Goal: Task Accomplishment & Management: Complete application form

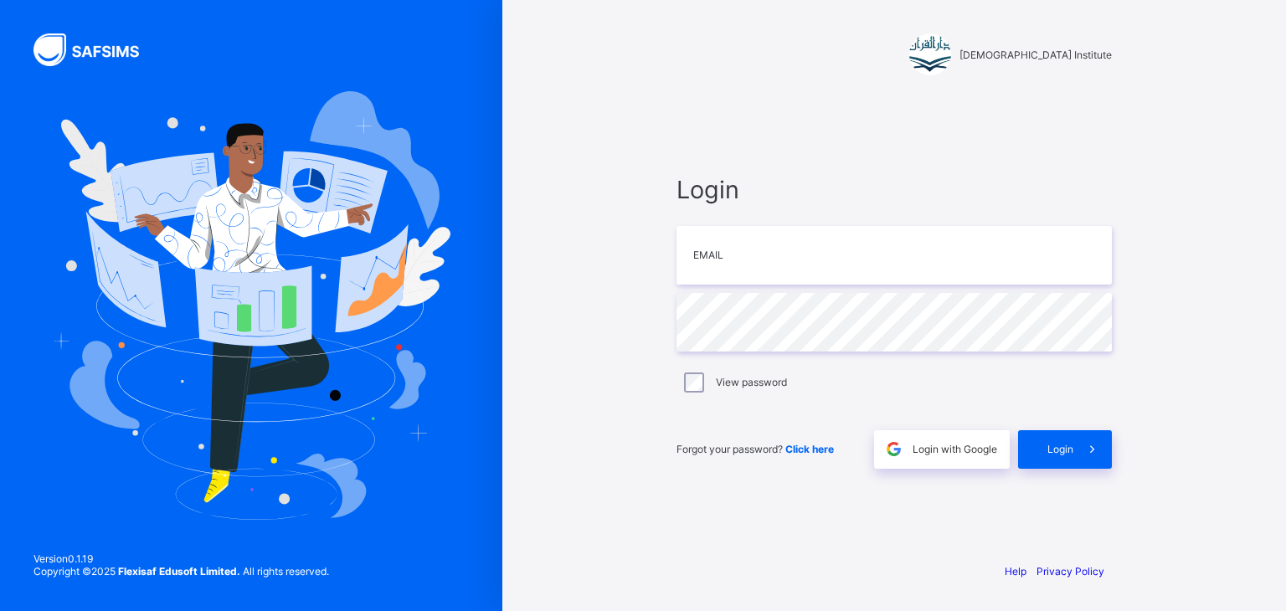
type input "**********"
click at [1082, 432] on span at bounding box center [1092, 449] width 39 height 39
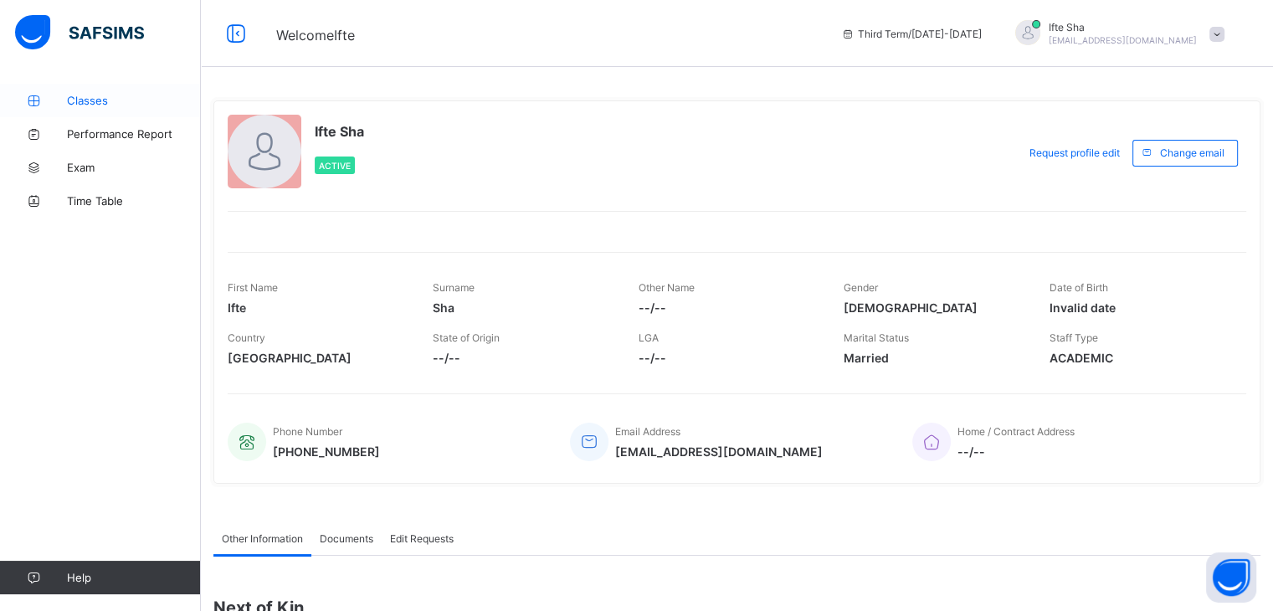
click at [107, 90] on link "Classes" at bounding box center [100, 100] width 201 height 33
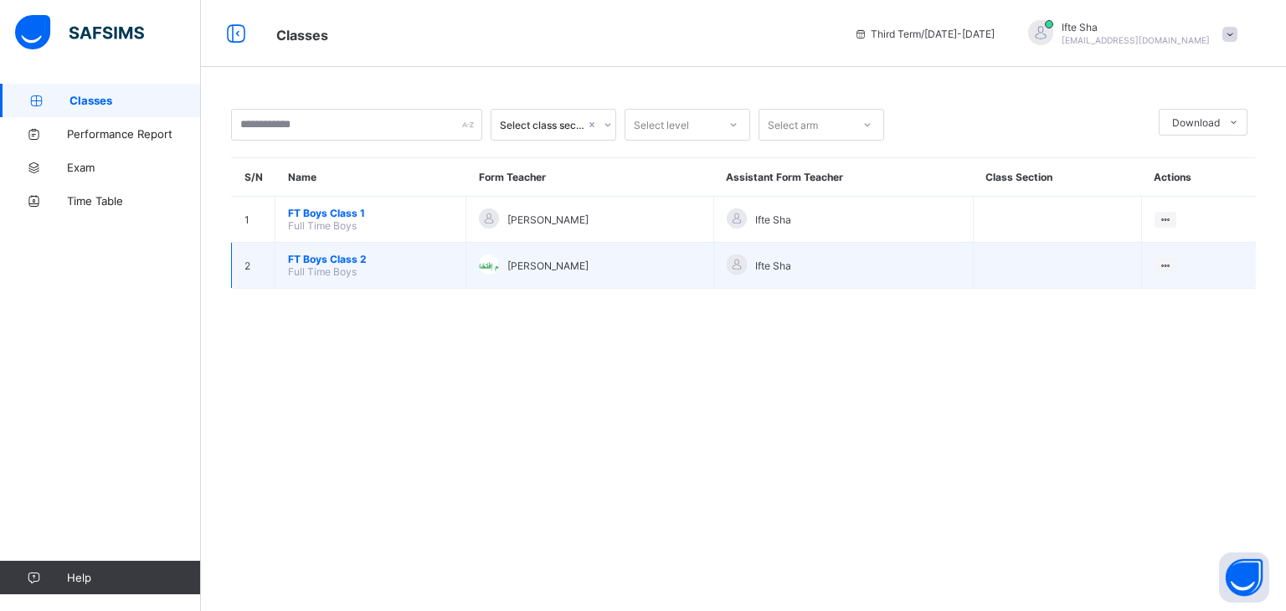
click at [352, 259] on span "FT Boys Class 2" at bounding box center [370, 259] width 165 height 13
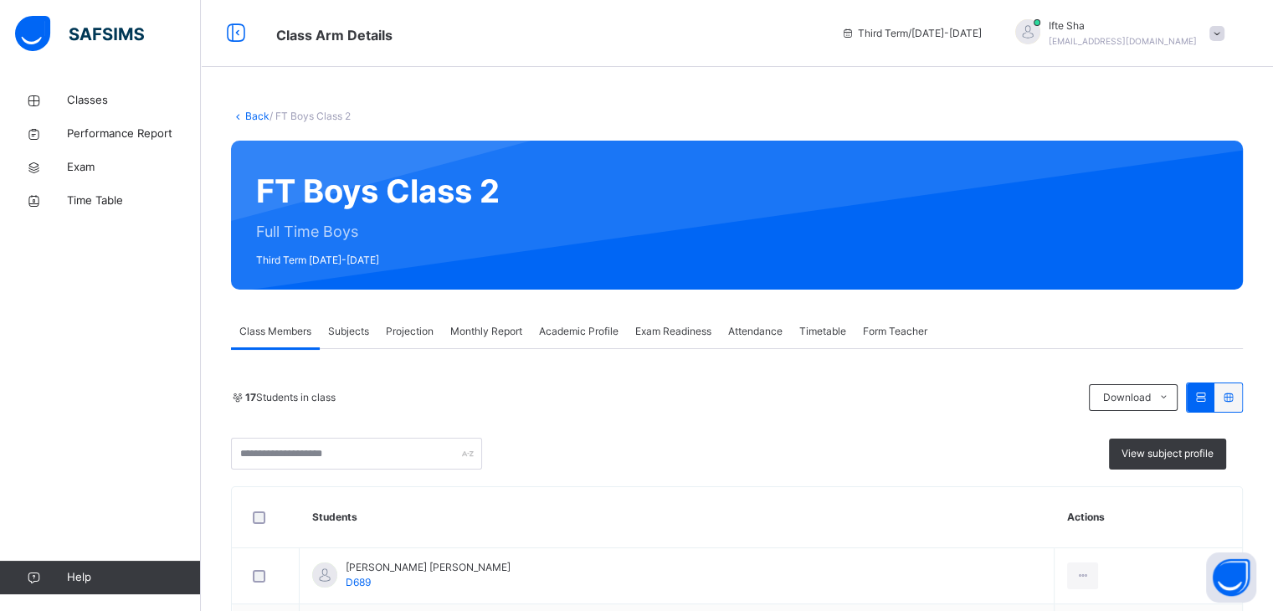
click at [485, 316] on div "Monthly Report" at bounding box center [486, 331] width 89 height 33
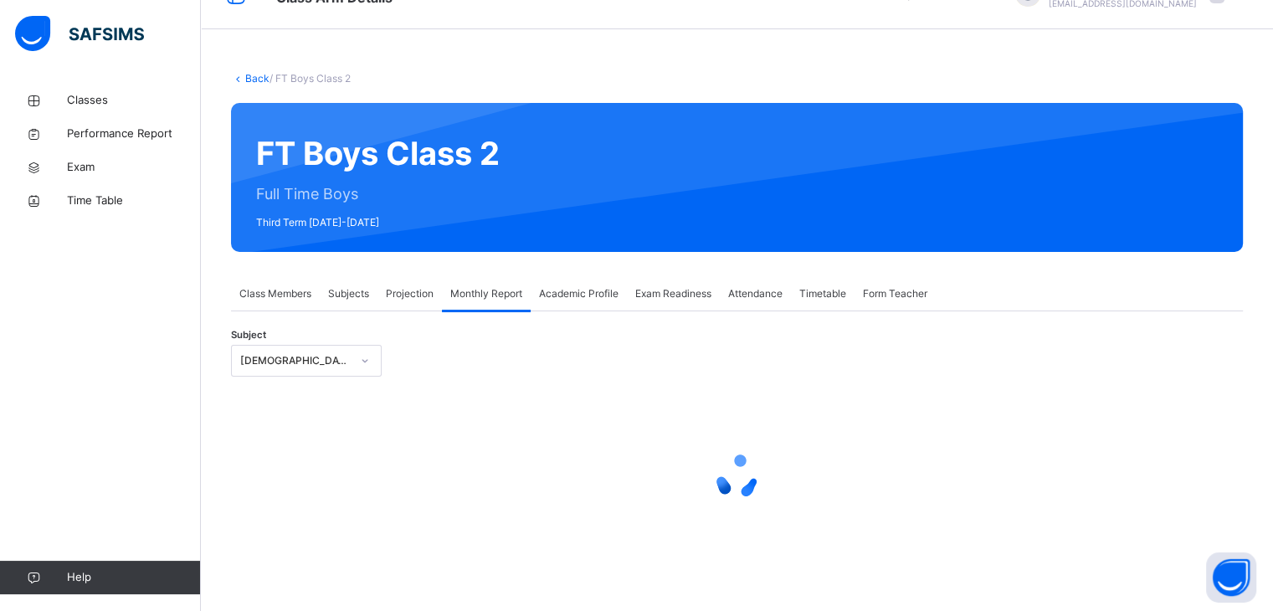
select select "****"
select select "*"
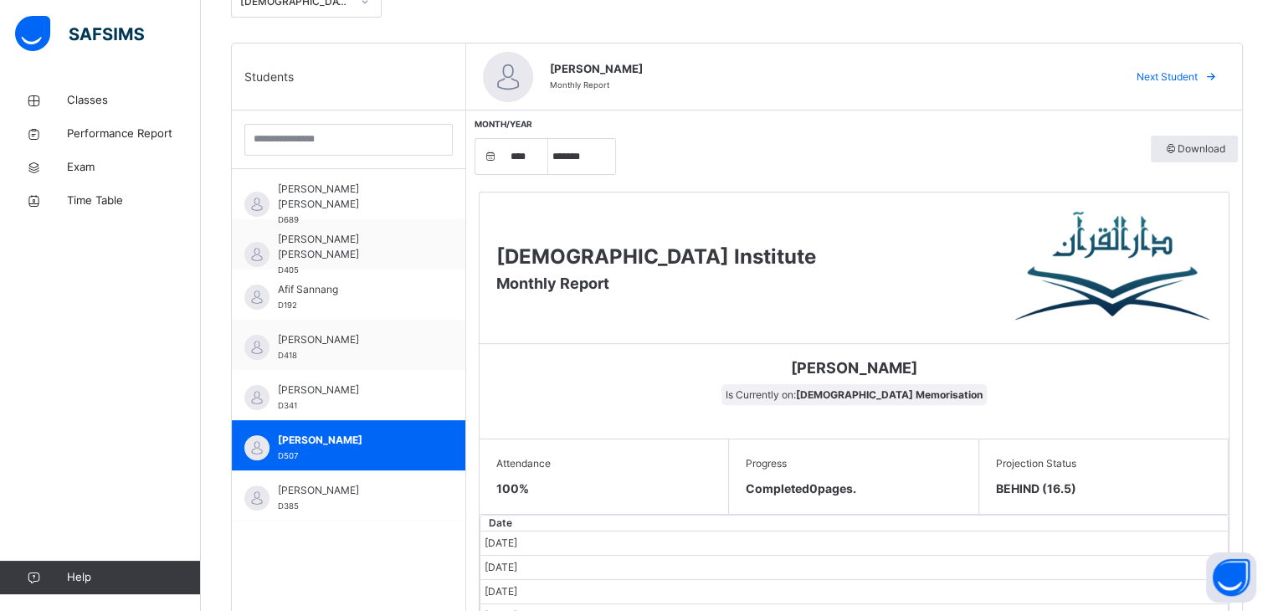
scroll to position [395, 0]
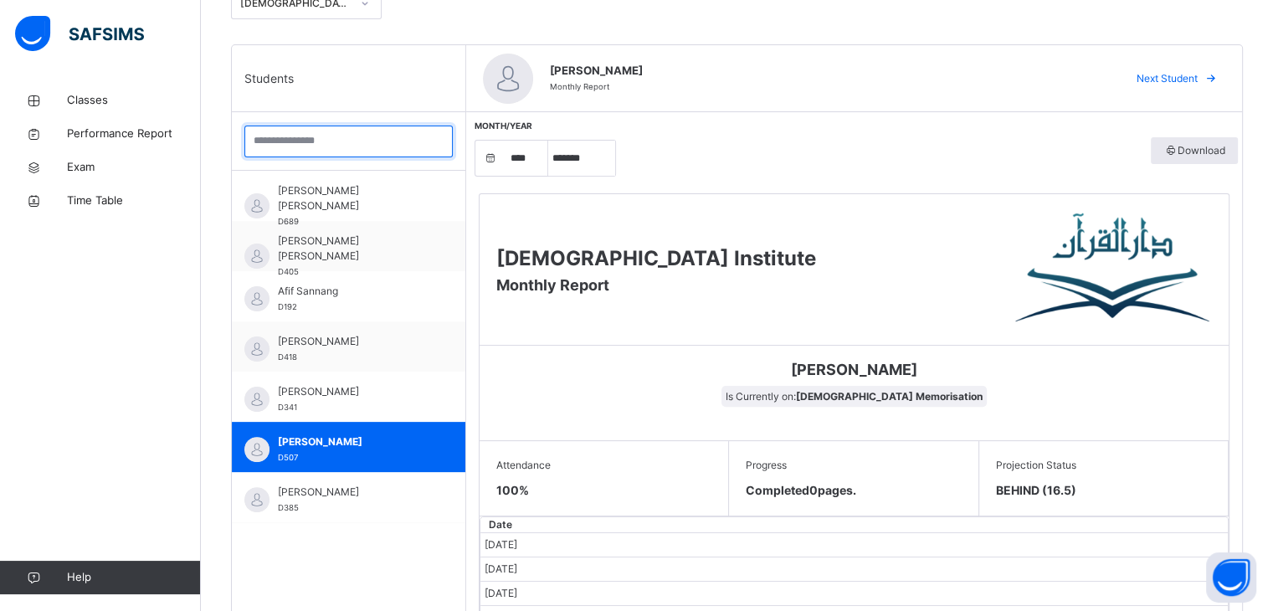
click at [387, 136] on input "search" at bounding box center [348, 142] width 208 height 32
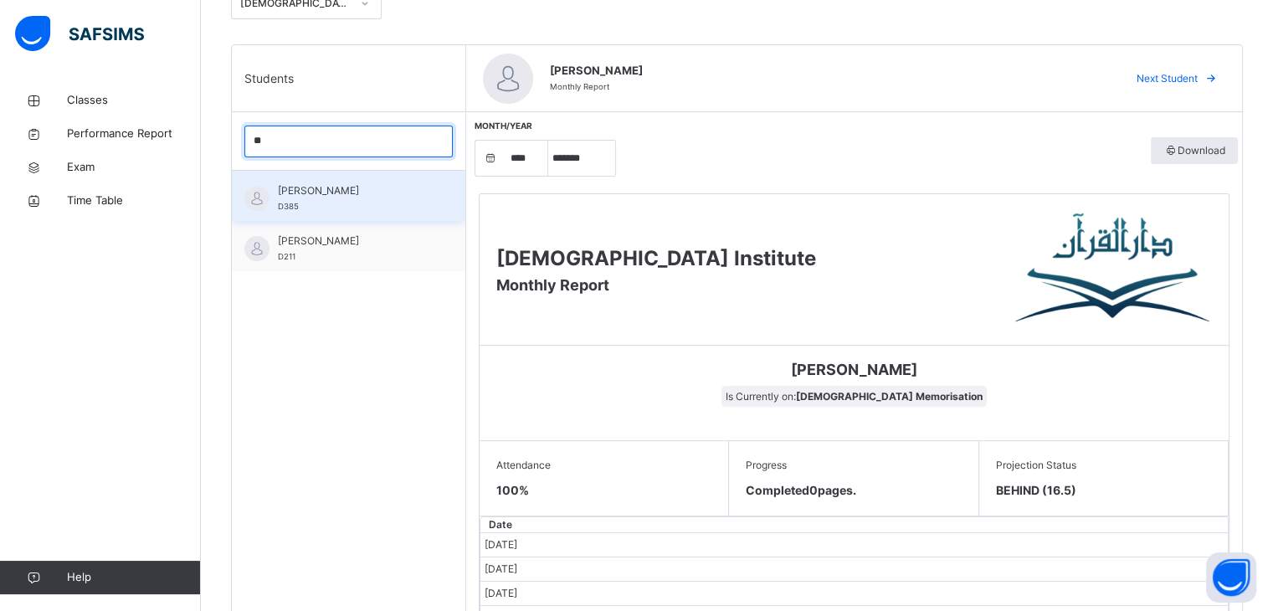
type input "**"
click at [368, 195] on span "[PERSON_NAME]" at bounding box center [353, 190] width 150 height 15
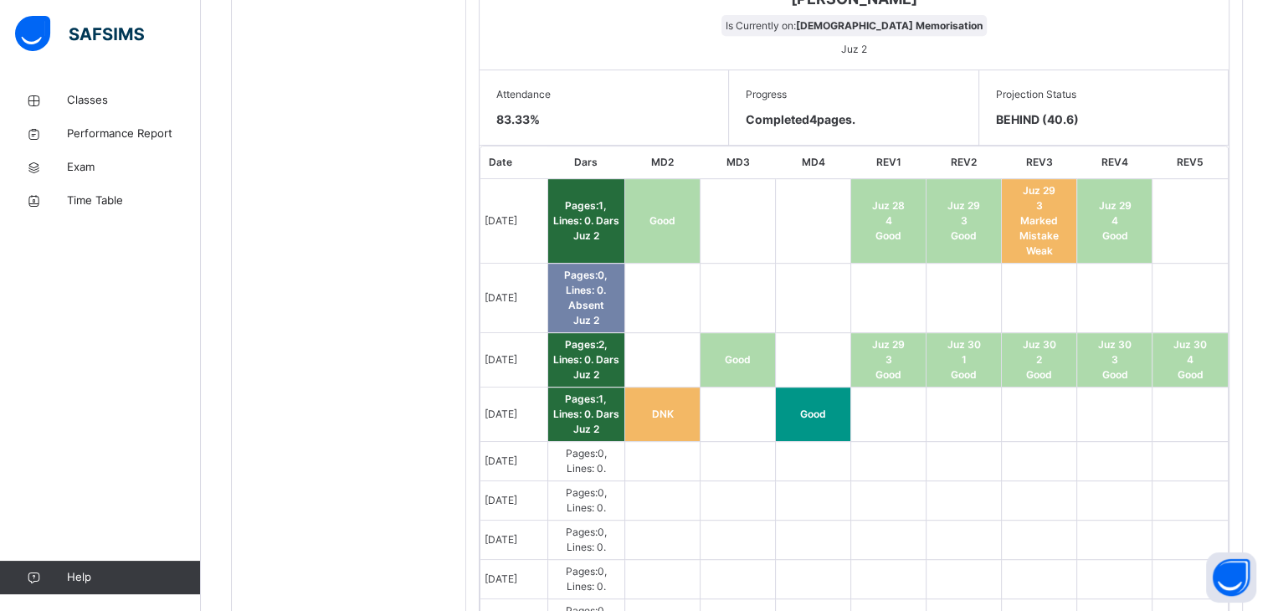
scroll to position [773, 0]
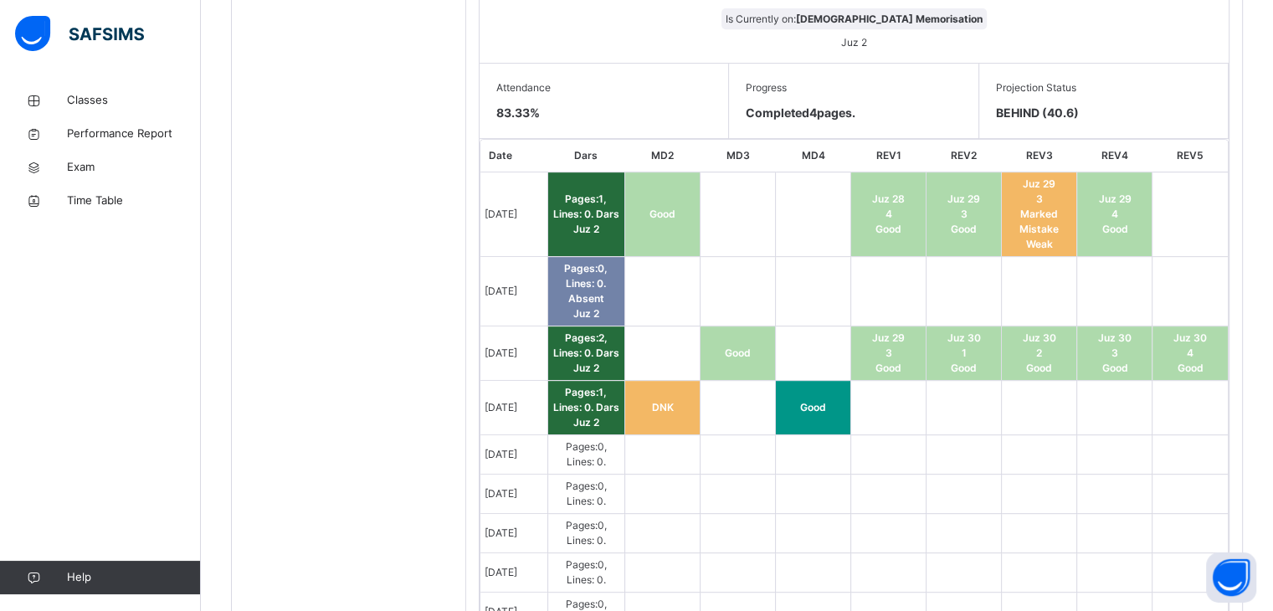
click at [800, 430] on td "Good" at bounding box center [812, 408] width 75 height 54
click at [843, 400] on td "Good" at bounding box center [812, 408] width 75 height 54
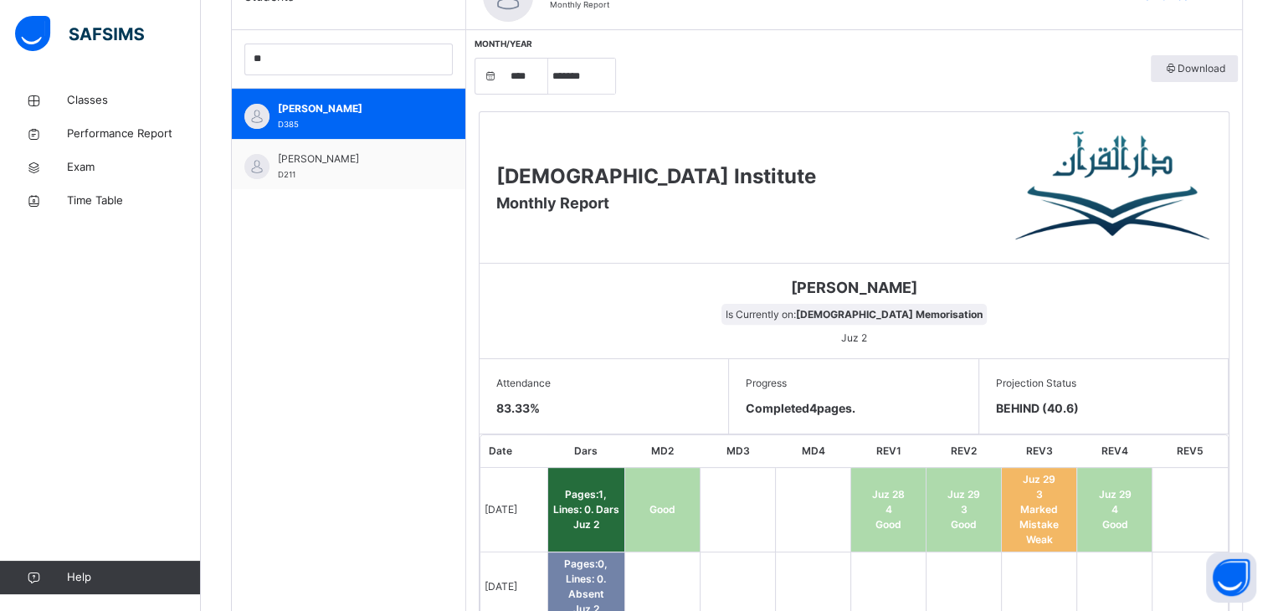
scroll to position [473, 0]
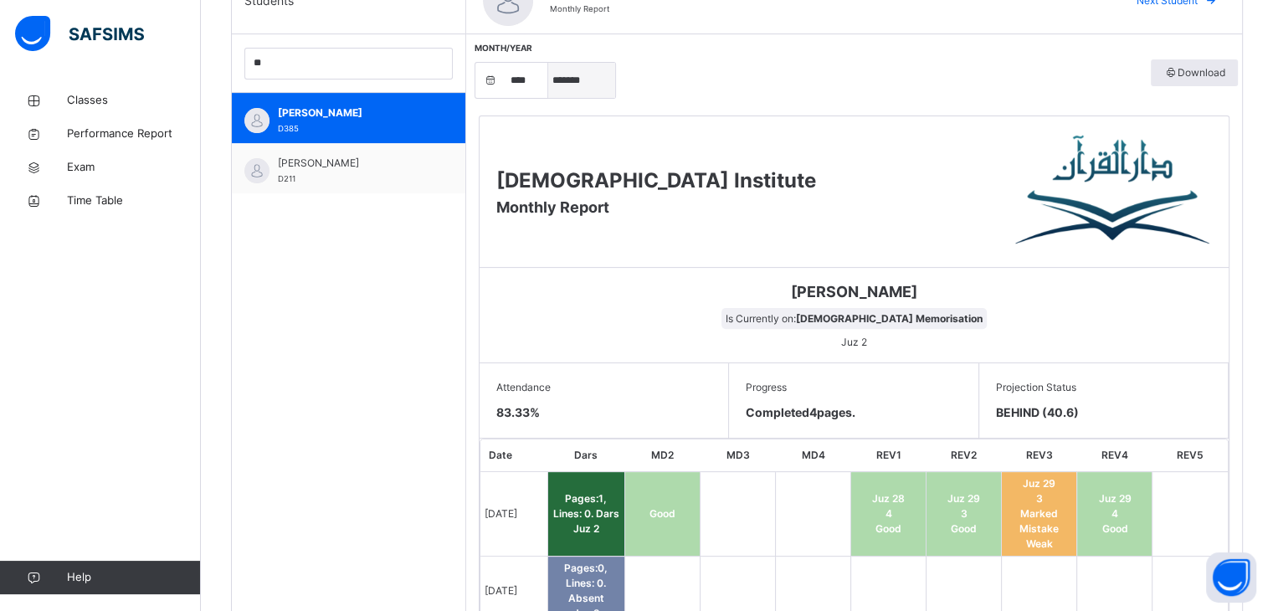
click at [586, 95] on select "***** ******* ******** ***** ***** *** **** **** ****** ********* ******* *****…" at bounding box center [581, 80] width 67 height 35
select select "*"
click at [548, 63] on select "***** ******* ******** ***** ***** *** **** **** ****** ********* ******* *****…" at bounding box center [581, 80] width 67 height 35
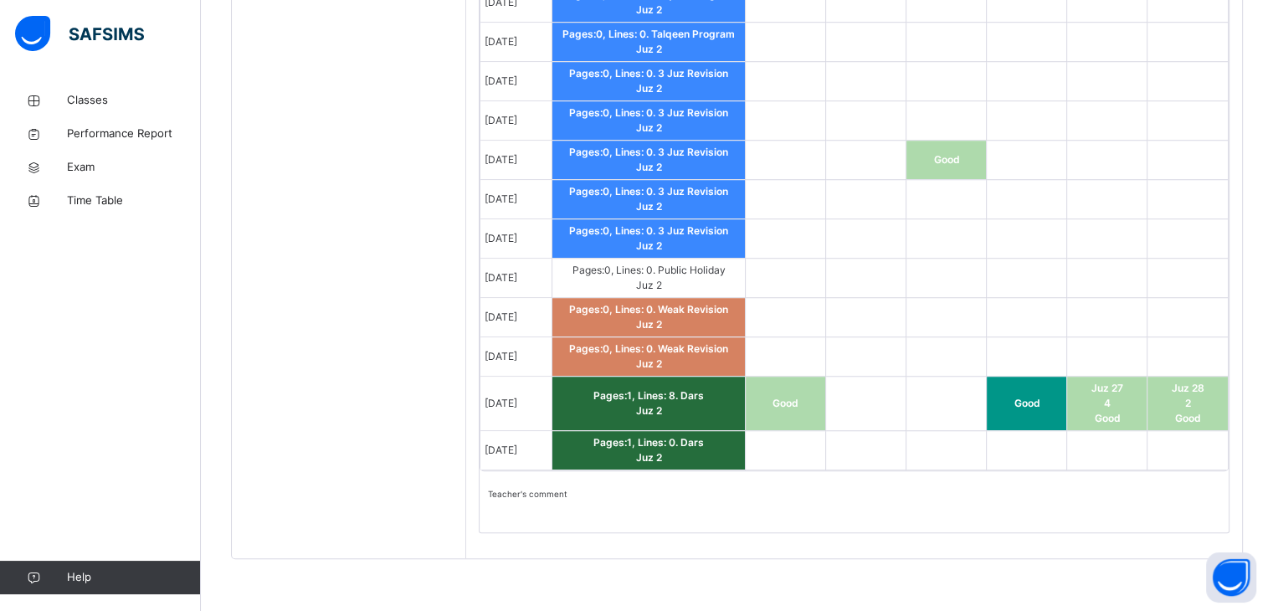
scroll to position [1261, 0]
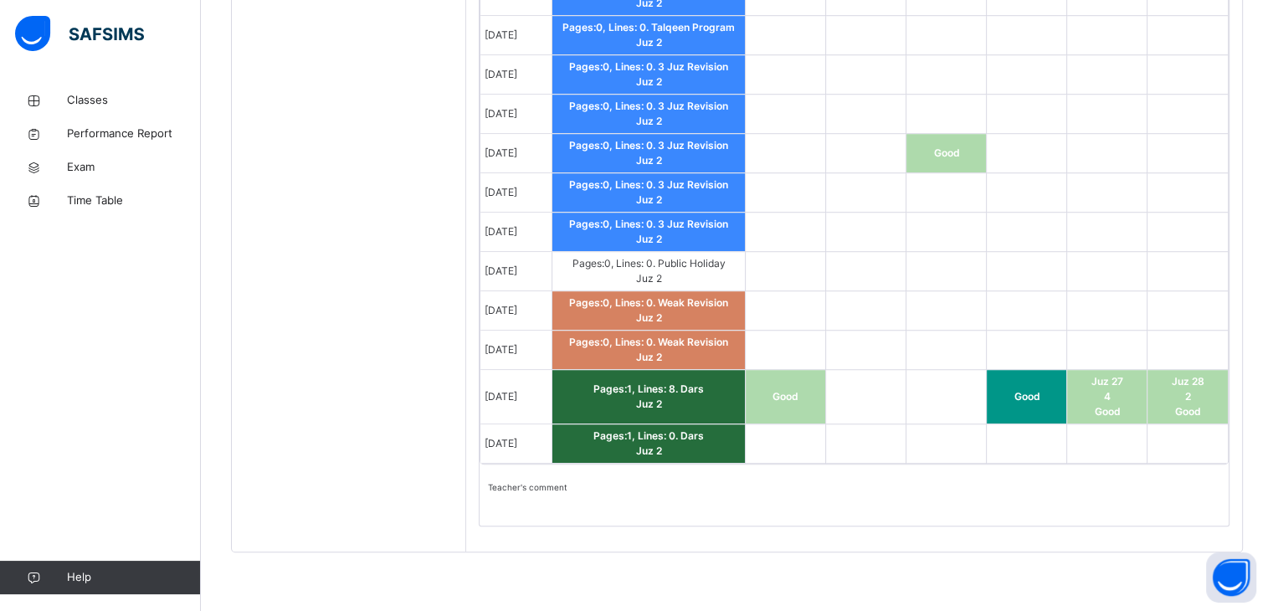
click at [1011, 188] on td at bounding box center [1027, 192] width 80 height 39
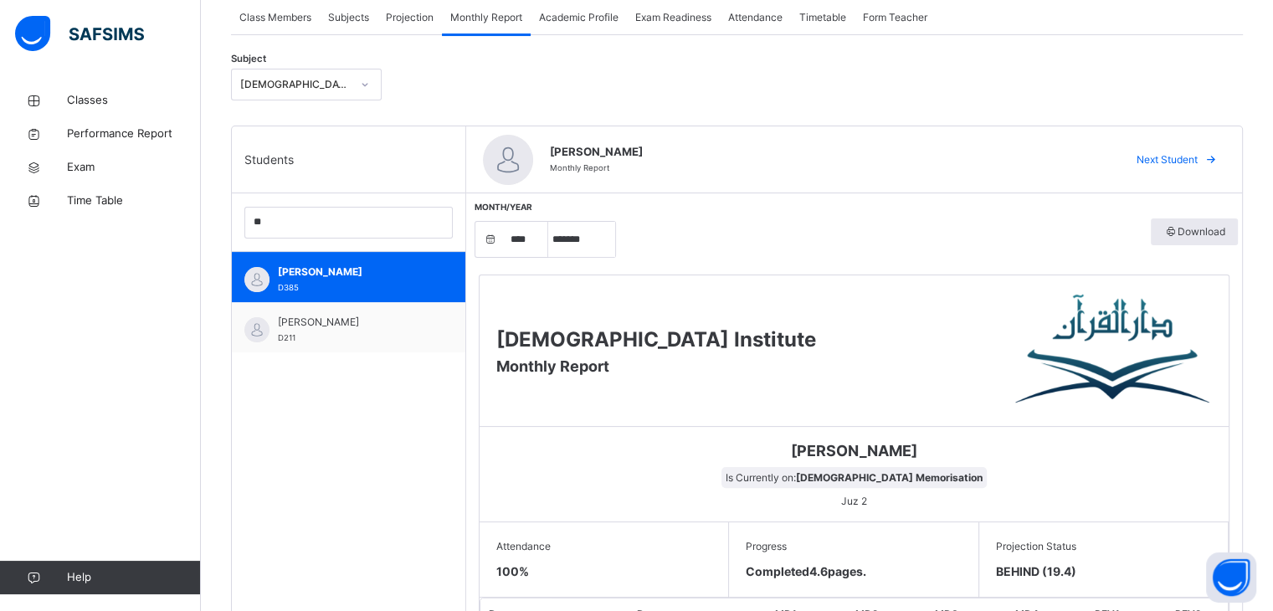
scroll to position [301, 0]
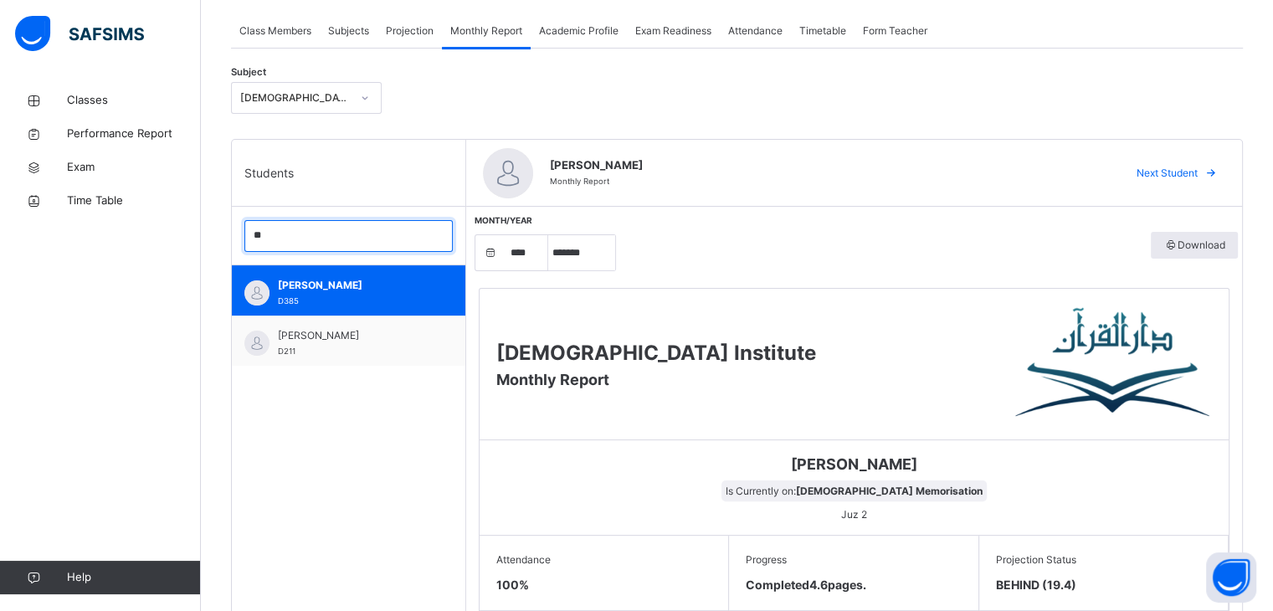
click at [333, 234] on input "**" at bounding box center [348, 236] width 208 height 32
type input "*"
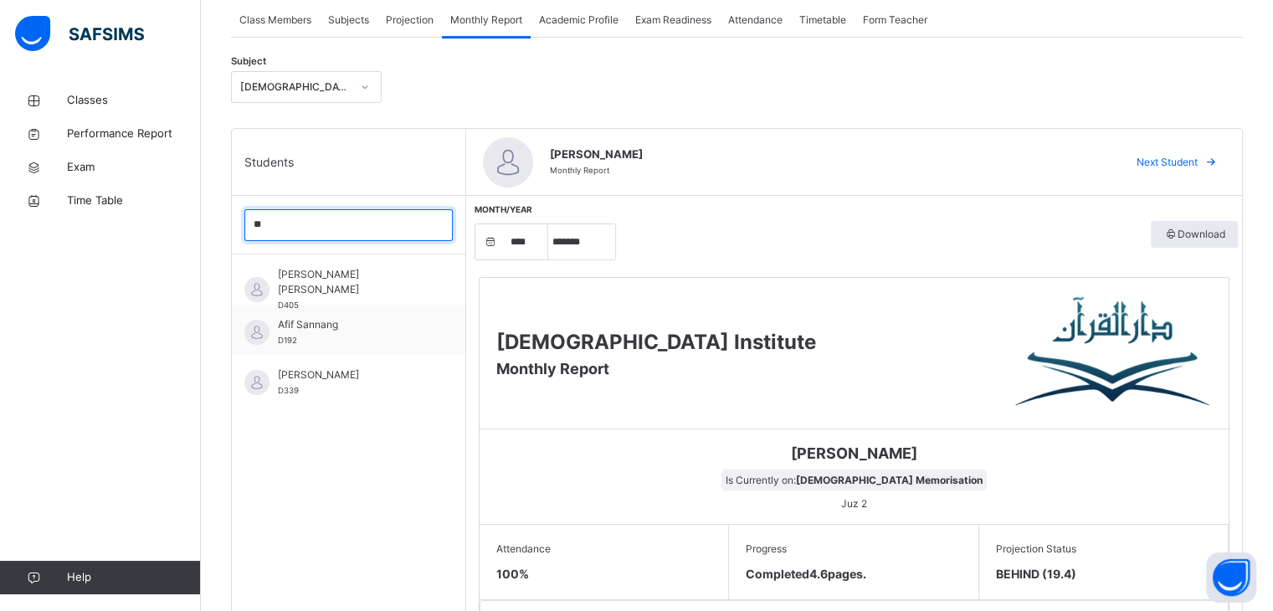
scroll to position [321, 0]
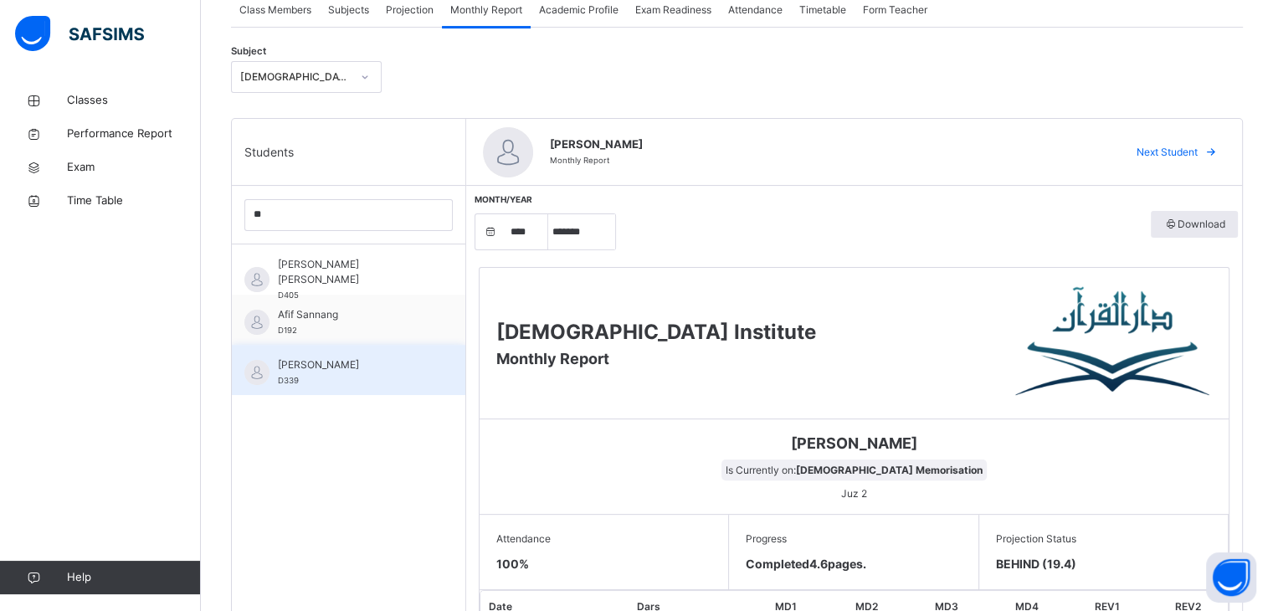
click at [372, 393] on div "[PERSON_NAME] D339" at bounding box center [349, 370] width 234 height 50
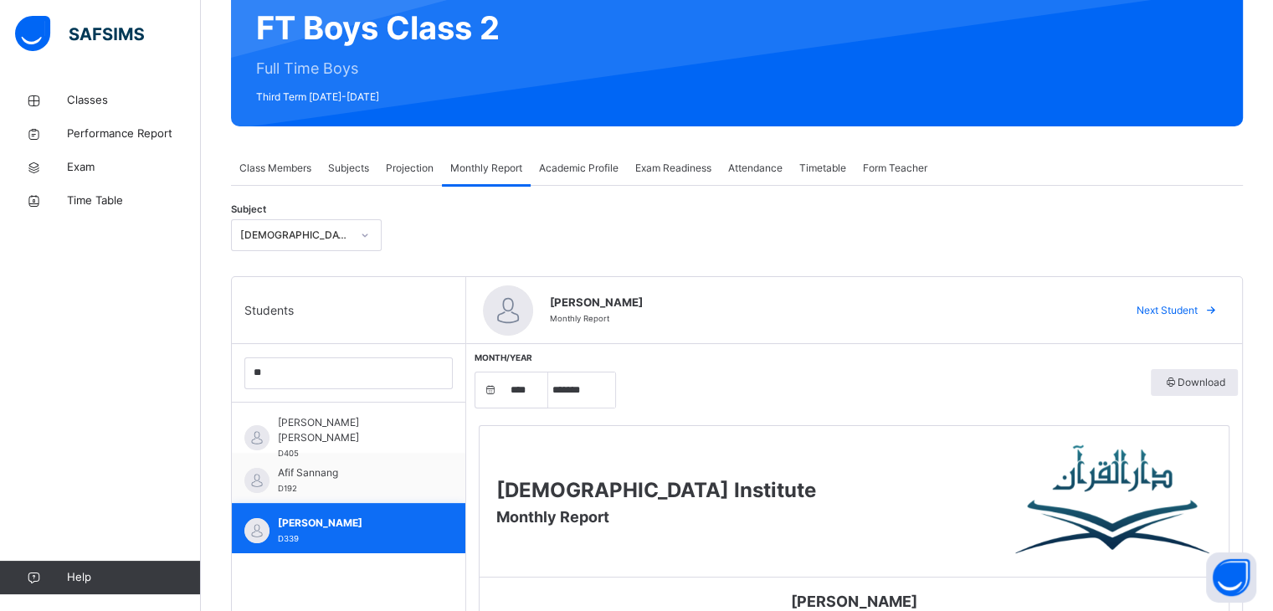
scroll to position [0, 0]
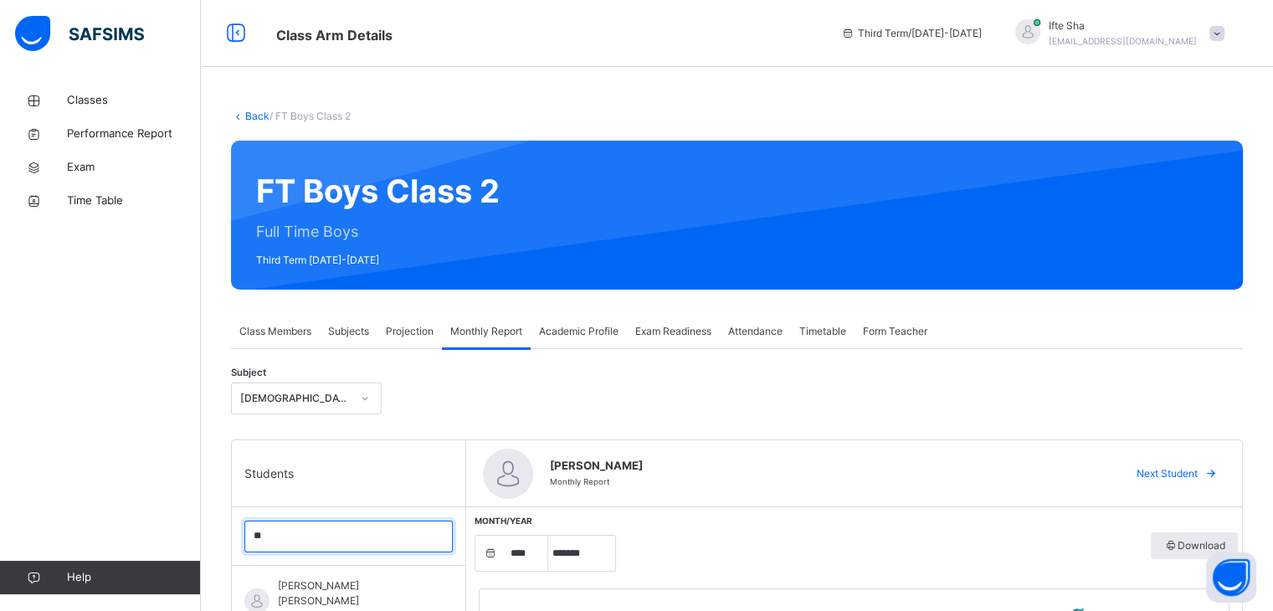
click at [325, 539] on input "**" at bounding box center [348, 537] width 208 height 32
type input "*"
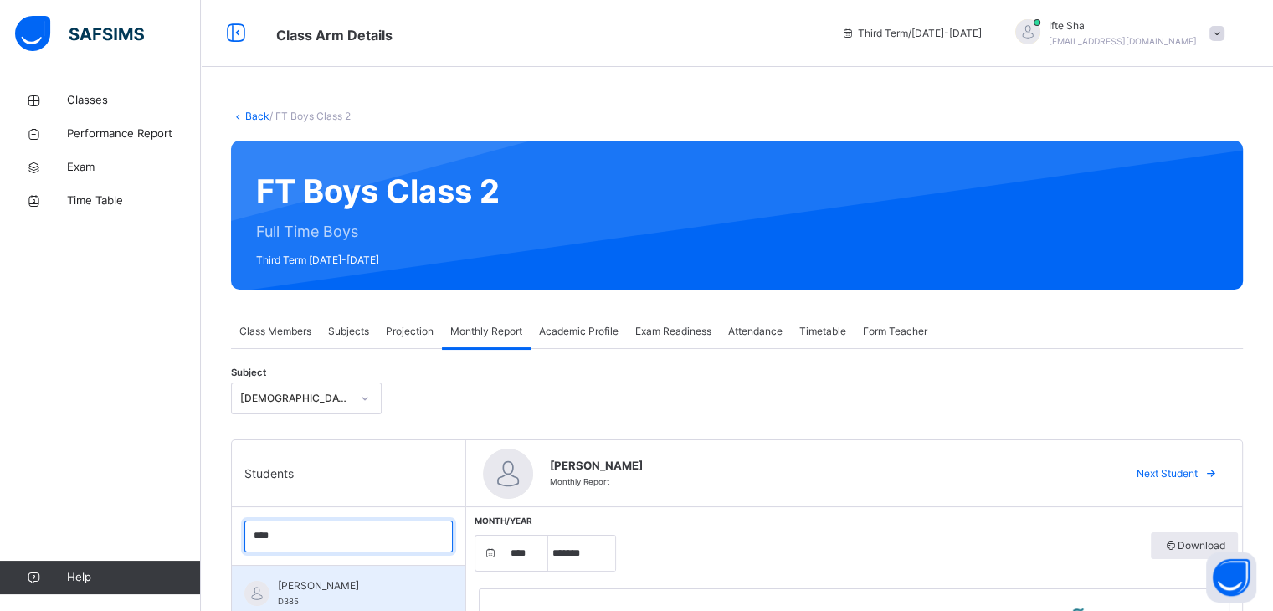
type input "****"
click at [362, 609] on div "[PERSON_NAME] D385" at bounding box center [349, 591] width 234 height 50
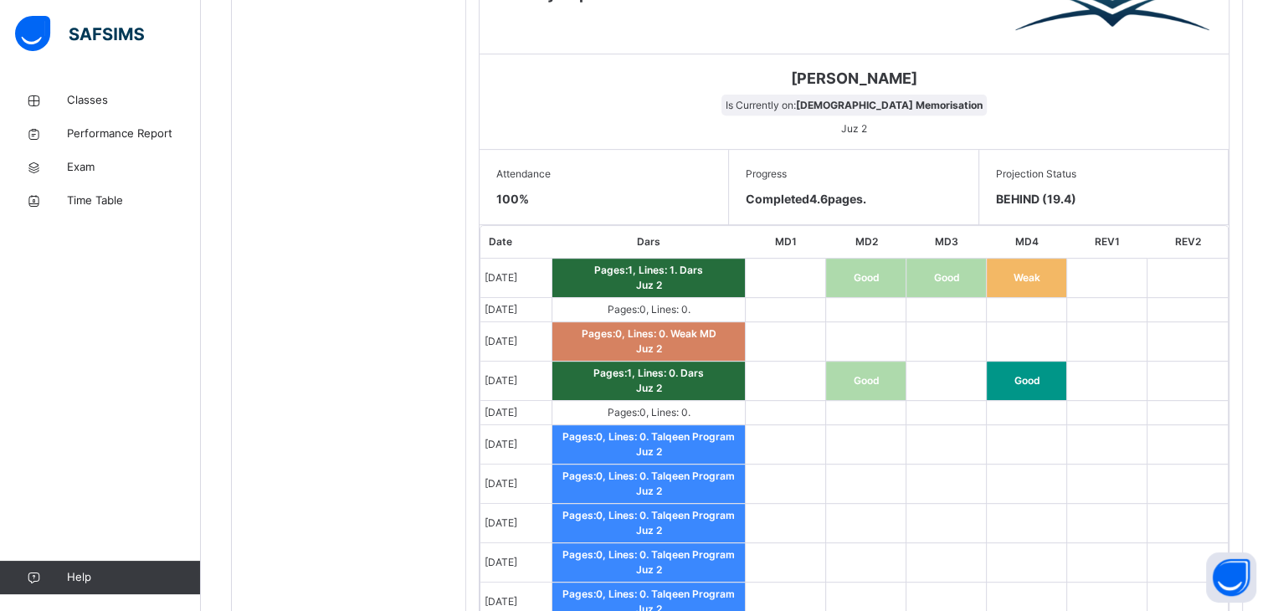
scroll to position [703, 0]
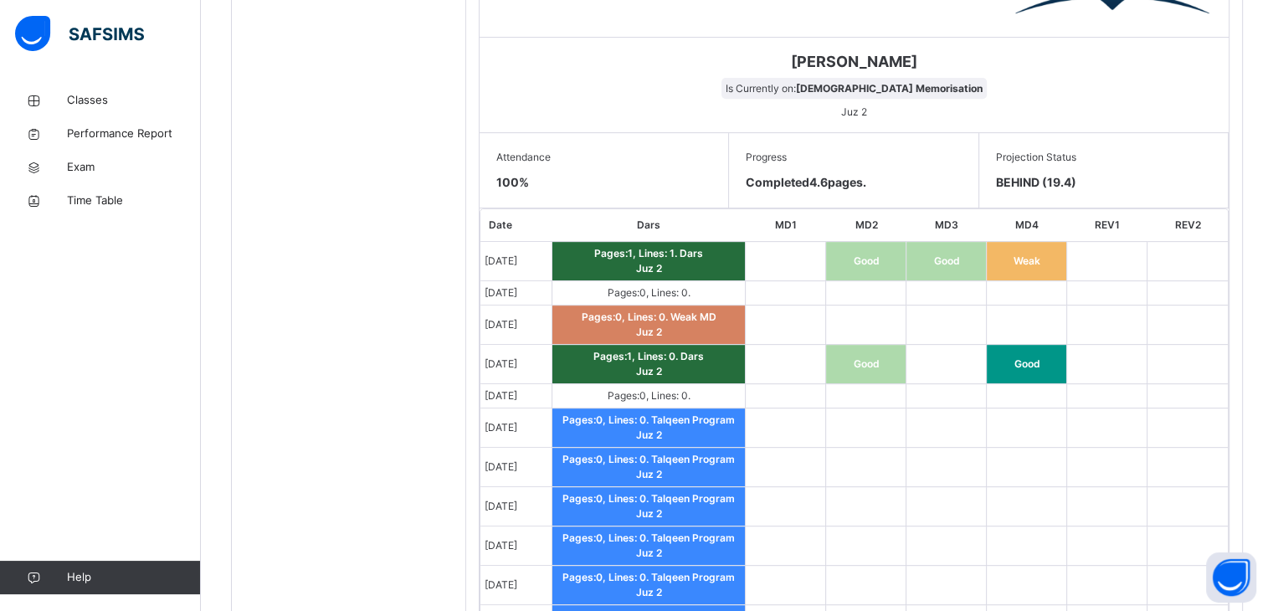
click at [681, 409] on td "Pages: 0 , Lines: 0 . Talqeen Program Juz 2" at bounding box center [649, 428] width 194 height 39
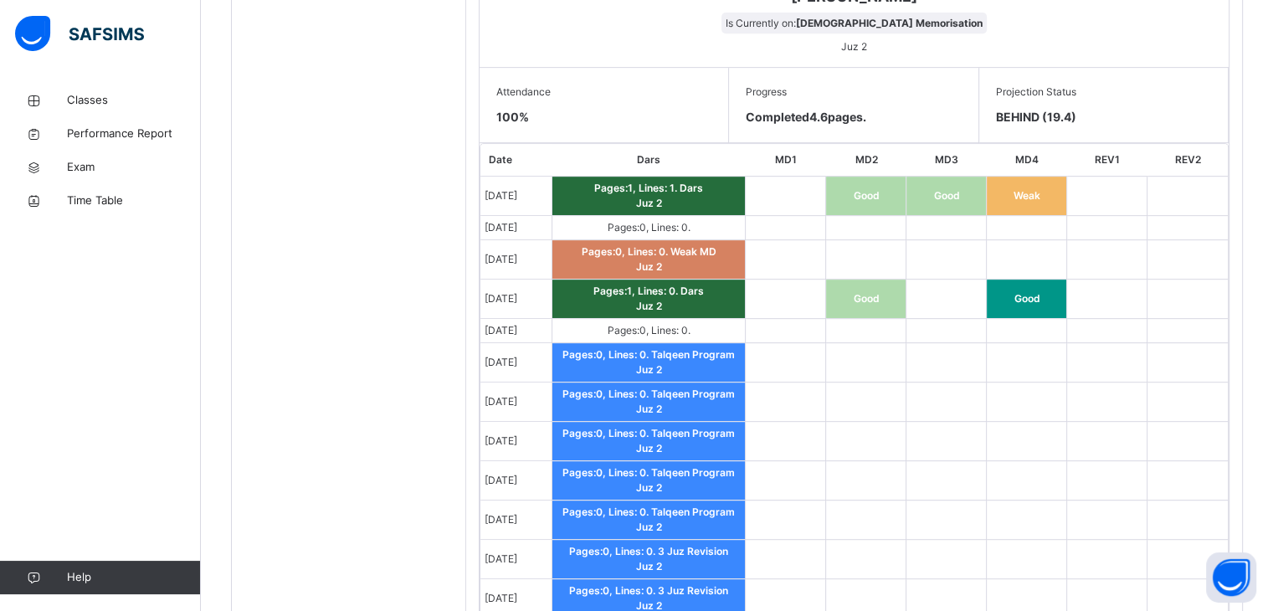
scroll to position [794, 0]
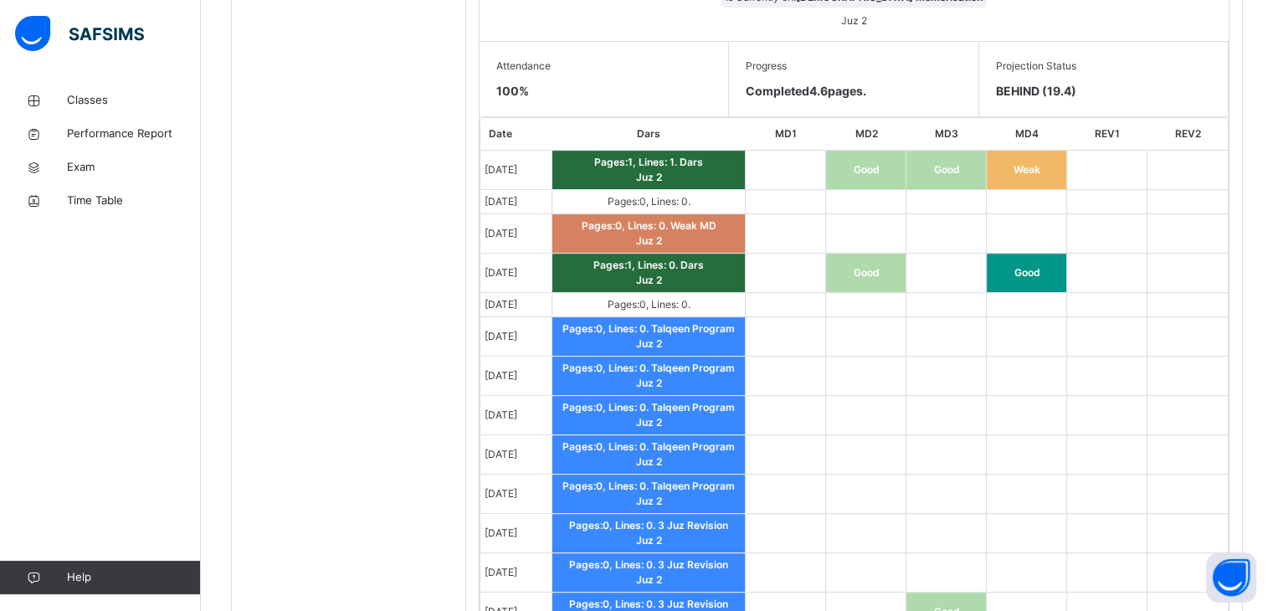
click at [727, 364] on span "Talqeen Program" at bounding box center [693, 368] width 84 height 13
click at [827, 209] on td at bounding box center [866, 202] width 80 height 24
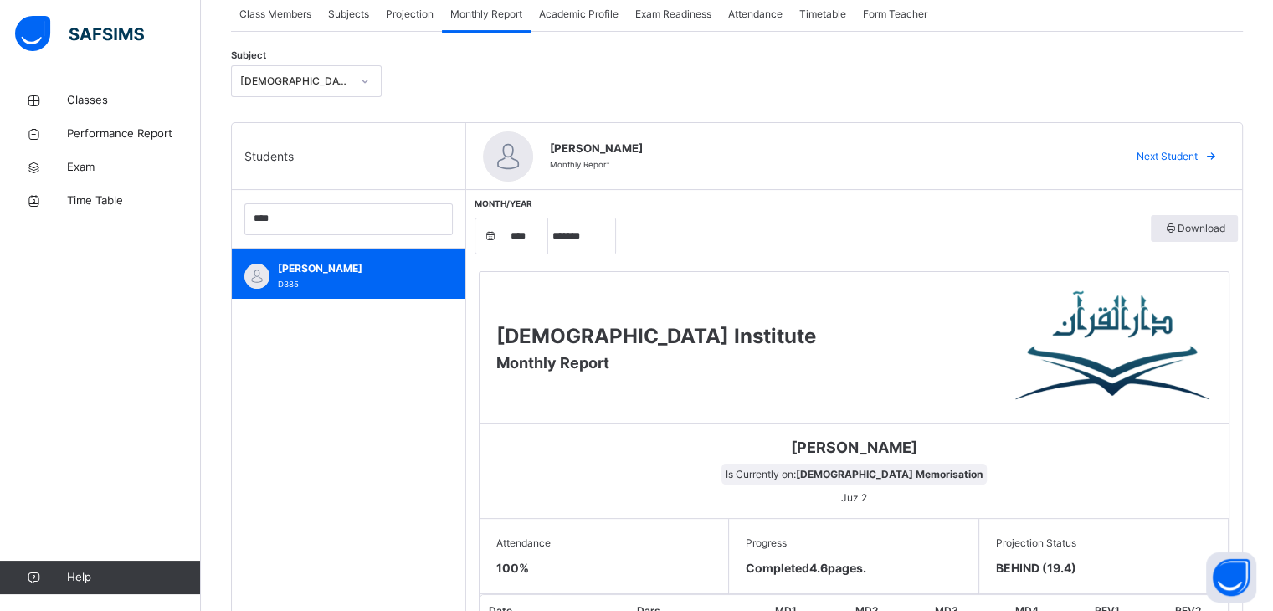
scroll to position [318, 0]
click at [586, 224] on select "***** ******* ******** ***** ***** *** **** **** ****** ********* ******* *****…" at bounding box center [581, 235] width 67 height 35
select select "*"
click at [548, 218] on select "***** ******* ******** ***** ***** *** **** **** ****** ********* ******* *****…" at bounding box center [581, 235] width 67 height 35
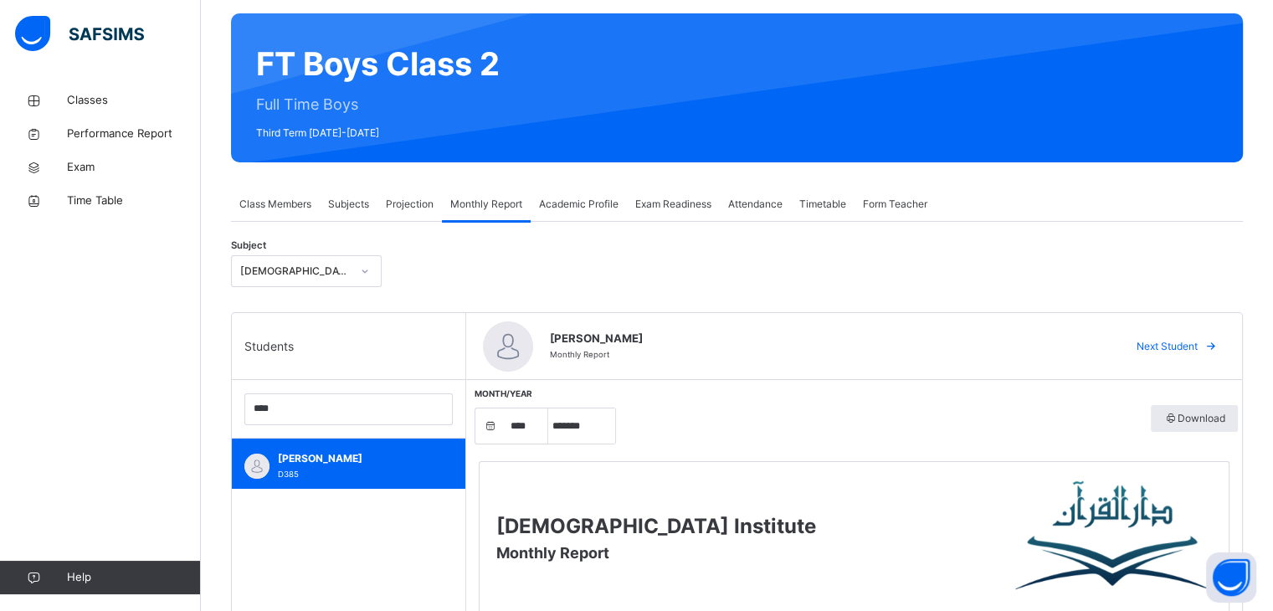
scroll to position [141, 0]
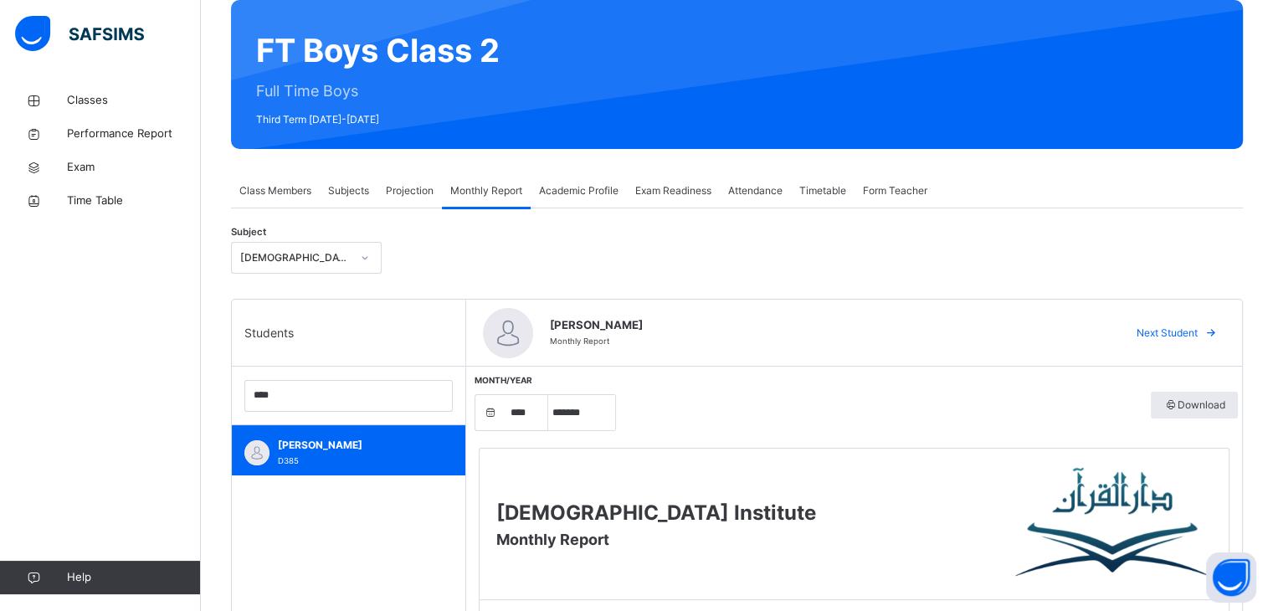
click at [415, 192] on span "Projection" at bounding box center [410, 190] width 48 height 15
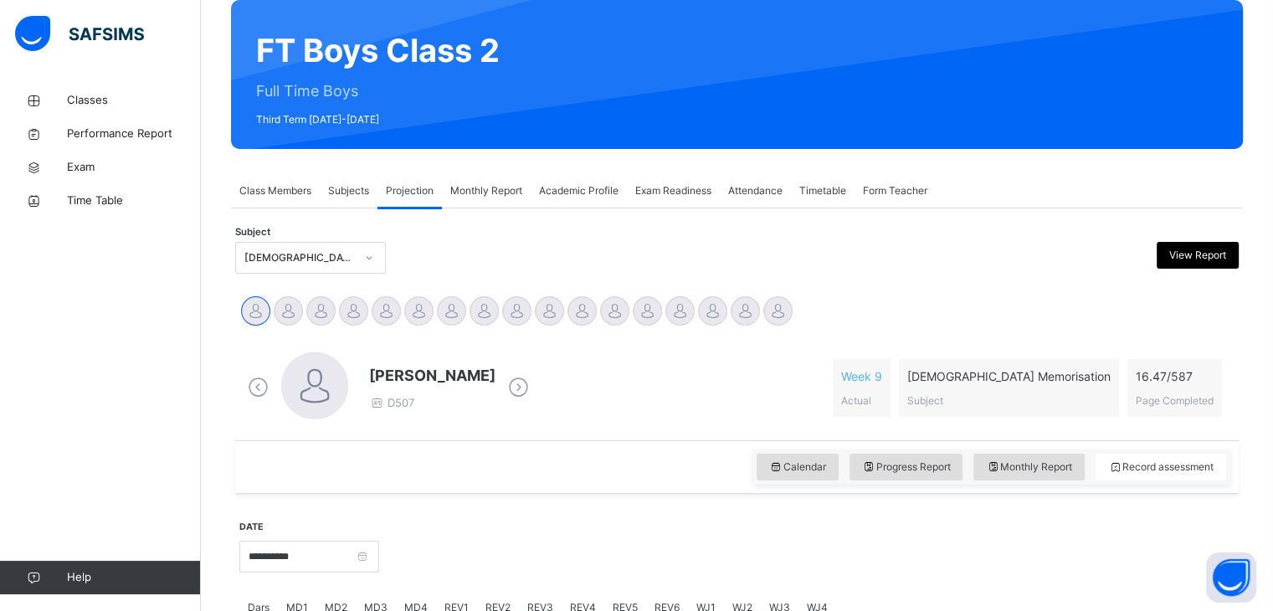
scroll to position [157, 0]
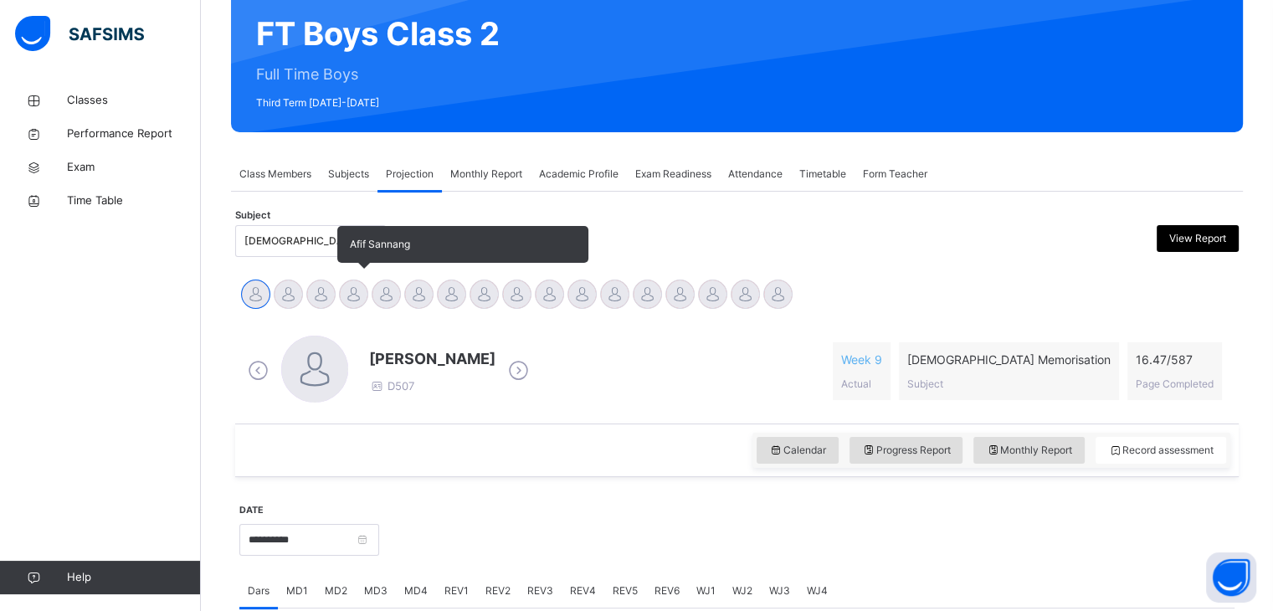
click at [352, 297] on div at bounding box center [353, 294] width 29 height 29
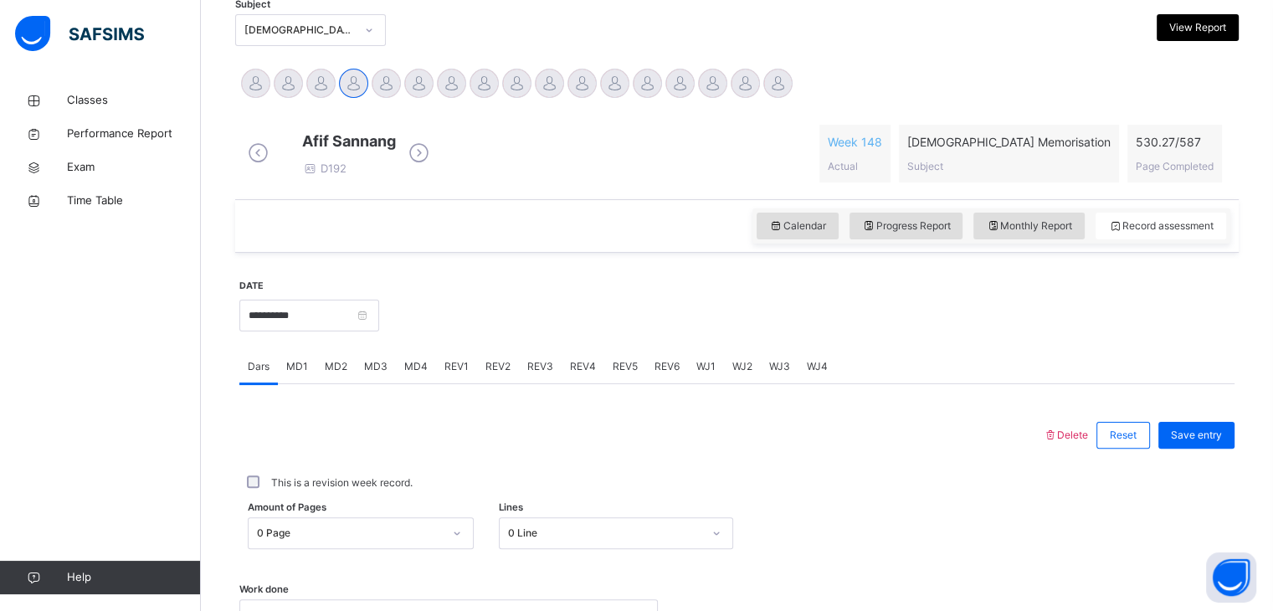
scroll to position [367, 0]
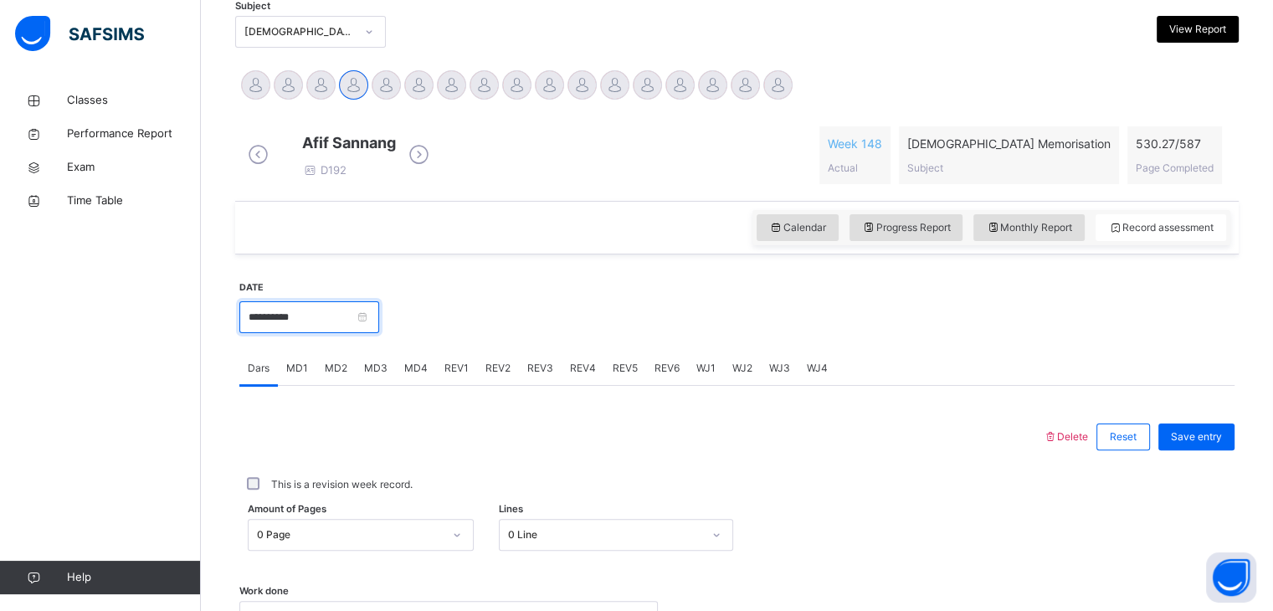
click at [339, 329] on input "**********" at bounding box center [309, 317] width 140 height 32
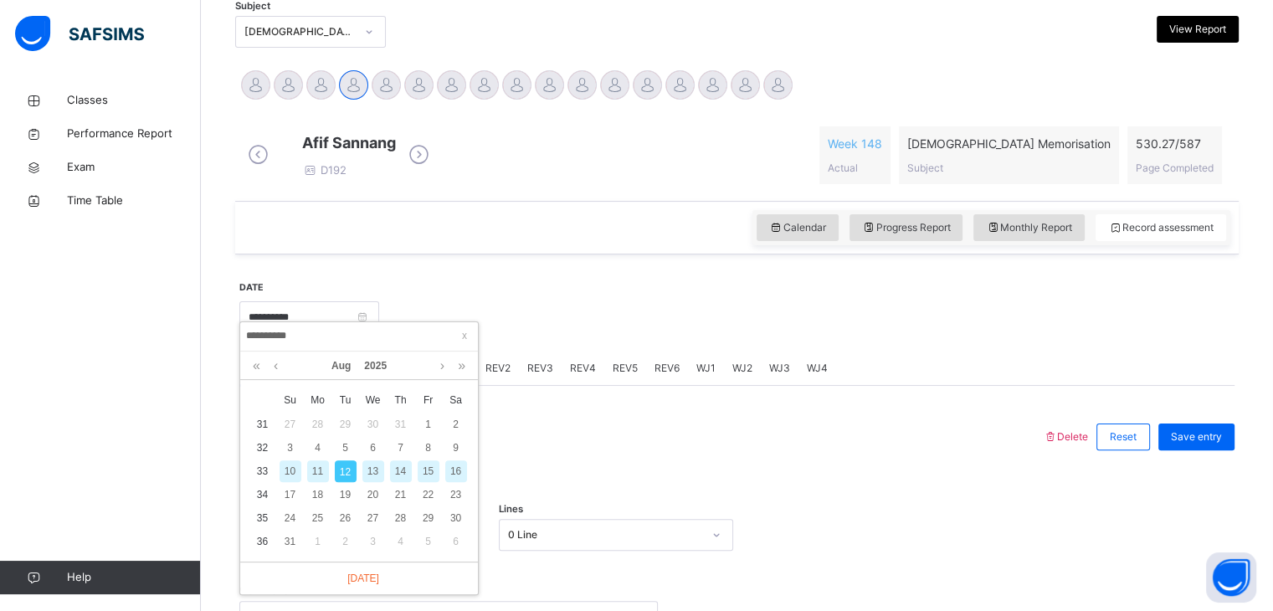
click at [316, 465] on div "11" at bounding box center [318, 471] width 22 height 22
type input "**********"
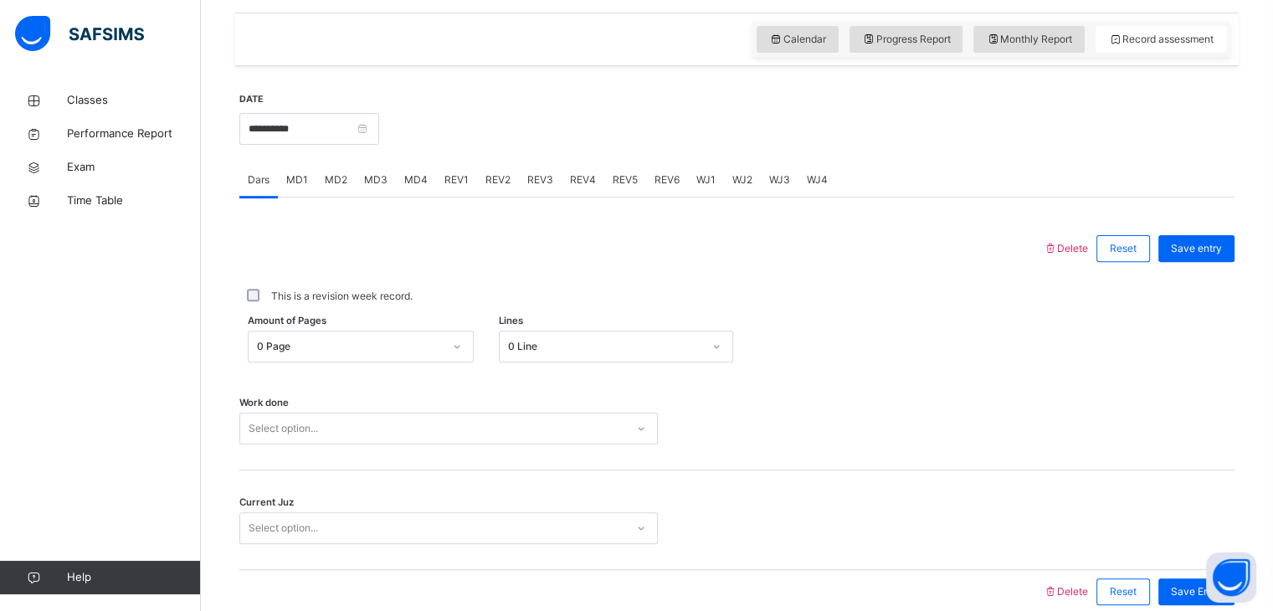
scroll to position [558, 0]
click at [383, 442] on div "Select option..." at bounding box center [448, 426] width 419 height 32
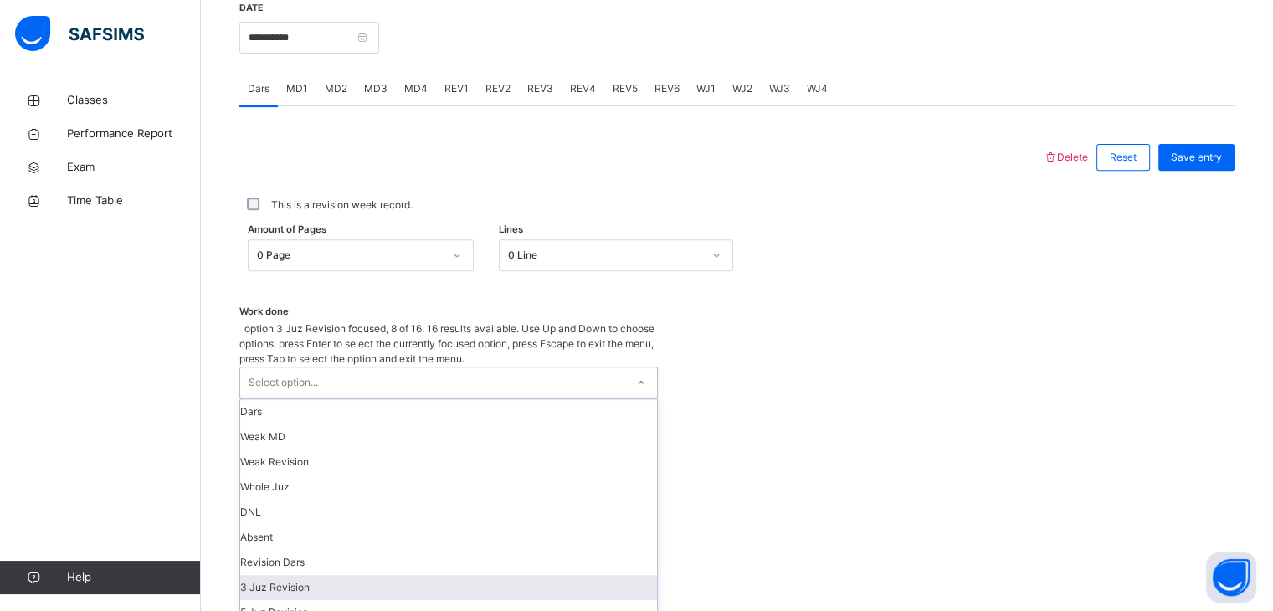
scroll to position [39, 0]
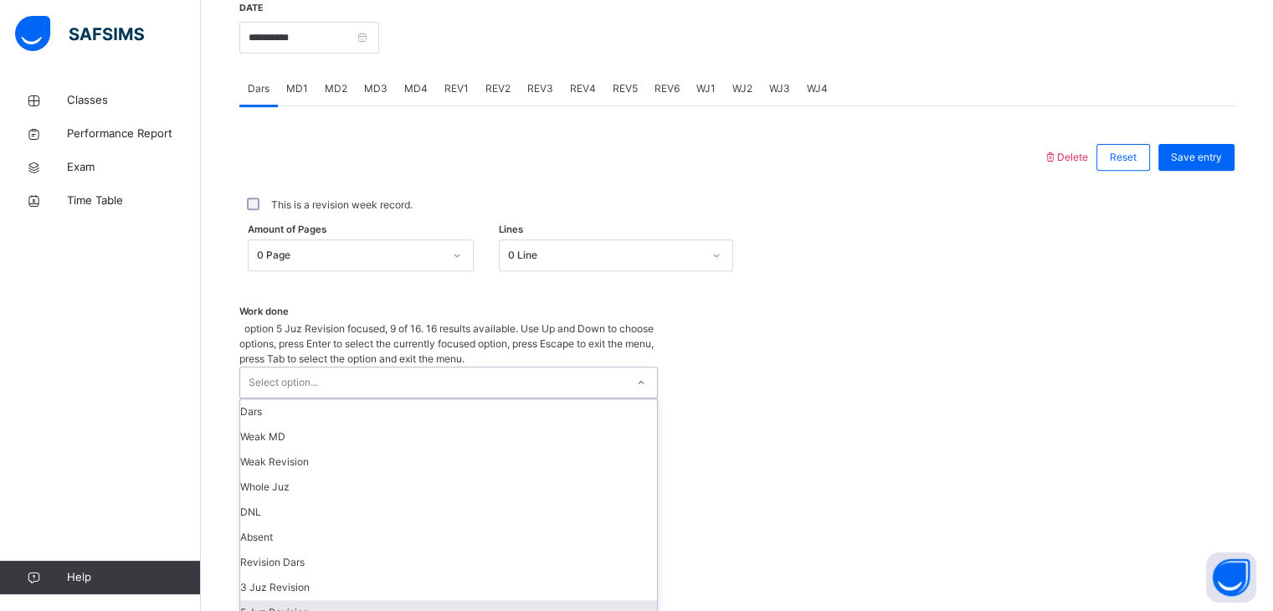
click at [364, 600] on div "5 Juz Revision" at bounding box center [448, 612] width 417 height 25
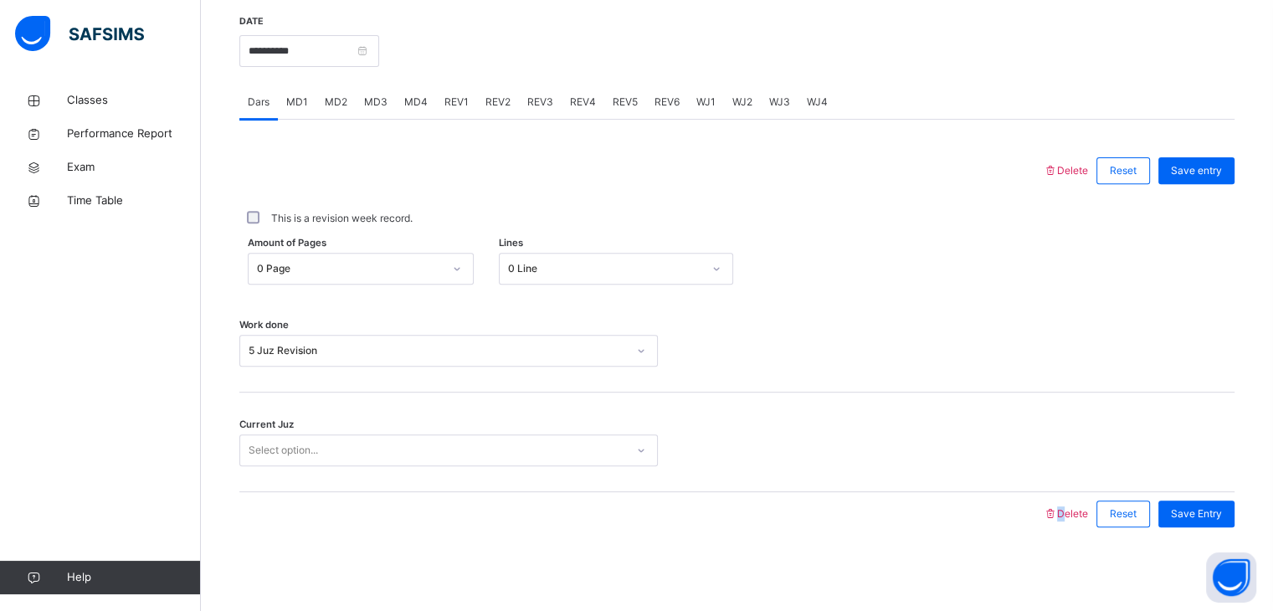
click at [364, 574] on div "Back / FT Boys Class 2 FT Boys Class 2 Full Time Boys Third Term [DATE]-[DATE] …" at bounding box center [737, 31] width 1072 height 1160
click at [385, 463] on div "Select option..." at bounding box center [448, 450] width 419 height 32
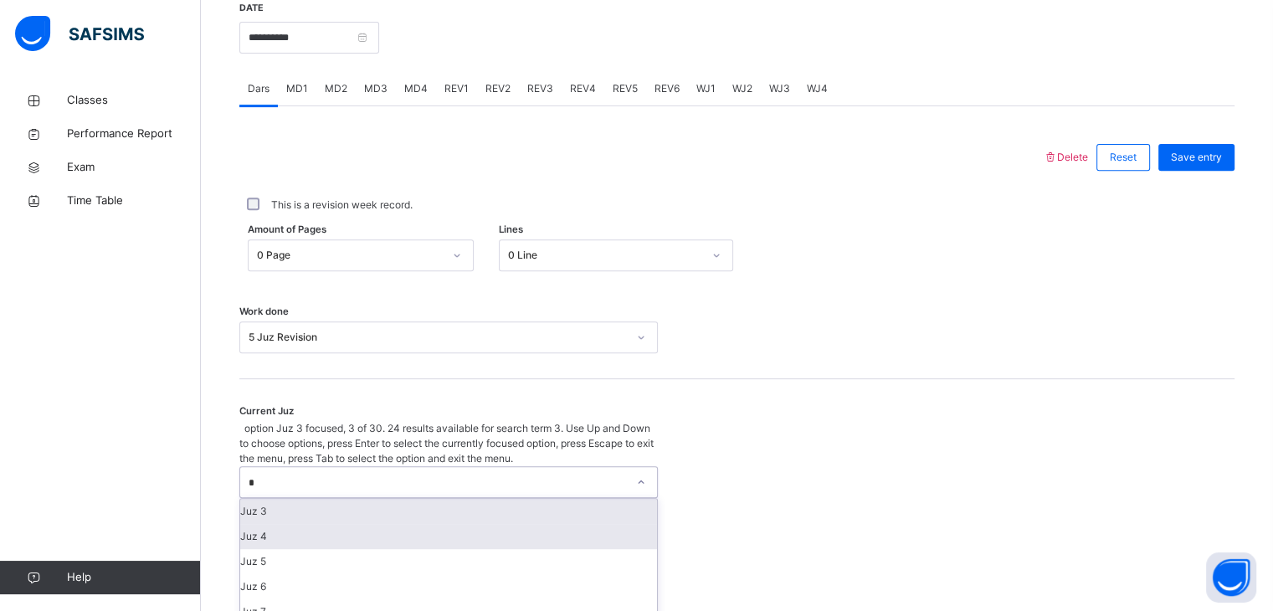
type input "**"
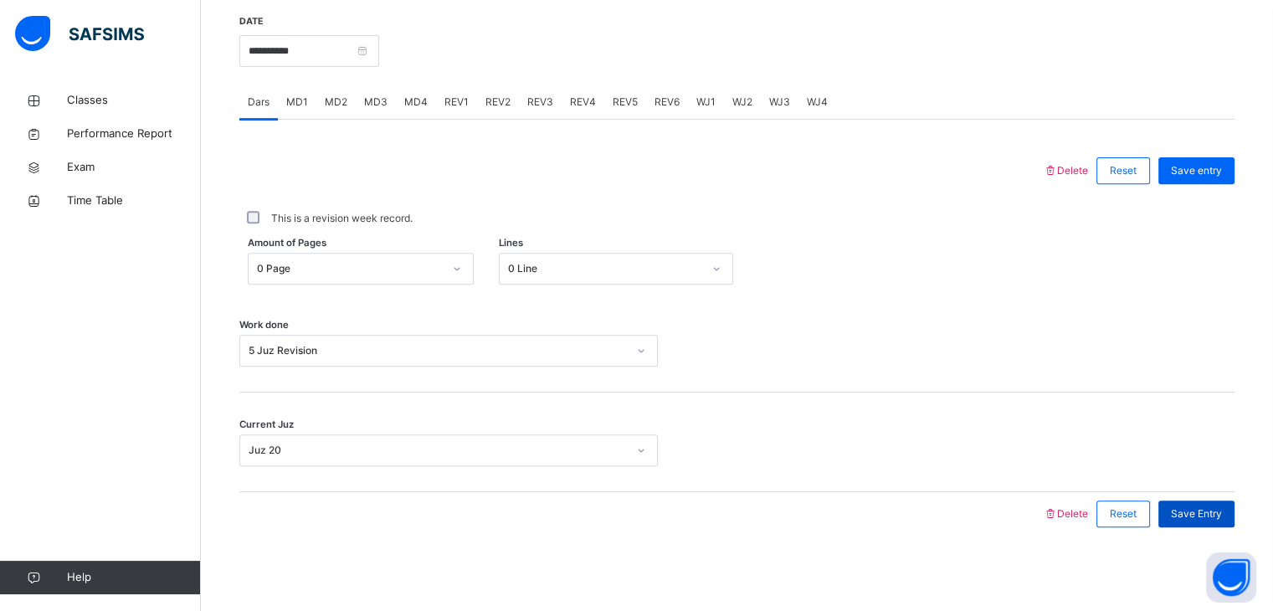
click at [1205, 510] on span "Save Entry" at bounding box center [1196, 513] width 51 height 15
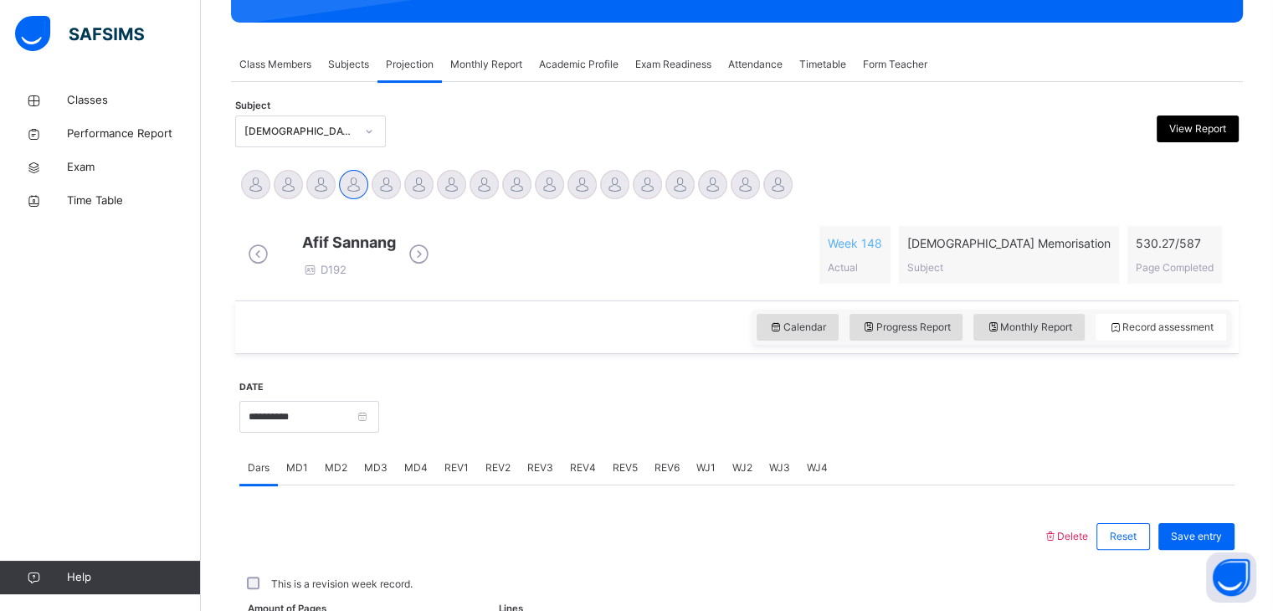
scroll to position [646, 0]
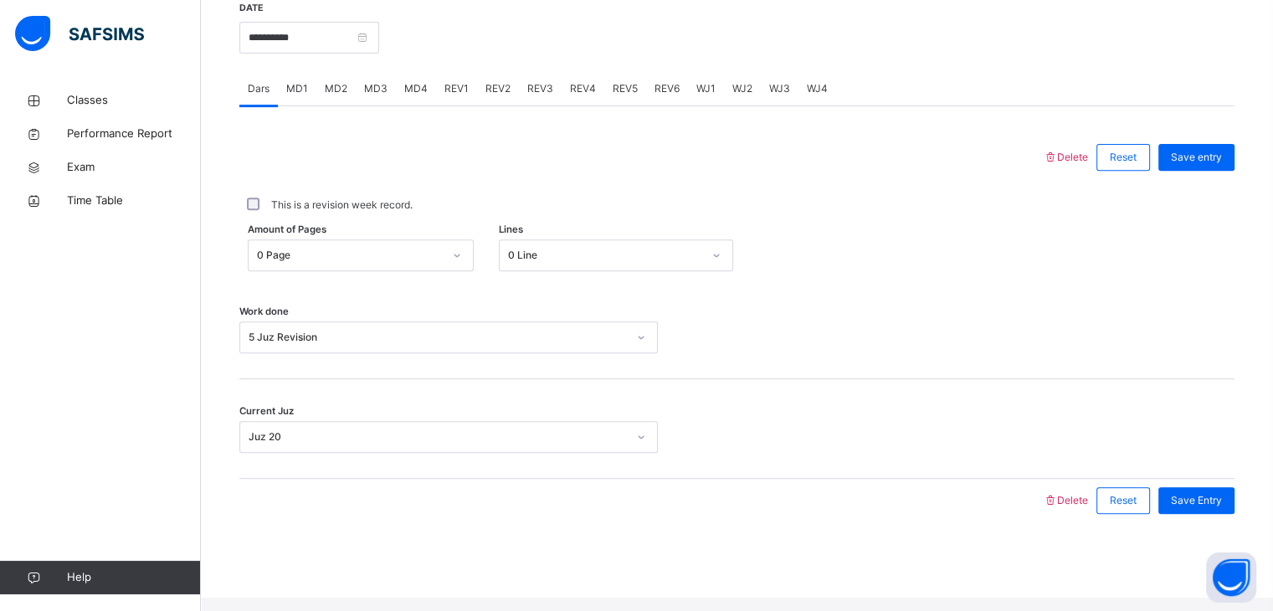
click at [458, 96] on span "REV1" at bounding box center [457, 88] width 24 height 15
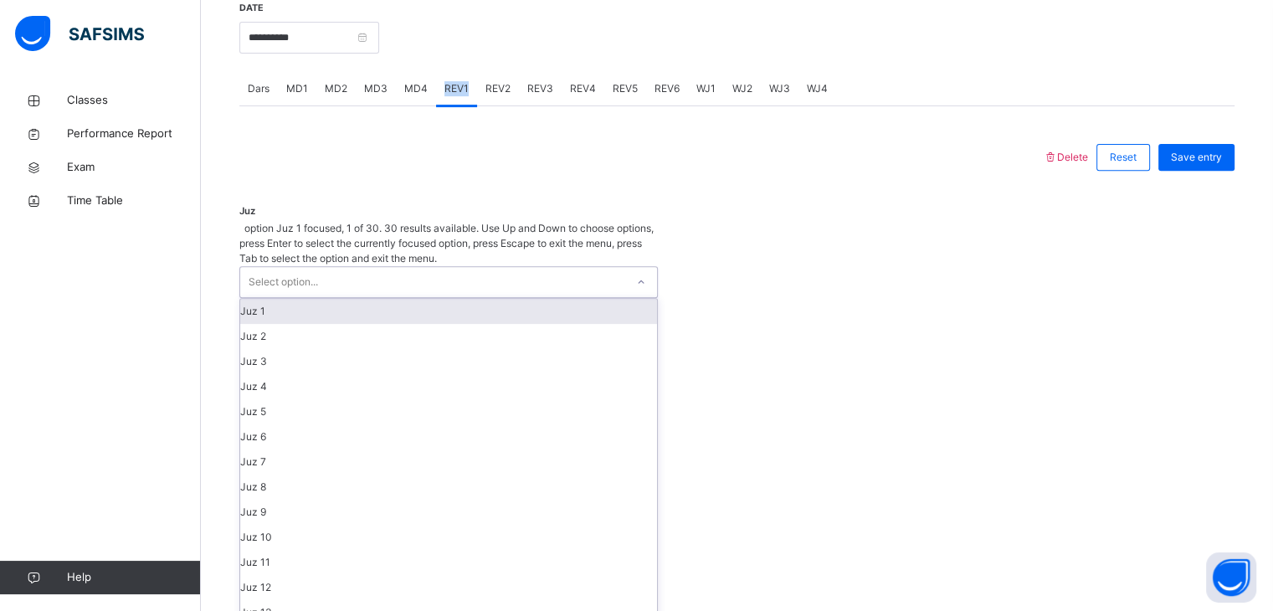
click at [424, 267] on div "Select option..." at bounding box center [432, 282] width 385 height 30
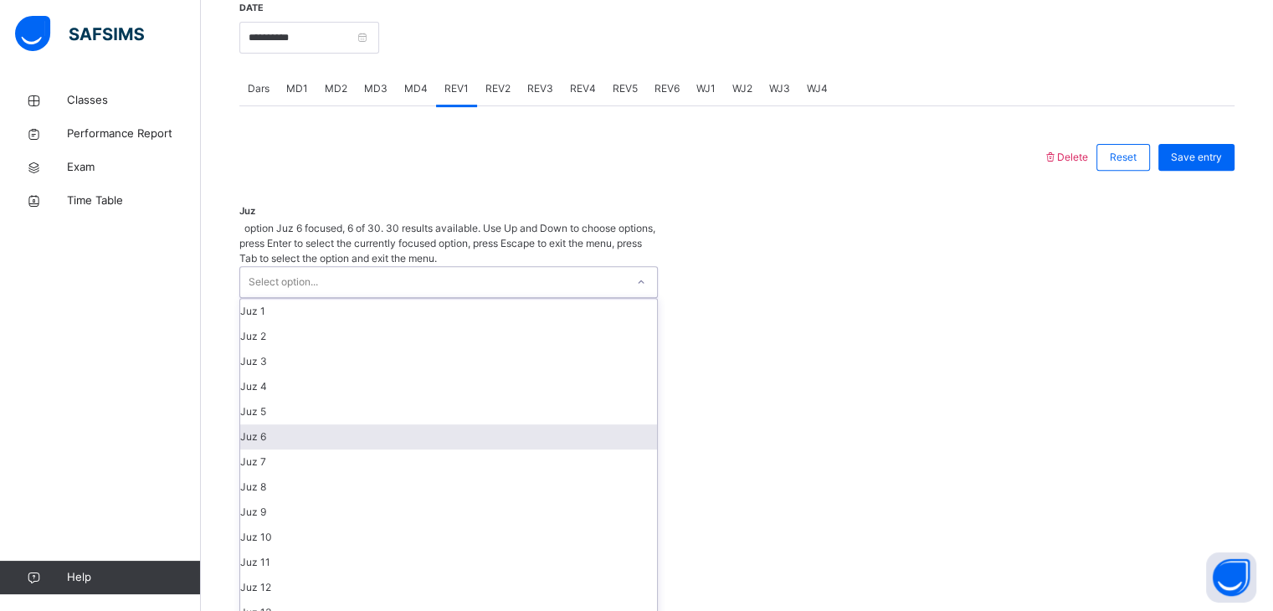
scroll to position [193, 0]
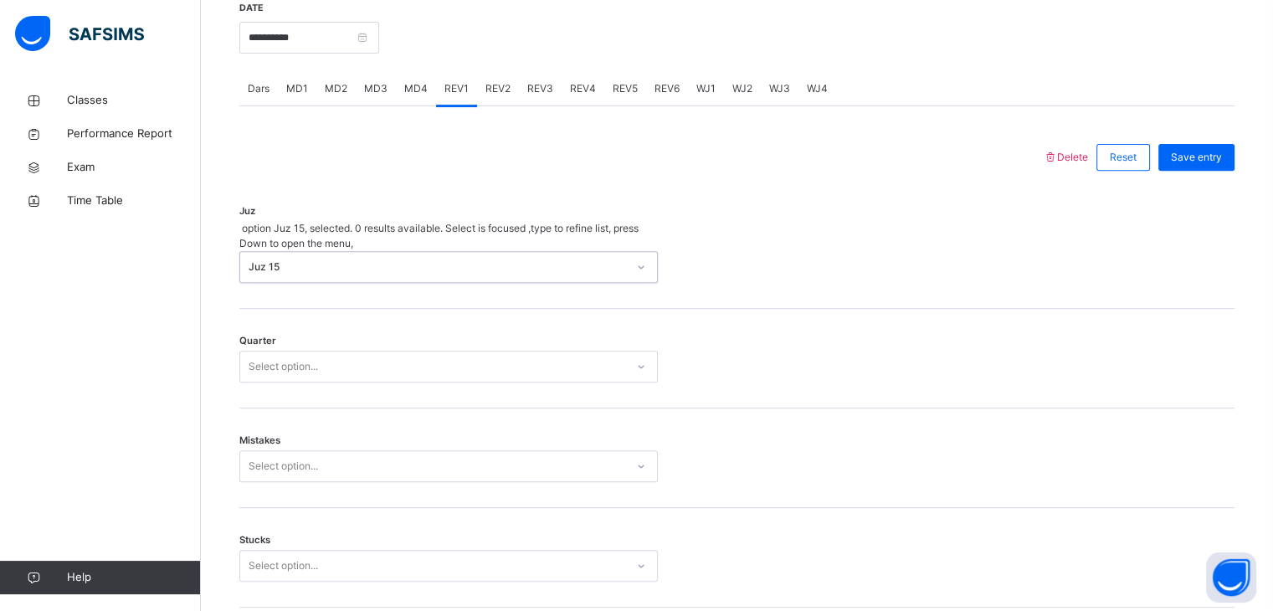
click at [352, 369] on div "Quarter Select option..." at bounding box center [736, 359] width 995 height 100
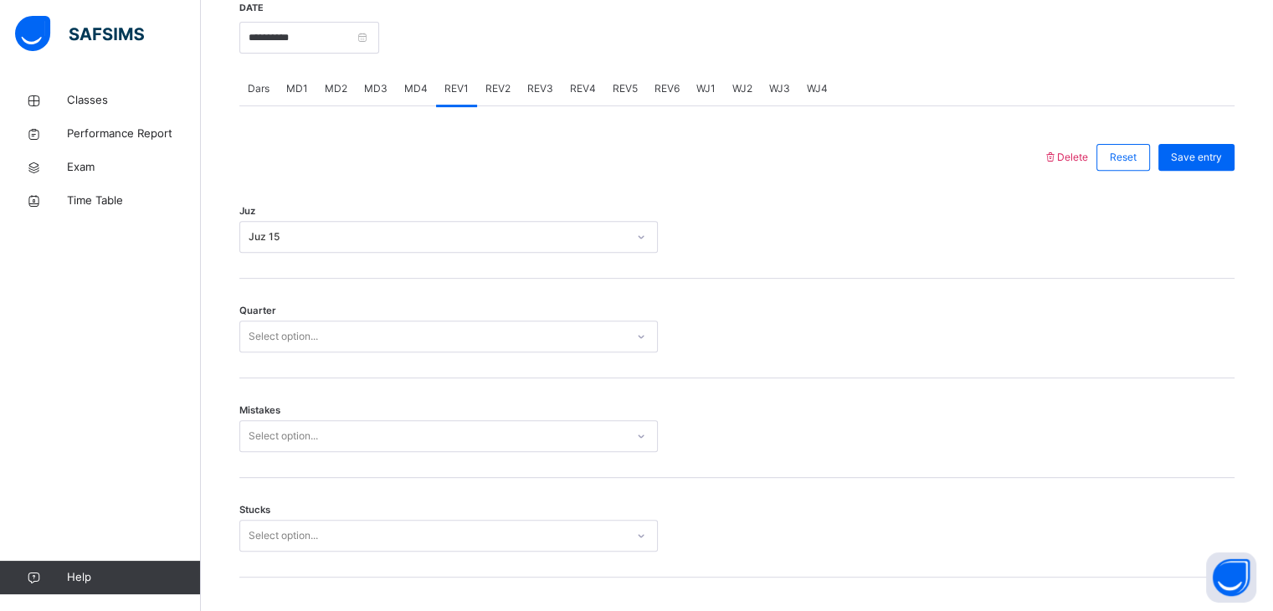
click at [352, 369] on div "Quarter Select option..." at bounding box center [736, 329] width 995 height 100
click at [352, 343] on div "Select option..." at bounding box center [432, 337] width 385 height 26
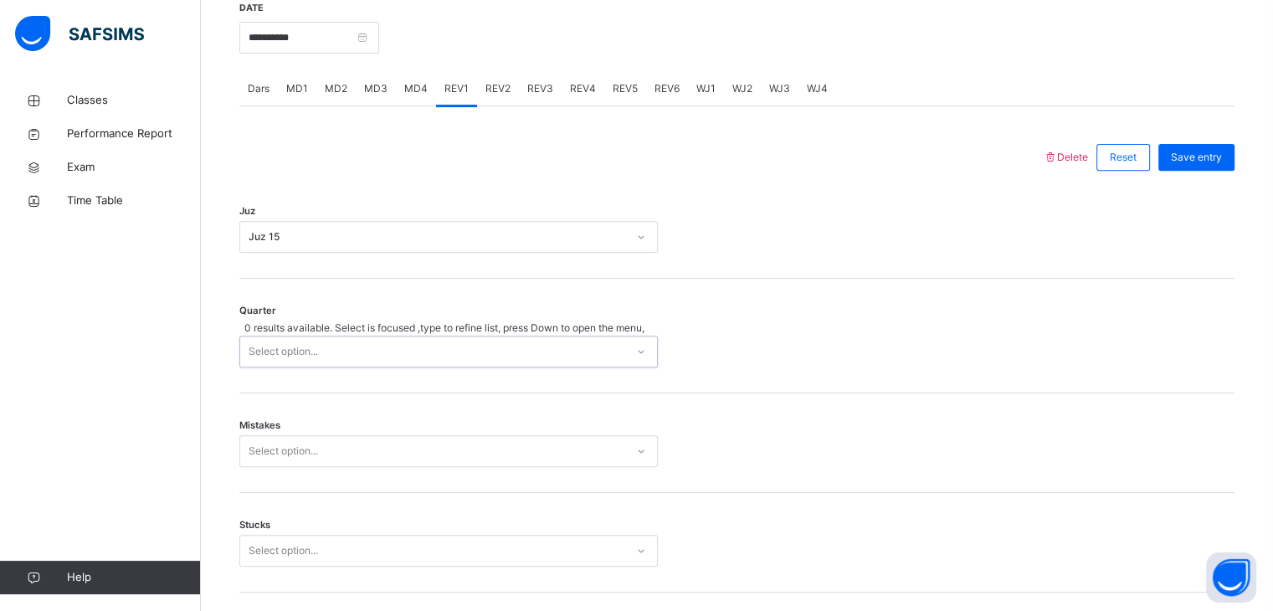
click at [352, 343] on div "Select option..." at bounding box center [432, 352] width 385 height 30
click at [350, 365] on div "Select option..." at bounding box center [448, 352] width 419 height 32
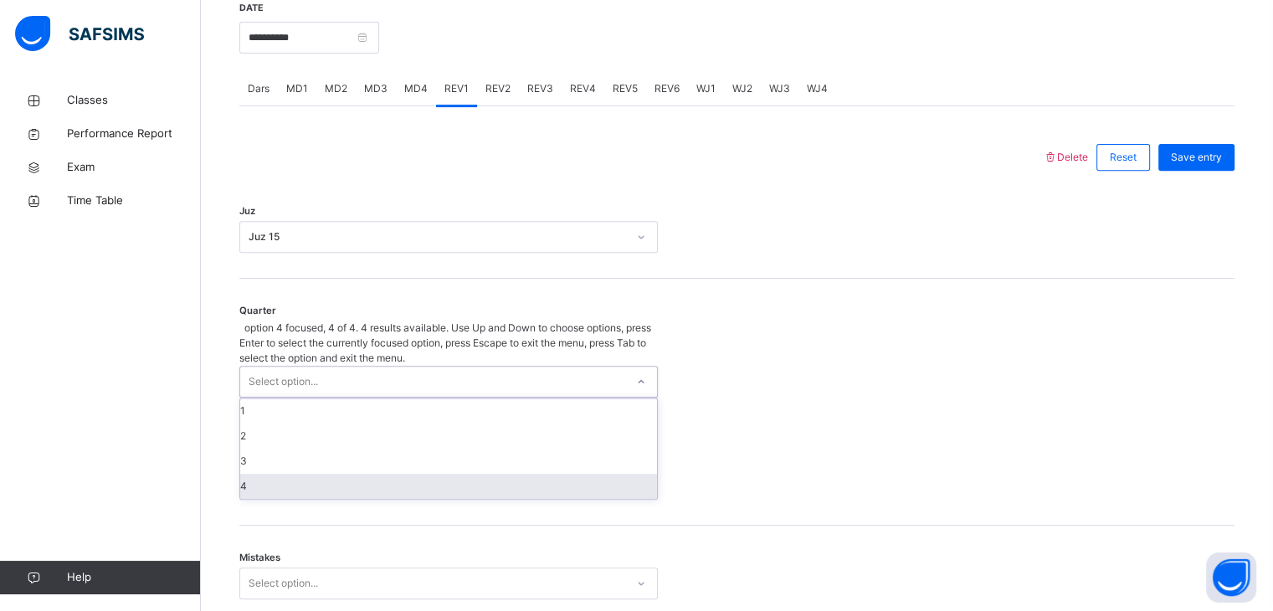
click at [325, 474] on div "4" at bounding box center [448, 486] width 417 height 25
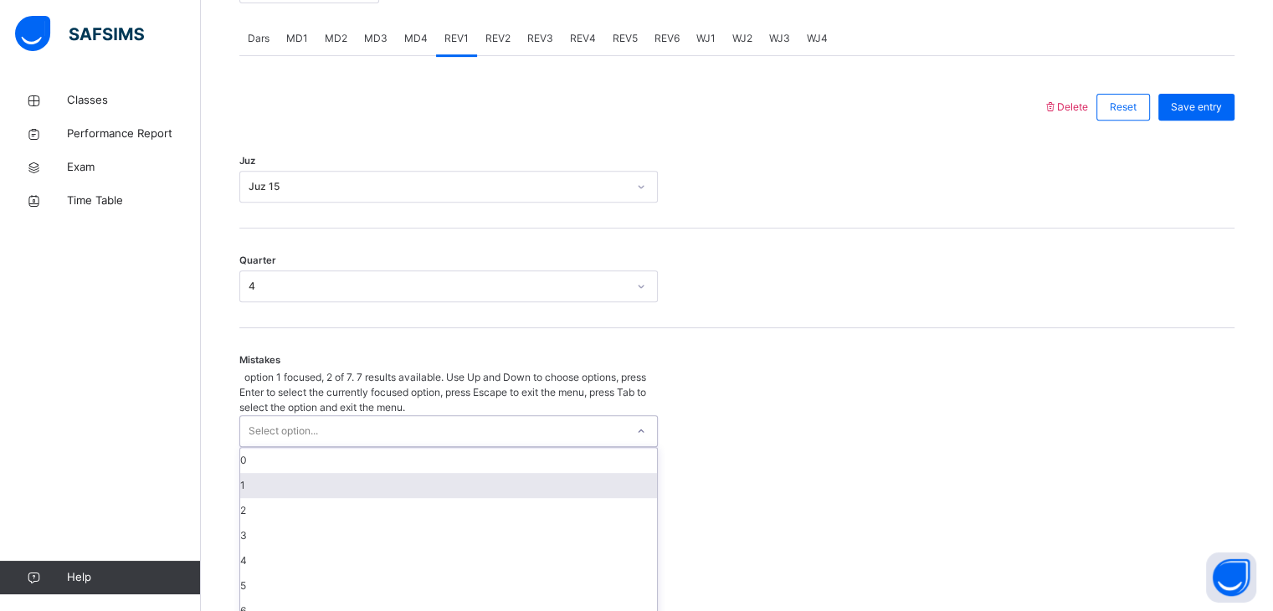
click at [327, 461] on div "option 1 focused, 2 of 7. 7 results available. Use Up and Down to choose option…" at bounding box center [448, 497] width 419 height 254
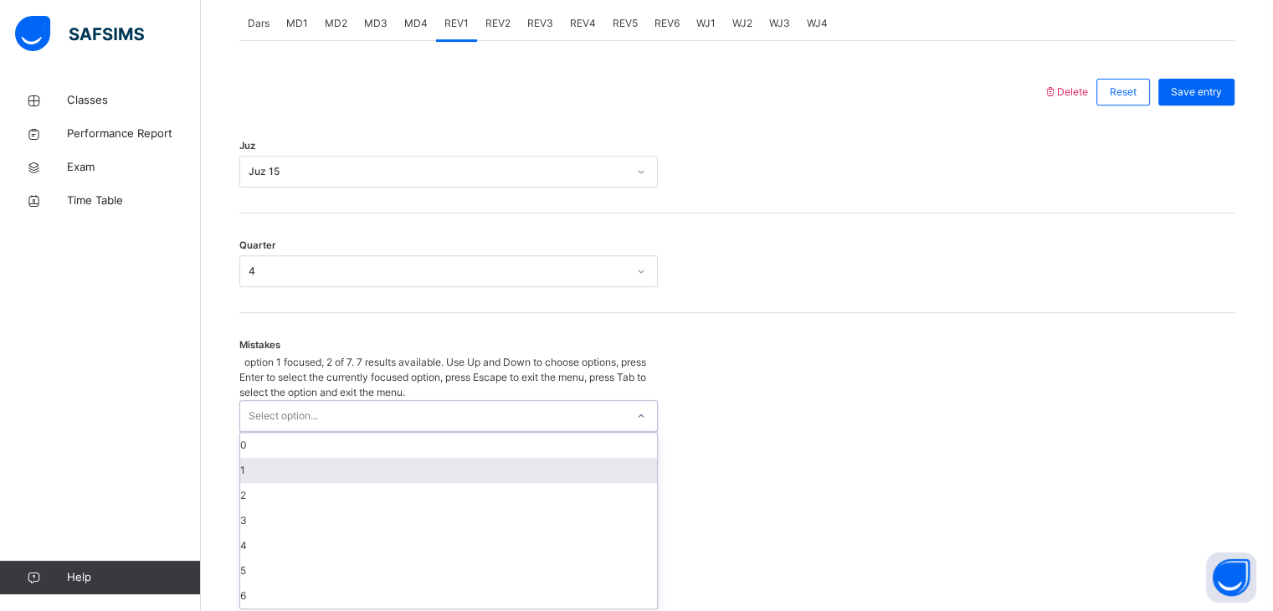
scroll to position [713, 0]
click at [326, 456] on div "1" at bounding box center [448, 468] width 417 height 25
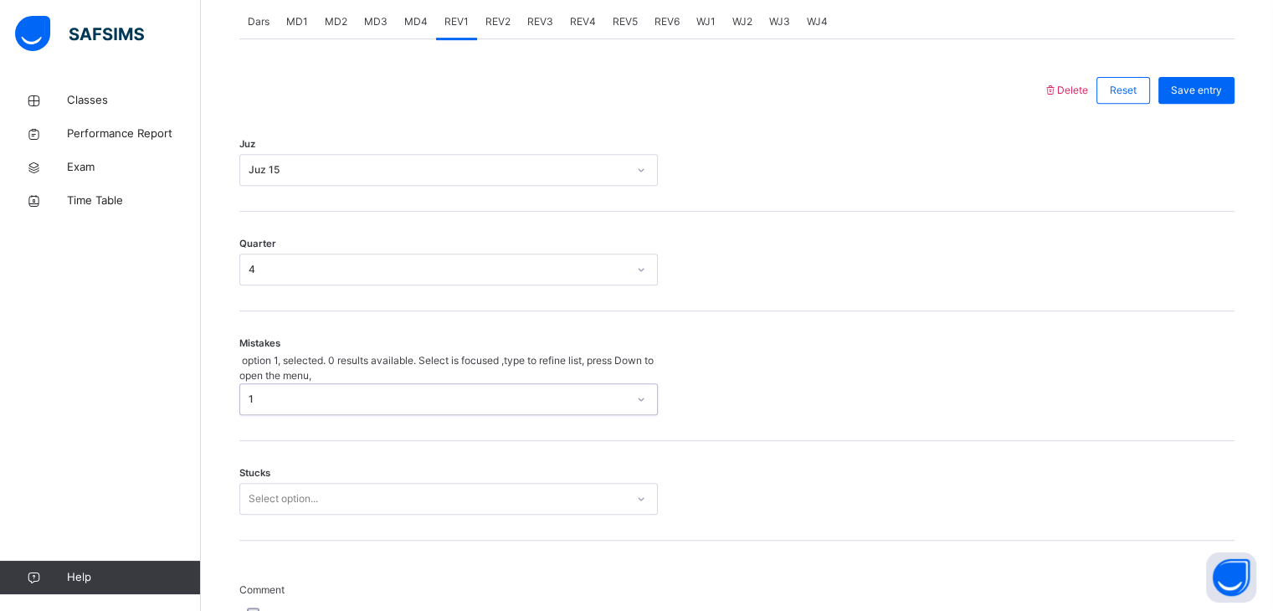
click at [326, 448] on div "Stucks Select option..." at bounding box center [736, 491] width 995 height 100
click at [329, 475] on div "Select option..." at bounding box center [448, 469] width 419 height 32
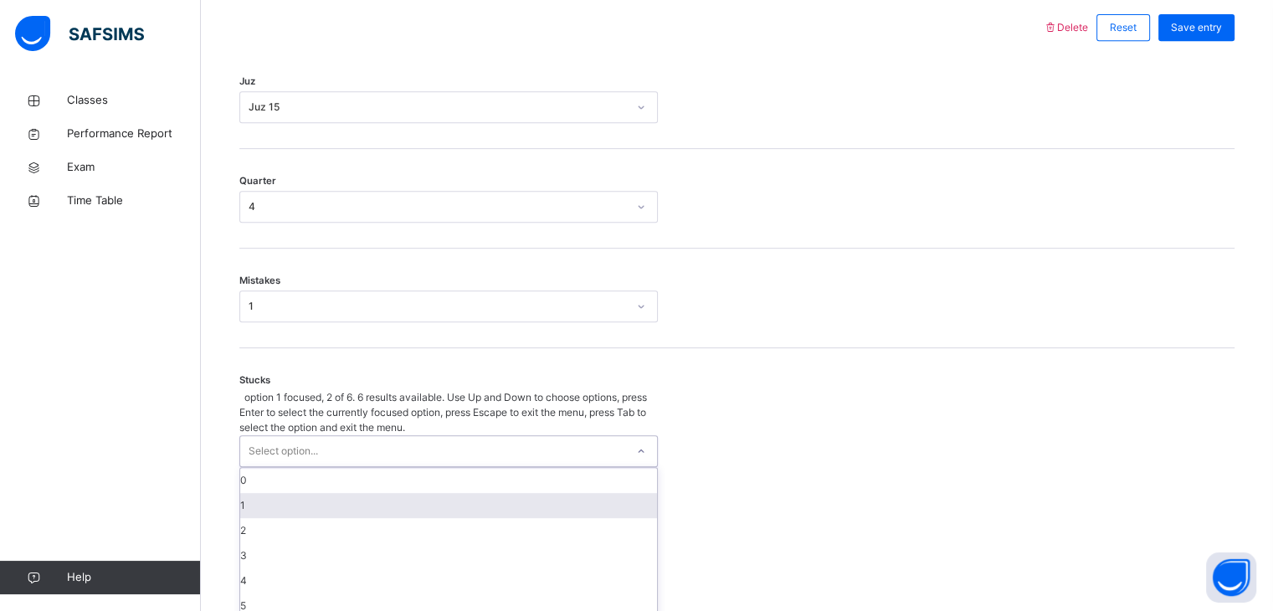
scroll to position [784, 0]
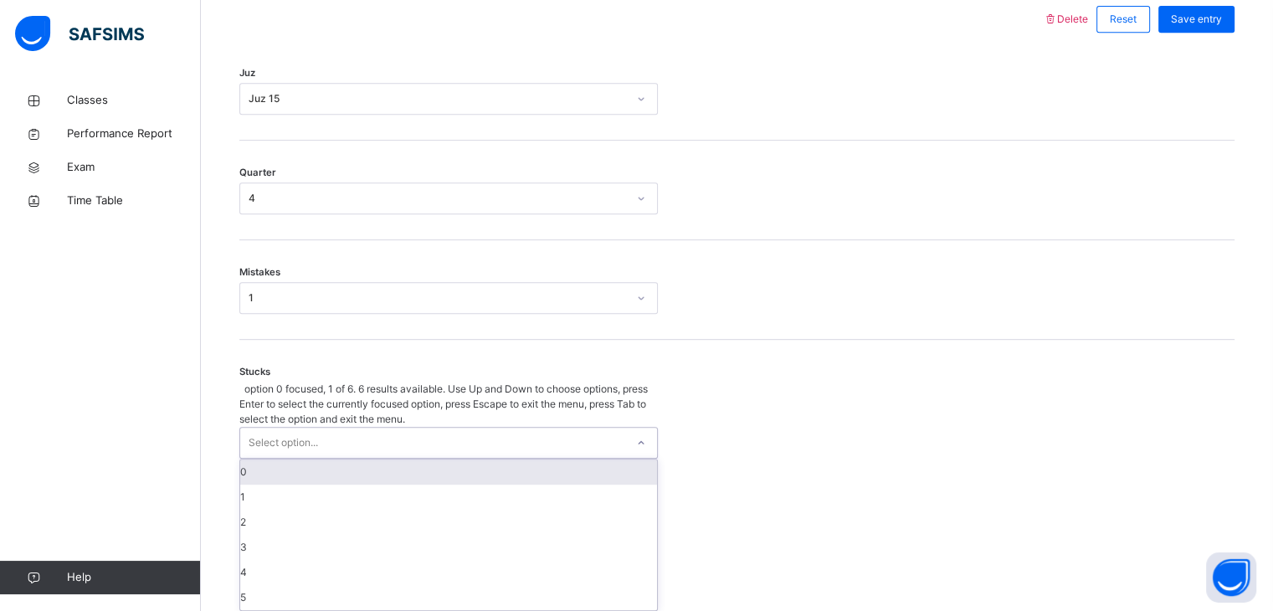
click at [333, 460] on div "0" at bounding box center [448, 472] width 417 height 25
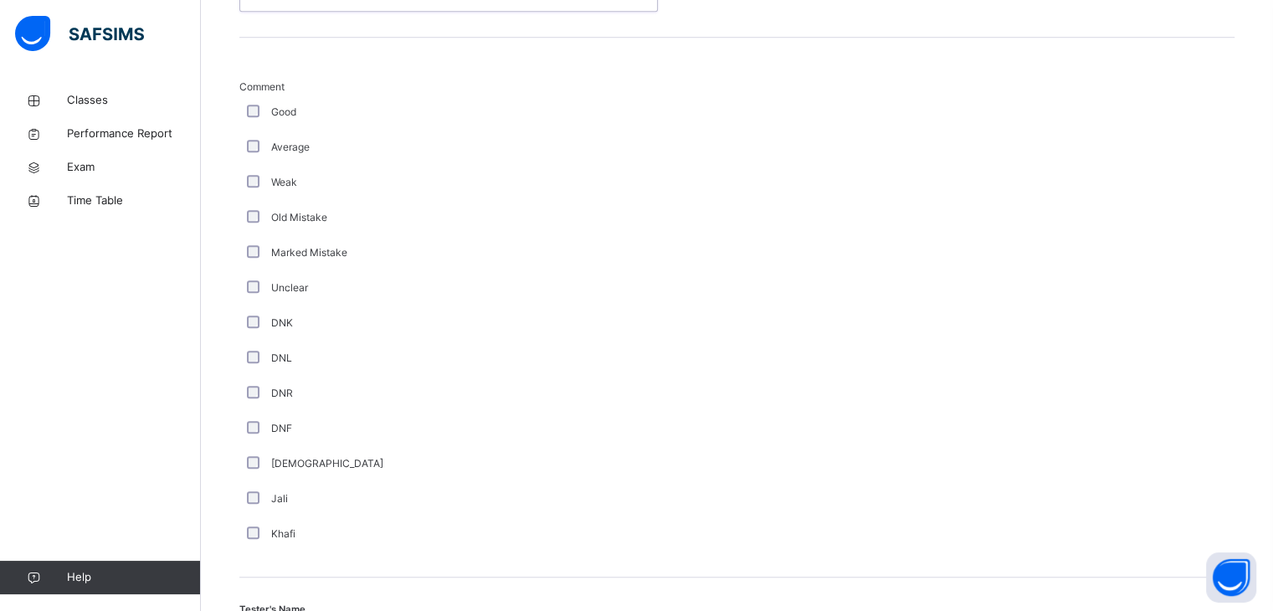
scroll to position [1319, 0]
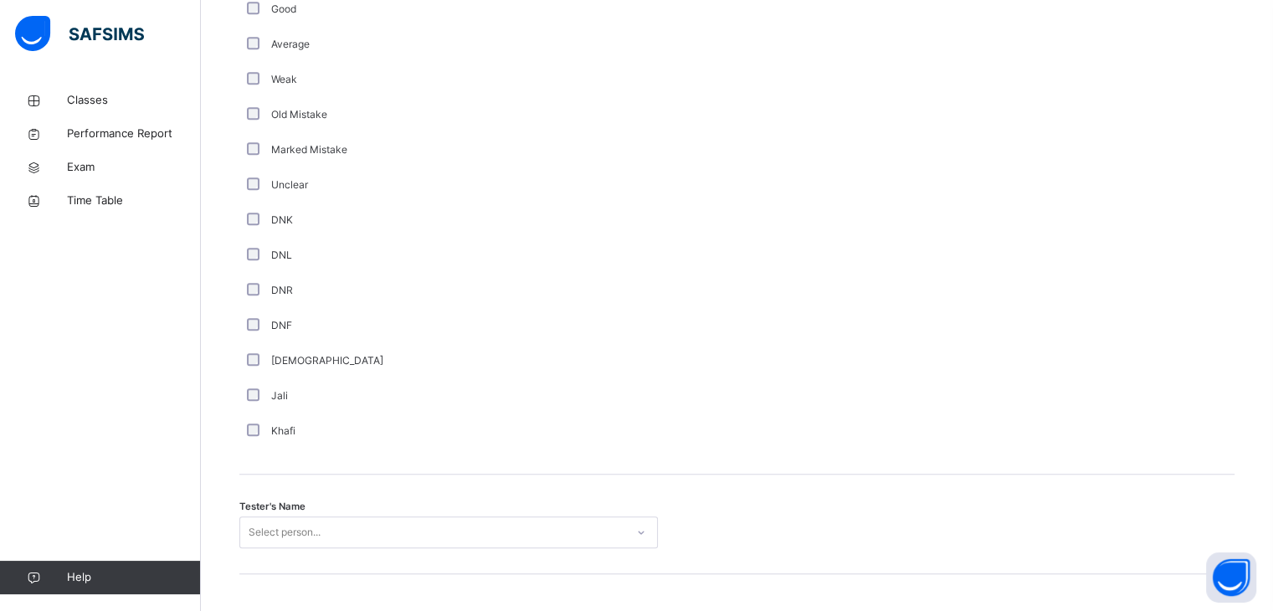
click at [308, 517] on div "Select person..." at bounding box center [448, 533] width 419 height 32
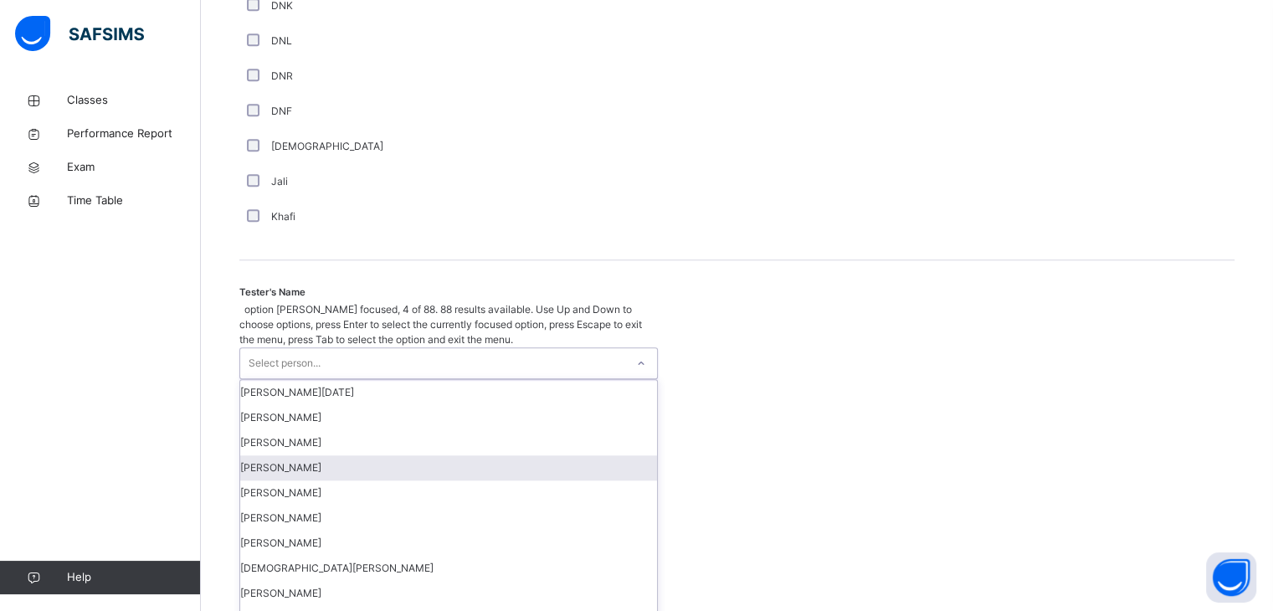
scroll to position [1504, 0]
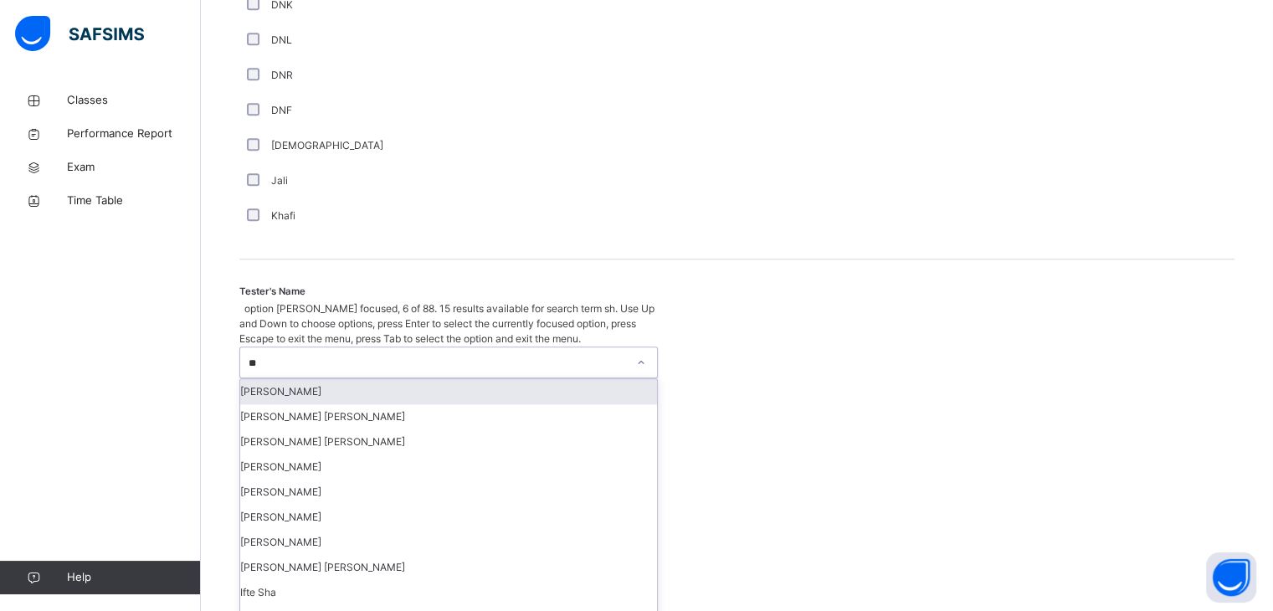
type input "***"
click at [322, 379] on div "[PERSON_NAME]" at bounding box center [448, 391] width 417 height 25
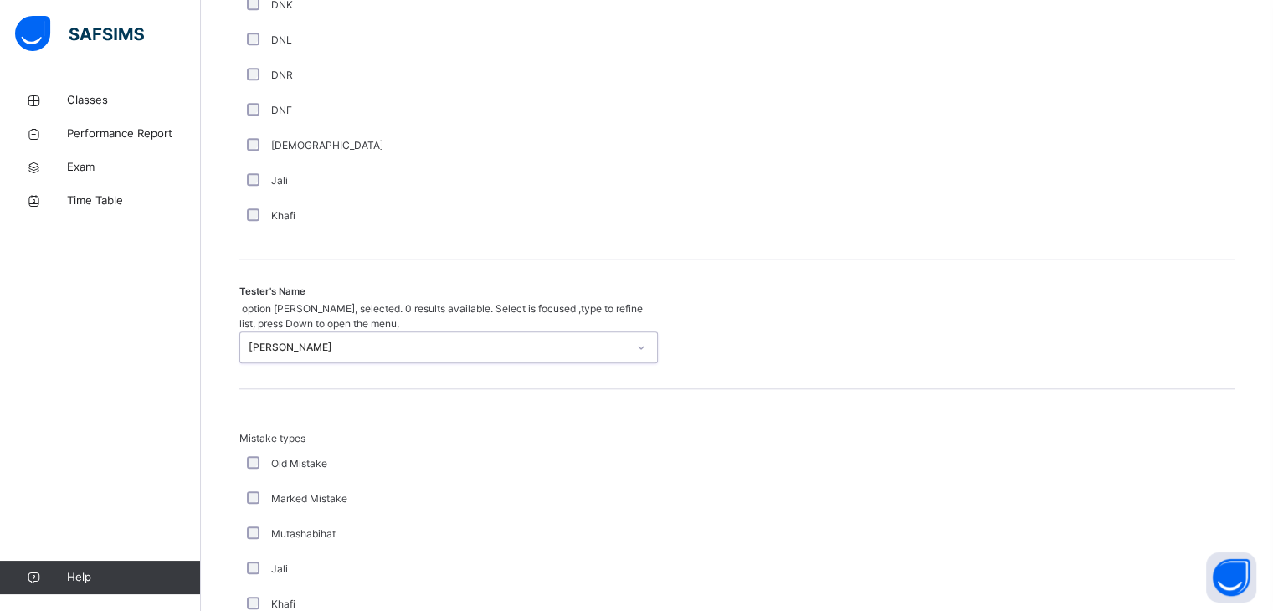
scroll to position [1812, 0]
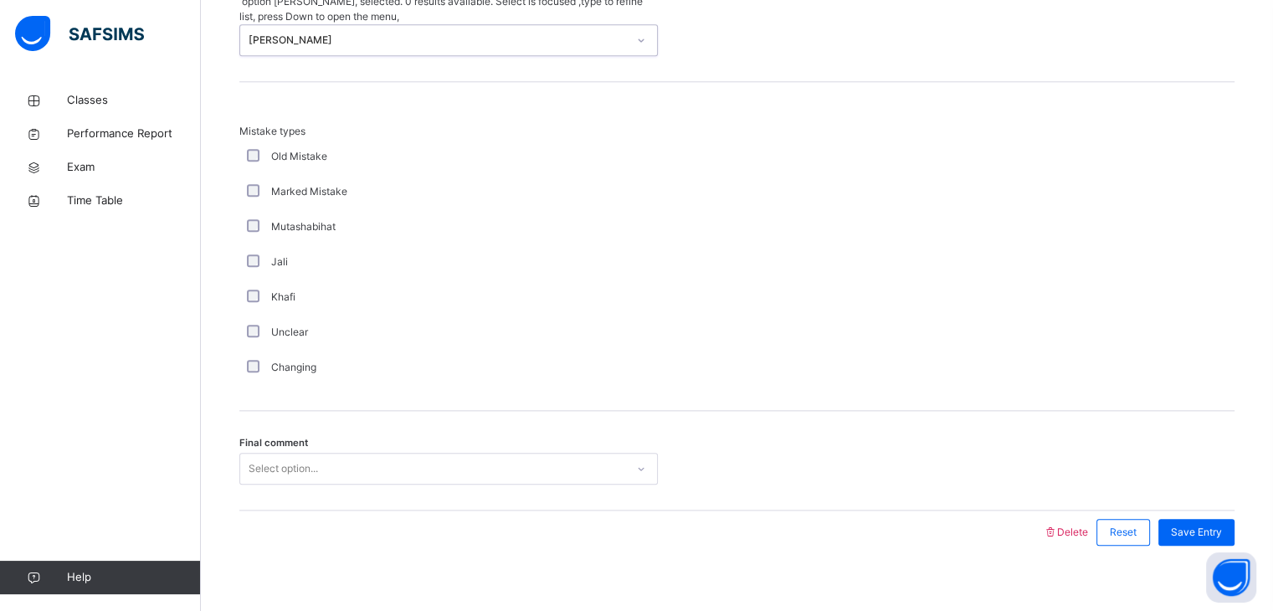
click at [328, 456] on div "Select option..." at bounding box center [432, 469] width 385 height 26
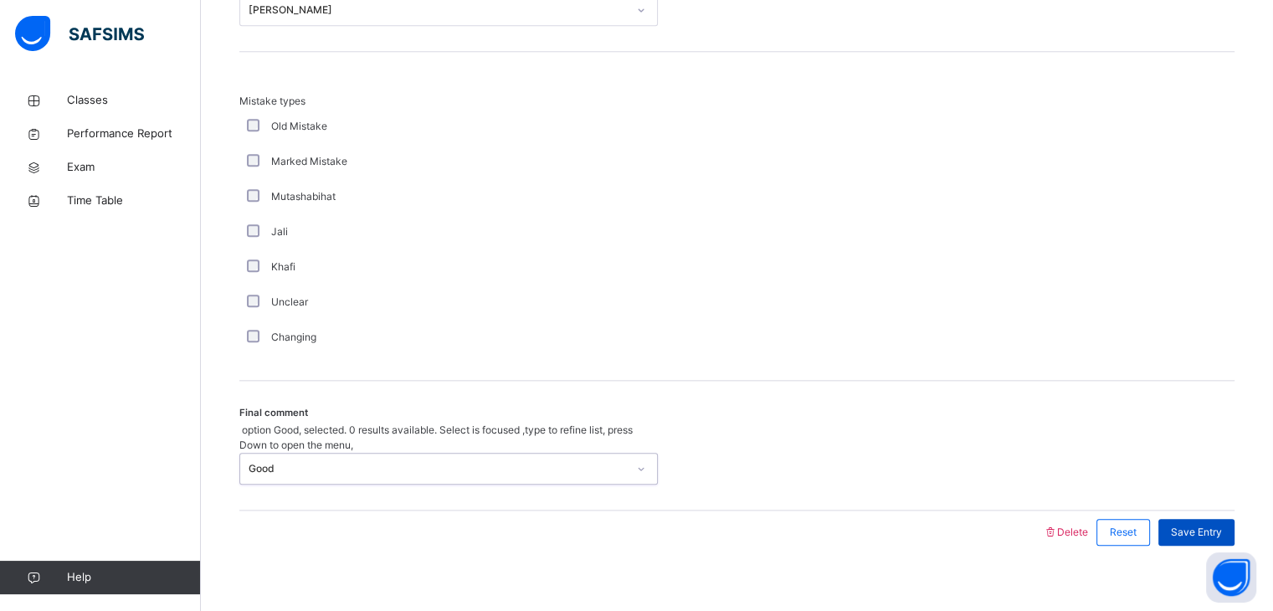
click at [1190, 519] on div "Save Entry" at bounding box center [1197, 532] width 76 height 27
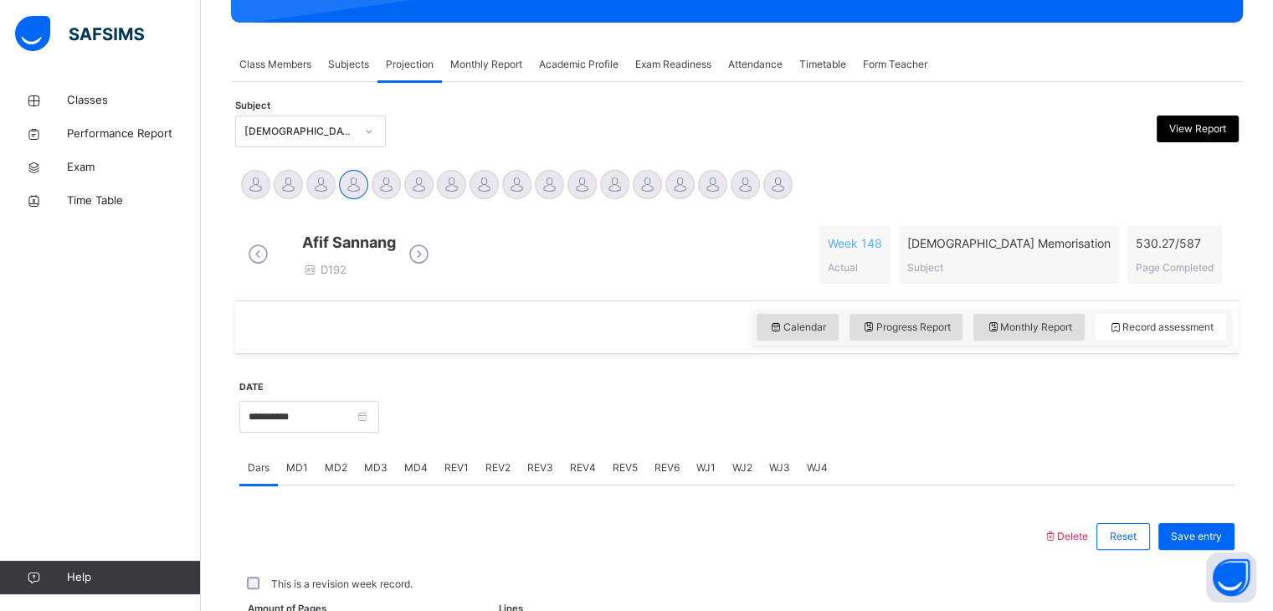
scroll to position [646, 0]
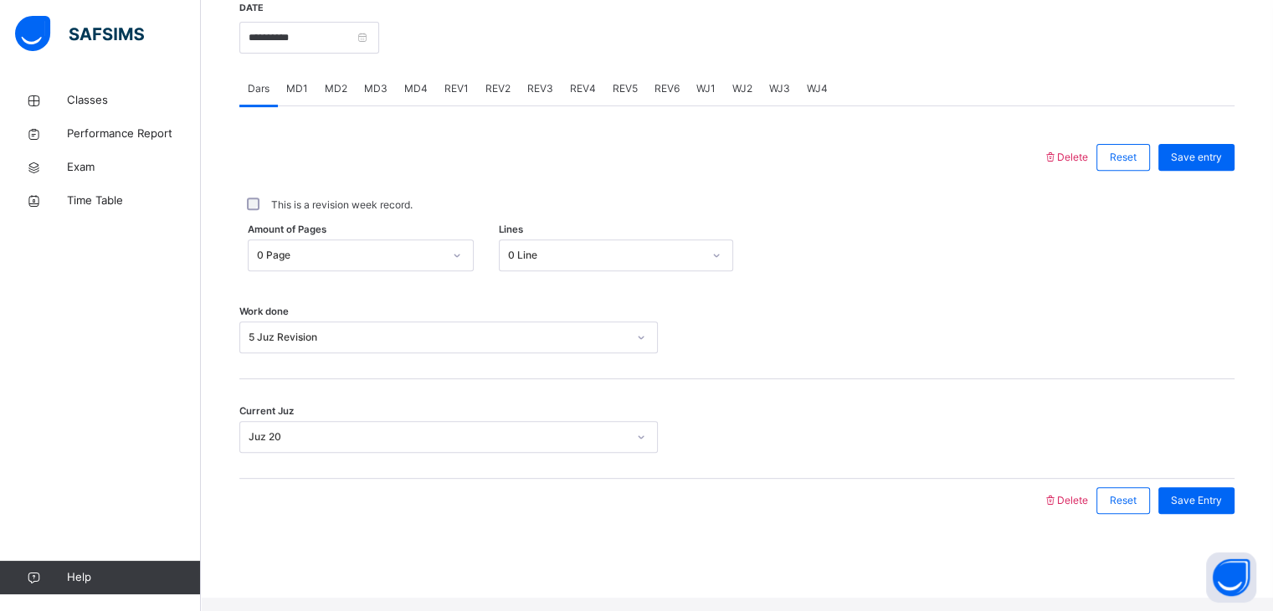
click at [1190, 504] on div "Save Entry" at bounding box center [1197, 500] width 76 height 27
click at [491, 96] on span "REV2" at bounding box center [498, 88] width 25 height 15
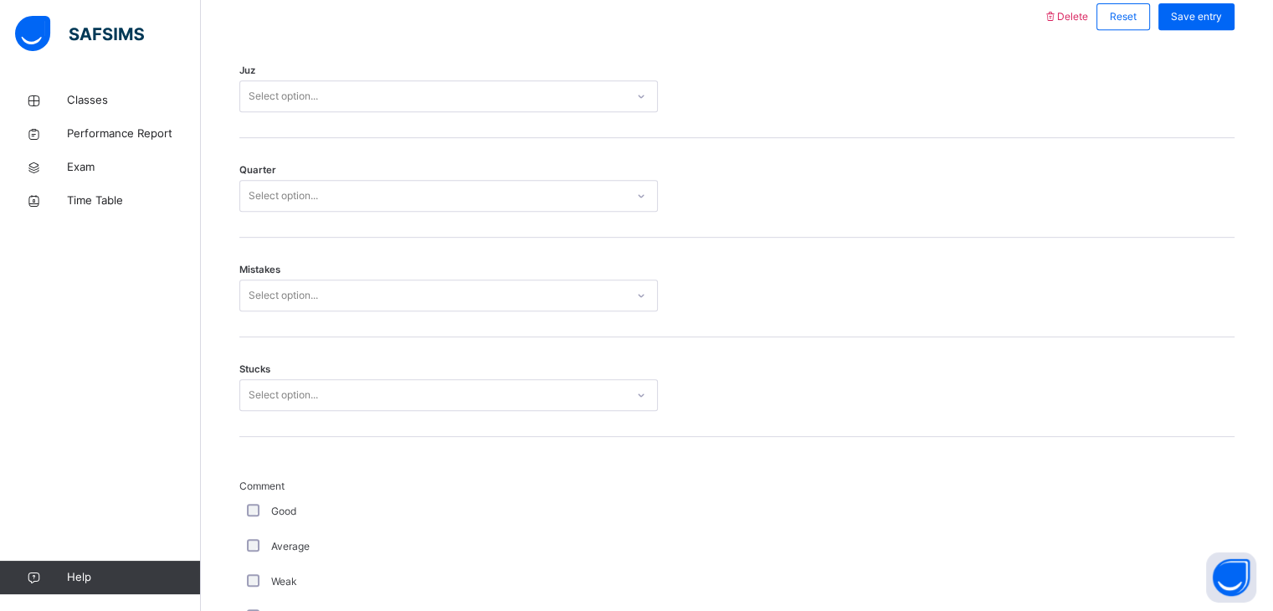
scroll to position [787, 0]
click at [491, 105] on div "Select option..." at bounding box center [432, 97] width 385 height 26
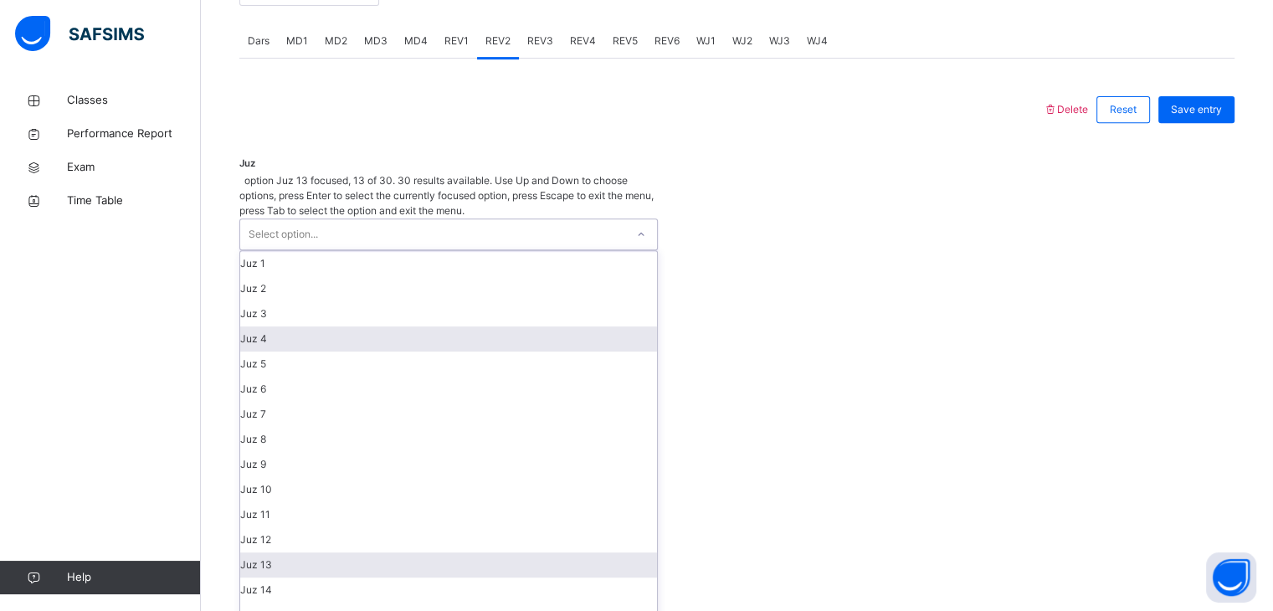
scroll to position [244, 0]
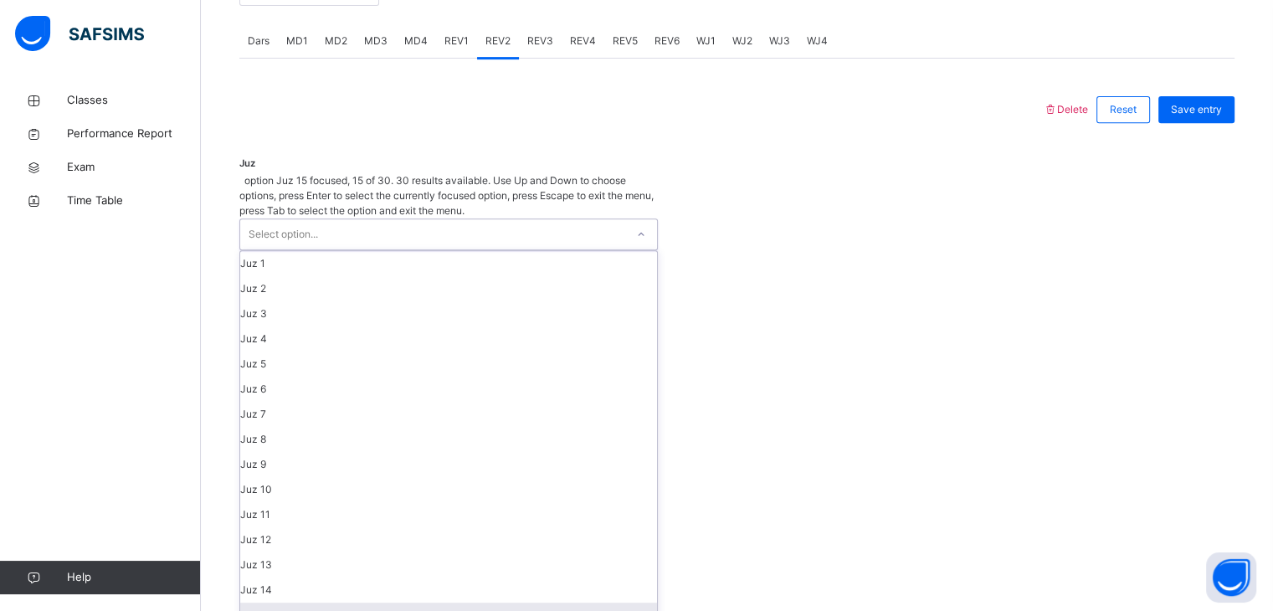
click at [435, 603] on div "Juz 15" at bounding box center [448, 615] width 417 height 25
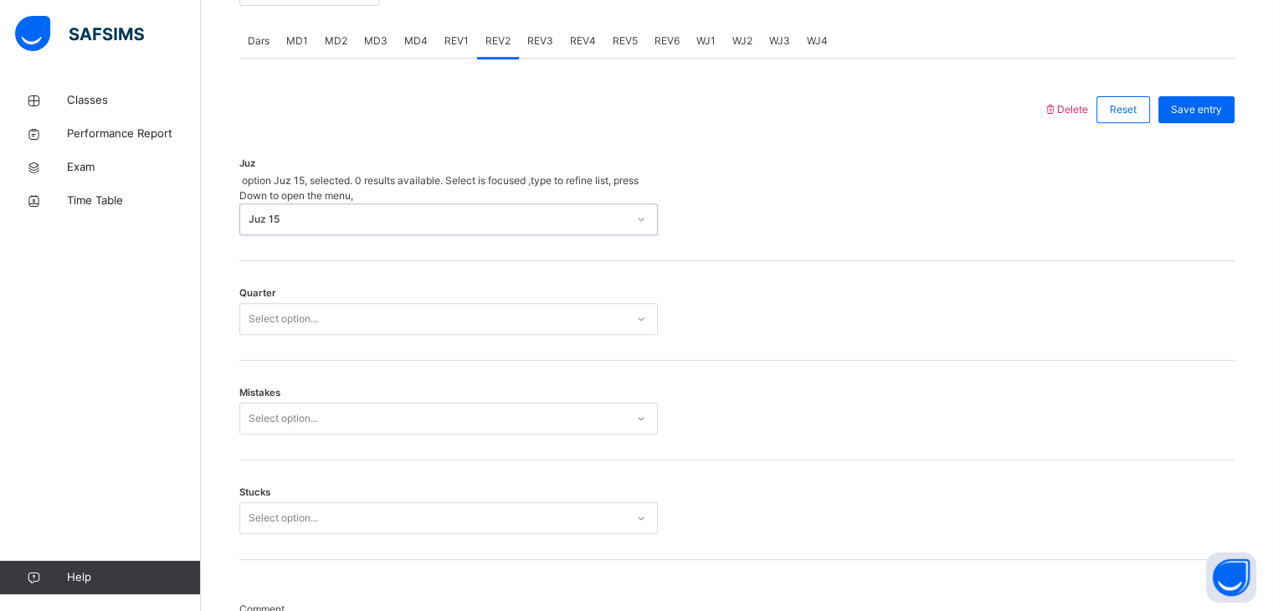
click at [455, 318] on div "Quarter Select option..." at bounding box center [736, 311] width 995 height 100
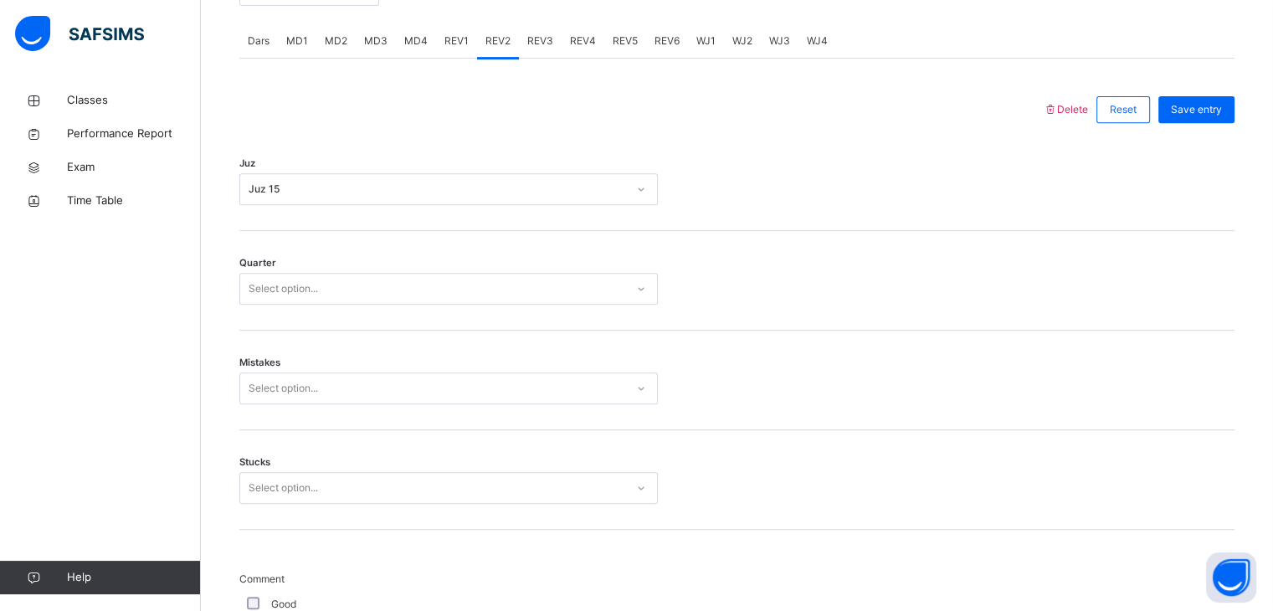
click at [445, 197] on div "Juz 15" at bounding box center [438, 189] width 378 height 15
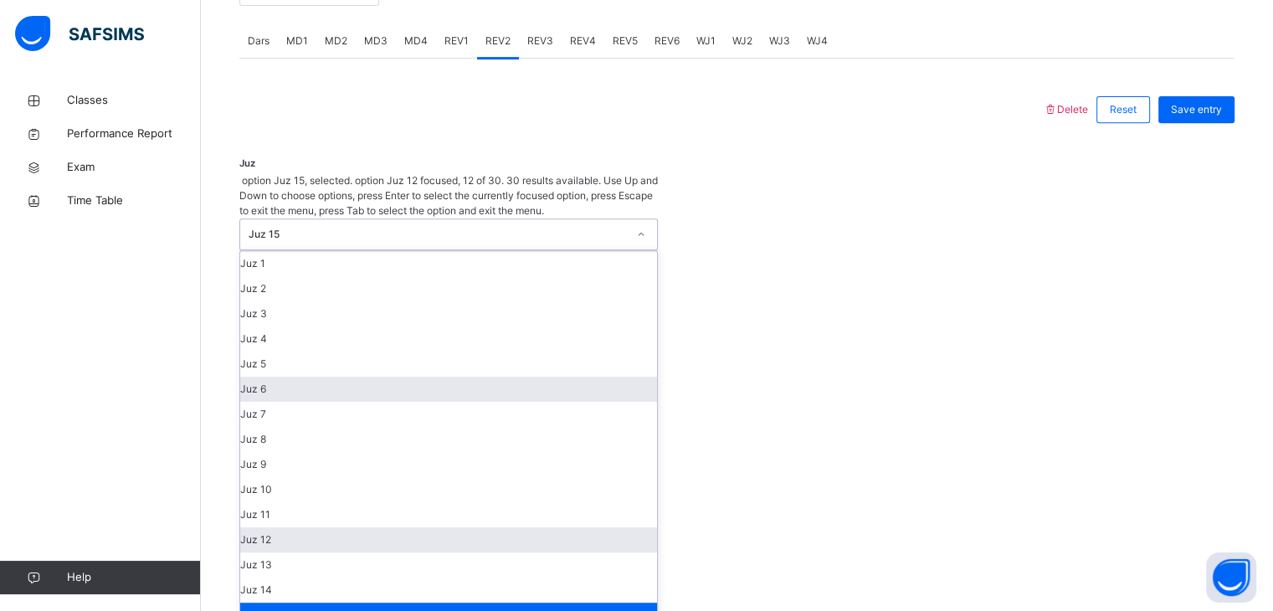
scroll to position [208, 0]
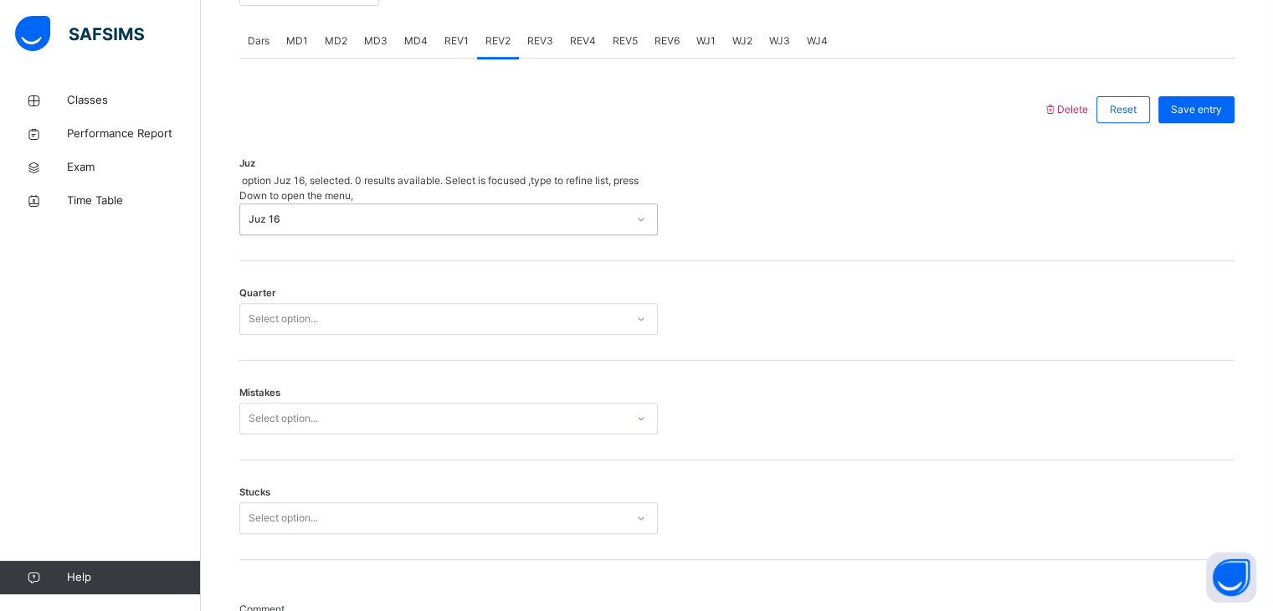
click at [424, 460] on div "Stucks Select option..." at bounding box center [736, 510] width 995 height 100
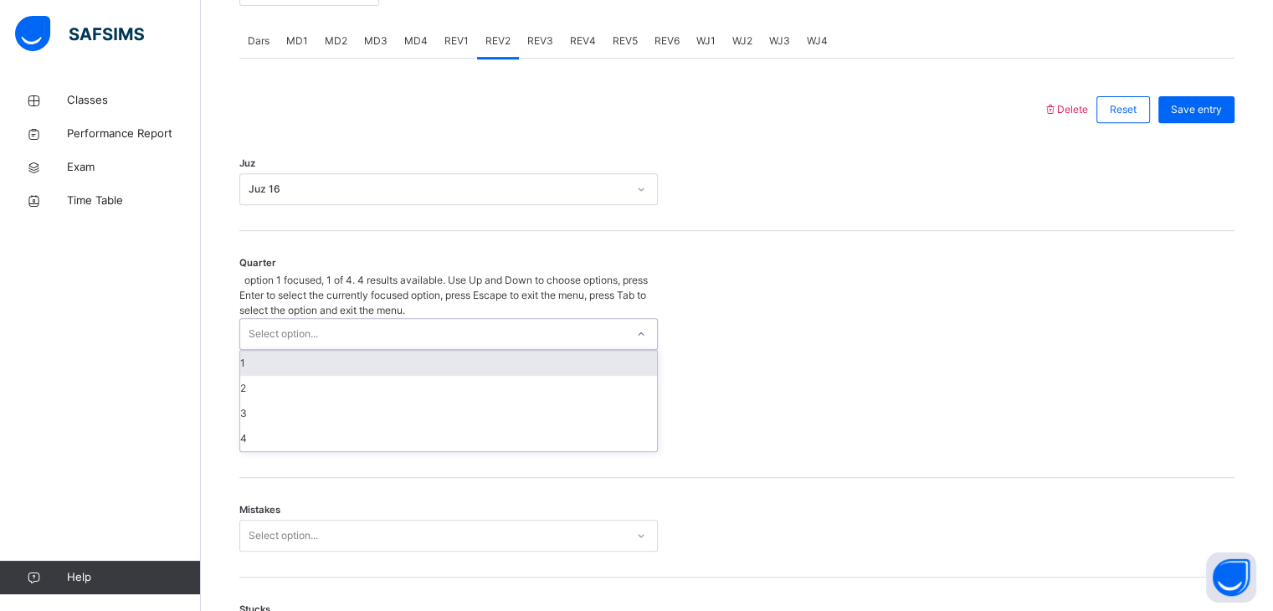
click at [498, 319] on div "Select option..." at bounding box center [432, 334] width 385 height 30
click at [491, 351] on div "1" at bounding box center [448, 363] width 417 height 25
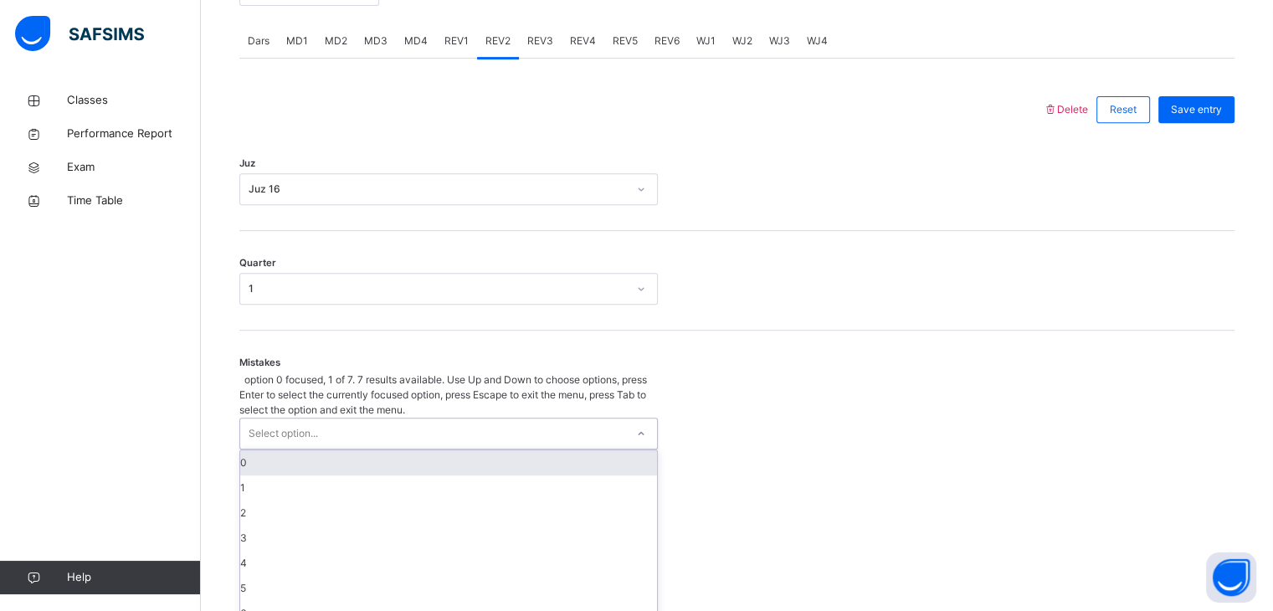
click at [483, 404] on div "Mistakes option 0 focused, 1 of 7. 7 results available. Use Up and Down to choo…" at bounding box center [736, 492] width 995 height 322
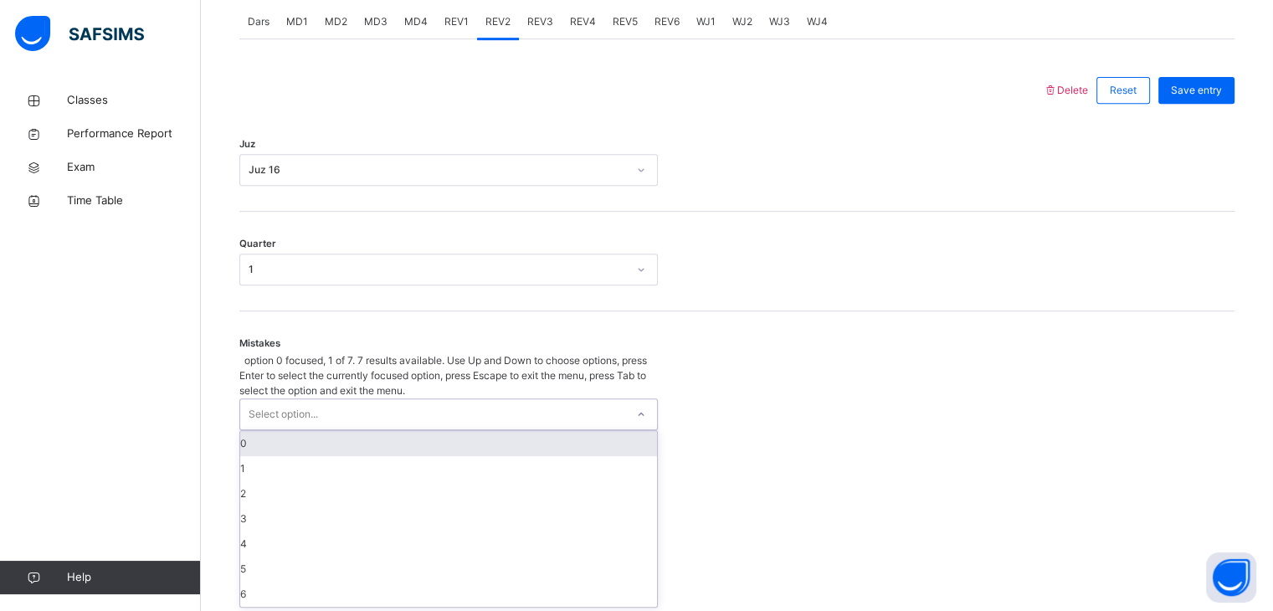
click at [462, 431] on div "0" at bounding box center [448, 443] width 417 height 25
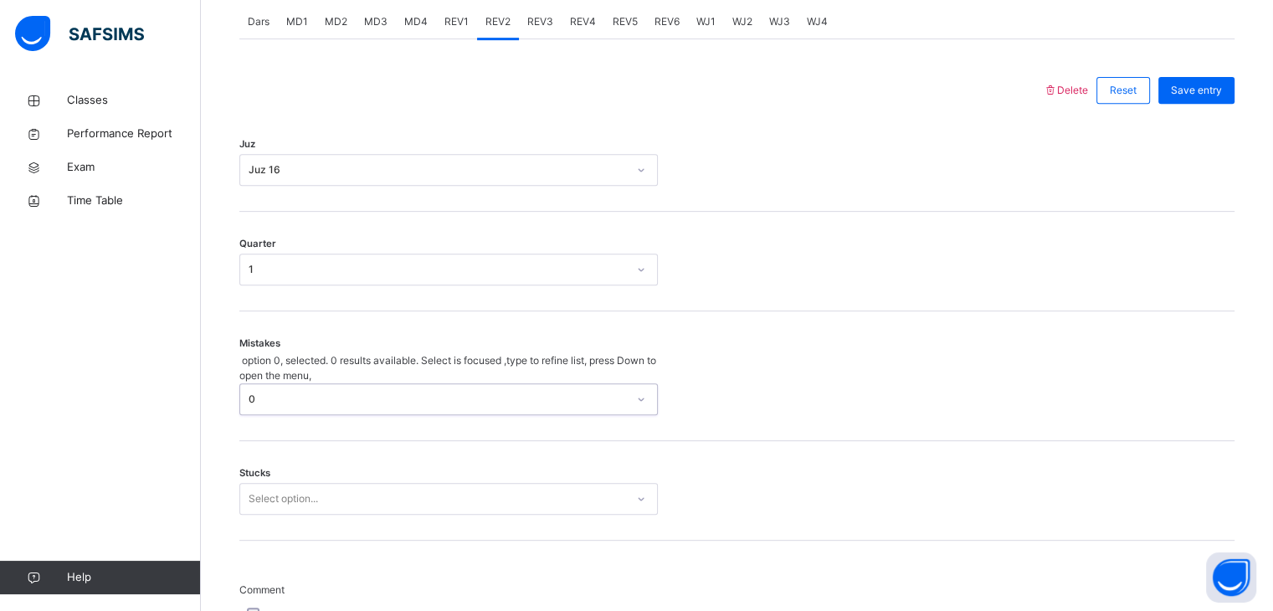
click at [453, 460] on div "Stucks Select option..." at bounding box center [736, 491] width 995 height 100
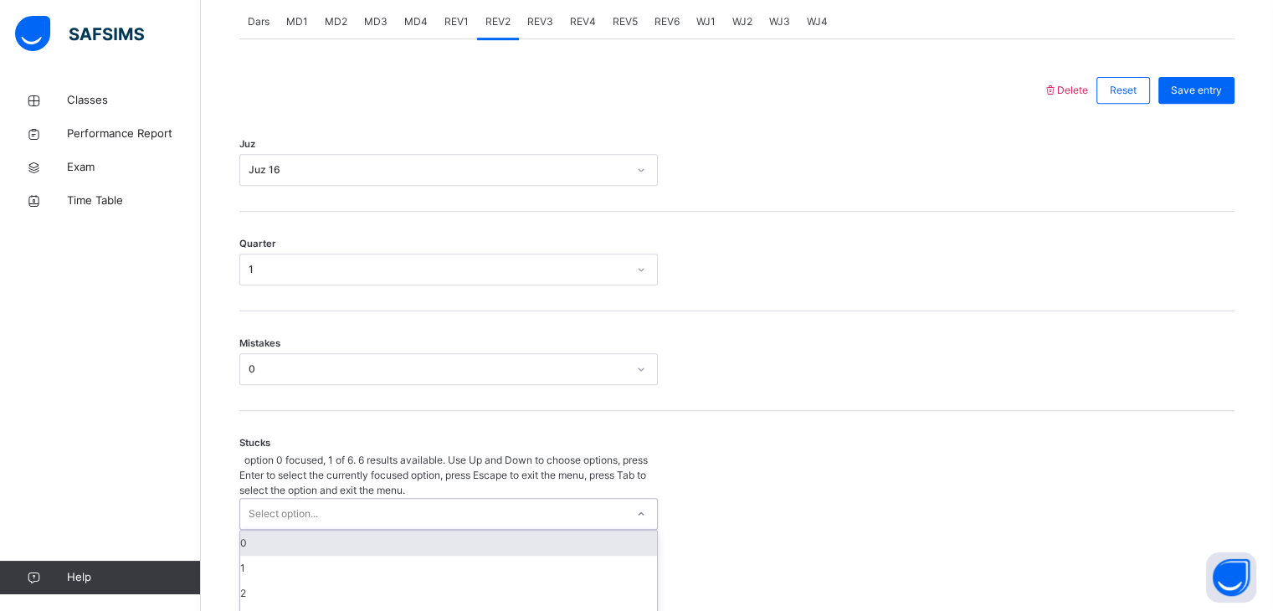
scroll to position [784, 0]
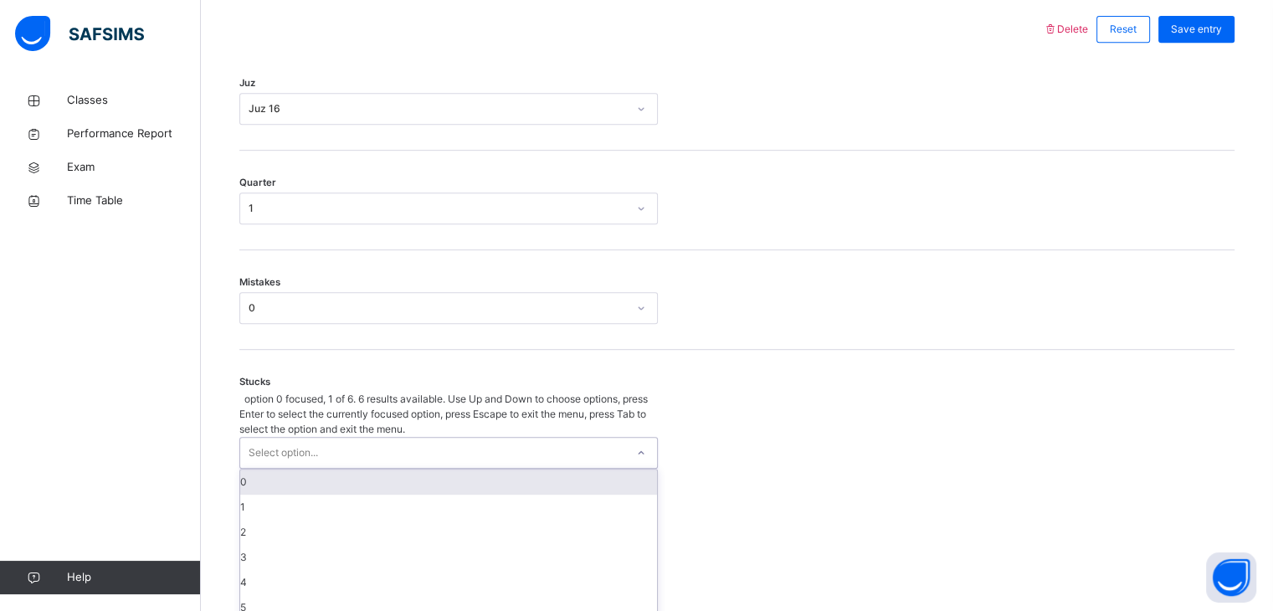
click at [448, 475] on div "option 0 focused, 1 of 6. 6 results available. Use Up and Down to choose option…" at bounding box center [448, 506] width 419 height 229
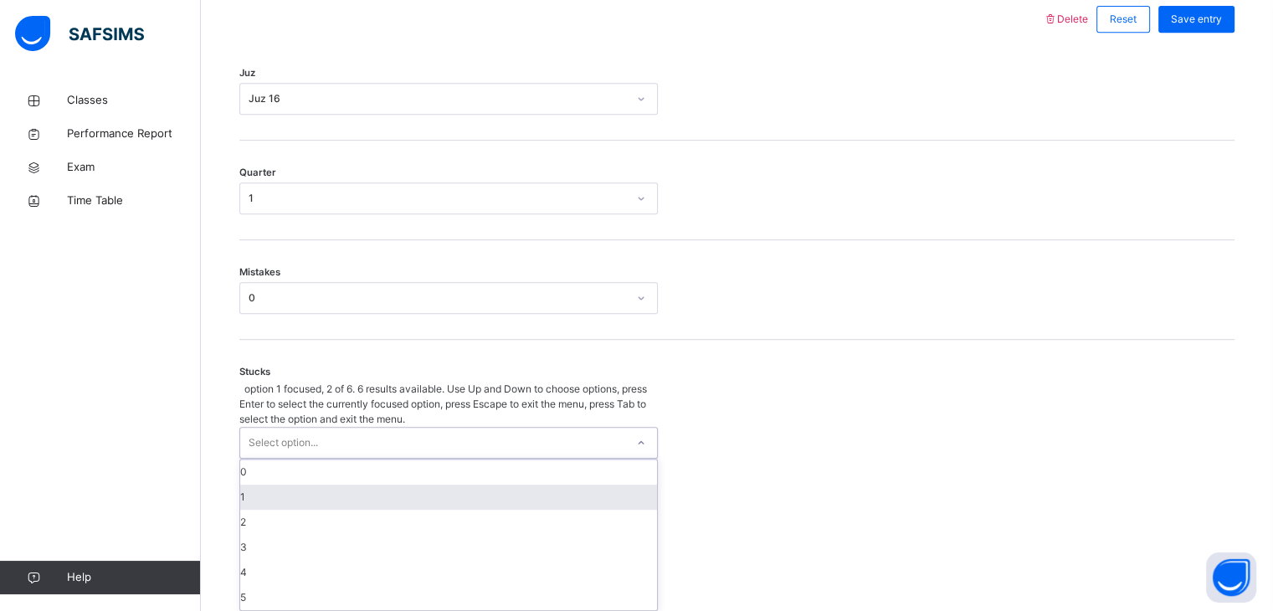
click at [448, 485] on div "1" at bounding box center [448, 497] width 417 height 25
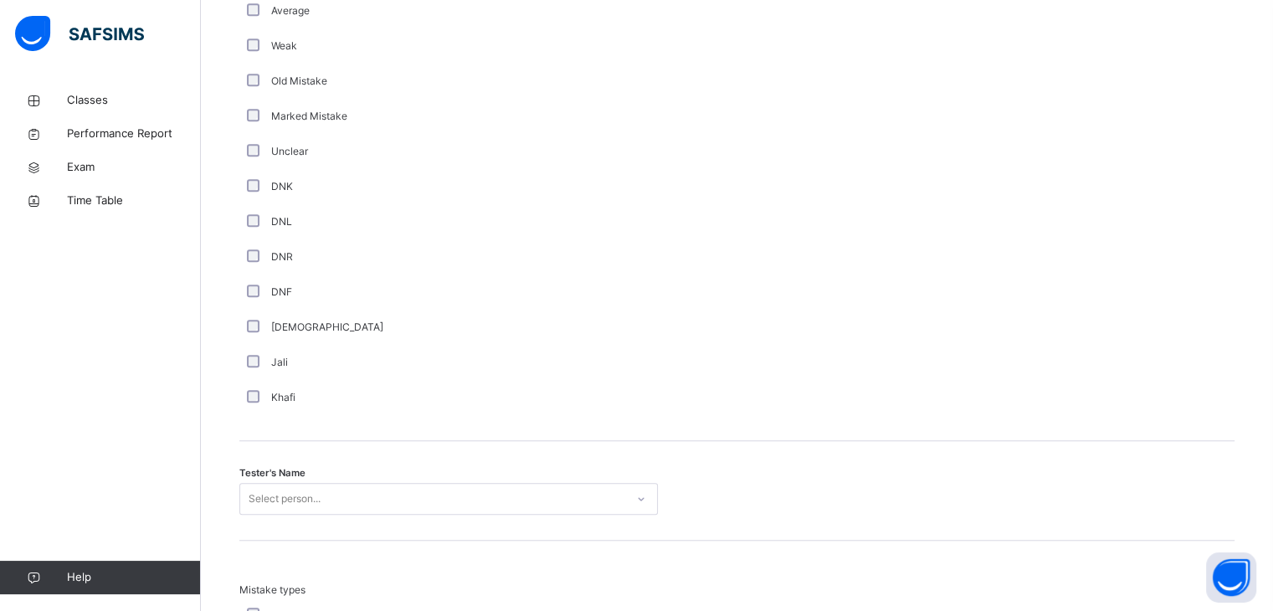
scroll to position [1323, 0]
click at [434, 515] on div "Select person..." at bounding box center [448, 499] width 419 height 32
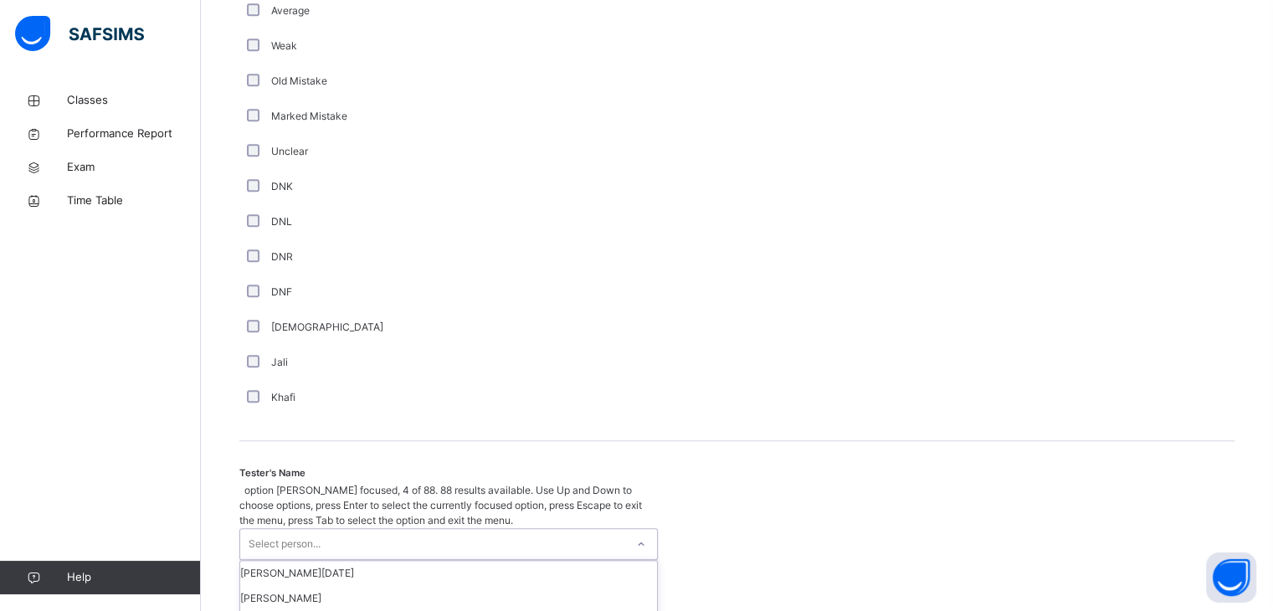
scroll to position [1504, 0]
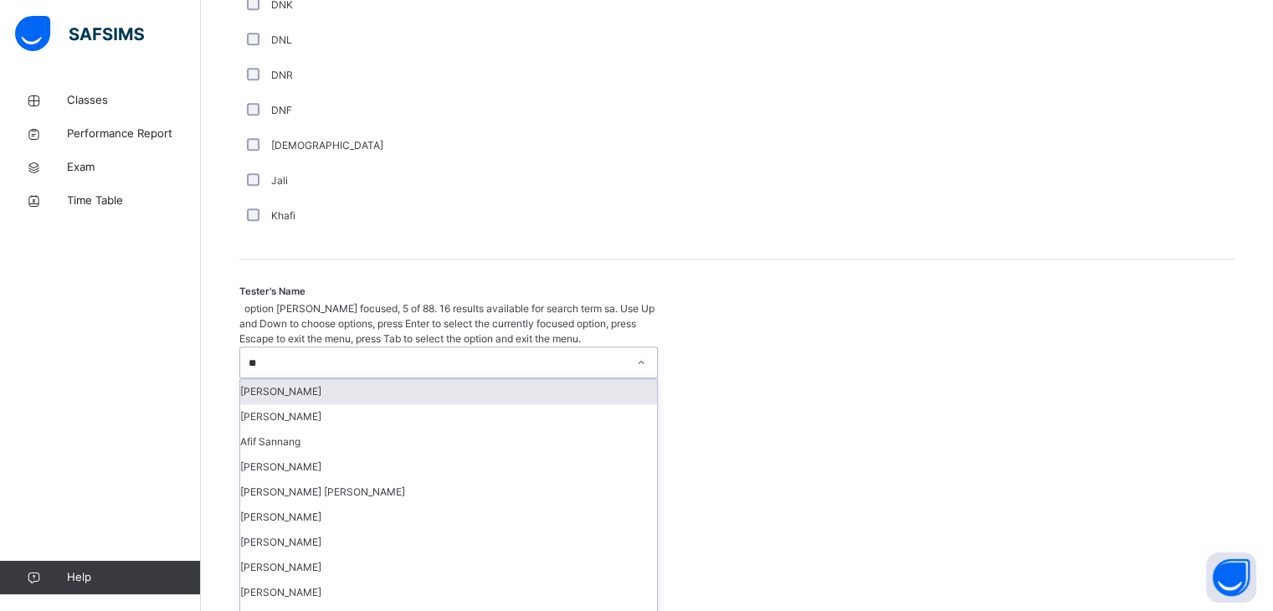
type input "***"
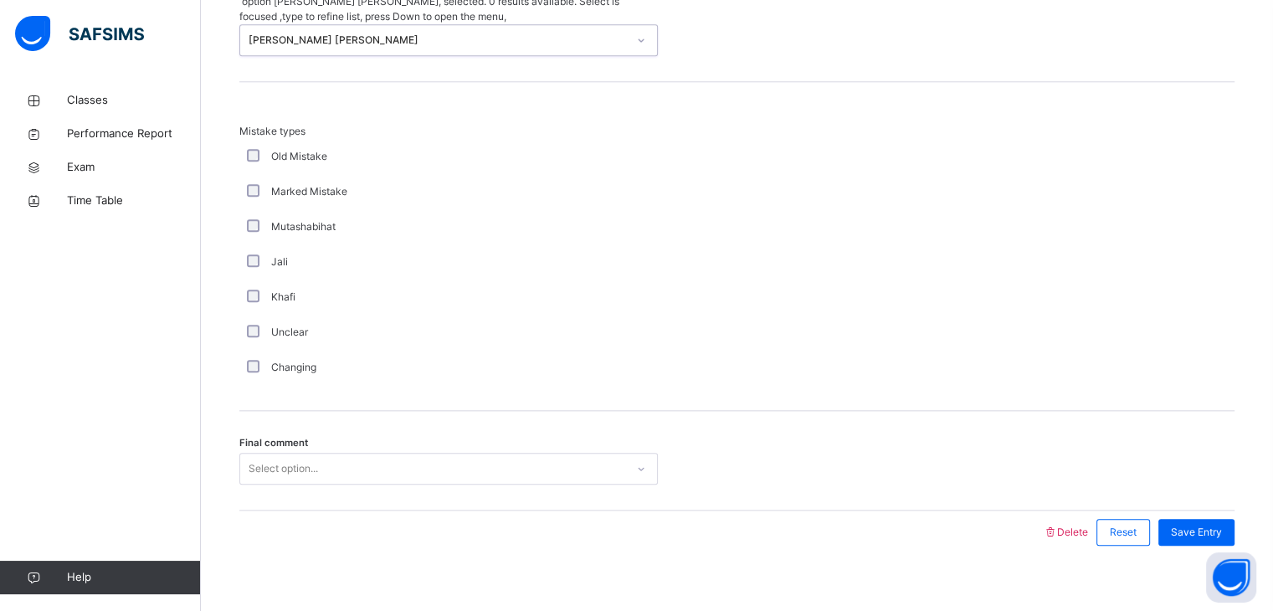
click at [356, 456] on div "Select option..." at bounding box center [432, 469] width 385 height 26
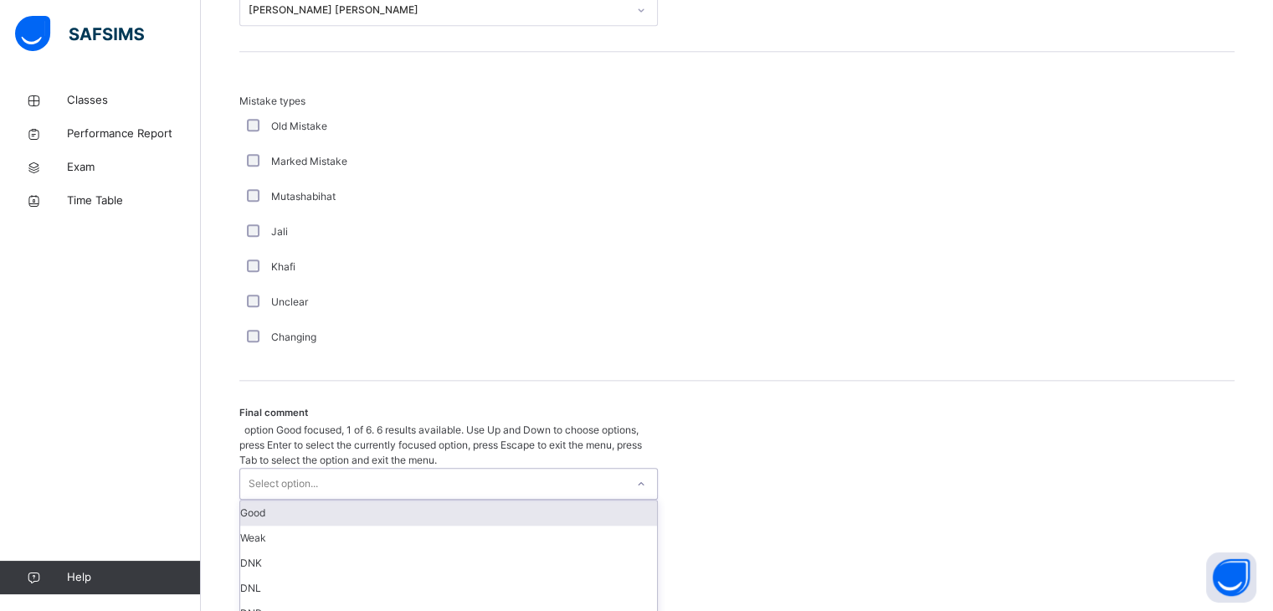
scroll to position [1812, 0]
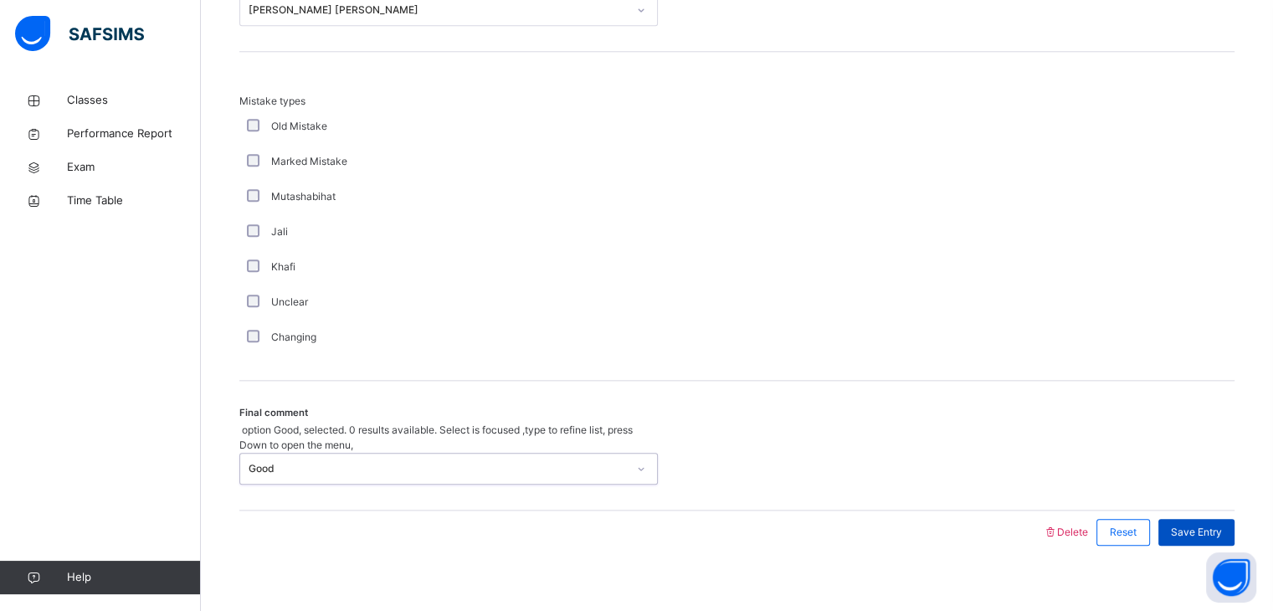
click at [1222, 525] on span "Save Entry" at bounding box center [1196, 532] width 51 height 15
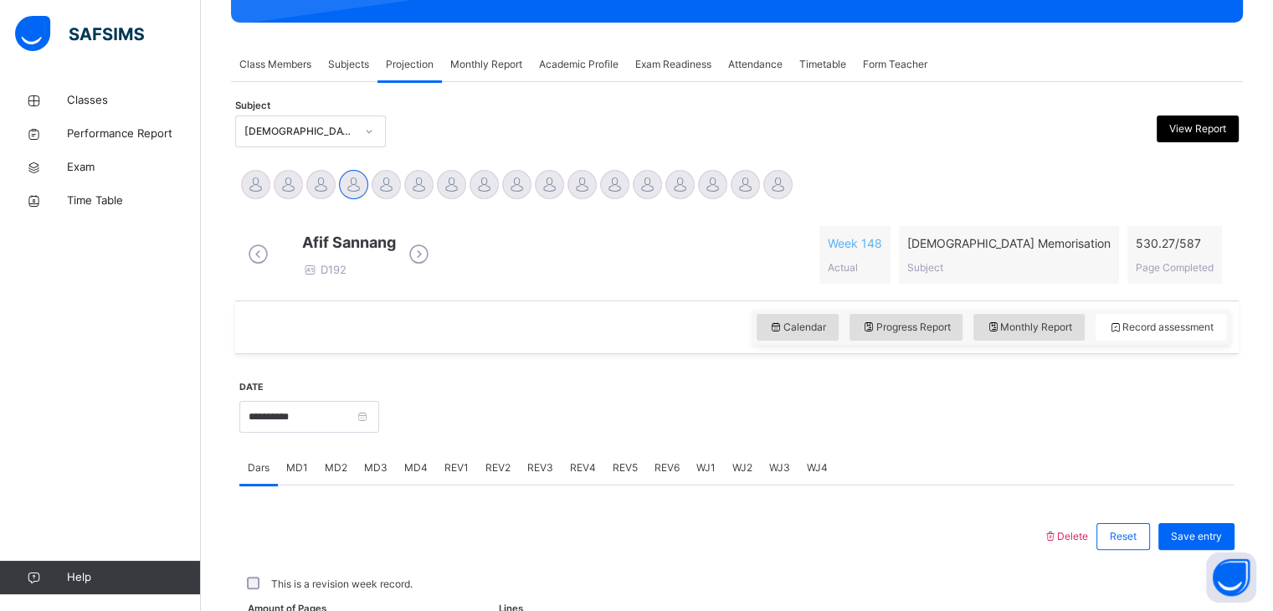
scroll to position [646, 0]
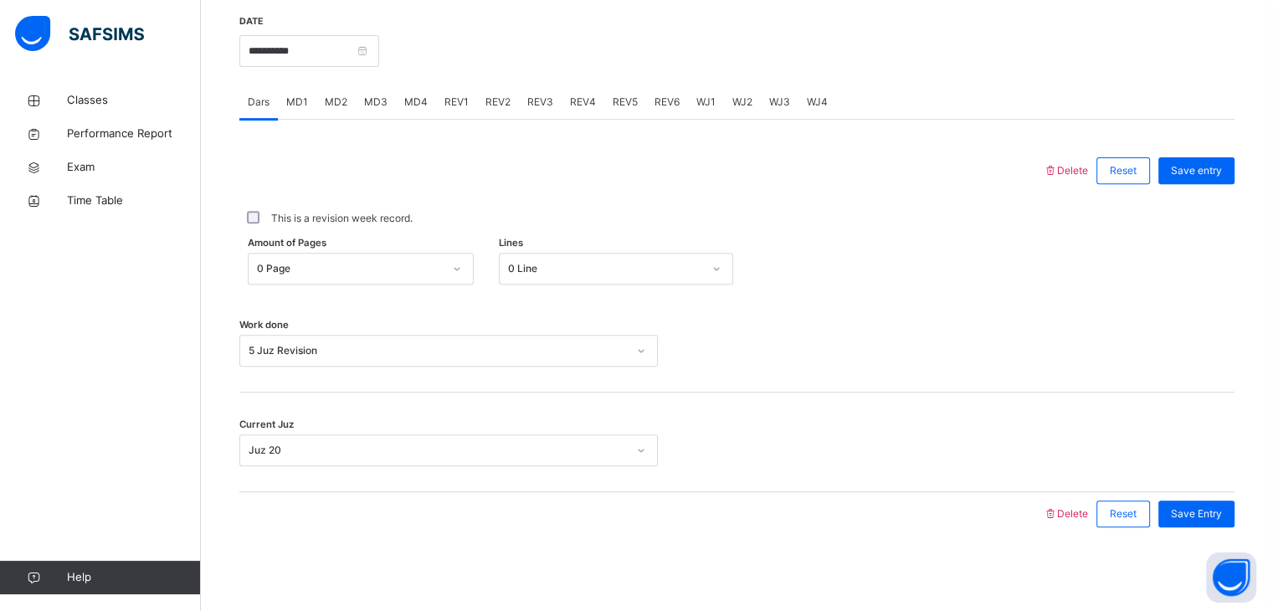
click at [545, 111] on div "REV3" at bounding box center [540, 101] width 43 height 33
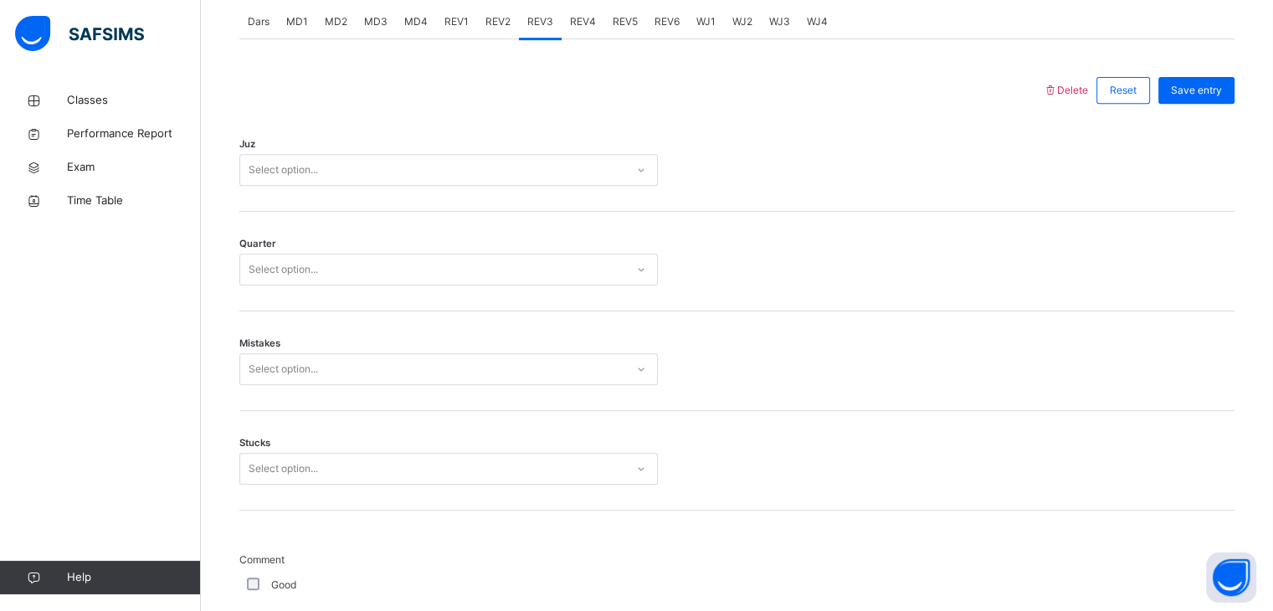
scroll to position [676, 0]
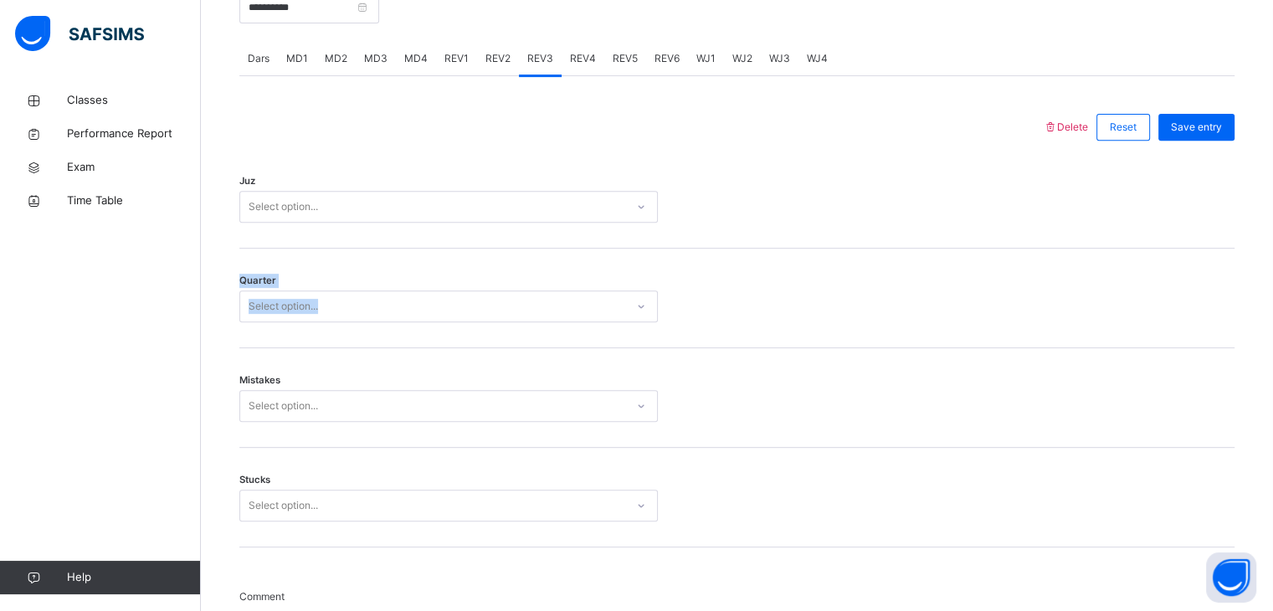
drag, startPoint x: 528, startPoint y: 336, endPoint x: 527, endPoint y: 204, distance: 131.4
click at [527, 204] on div "Select option..." at bounding box center [448, 207] width 419 height 32
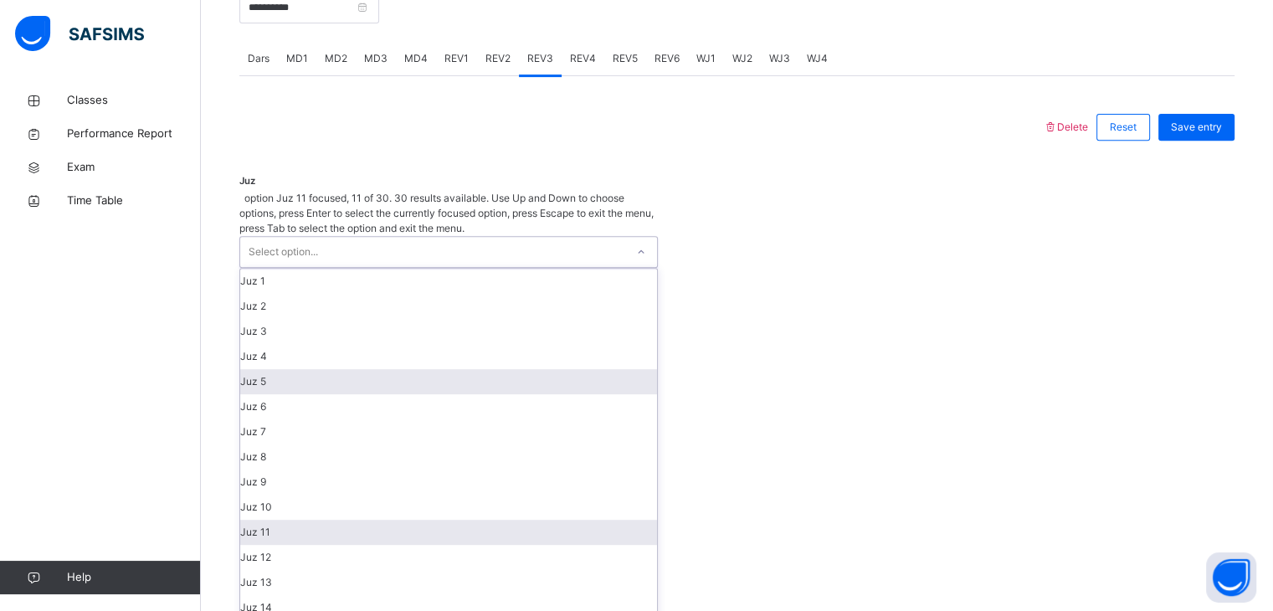
scroll to position [226, 0]
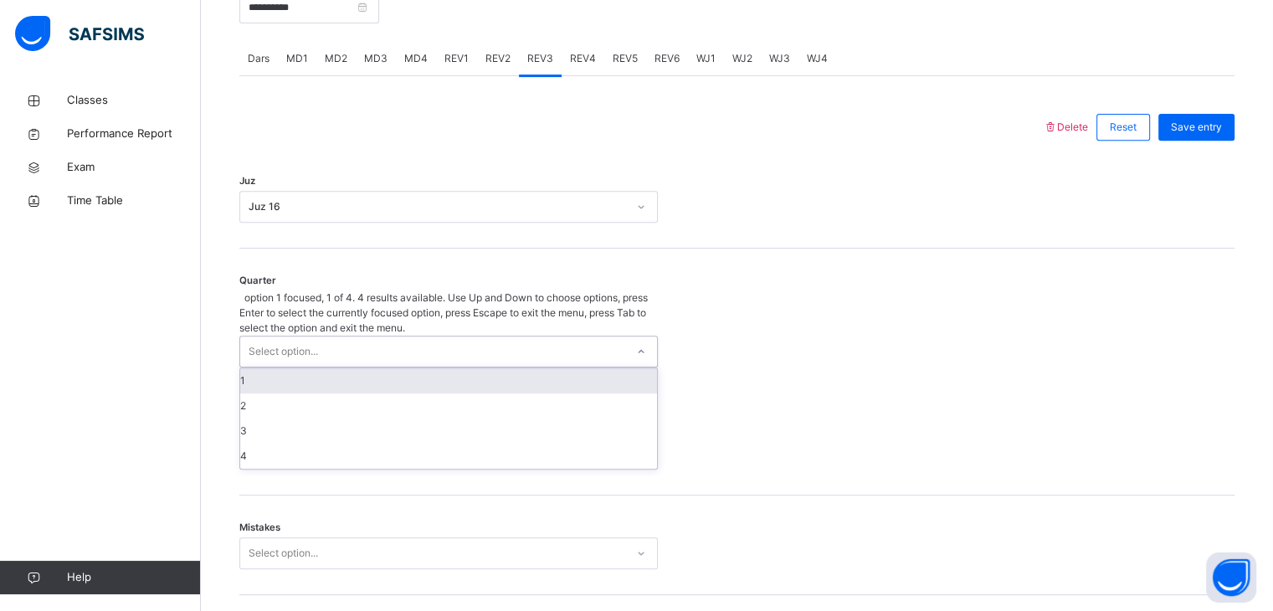
click at [509, 336] on div "Select option..." at bounding box center [448, 352] width 419 height 32
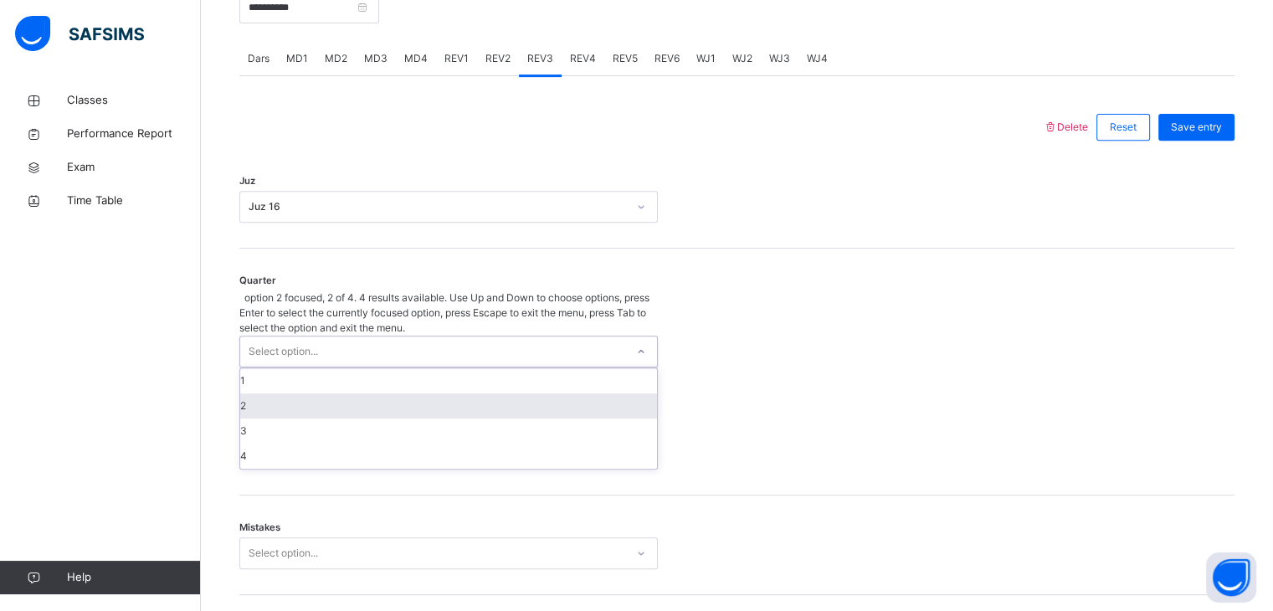
click at [499, 393] on div "2" at bounding box center [448, 405] width 417 height 25
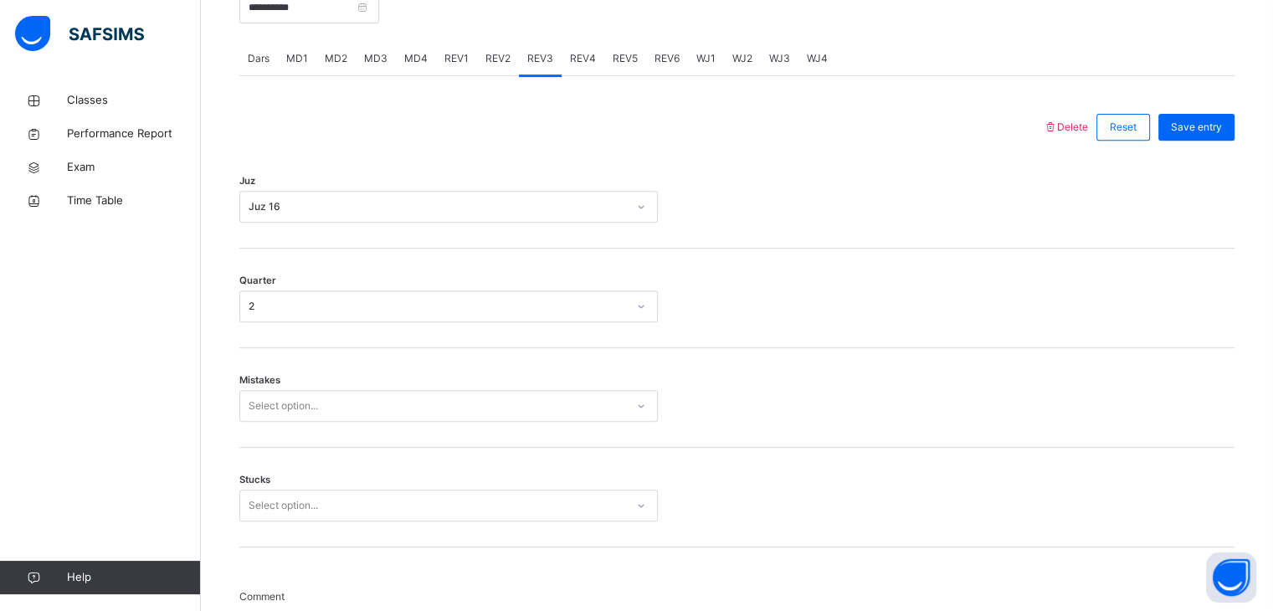
click at [481, 434] on div "Mistakes Select option..." at bounding box center [736, 398] width 995 height 100
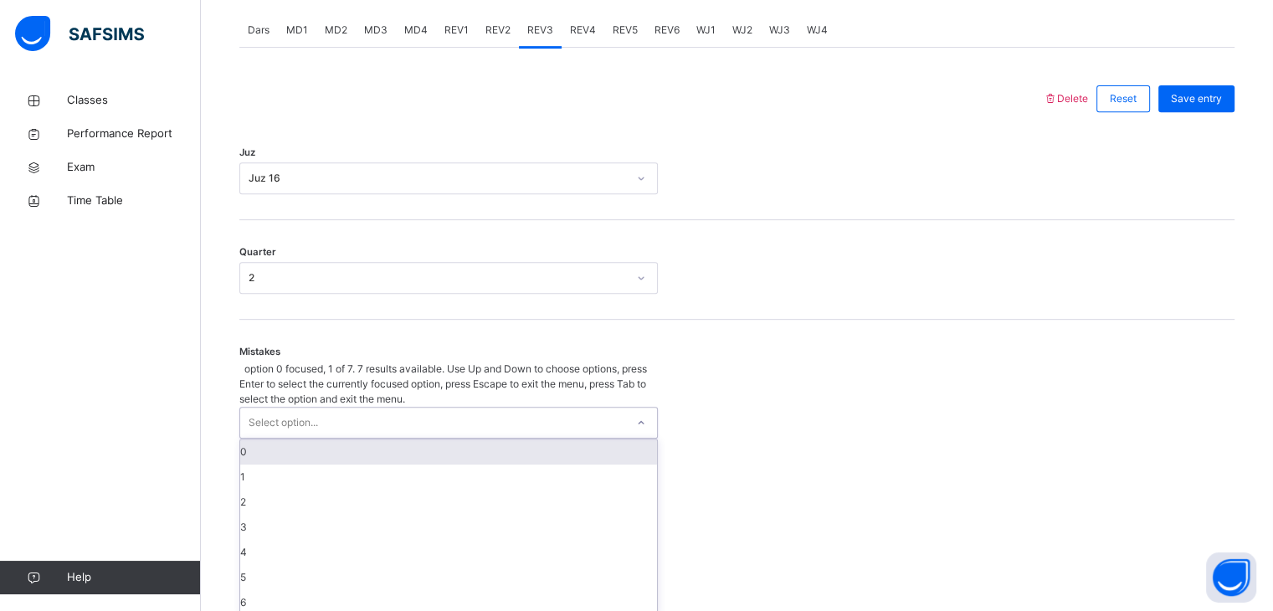
click at [479, 415] on div "option 0 focused, 1 of 7. 7 results available. Use Up and Down to choose option…" at bounding box center [448, 489] width 419 height 254
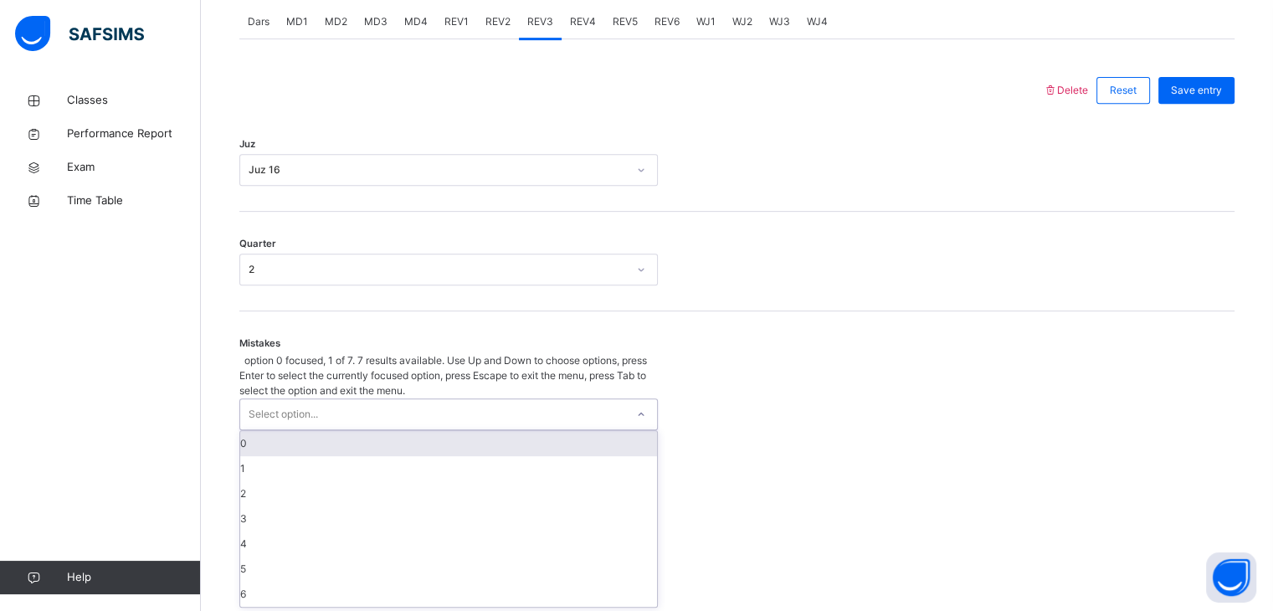
scroll to position [713, 0]
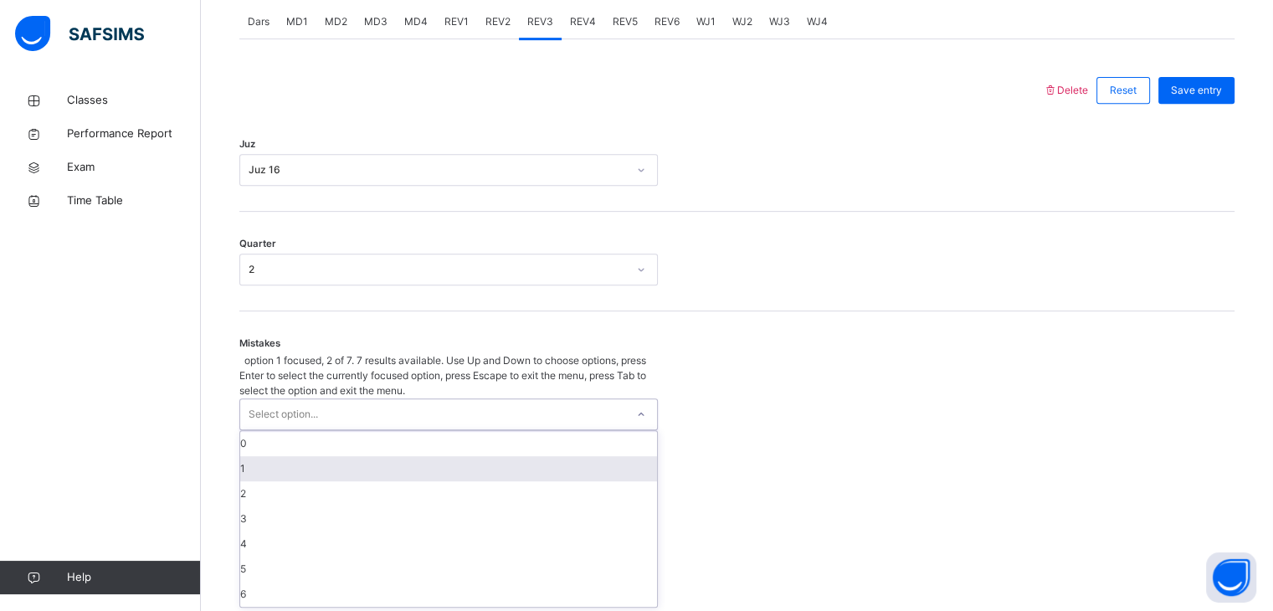
click at [462, 456] on div "1" at bounding box center [448, 468] width 417 height 25
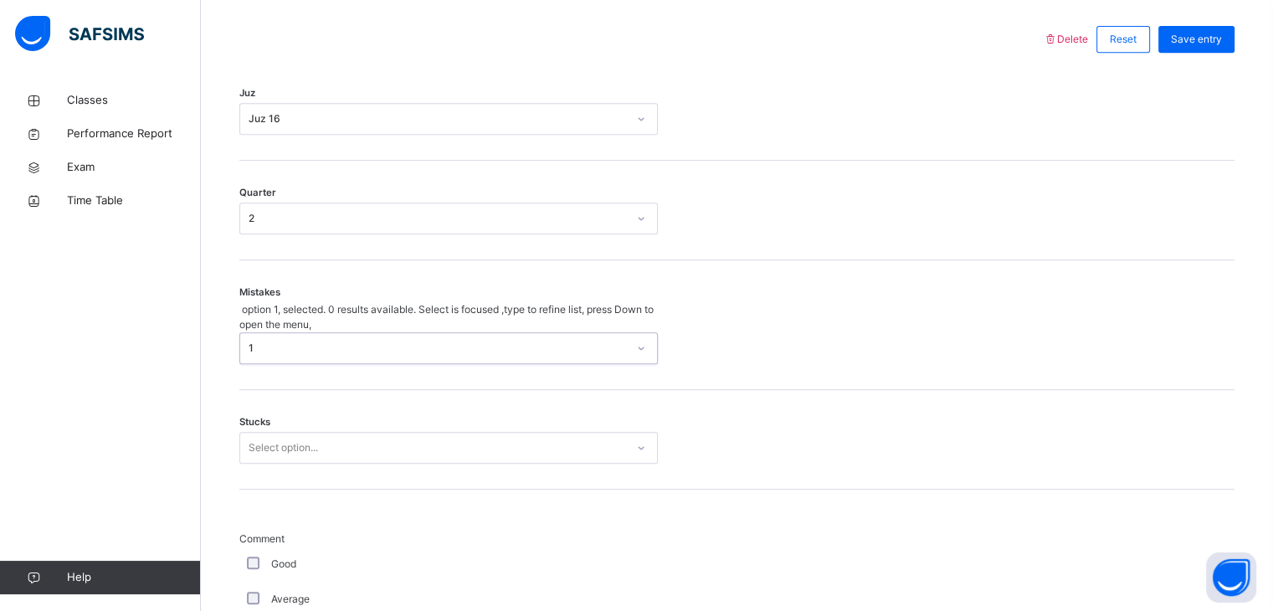
click at [459, 464] on div "Select option..." at bounding box center [448, 448] width 419 height 32
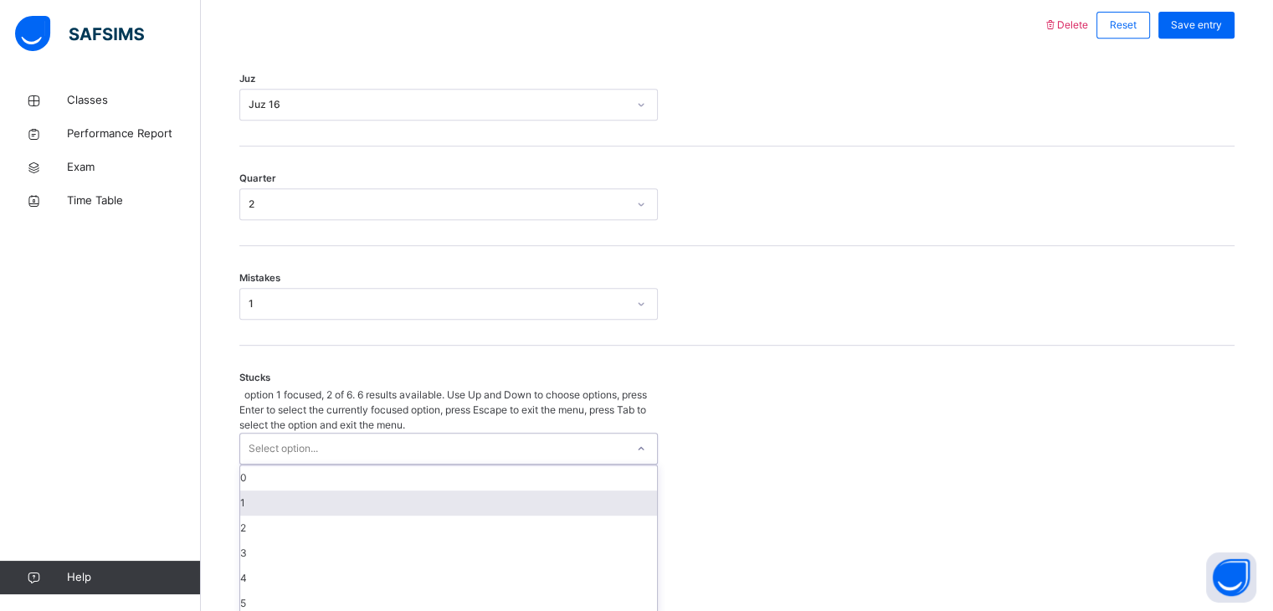
scroll to position [784, 0]
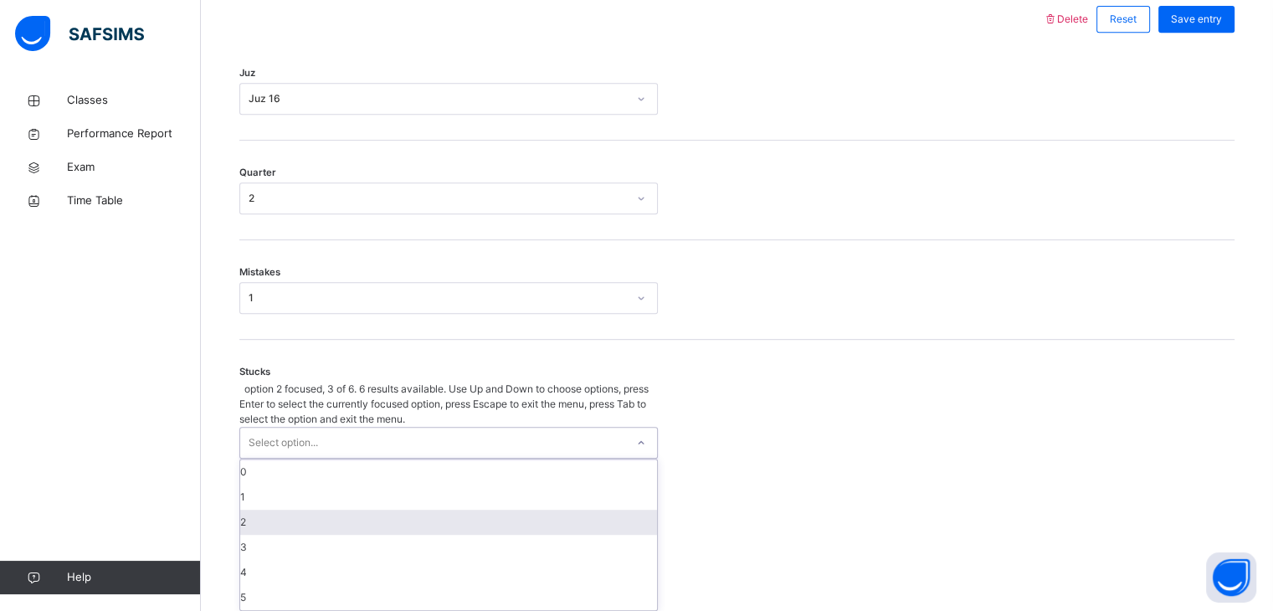
click at [452, 510] on div "2" at bounding box center [448, 522] width 417 height 25
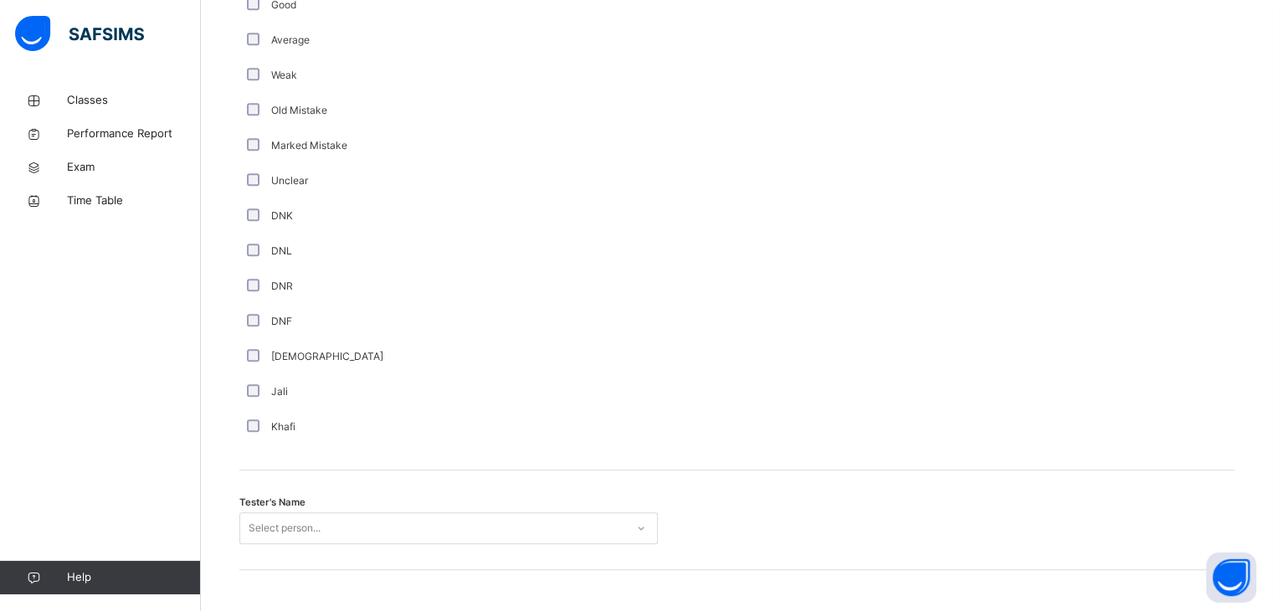
click at [451, 512] on div "Select person..." at bounding box center [448, 528] width 419 height 32
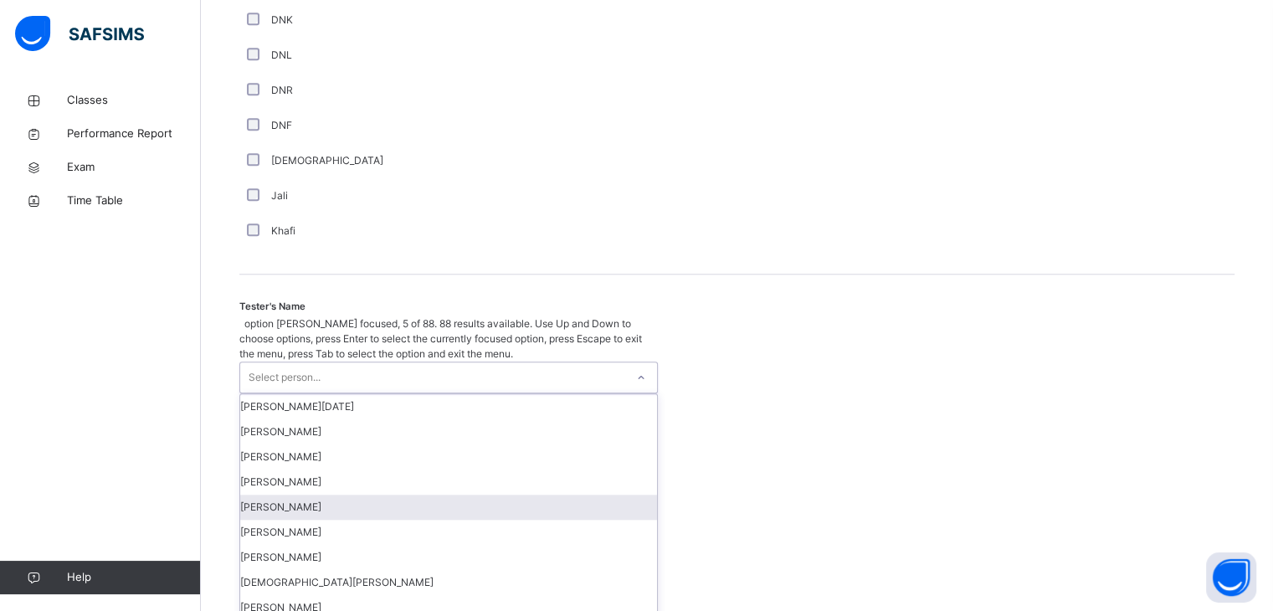
scroll to position [1504, 0]
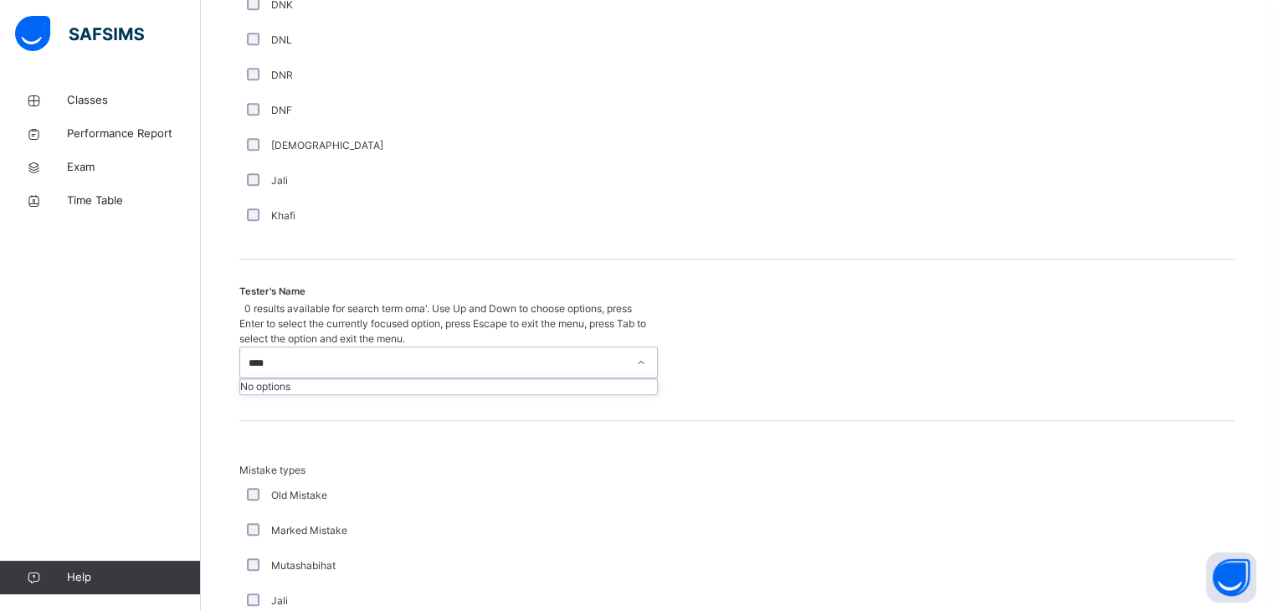
type input "***"
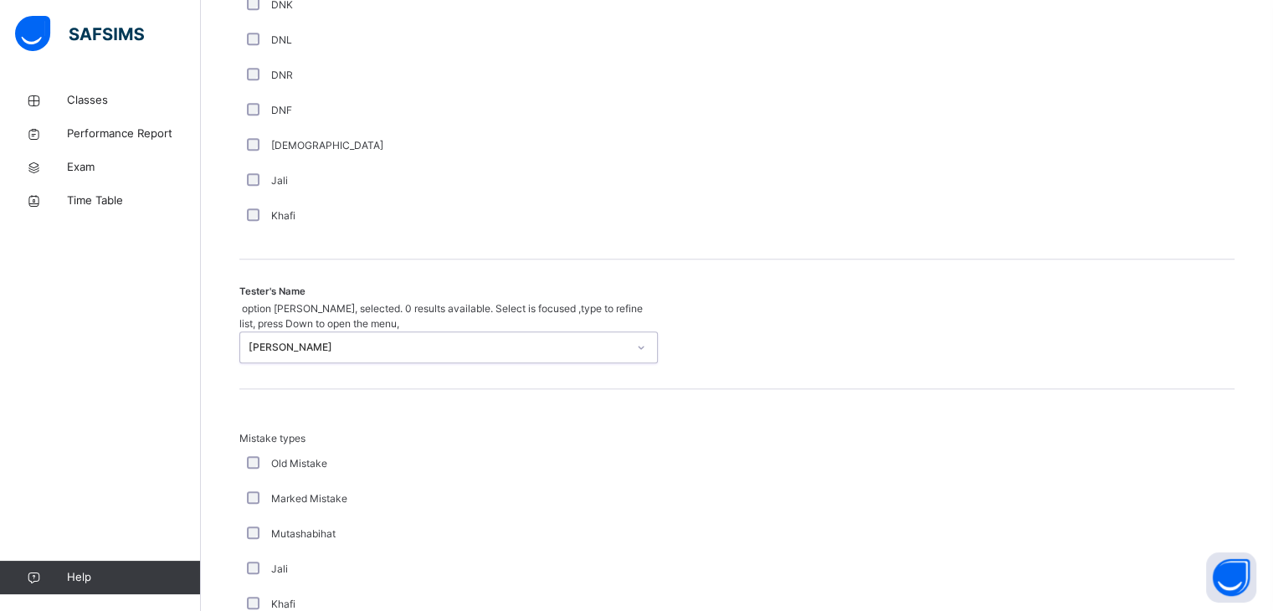
scroll to position [1812, 0]
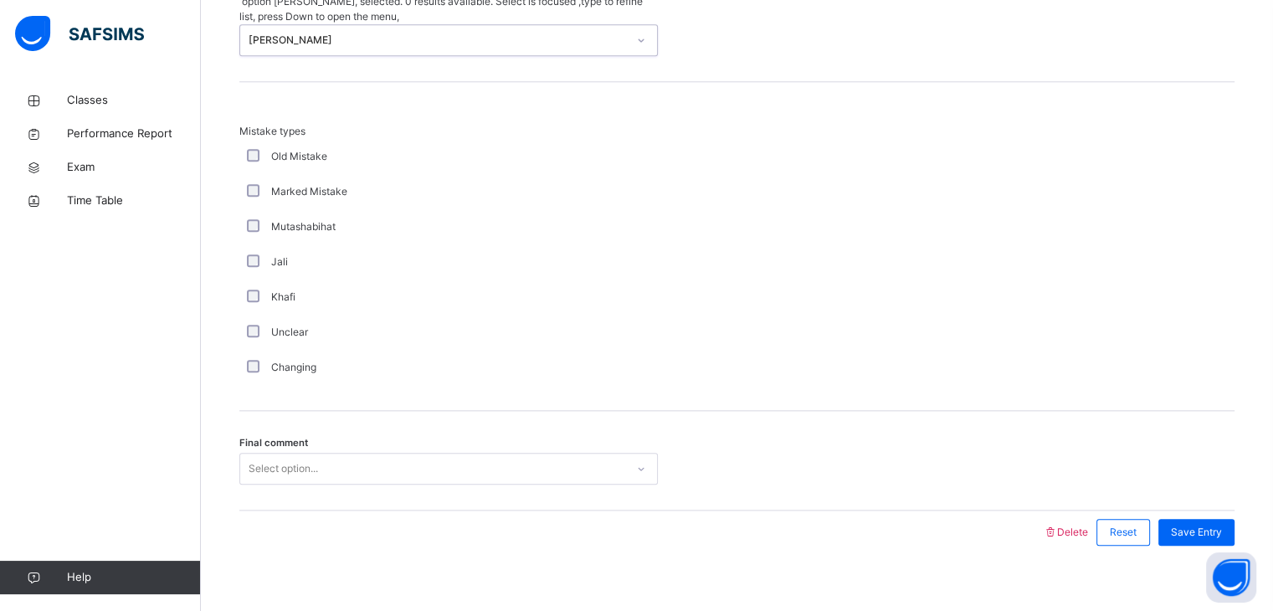
click at [443, 456] on div "Select option..." at bounding box center [432, 469] width 385 height 26
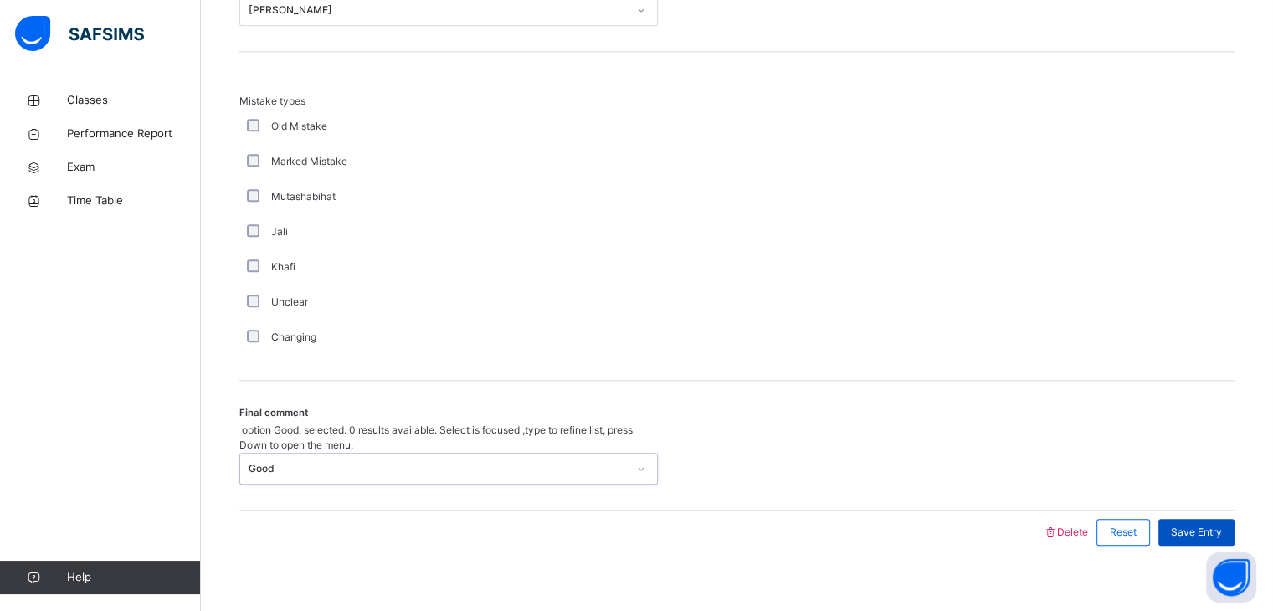
click at [1207, 525] on span "Save Entry" at bounding box center [1196, 532] width 51 height 15
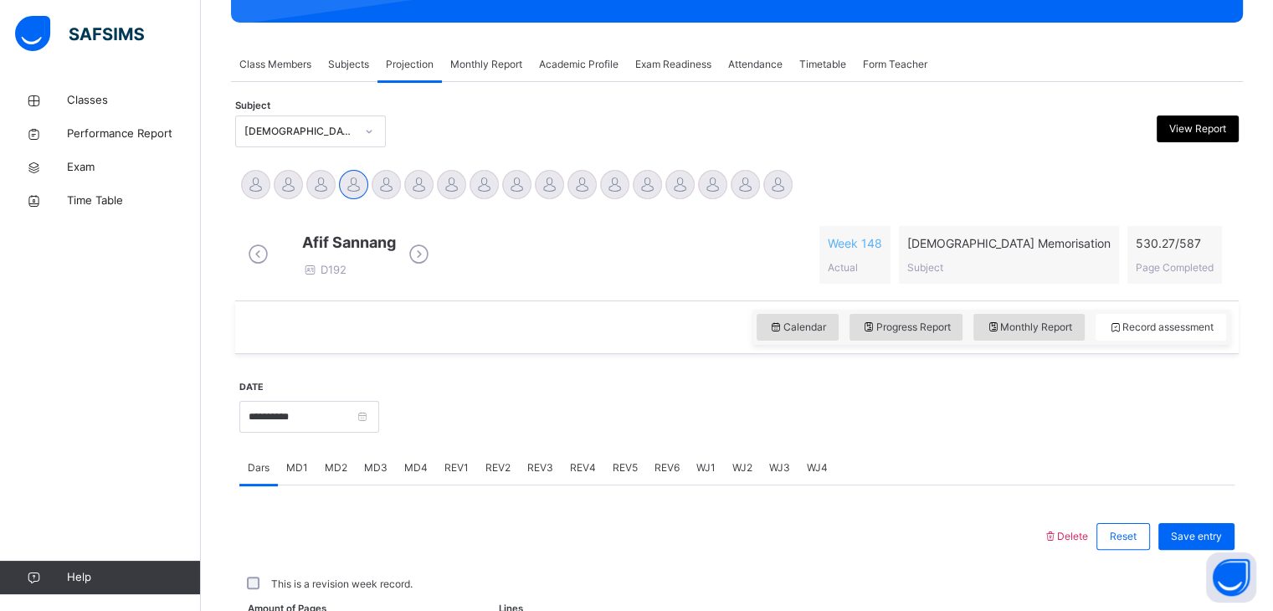
scroll to position [646, 0]
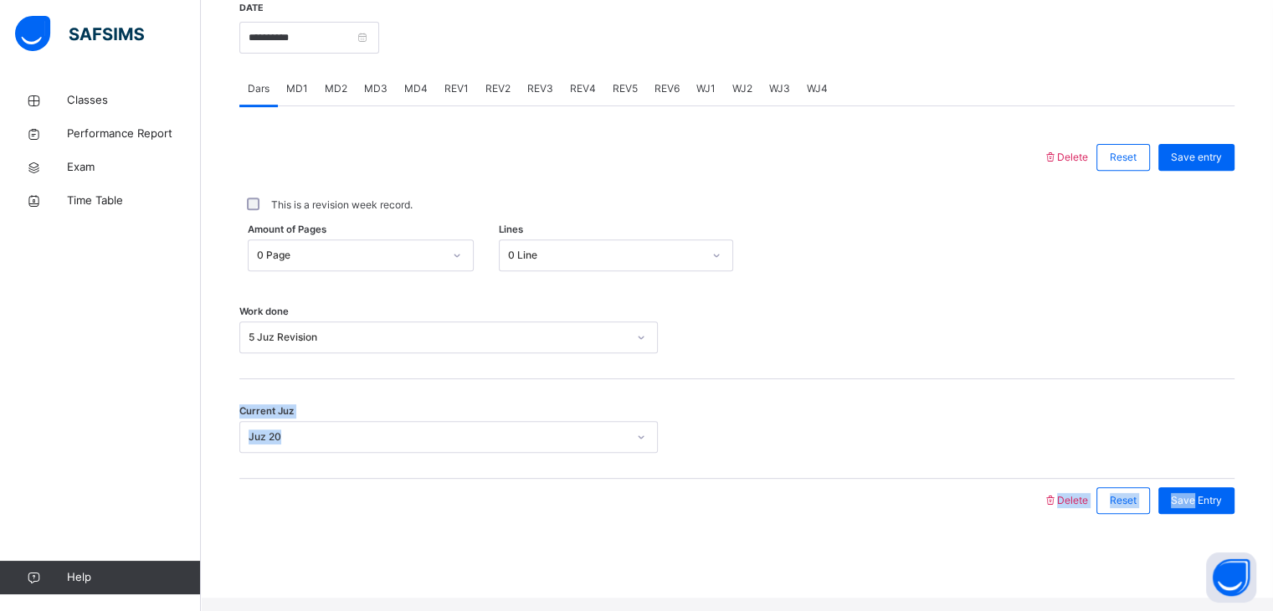
click at [613, 168] on div "Delete Reset Save entry This is a revision week record. Amount of Pages 0 Page …" at bounding box center [736, 329] width 995 height 387
click at [565, 101] on div "REV4" at bounding box center [583, 88] width 43 height 33
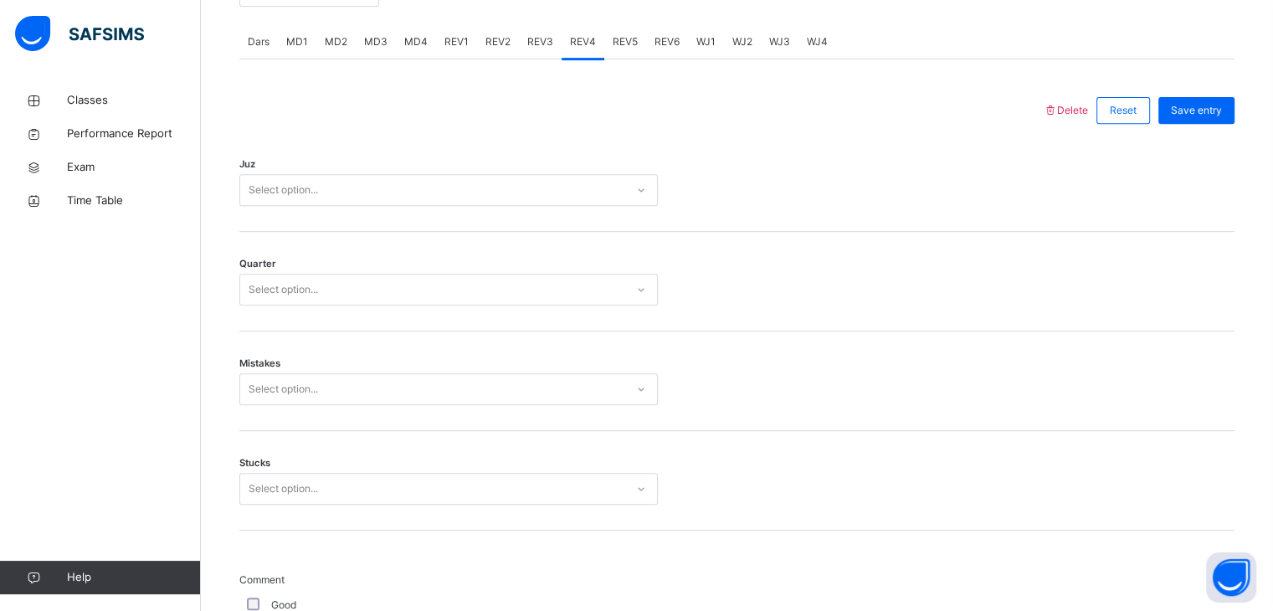
scroll to position [693, 0]
click at [542, 196] on div "Select option..." at bounding box center [432, 190] width 385 height 26
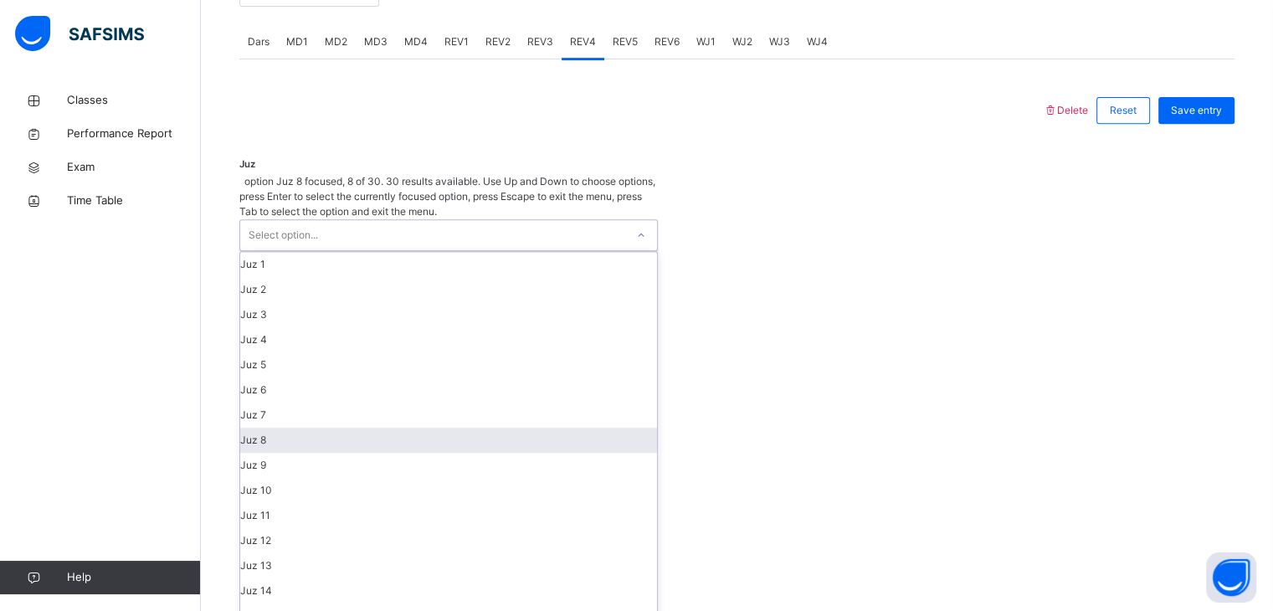
scroll to position [254, 0]
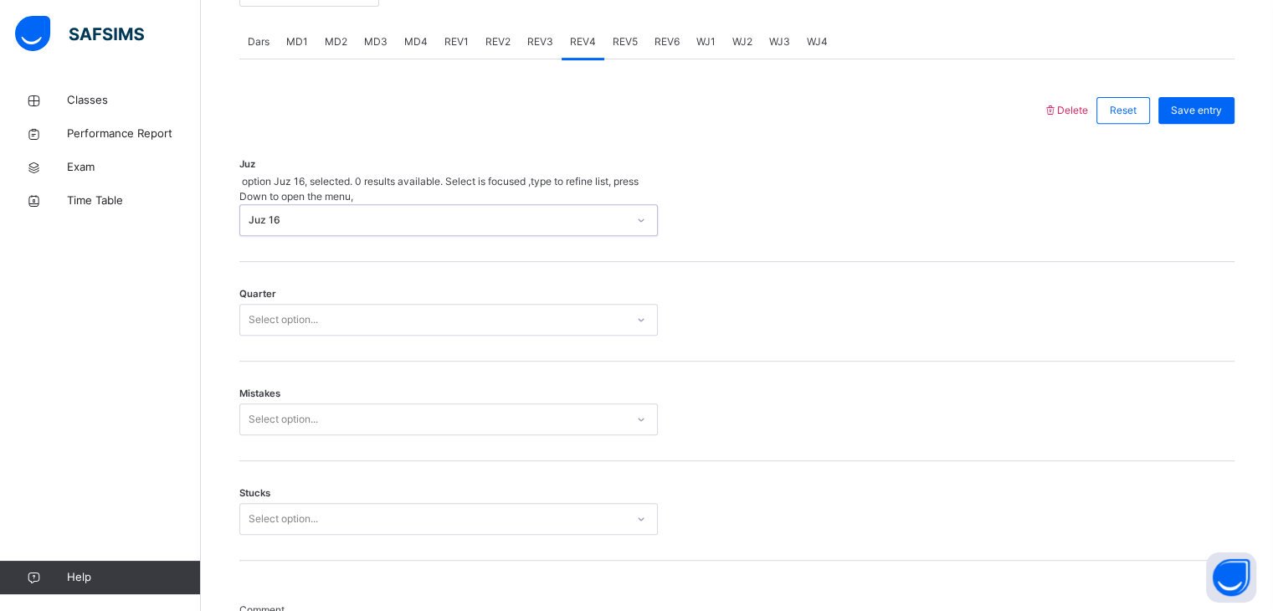
click at [468, 307] on div "Select option..." at bounding box center [432, 320] width 385 height 26
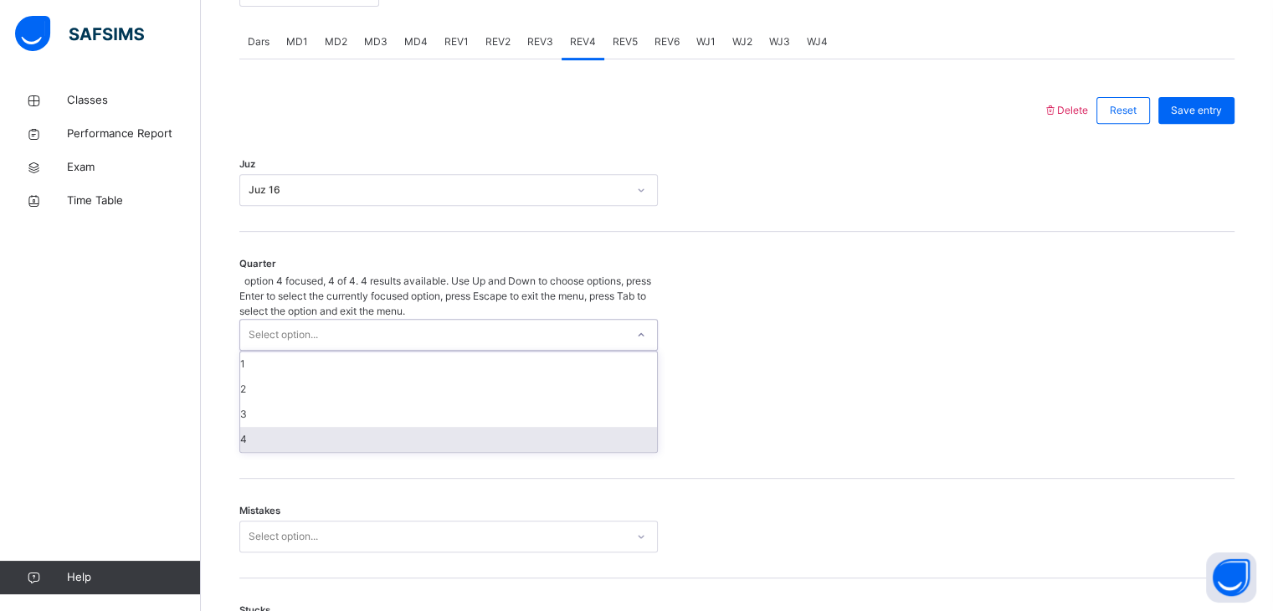
click at [455, 427] on div "4" at bounding box center [448, 439] width 417 height 25
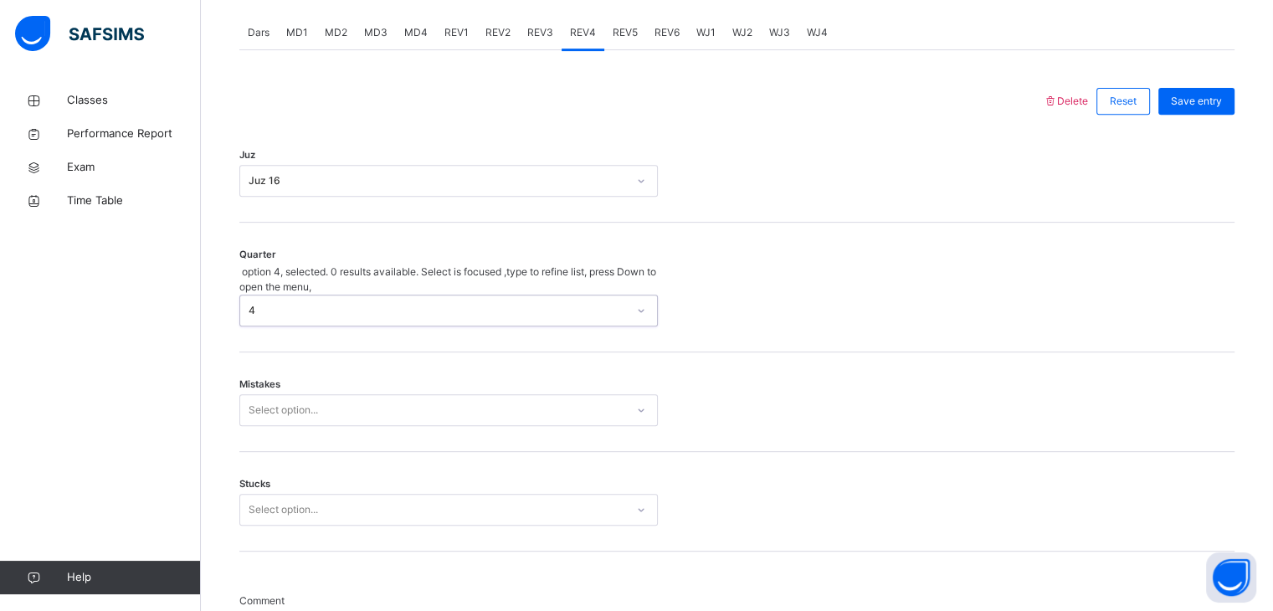
click at [451, 412] on div "Select option..." at bounding box center [448, 410] width 419 height 32
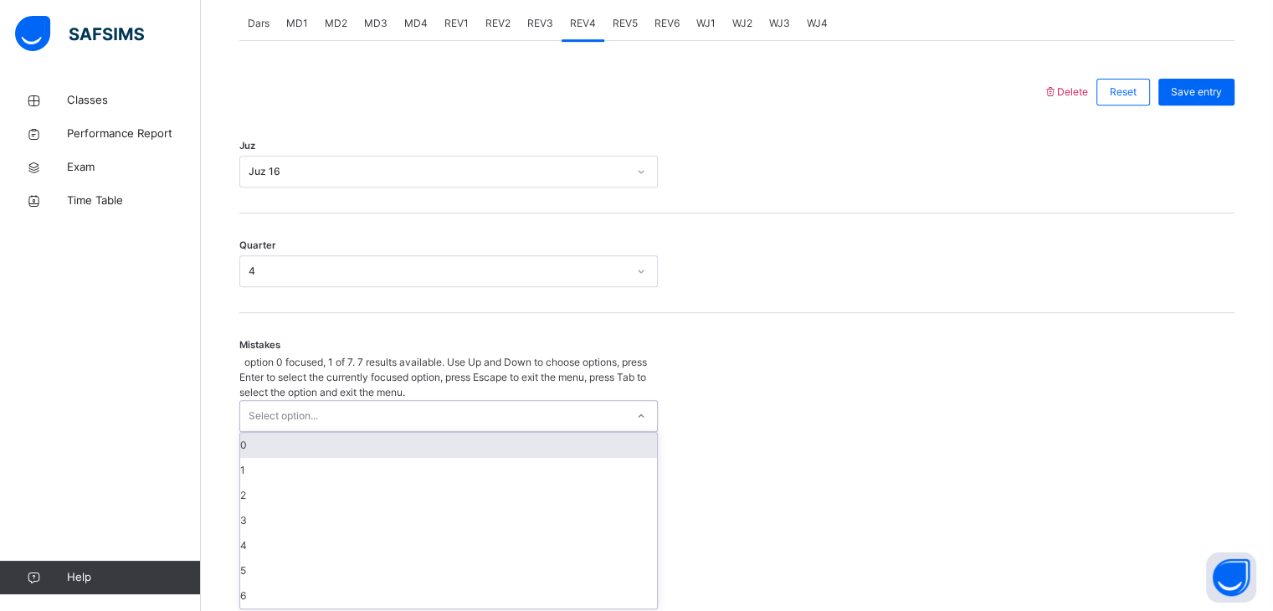
scroll to position [713, 0]
click at [401, 301] on div "Quarter 4" at bounding box center [736, 262] width 995 height 100
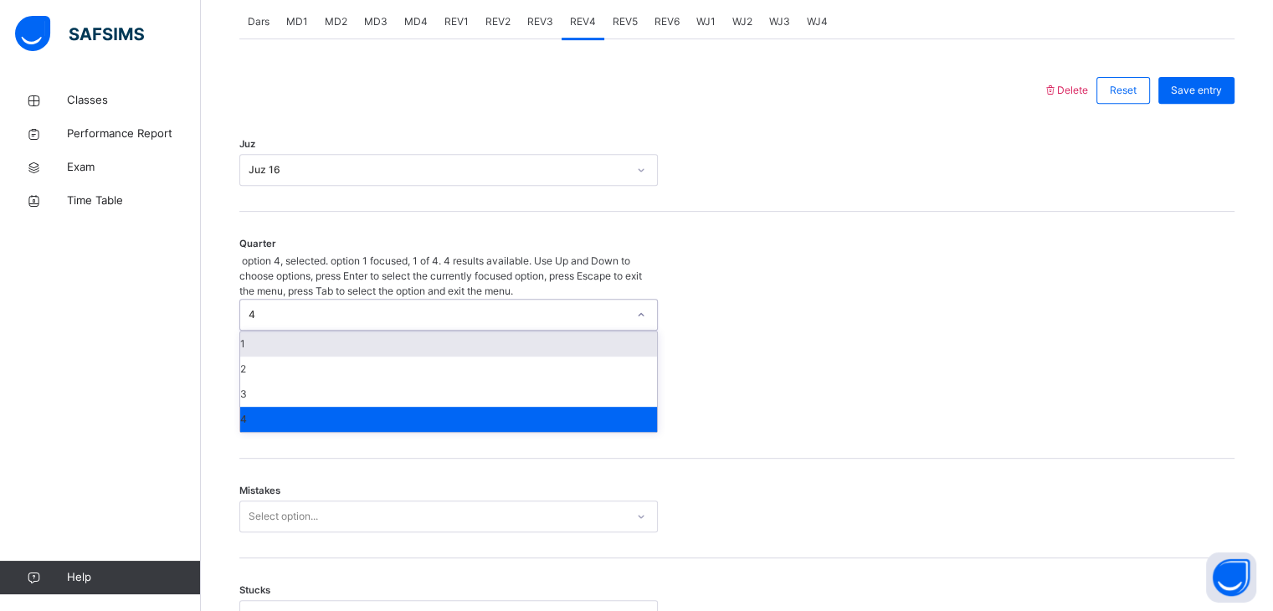
click at [398, 300] on div "4" at bounding box center [432, 315] width 385 height 30
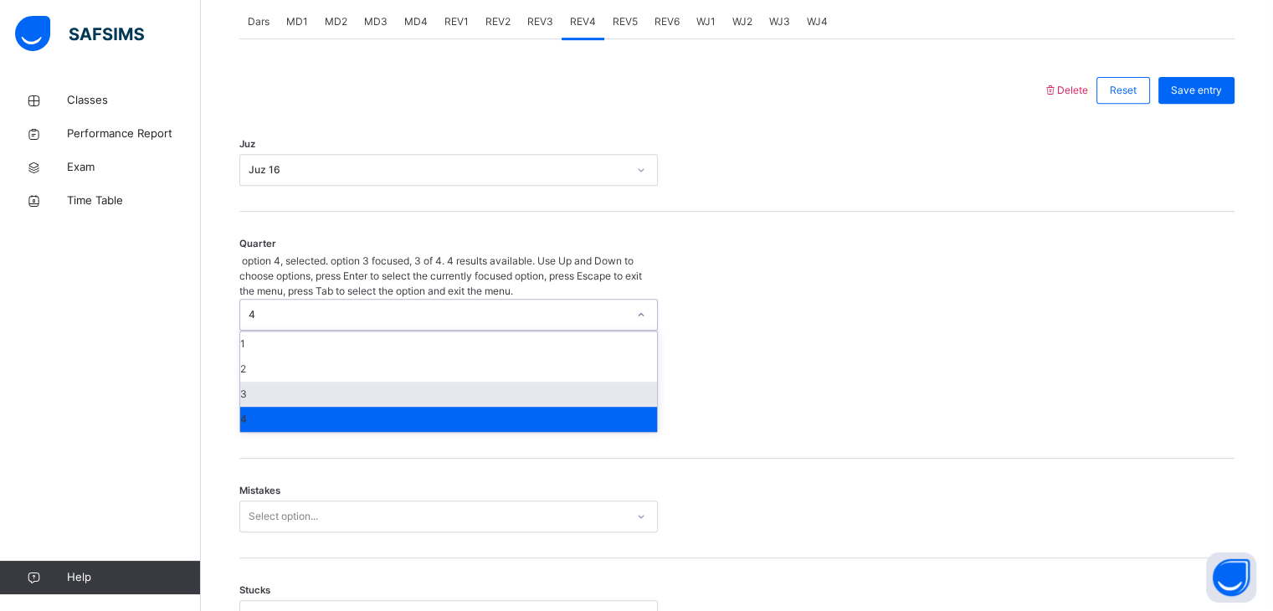
click at [388, 382] on div "3" at bounding box center [448, 394] width 417 height 25
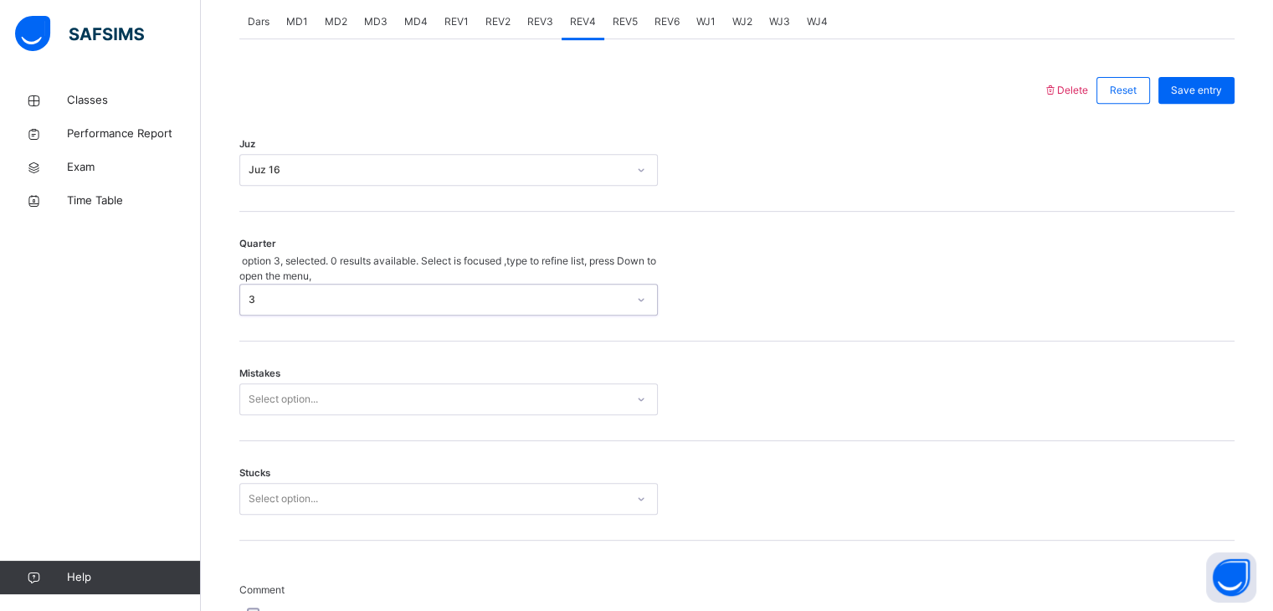
click at [388, 387] on div "Select option..." at bounding box center [432, 400] width 385 height 26
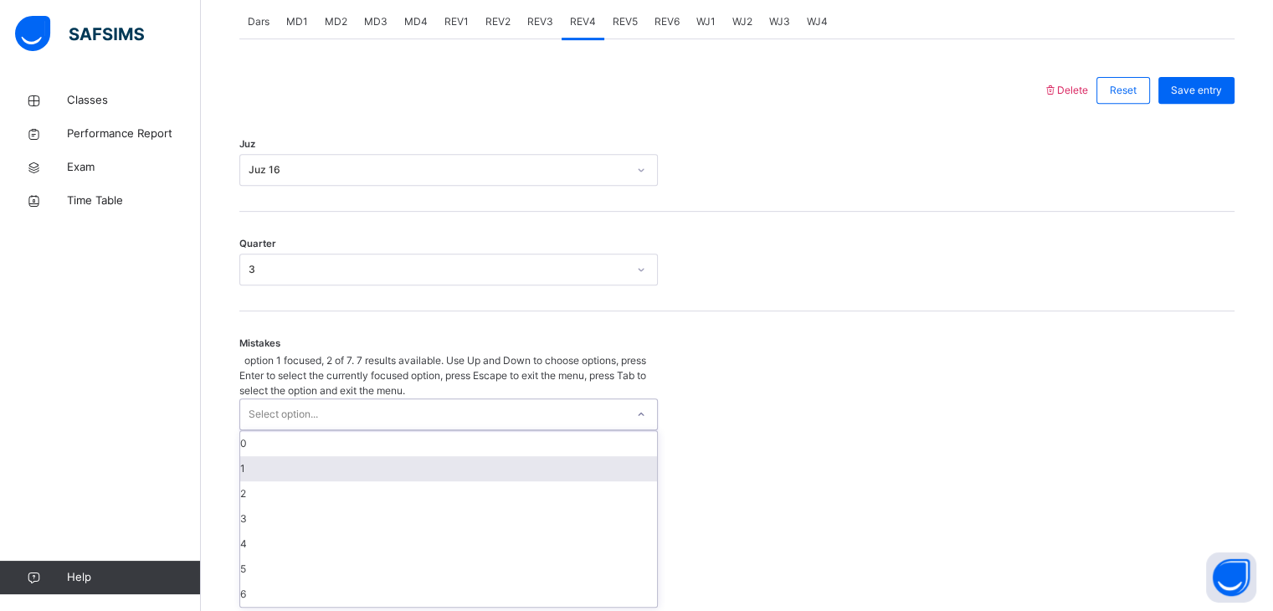
click at [409, 459] on div "1" at bounding box center [448, 468] width 417 height 25
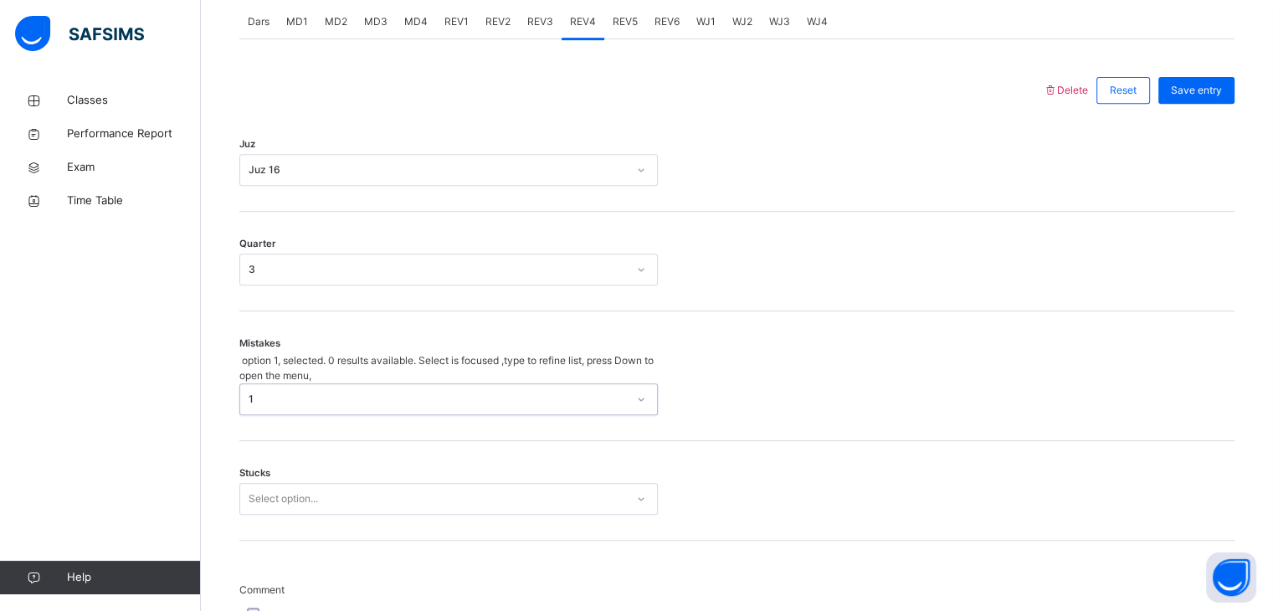
click at [397, 492] on div "Select option..." at bounding box center [448, 499] width 419 height 32
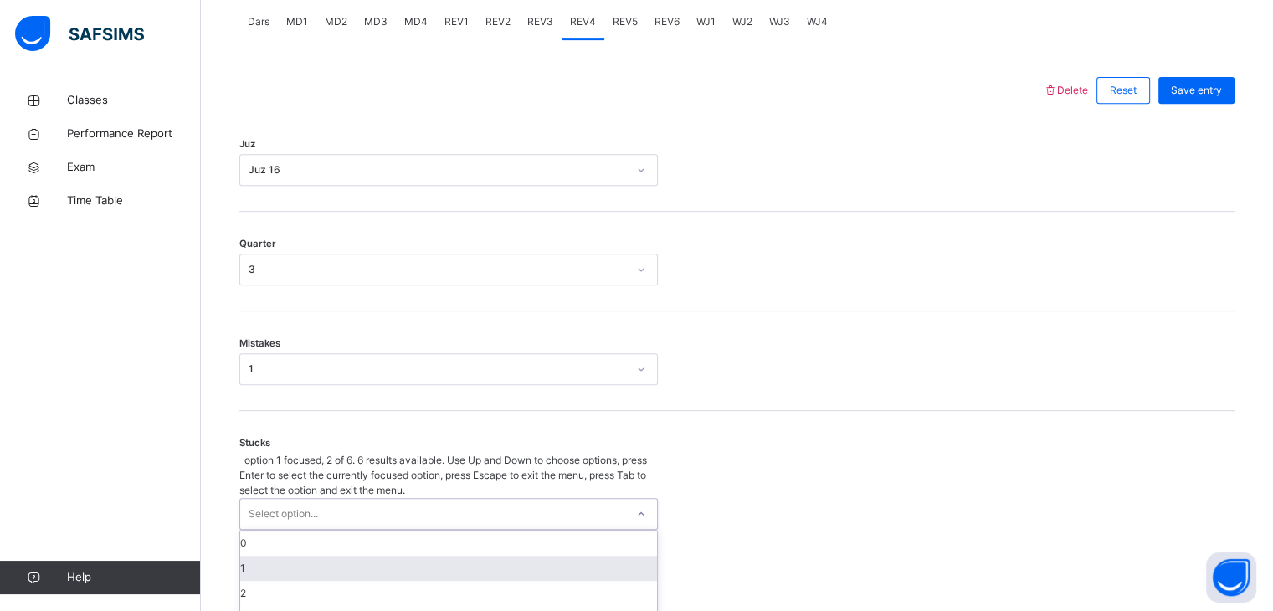
scroll to position [784, 0]
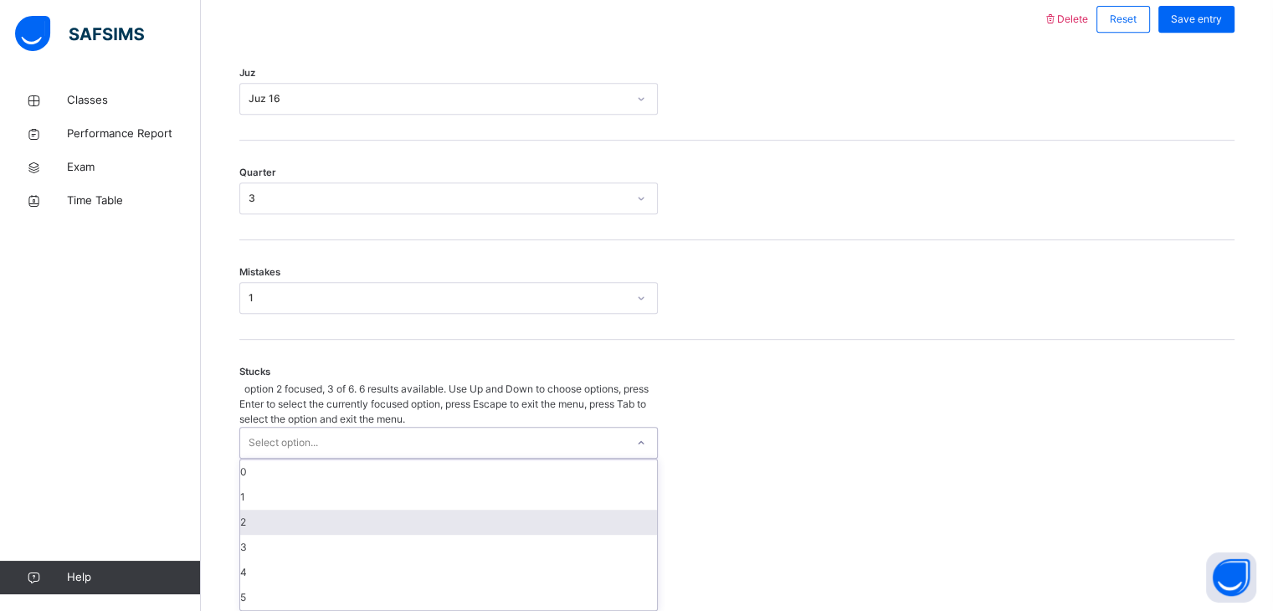
click at [397, 510] on div "2" at bounding box center [448, 522] width 417 height 25
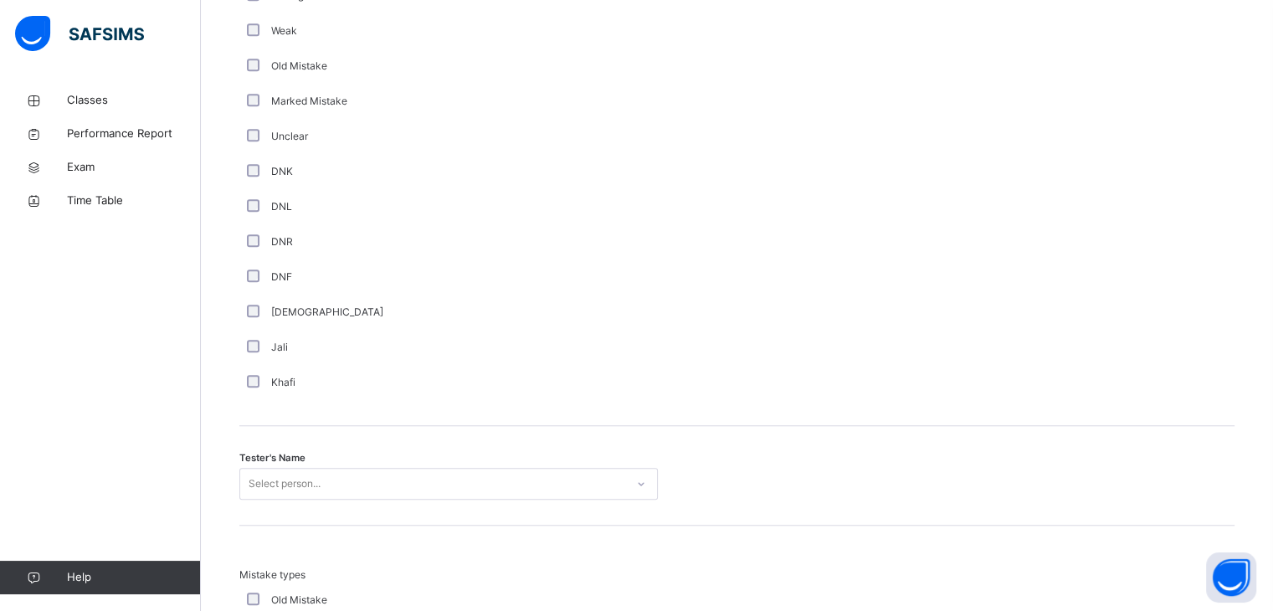
click at [388, 468] on div "Select person..." at bounding box center [448, 484] width 419 height 32
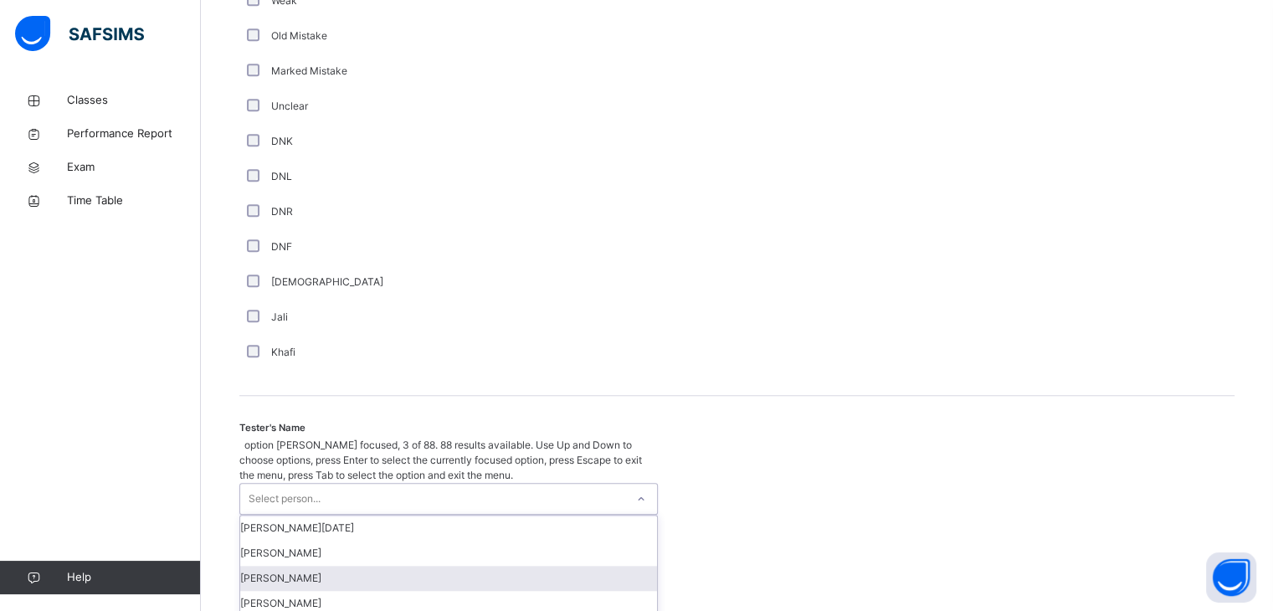
scroll to position [1504, 0]
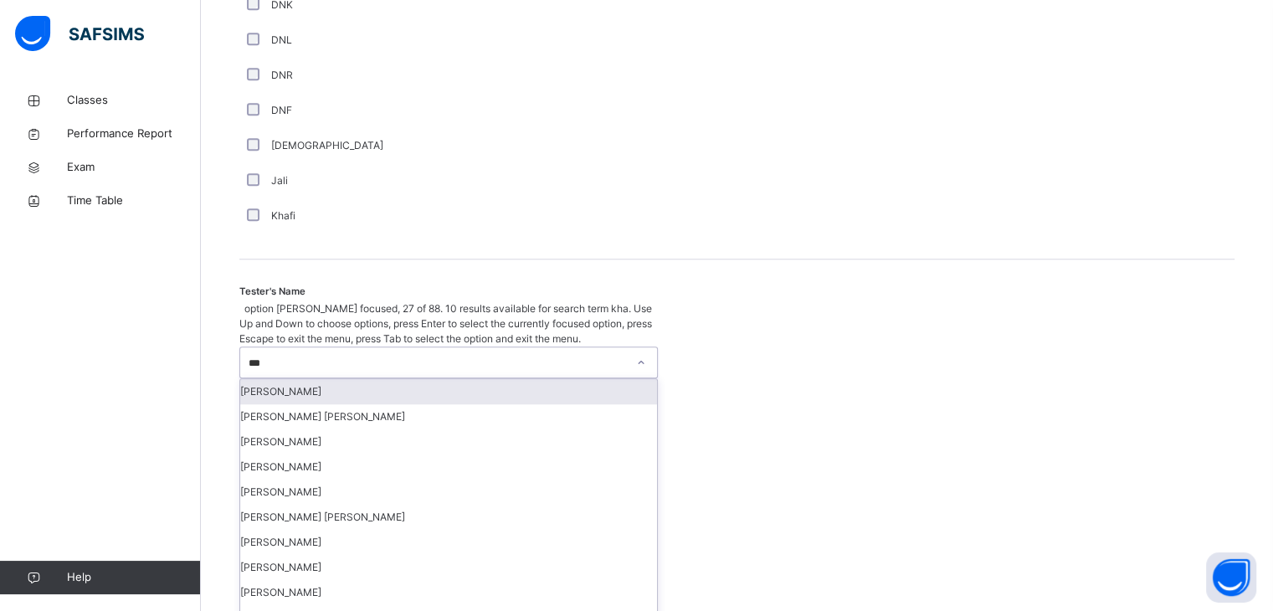
type input "****"
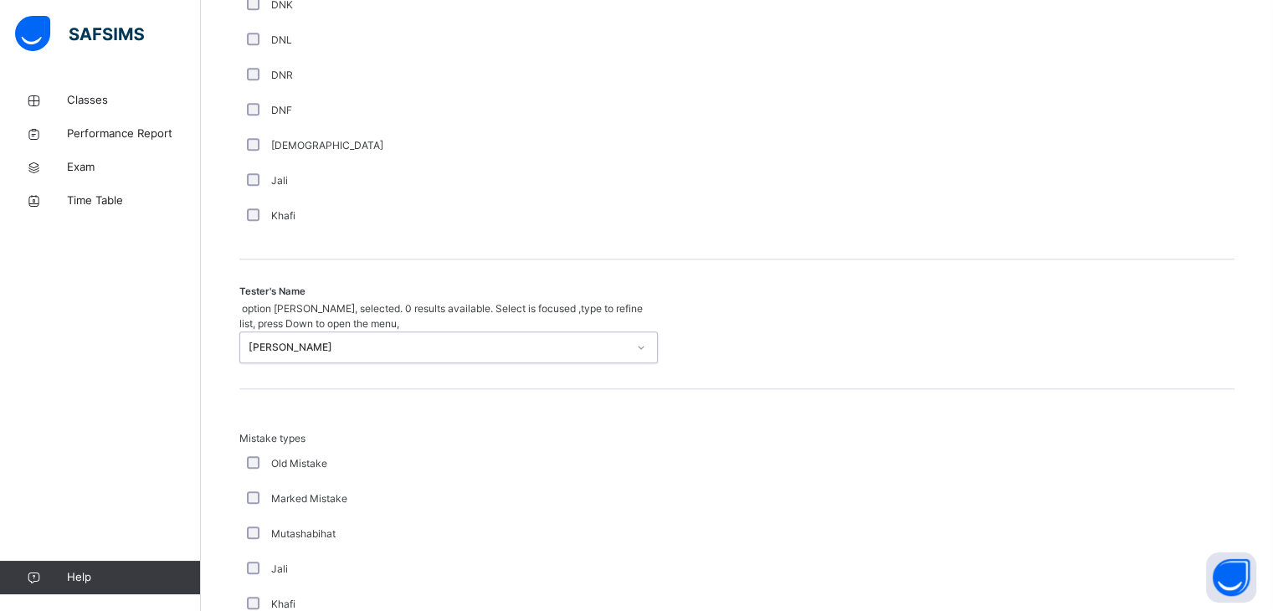
scroll to position [1812, 0]
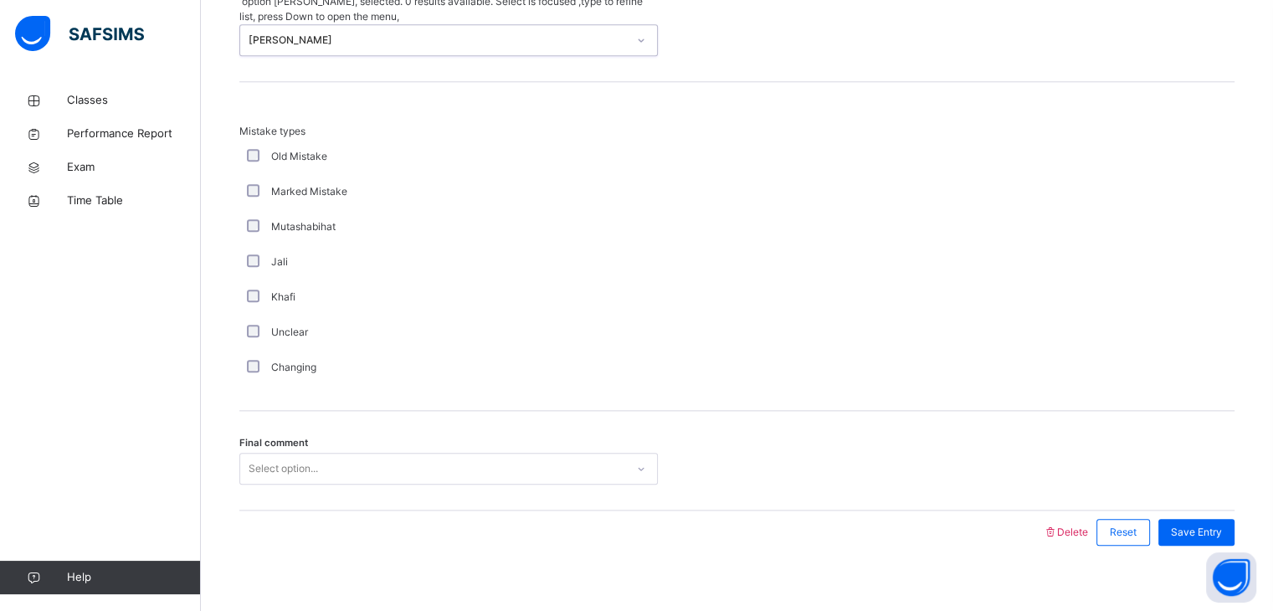
click at [393, 456] on div "Select option..." at bounding box center [432, 469] width 385 height 26
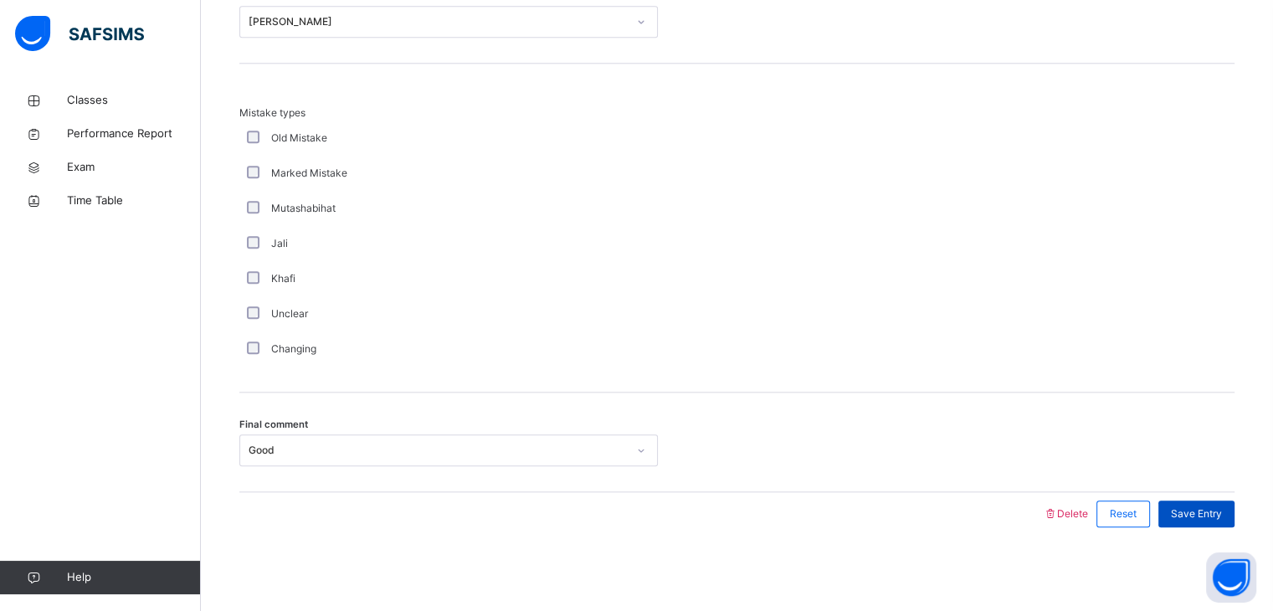
click at [1217, 510] on span "Save Entry" at bounding box center [1196, 513] width 51 height 15
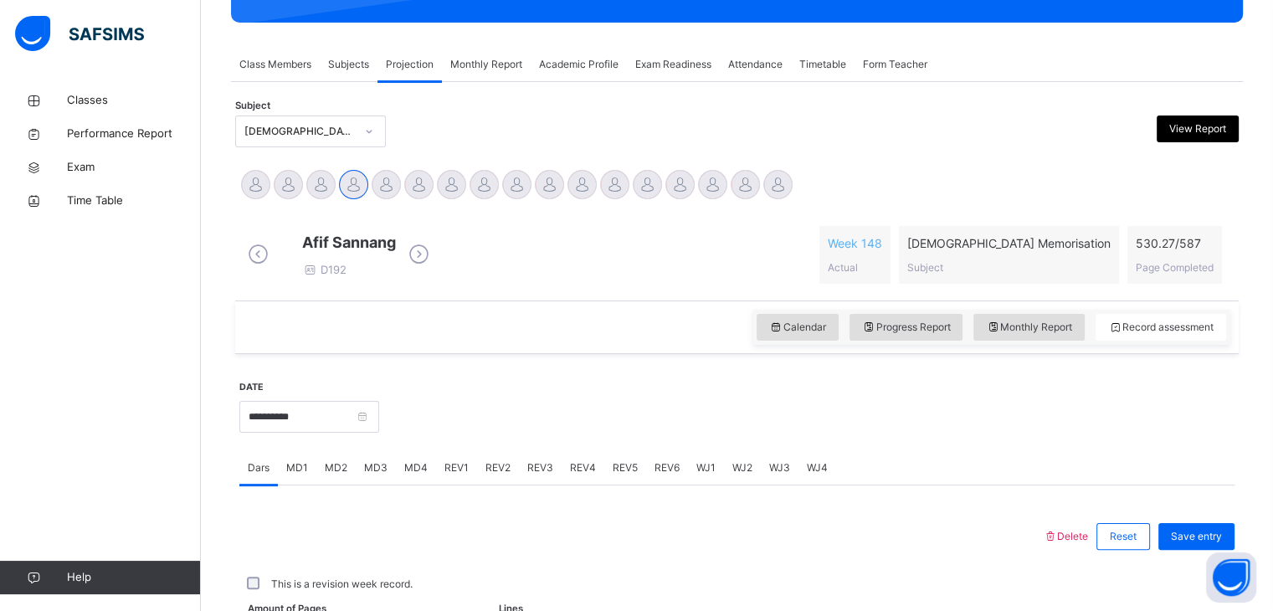
scroll to position [646, 0]
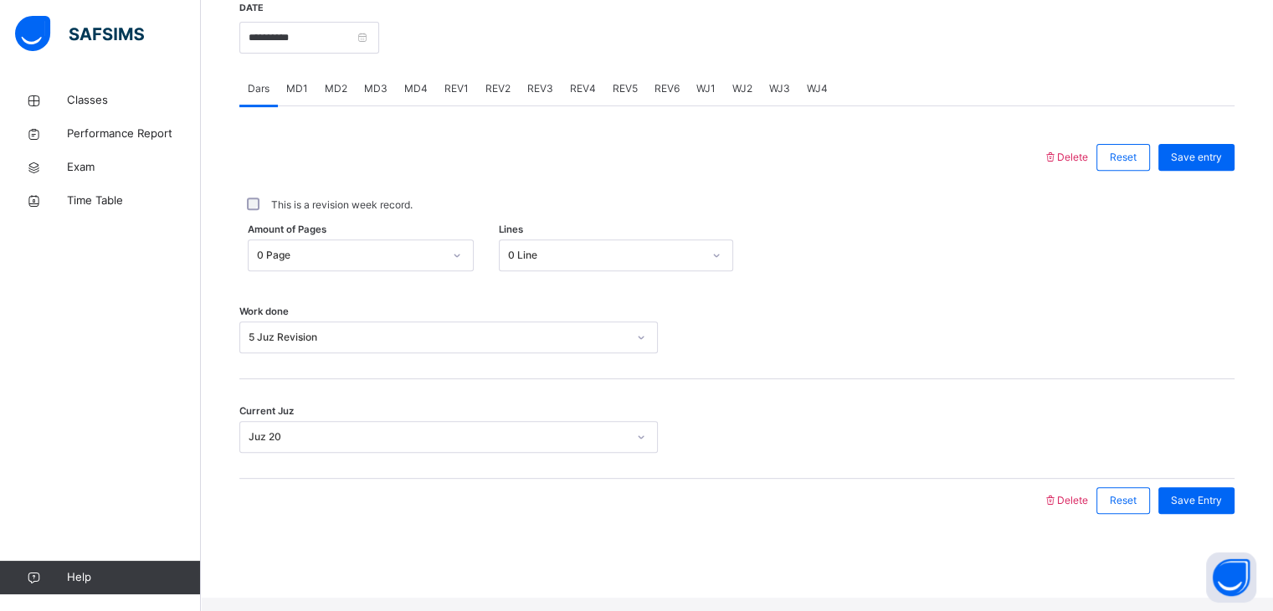
click at [583, 94] on div "REV4" at bounding box center [583, 88] width 43 height 33
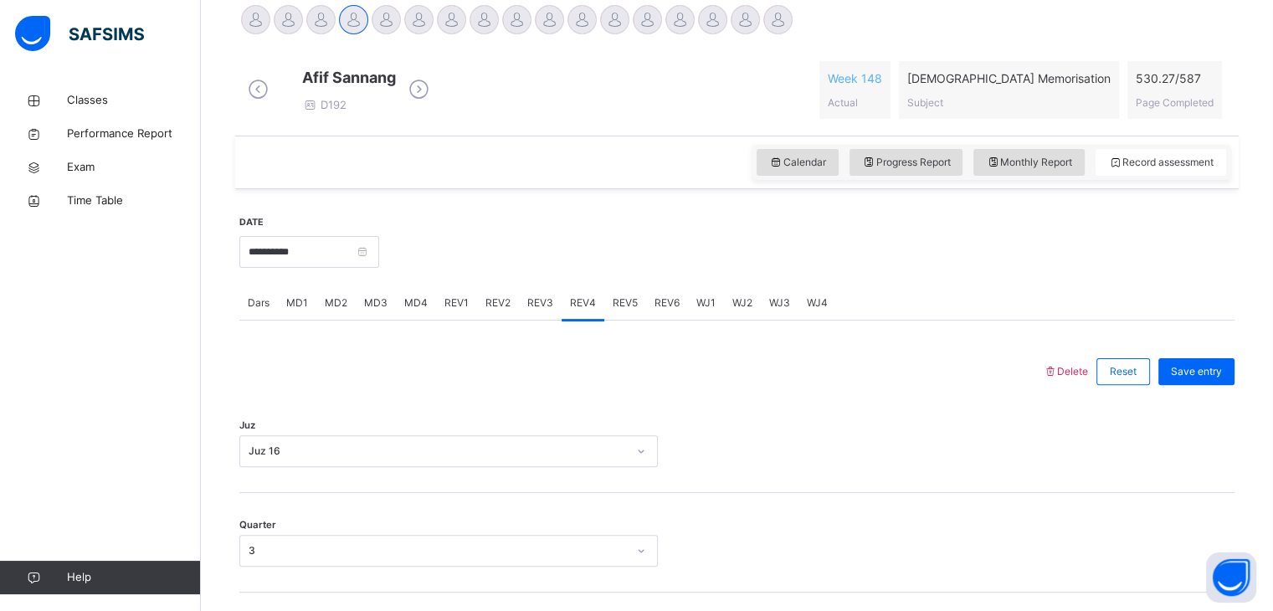
scroll to position [432, 0]
click at [626, 311] on span "REV5" at bounding box center [625, 303] width 25 height 15
click at [536, 467] on div "Select option..." at bounding box center [448, 451] width 419 height 32
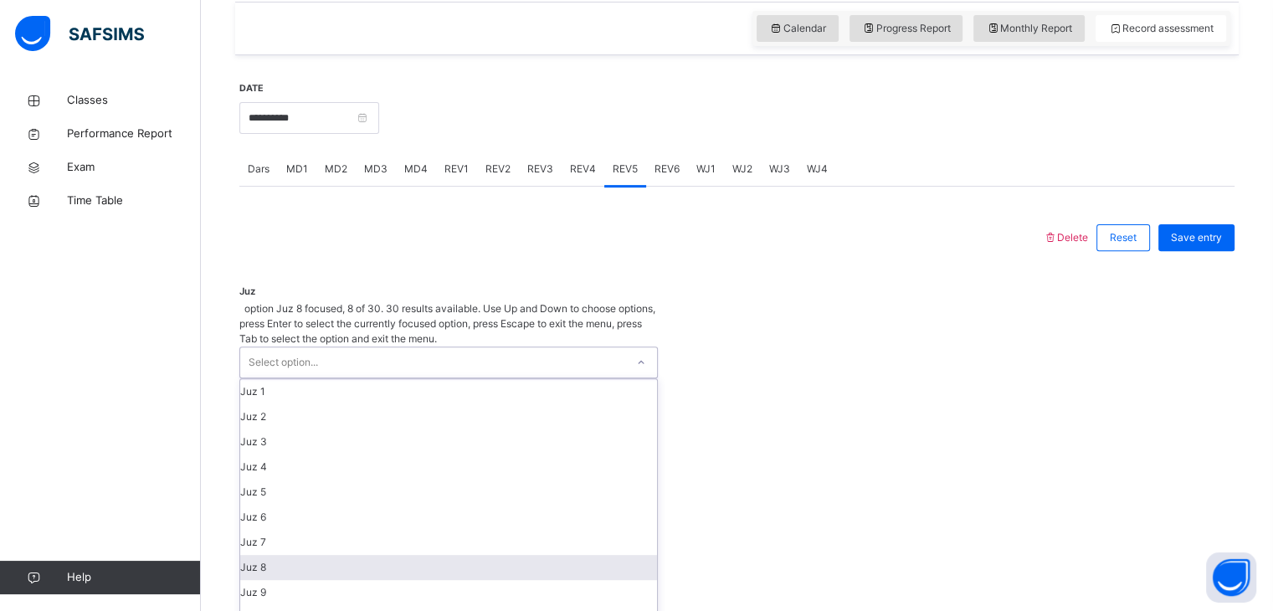
scroll to position [324, 0]
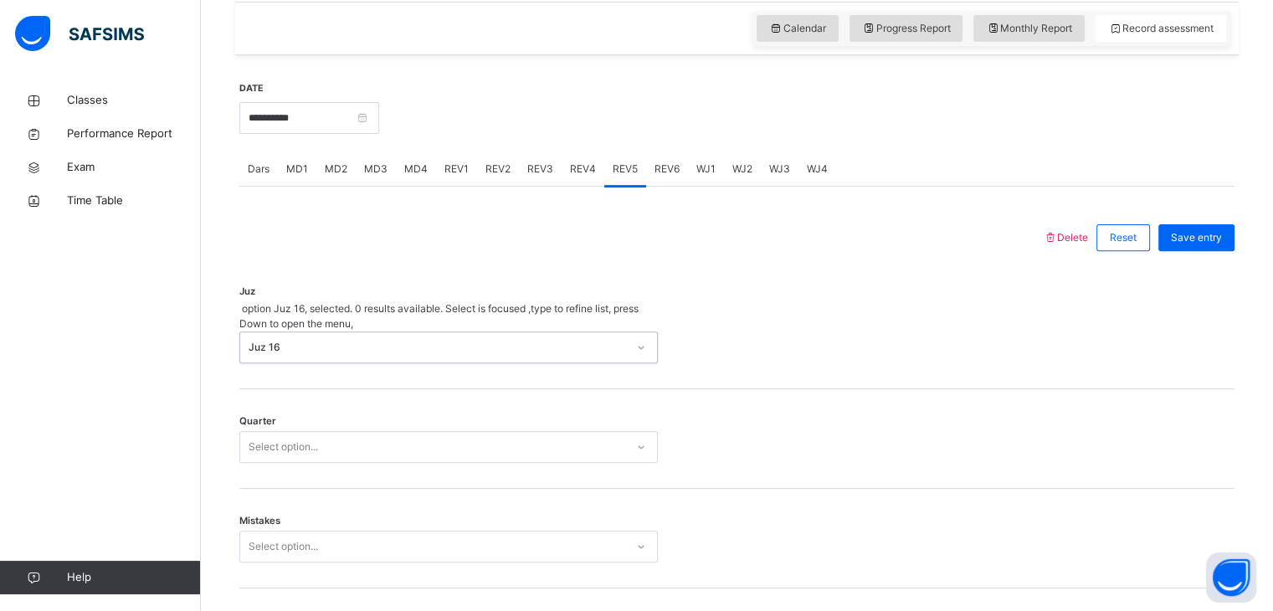
click at [442, 434] on div "Select option..." at bounding box center [432, 447] width 385 height 26
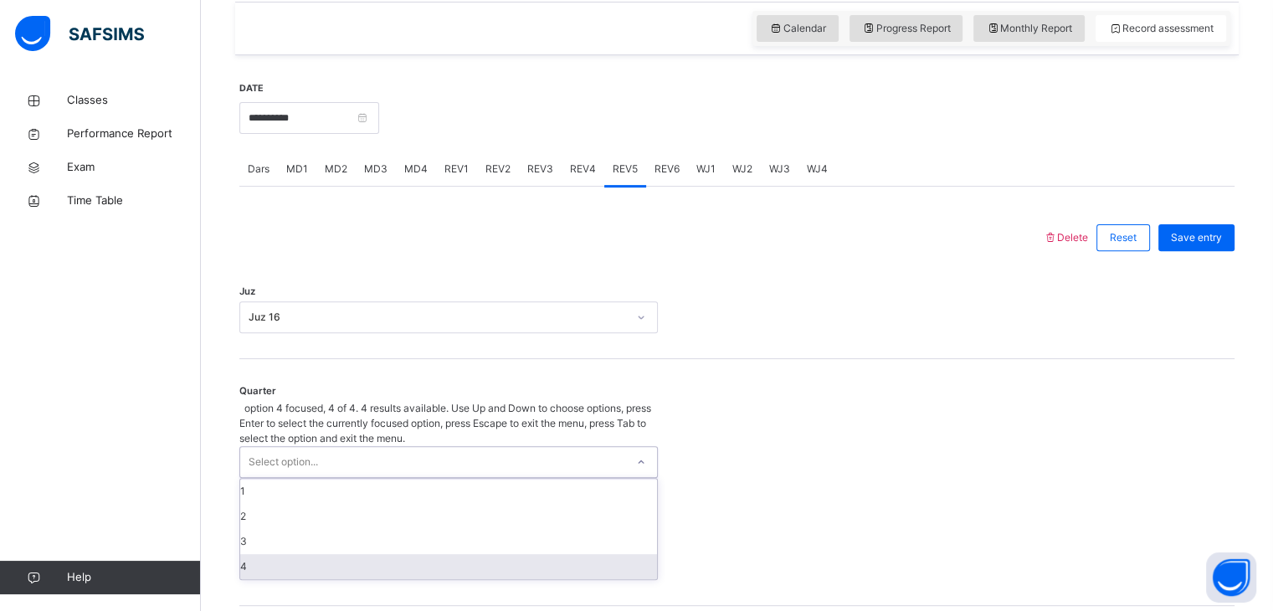
click at [410, 554] on div "4" at bounding box center [448, 566] width 417 height 25
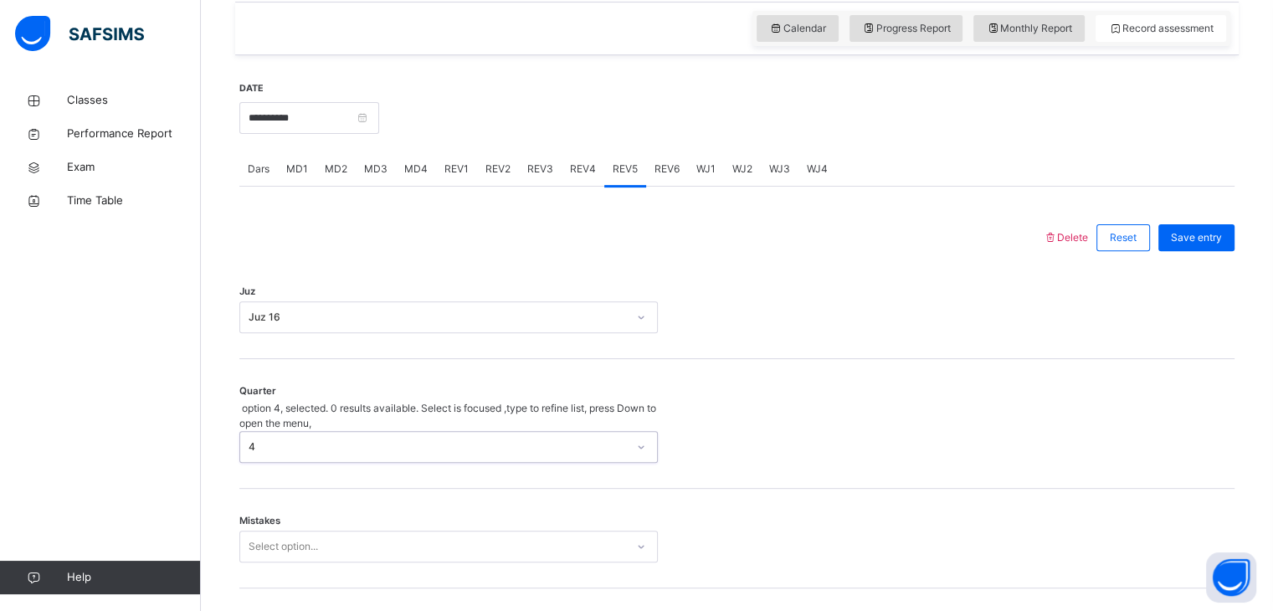
click at [342, 531] on div "Select option..." at bounding box center [448, 547] width 419 height 32
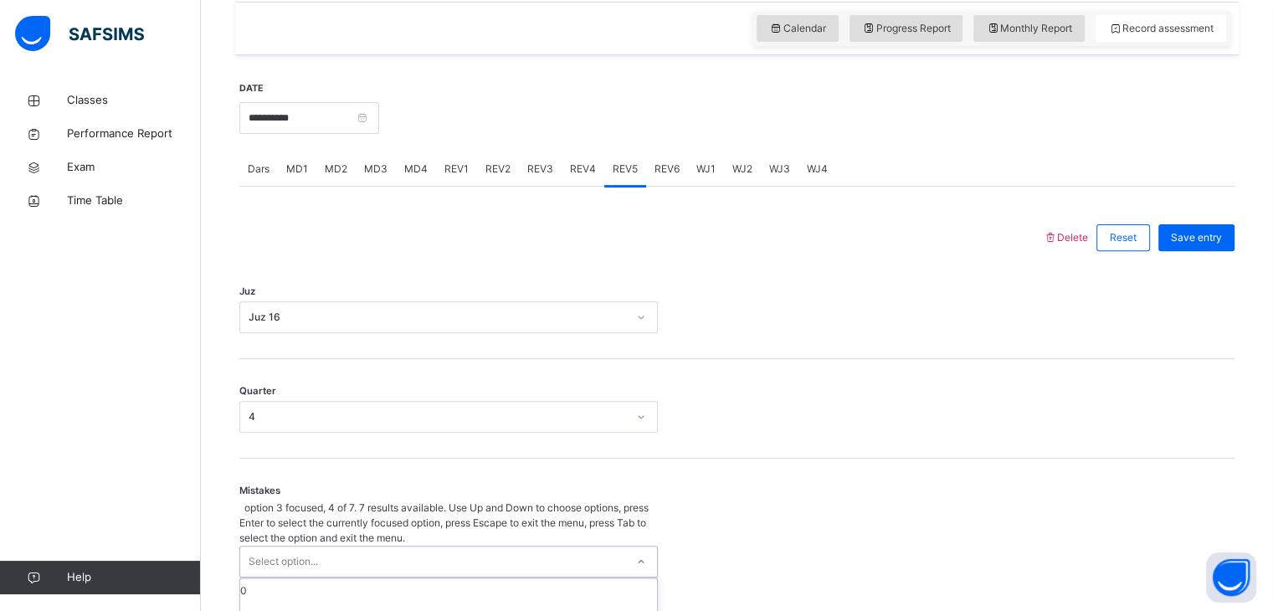
scroll to position [713, 0]
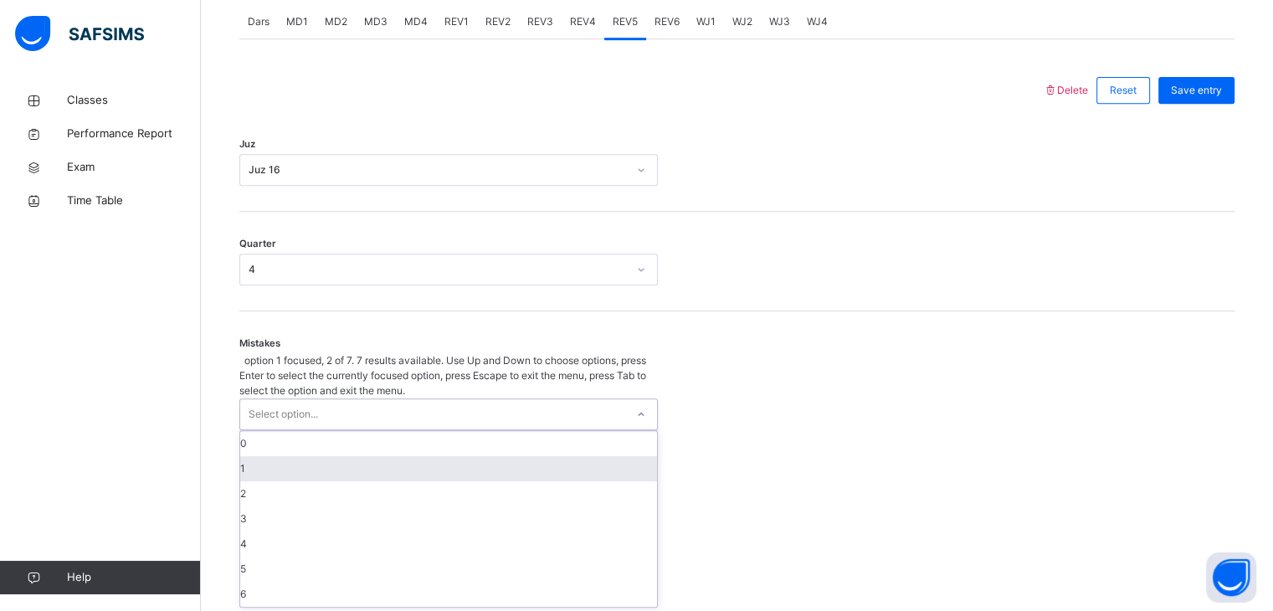
drag, startPoint x: 315, startPoint y: 434, endPoint x: 315, endPoint y: 453, distance: 18.4
click at [315, 456] on div "1" at bounding box center [448, 468] width 417 height 25
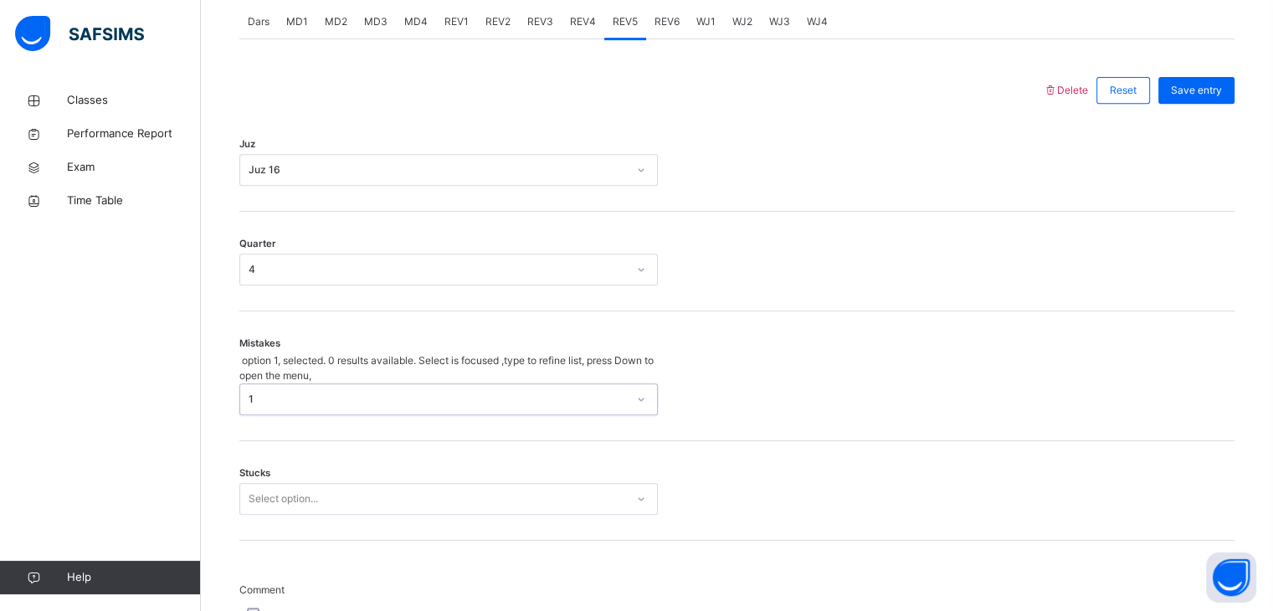
click at [315, 483] on div "Select option..." at bounding box center [448, 499] width 419 height 32
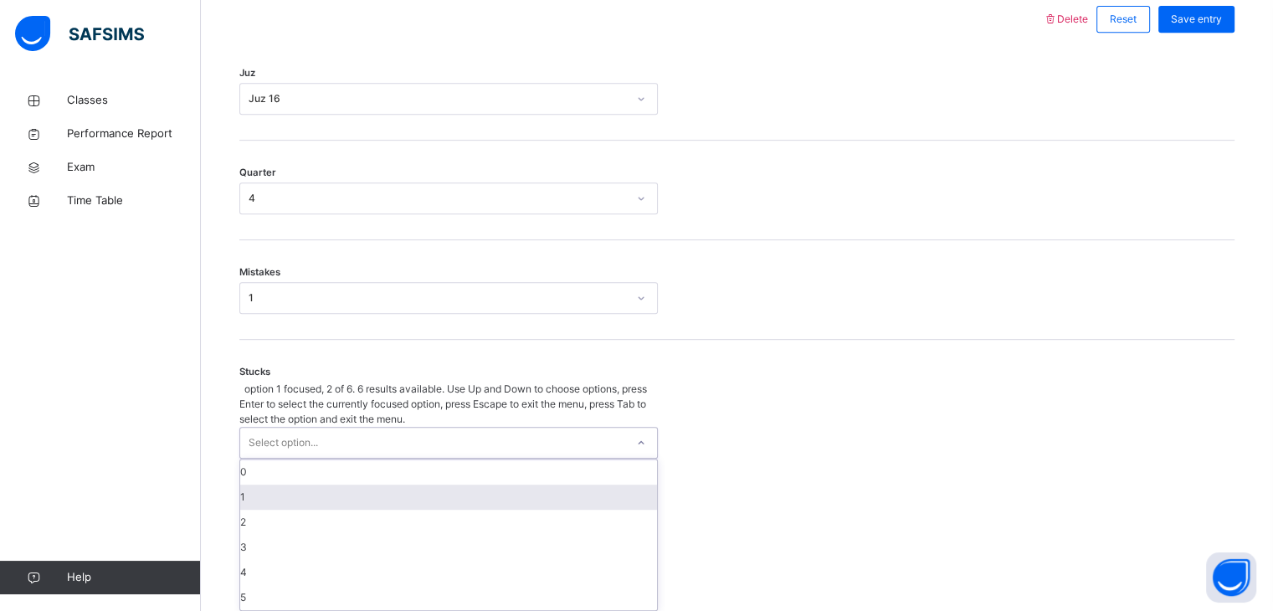
click at [315, 485] on div "1" at bounding box center [448, 497] width 417 height 25
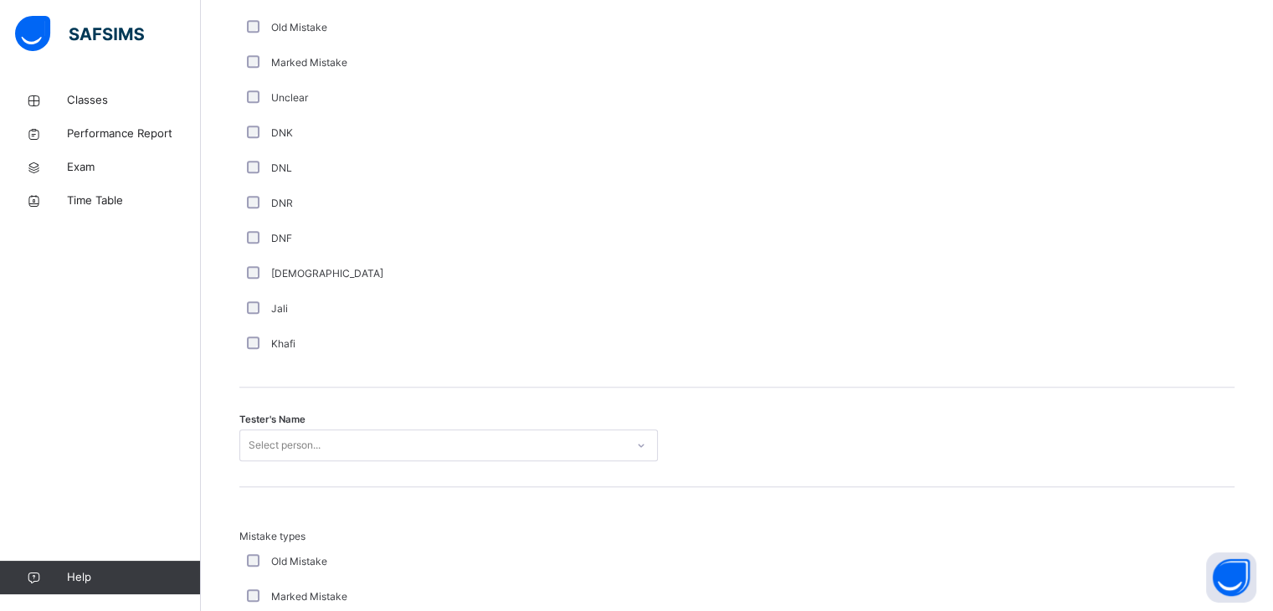
click at [301, 429] on div "Select person..." at bounding box center [448, 445] width 419 height 32
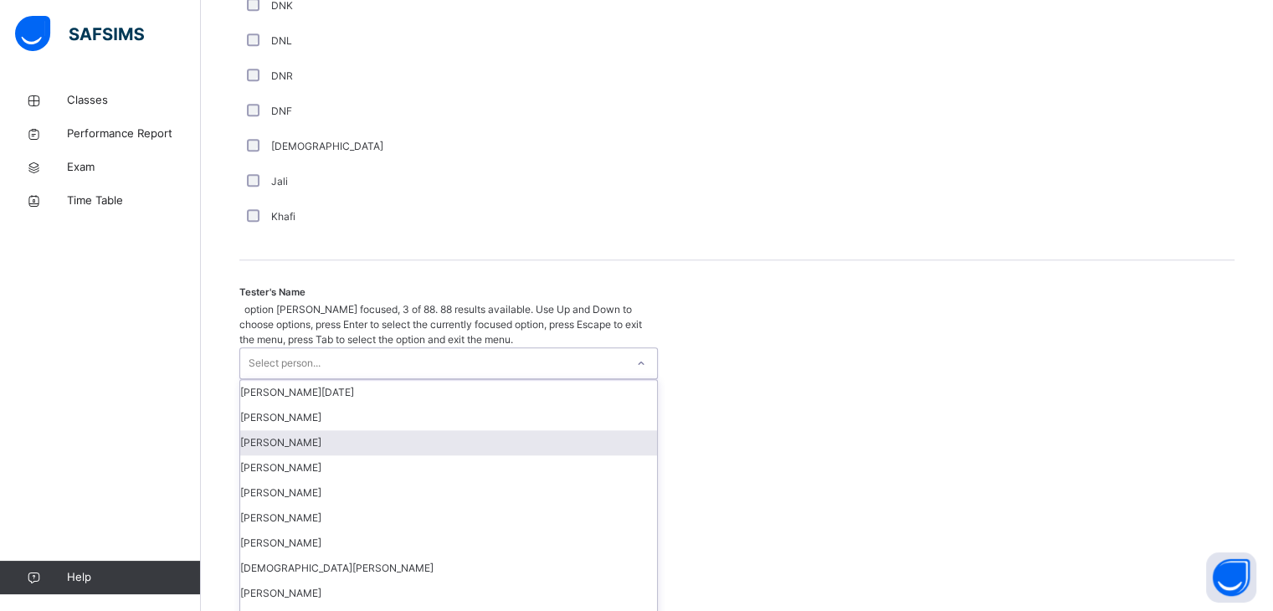
scroll to position [1504, 0]
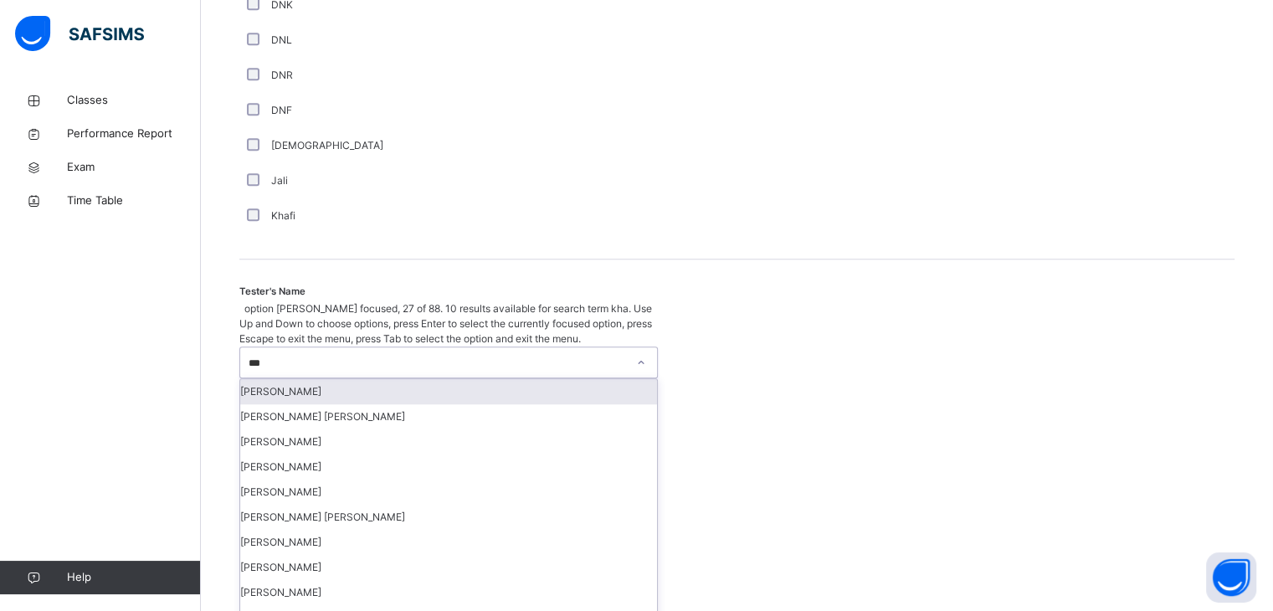
type input "****"
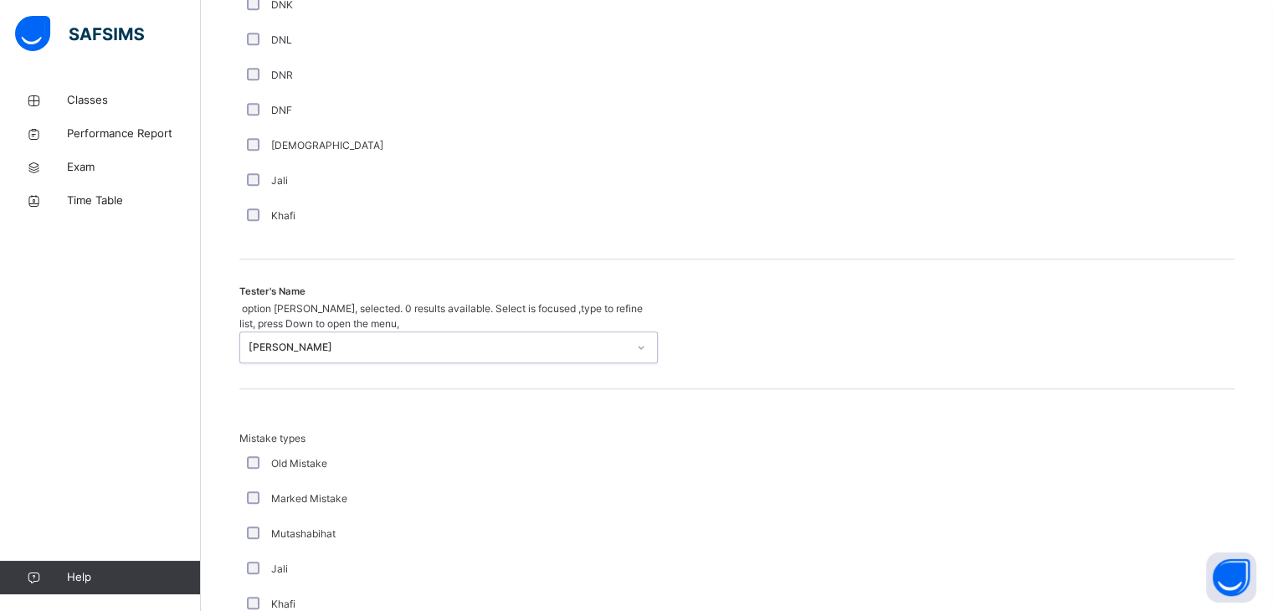
scroll to position [1812, 0]
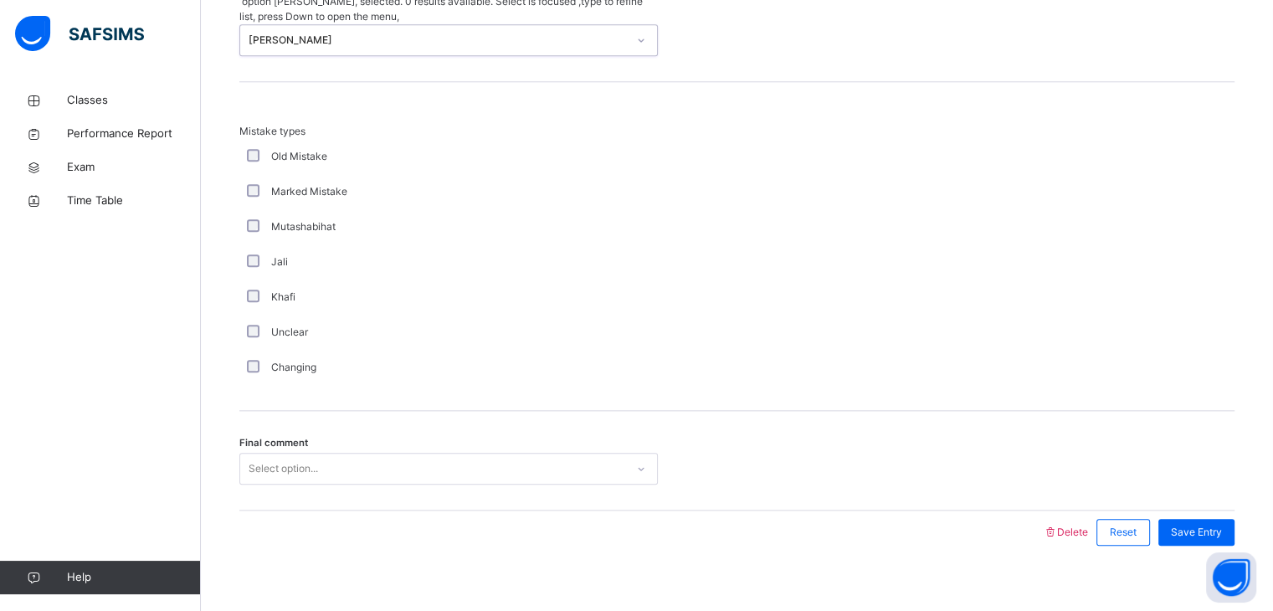
click at [532, 466] on div "Final comment Select option..." at bounding box center [736, 461] width 995 height 100
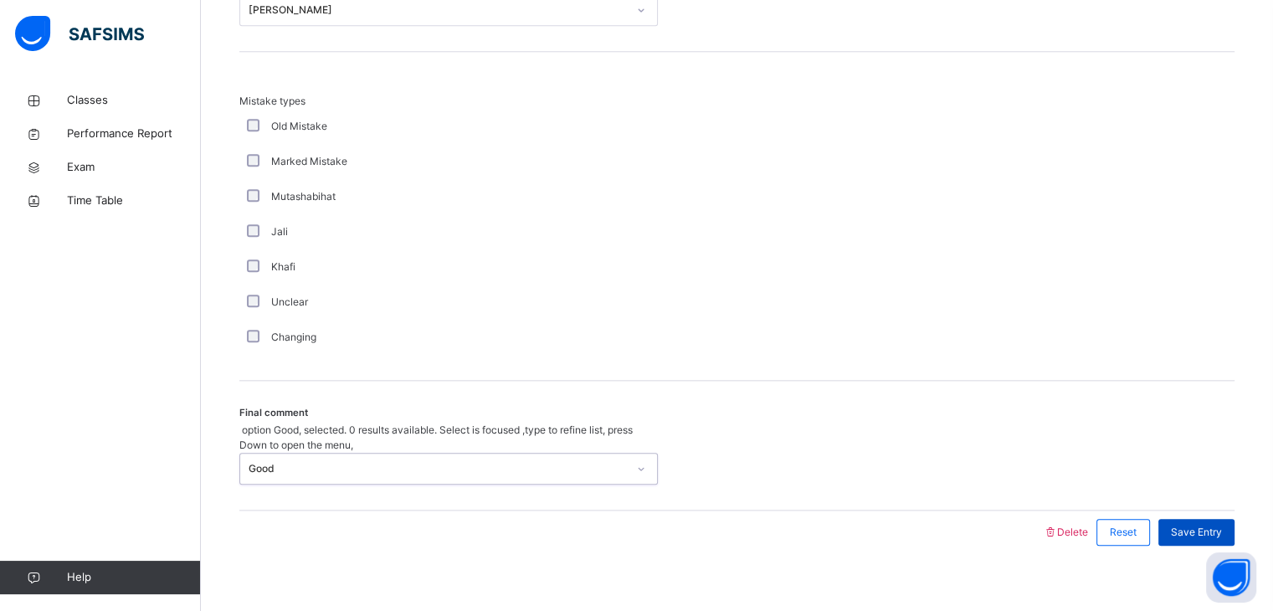
click at [1202, 525] on span "Save Entry" at bounding box center [1196, 532] width 51 height 15
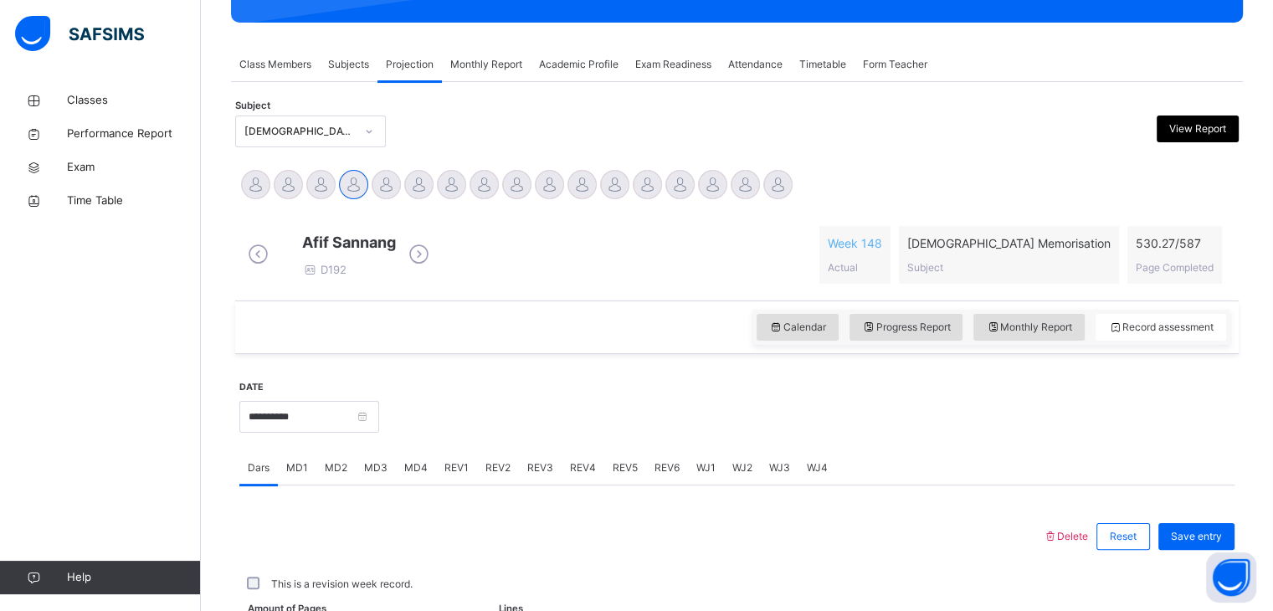
scroll to position [646, 0]
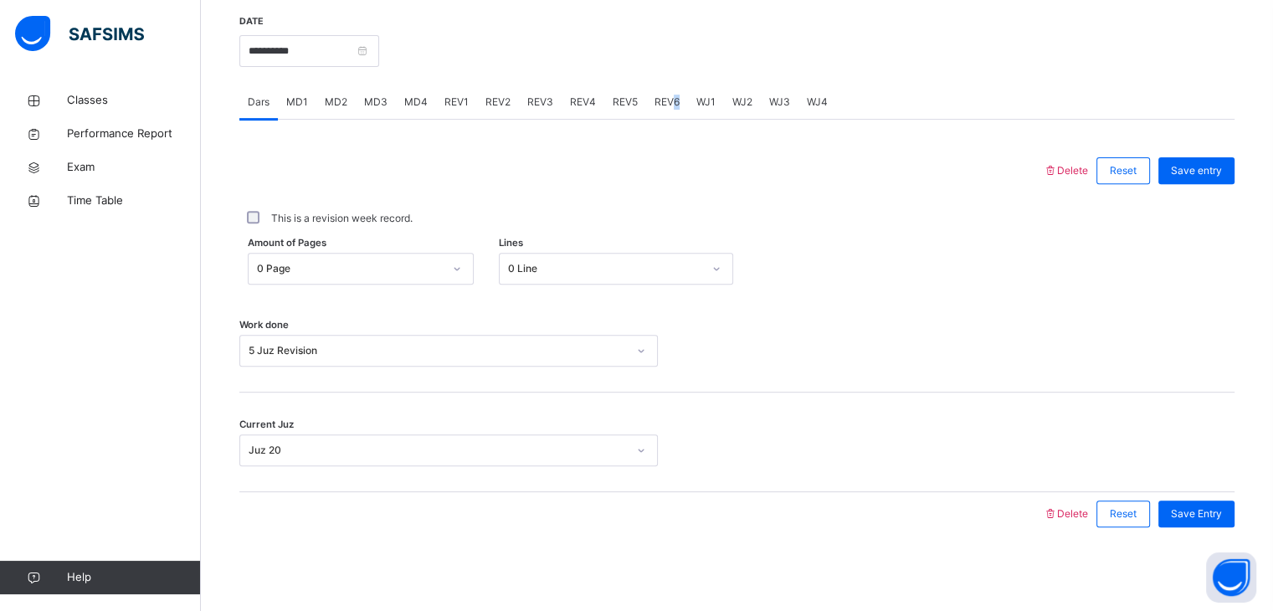
click at [670, 97] on div "REV6" at bounding box center [667, 101] width 42 height 33
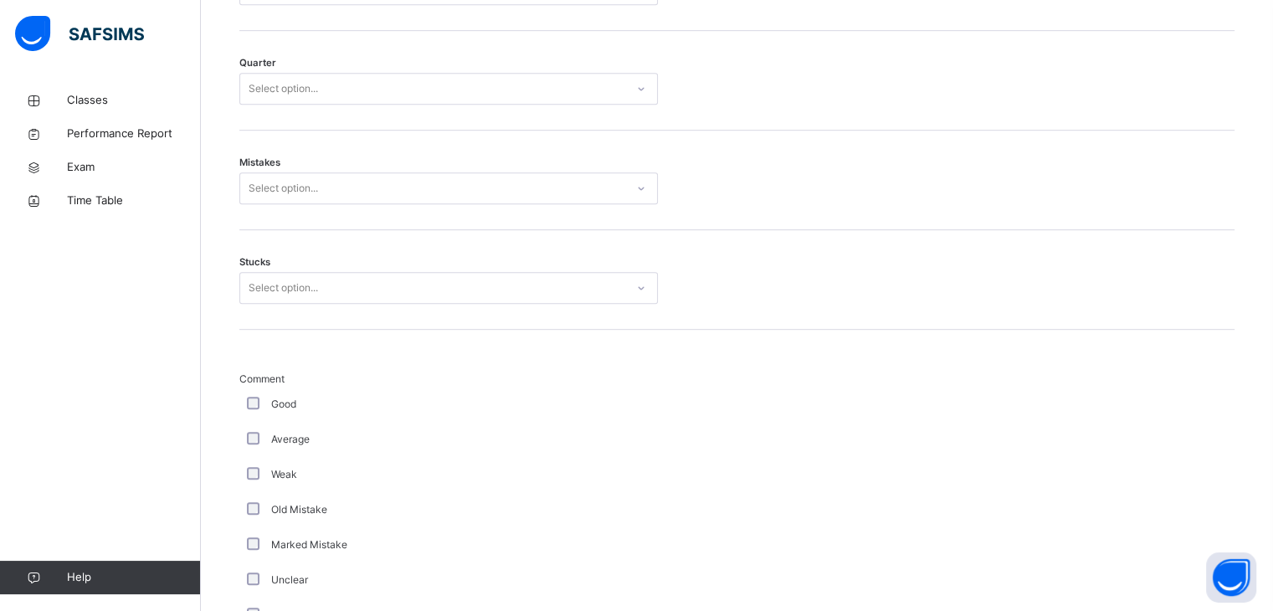
scroll to position [686, 0]
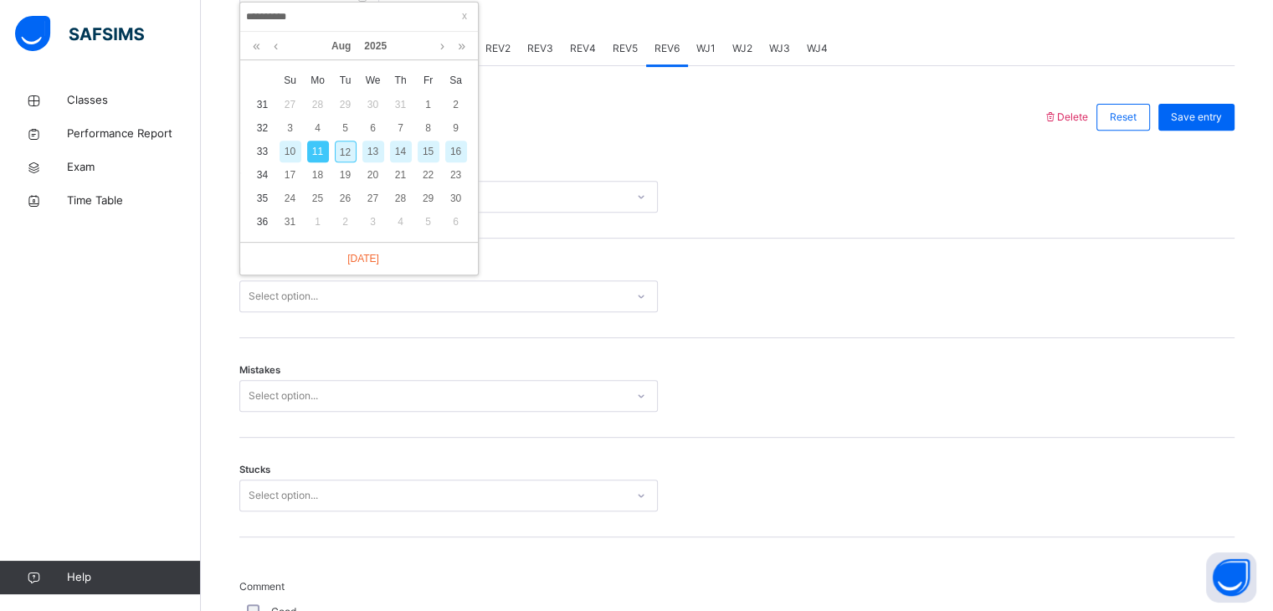
drag, startPoint x: 347, startPoint y: 152, endPoint x: 806, endPoint y: 337, distance: 495.7
click at [347, 152] on div "12" at bounding box center [346, 152] width 22 height 22
type input "**********"
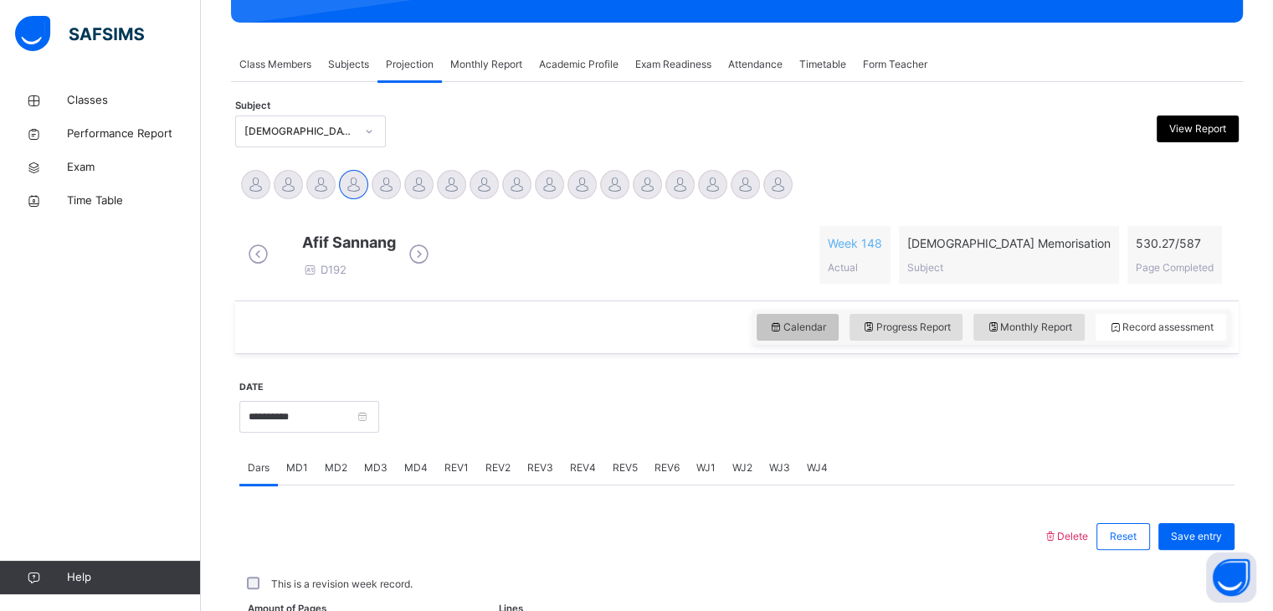
scroll to position [646, 0]
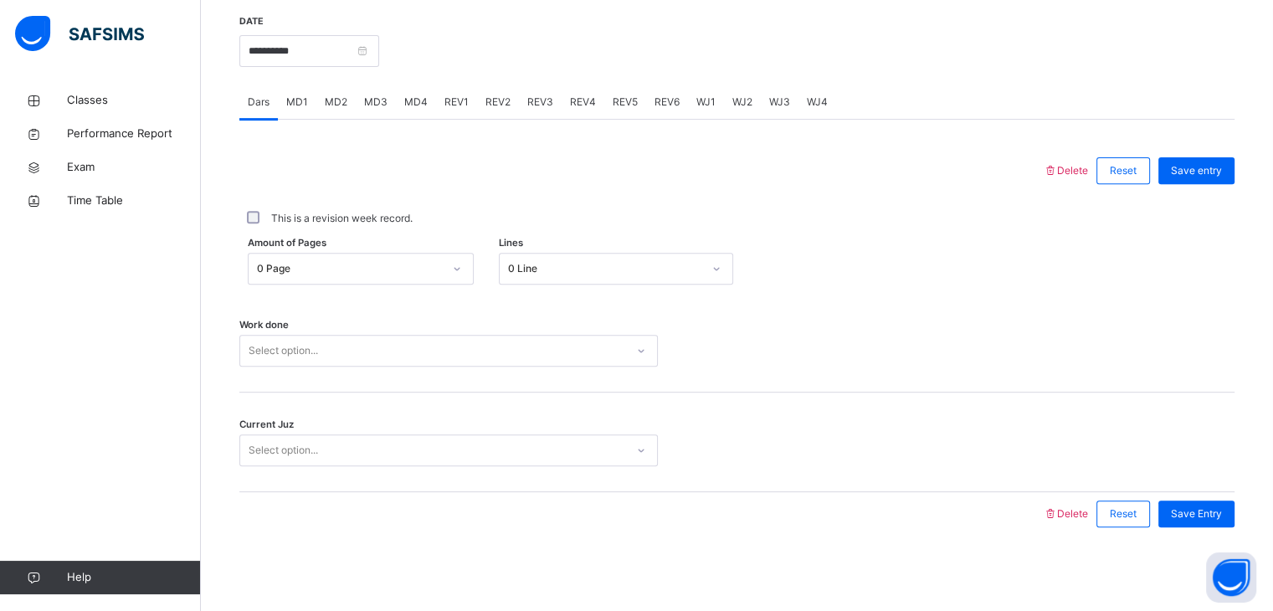
click at [419, 347] on div "Select option..." at bounding box center [432, 351] width 385 height 26
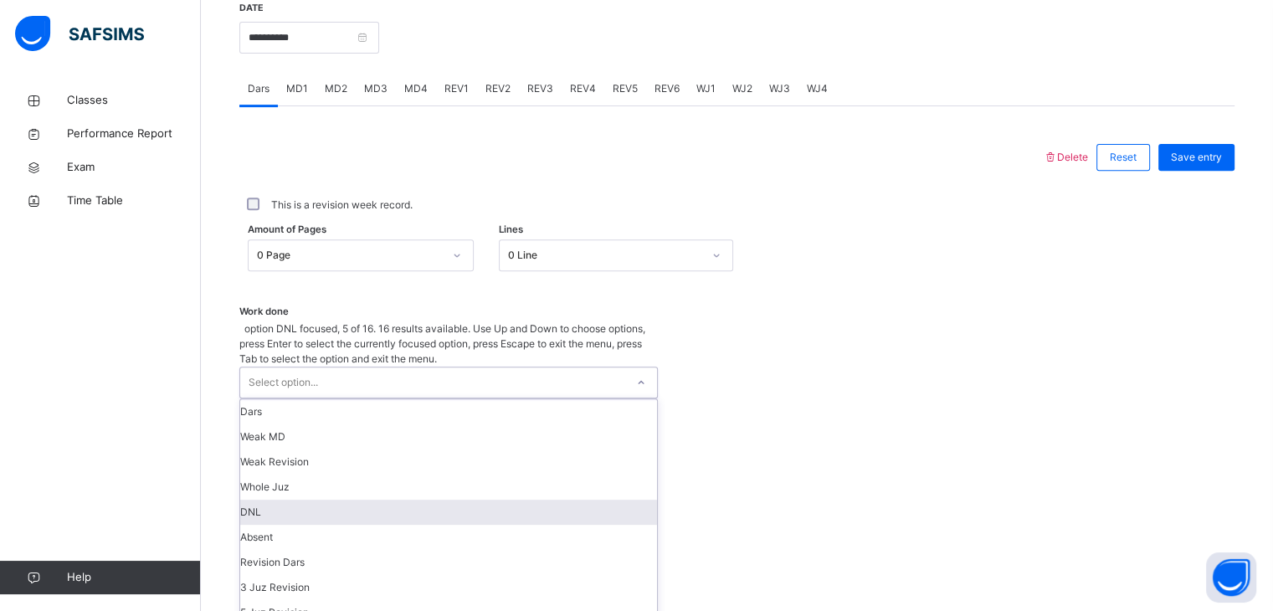
scroll to position [174, 0]
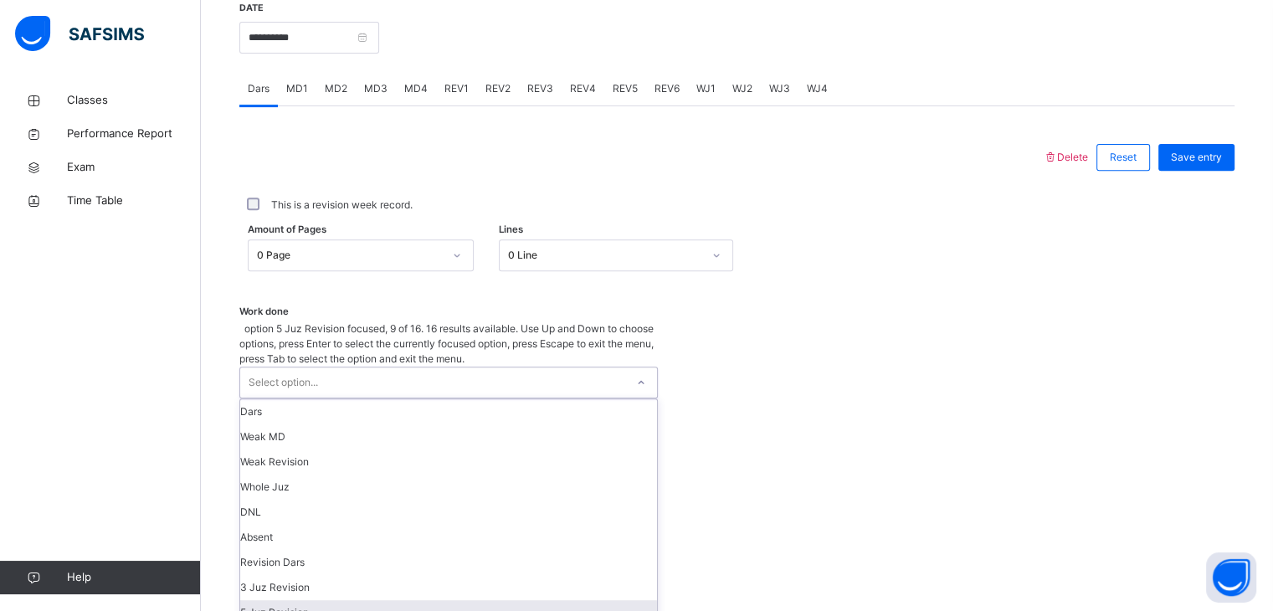
click at [385, 600] on div "5 Juz Revision" at bounding box center [448, 612] width 417 height 25
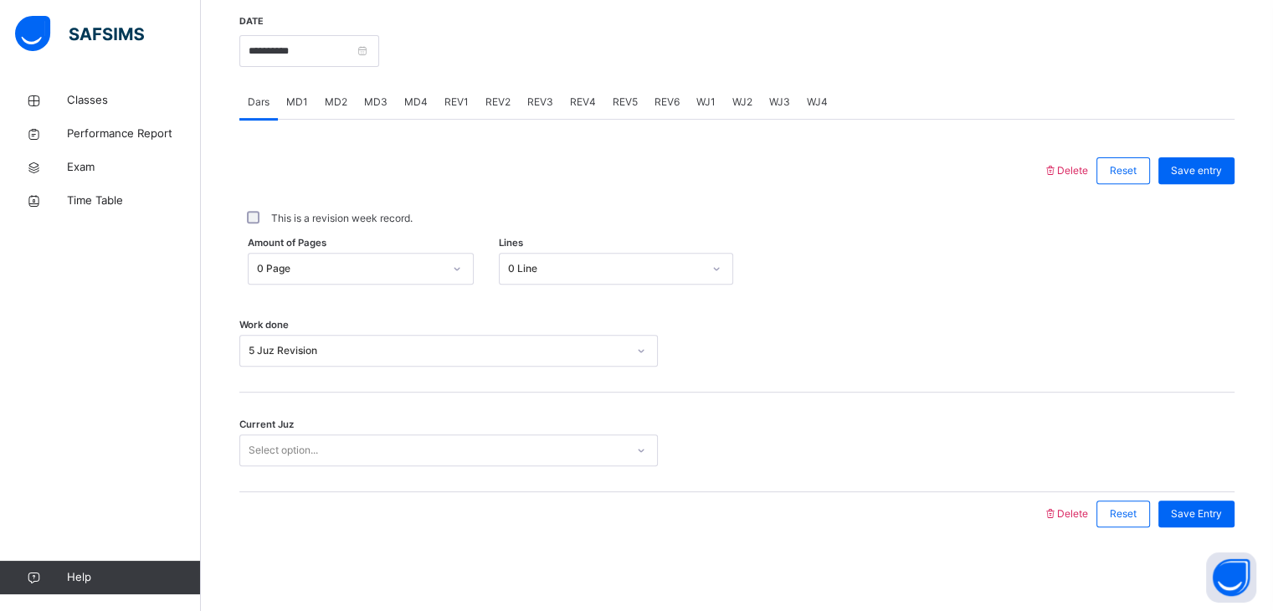
drag, startPoint x: 504, startPoint y: 432, endPoint x: 498, endPoint y: 445, distance: 14.6
click at [500, 439] on div "Current Juz Select option..." at bounding box center [736, 443] width 995 height 100
click at [497, 446] on div "Select option..." at bounding box center [432, 451] width 385 height 26
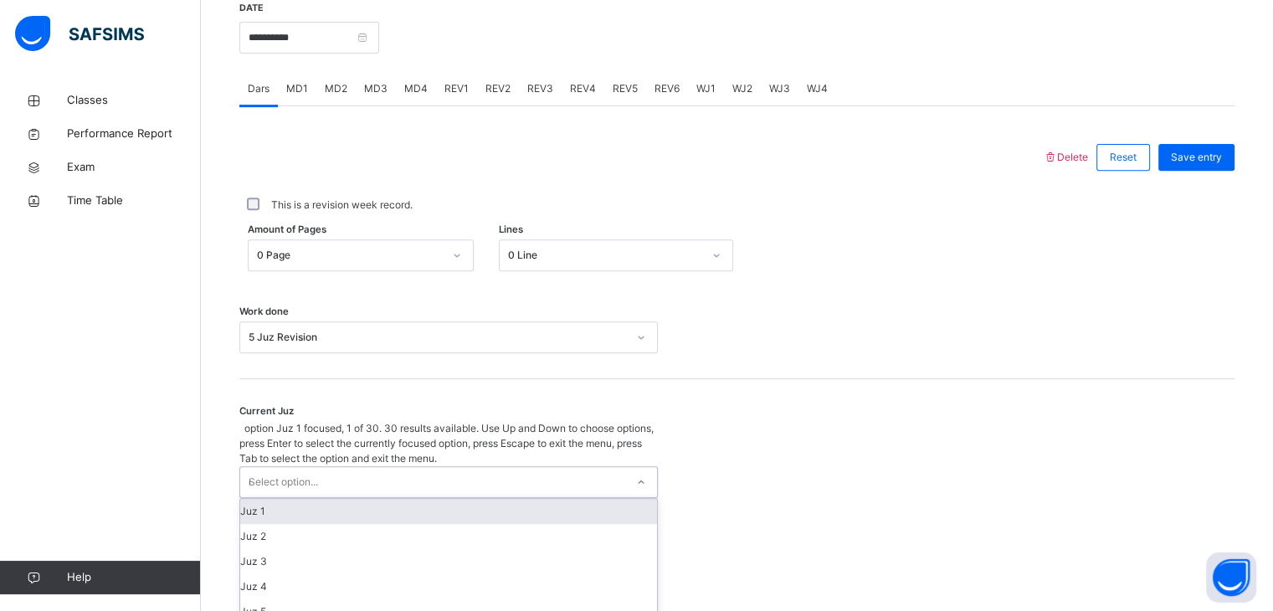
type input "**"
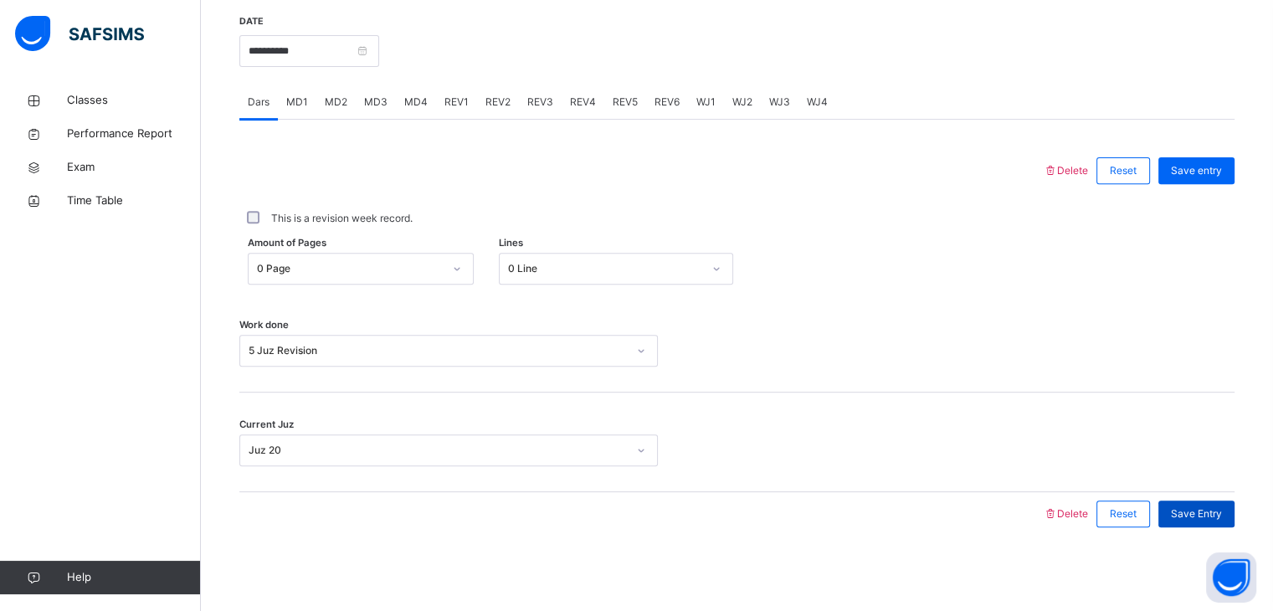
drag, startPoint x: 1219, startPoint y: 504, endPoint x: 1216, endPoint y: 512, distance: 8.7
click at [1219, 506] on div "Save Entry" at bounding box center [1197, 514] width 76 height 27
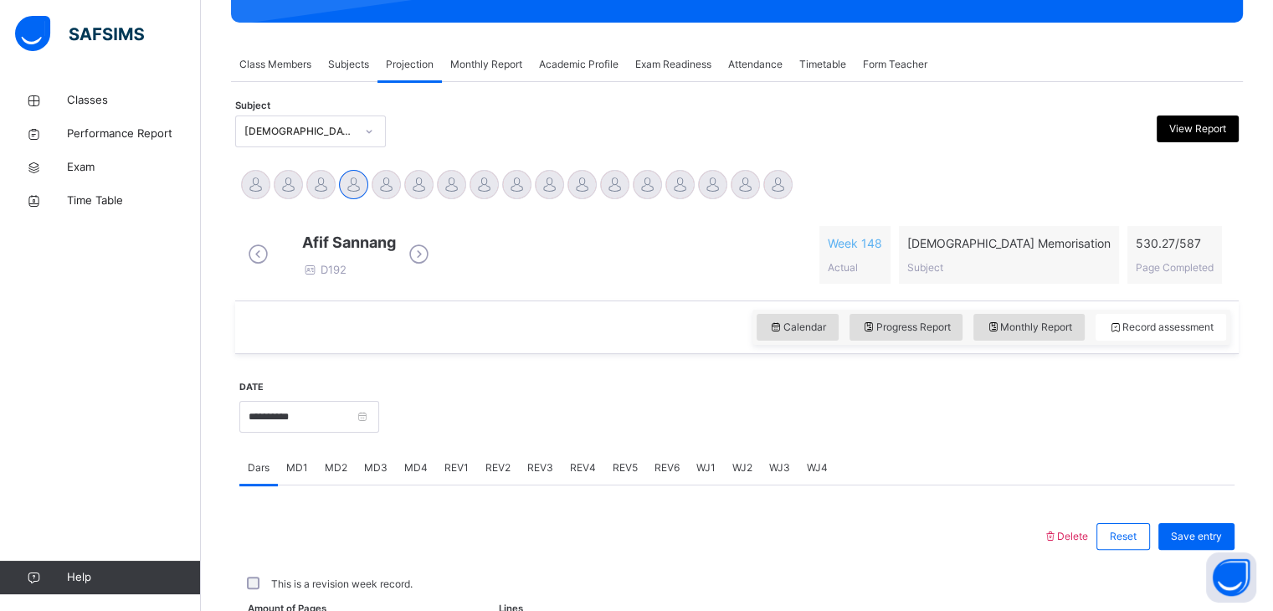
scroll to position [646, 0]
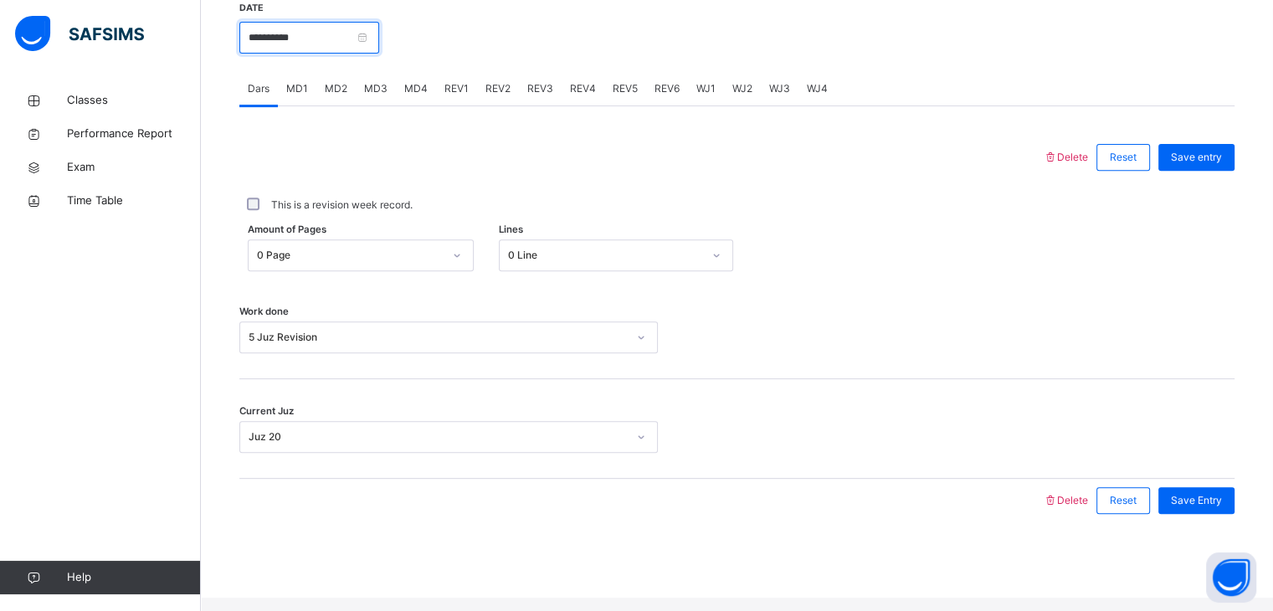
click at [366, 50] on input "**********" at bounding box center [309, 38] width 140 height 32
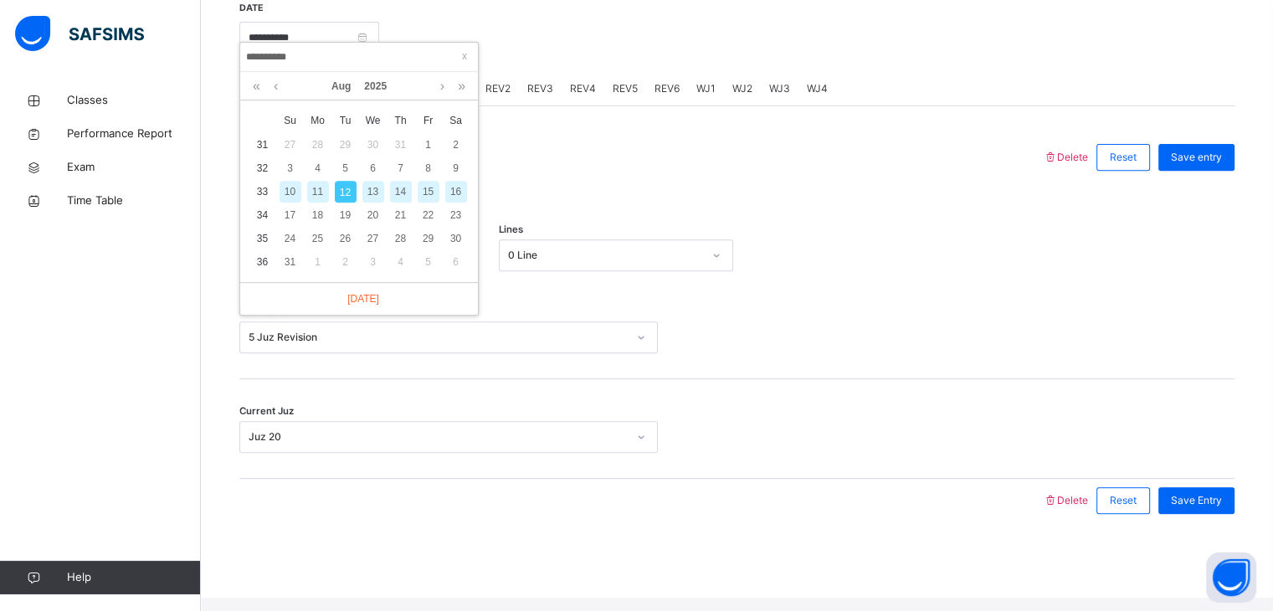
click at [289, 187] on div "10" at bounding box center [291, 192] width 22 height 22
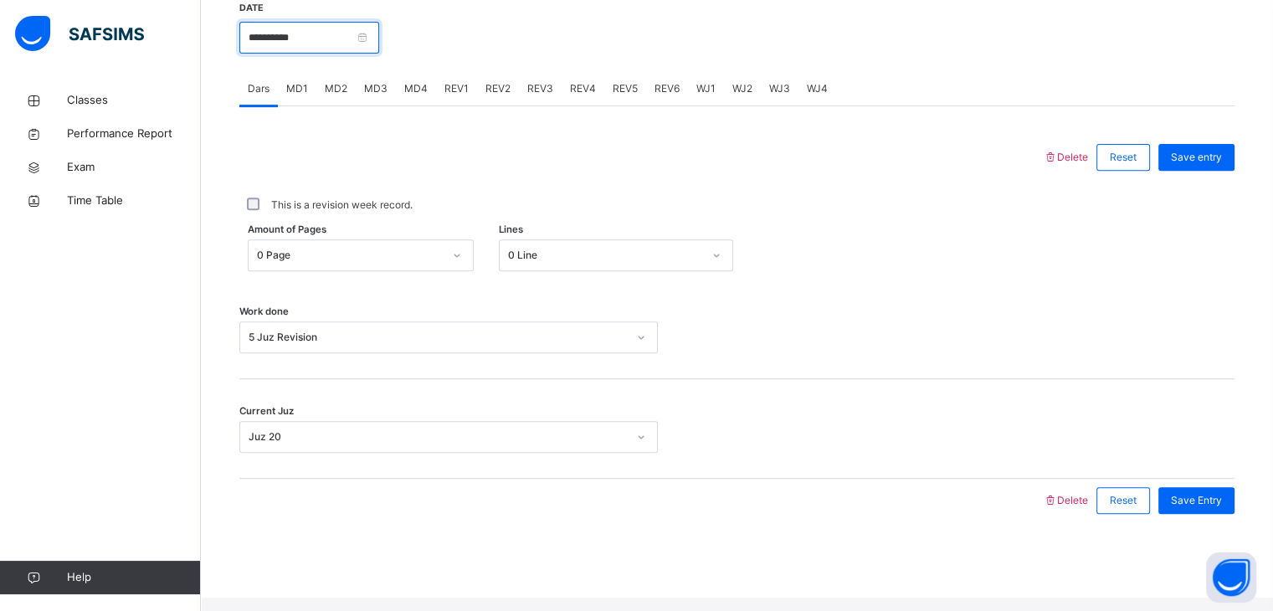
click at [310, 54] on input "**********" at bounding box center [309, 38] width 140 height 32
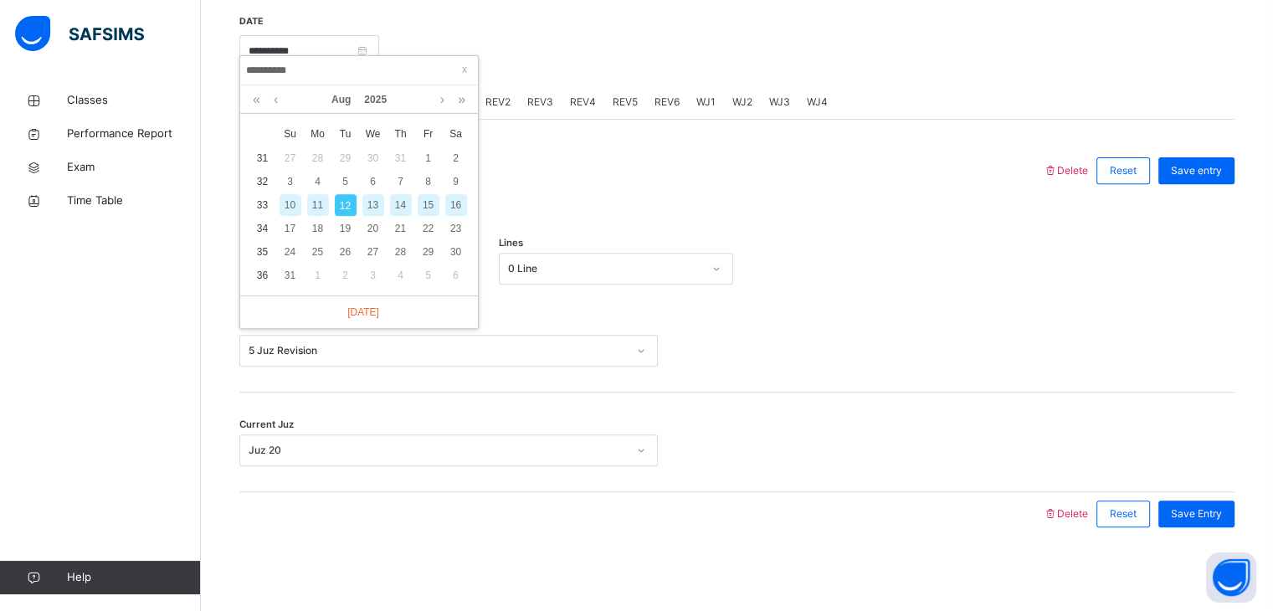
click at [258, 193] on td "33" at bounding box center [263, 204] width 28 height 23
click at [263, 193] on td "33" at bounding box center [263, 204] width 28 height 23
click at [452, 171] on div "9" at bounding box center [456, 182] width 22 height 22
type input "**********"
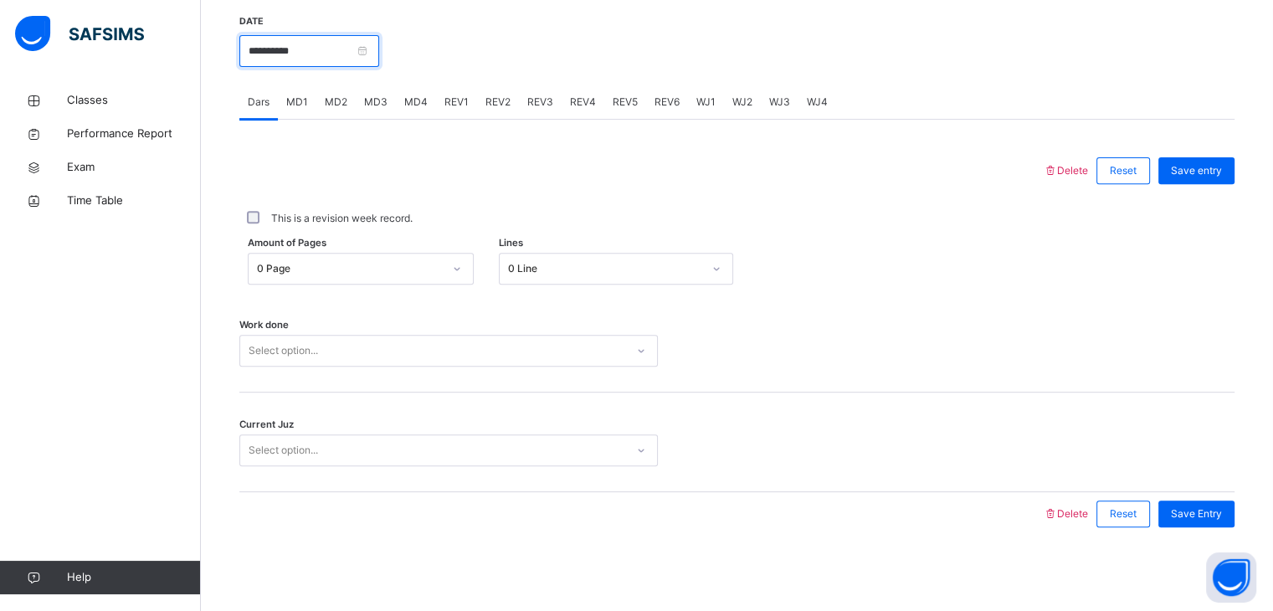
click at [332, 63] on input "**********" at bounding box center [309, 51] width 140 height 32
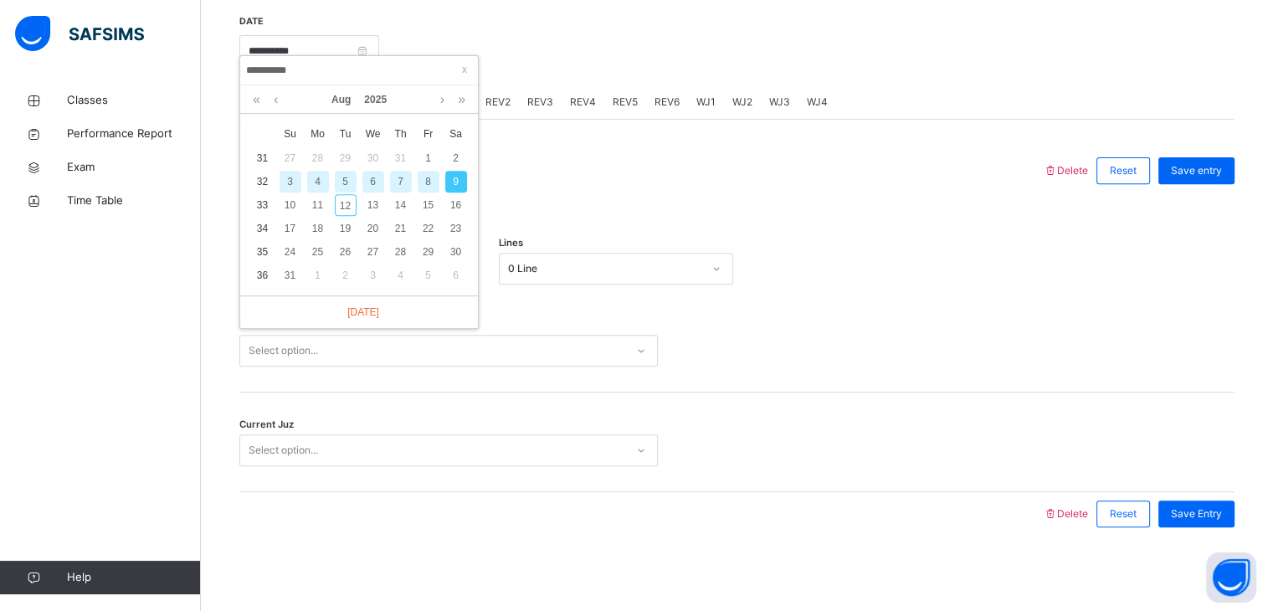
click at [702, 219] on div "This is a revision week record." at bounding box center [737, 218] width 987 height 15
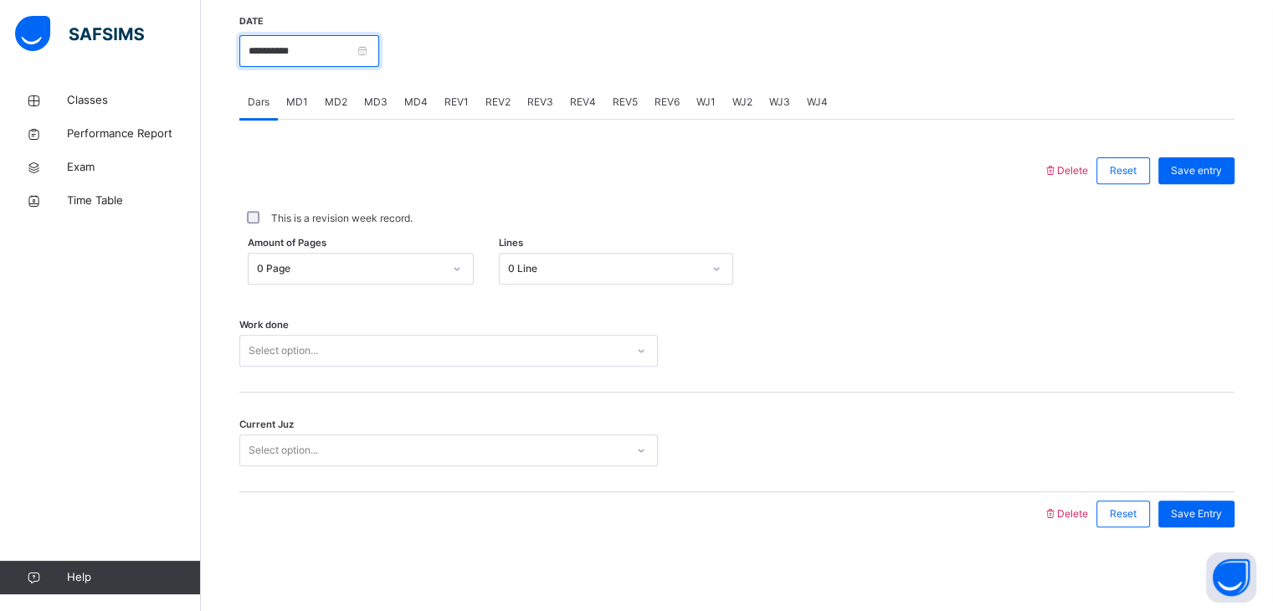
click at [378, 53] on input "**********" at bounding box center [309, 51] width 140 height 32
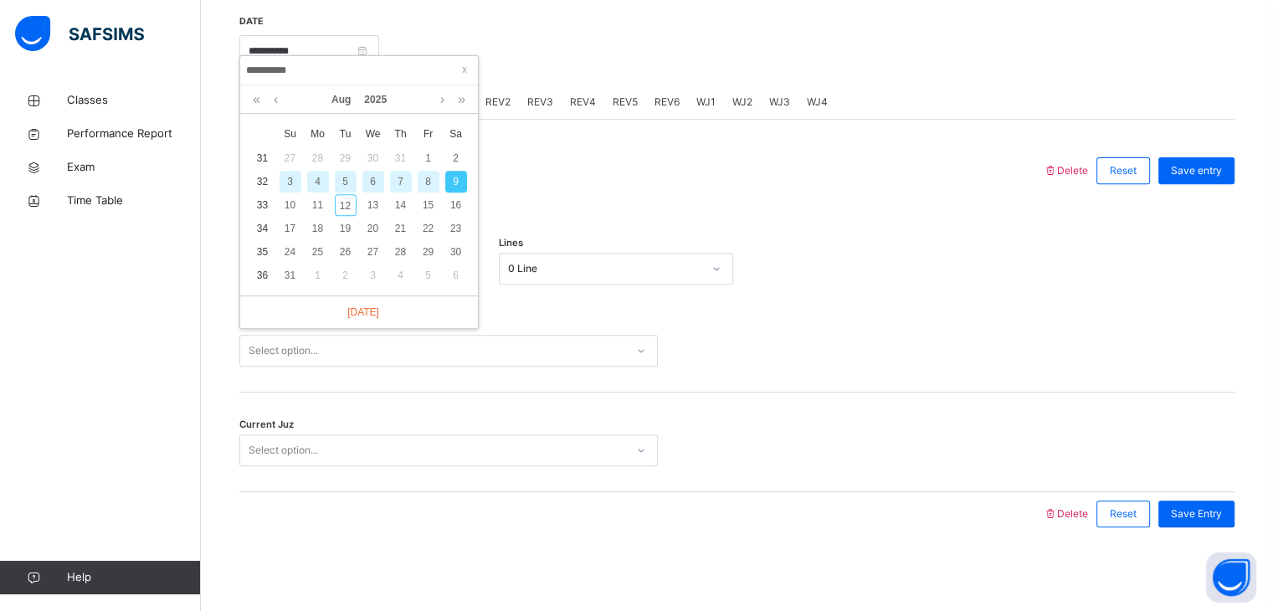
click at [742, 300] on div "Work done Select option..." at bounding box center [736, 343] width 995 height 100
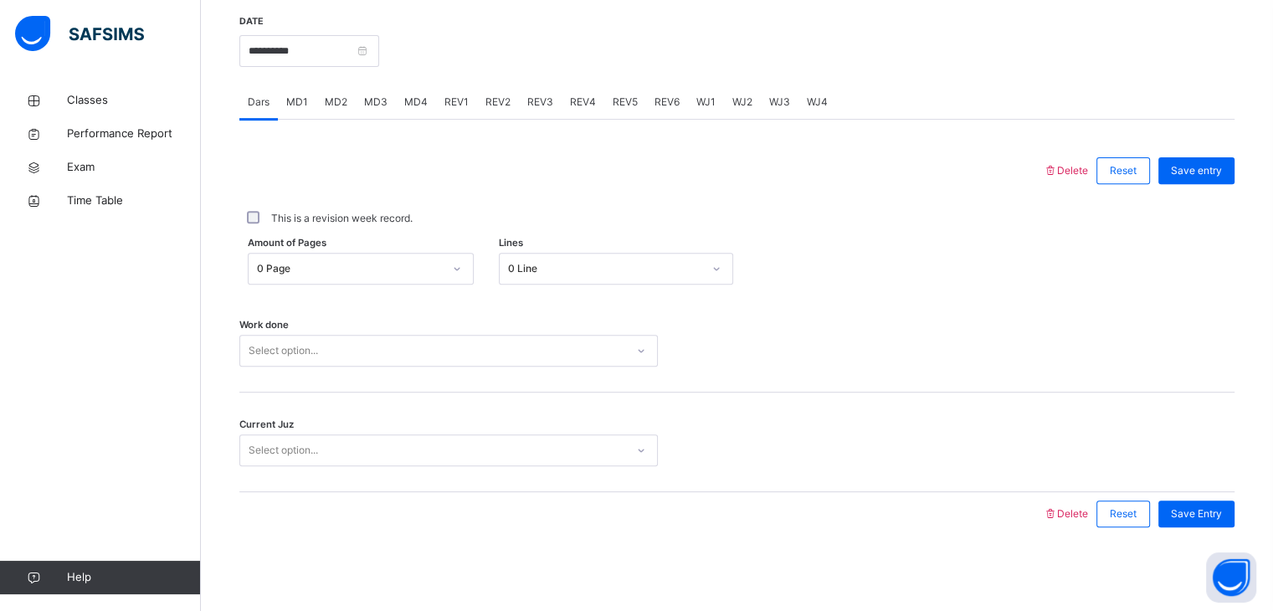
click at [588, 332] on div "Work done Select option..." at bounding box center [736, 343] width 995 height 100
click at [580, 342] on div "Select option..." at bounding box center [432, 351] width 385 height 26
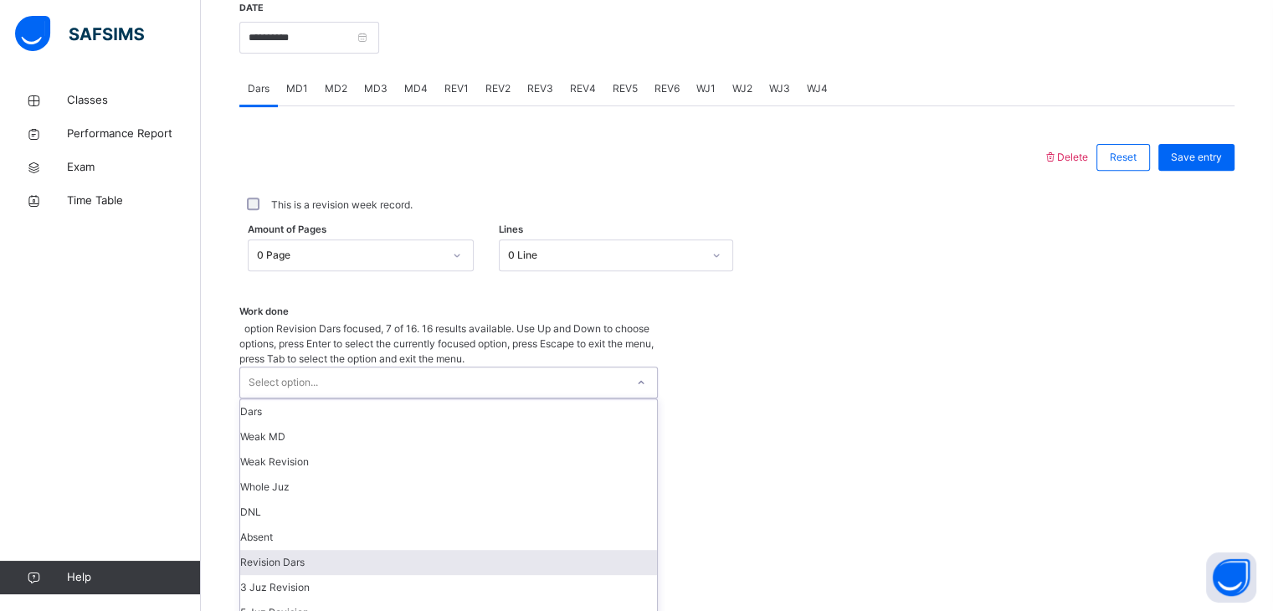
scroll to position [104, 0]
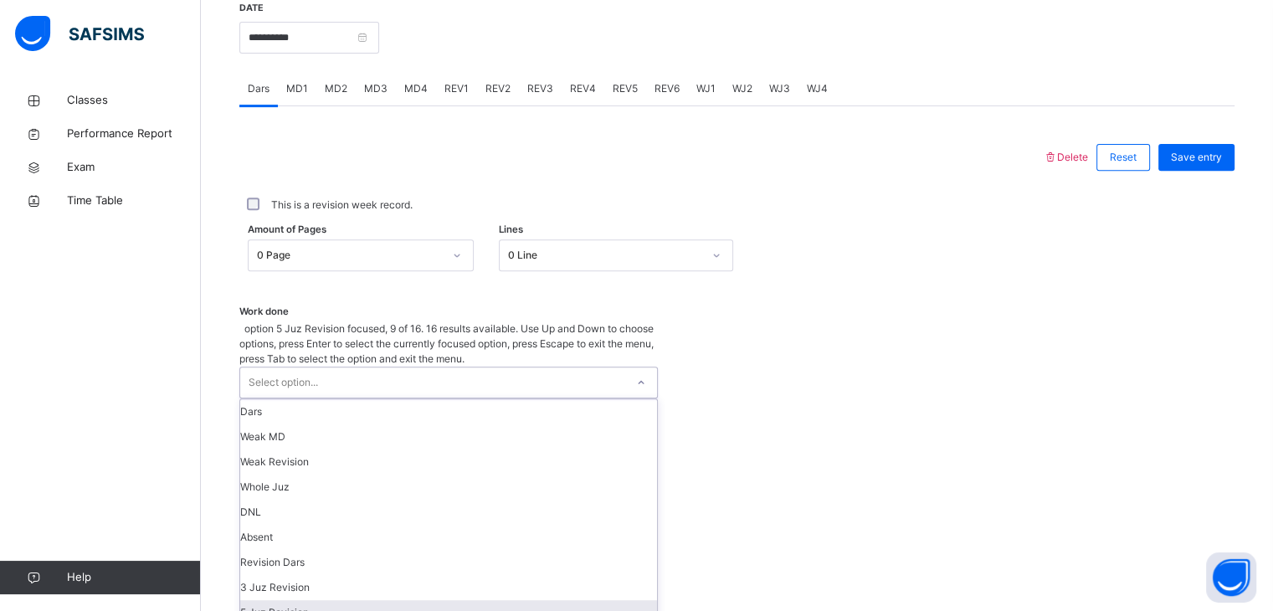
click at [438, 600] on div "5 Juz Revision" at bounding box center [448, 612] width 417 height 25
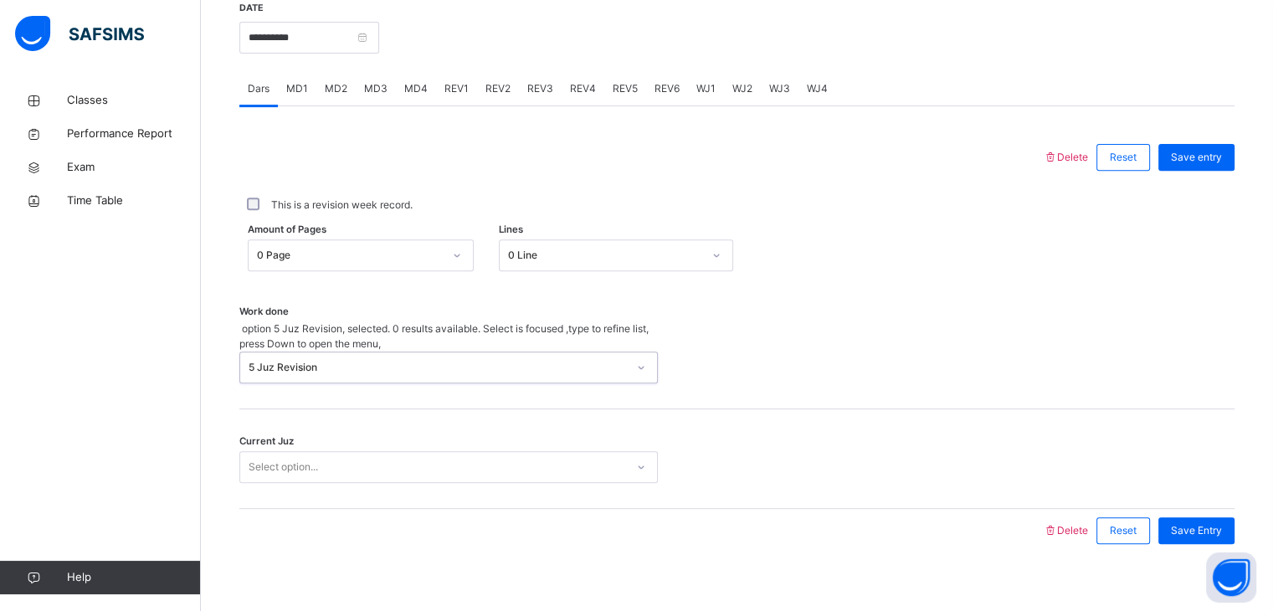
click at [413, 455] on div "Select option..." at bounding box center [432, 468] width 385 height 26
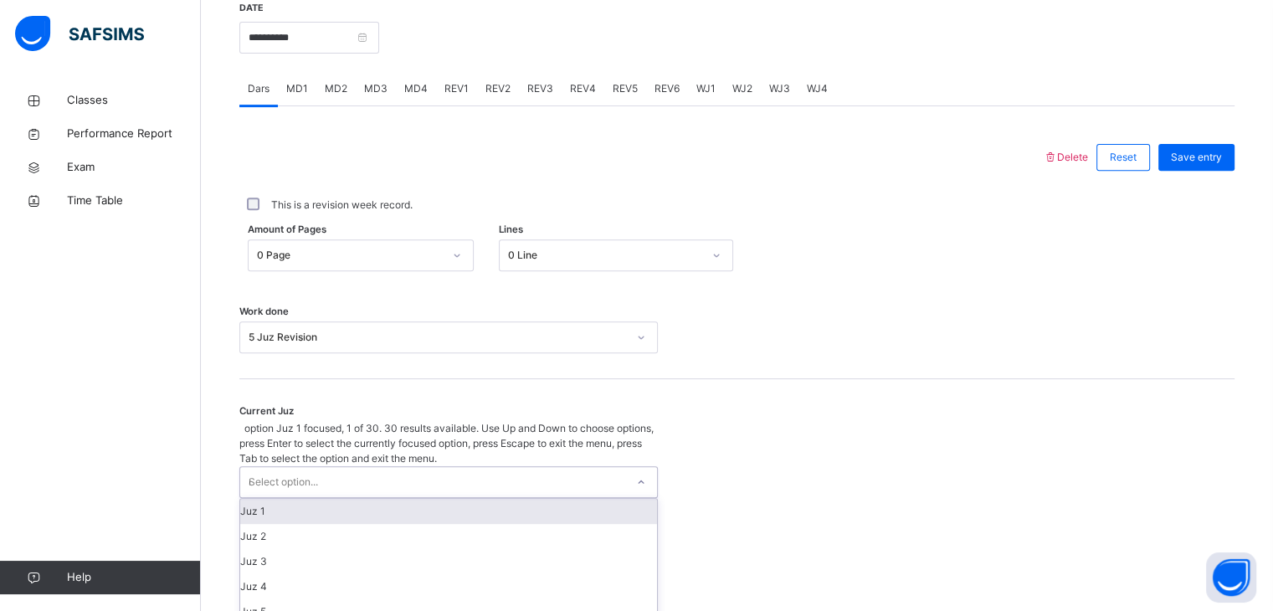
type input "**"
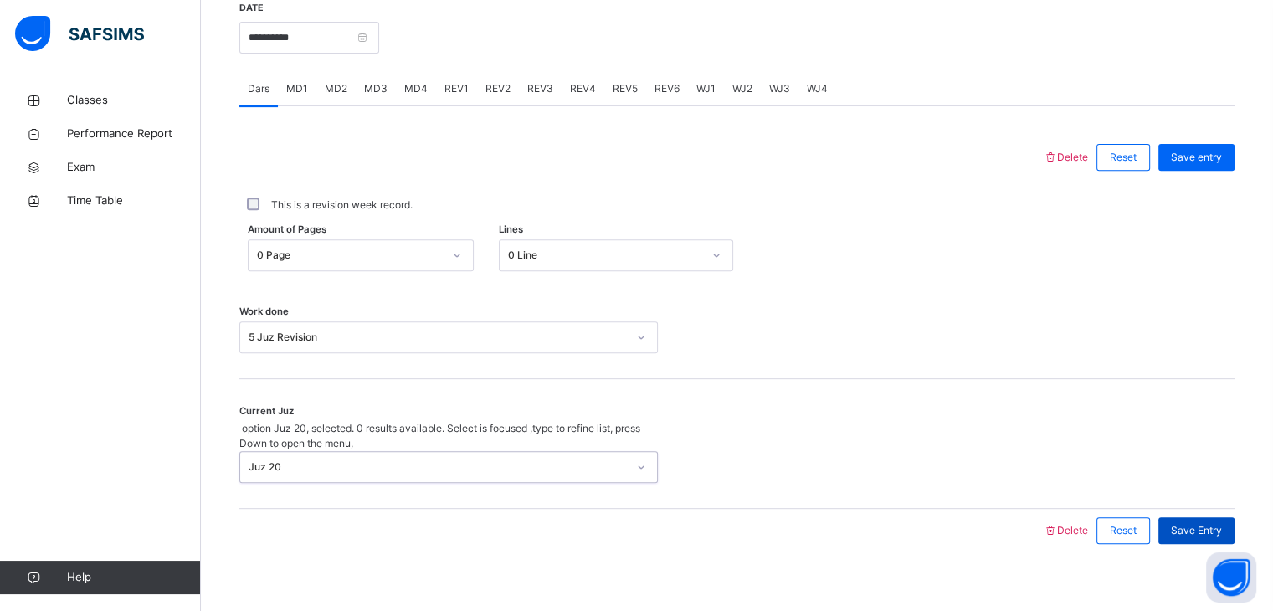
click at [1222, 523] on span "Save Entry" at bounding box center [1196, 530] width 51 height 15
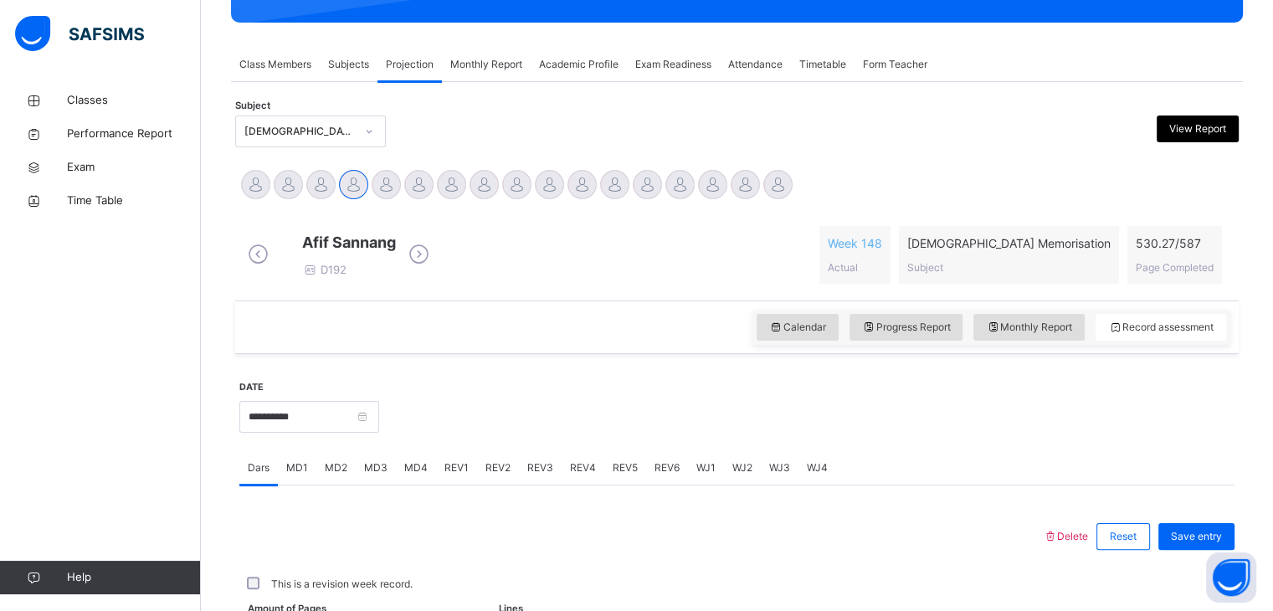
scroll to position [646, 0]
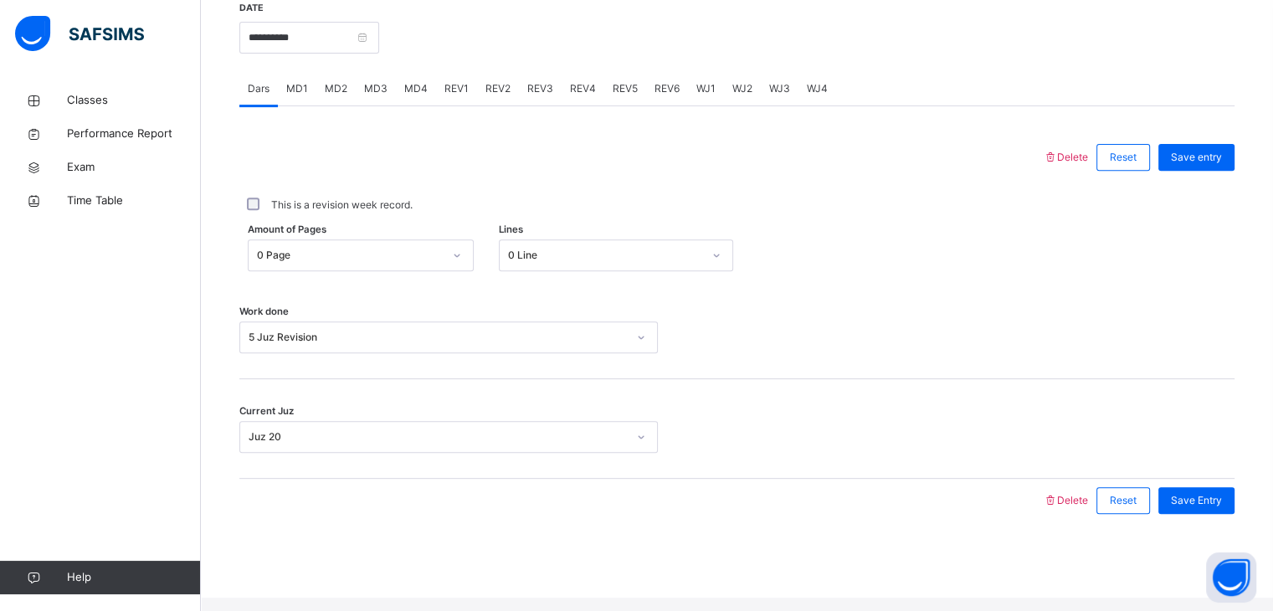
click at [449, 96] on span "REV1" at bounding box center [457, 88] width 24 height 15
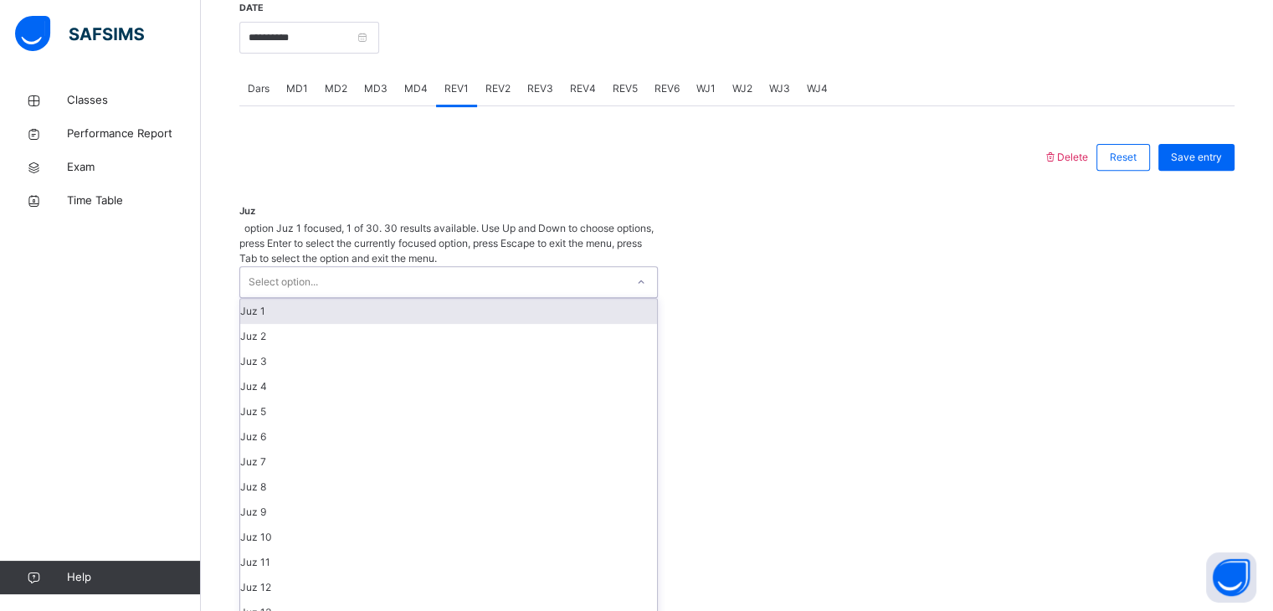
click at [455, 267] on div "Select option..." at bounding box center [432, 282] width 385 height 30
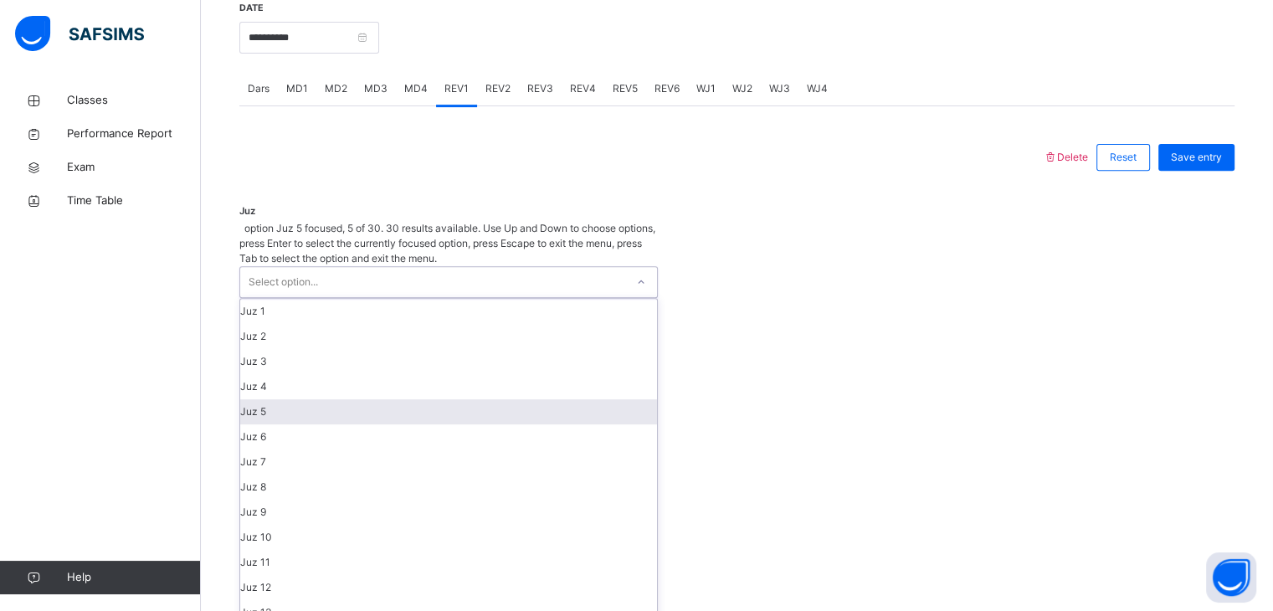
scroll to position [290, 0]
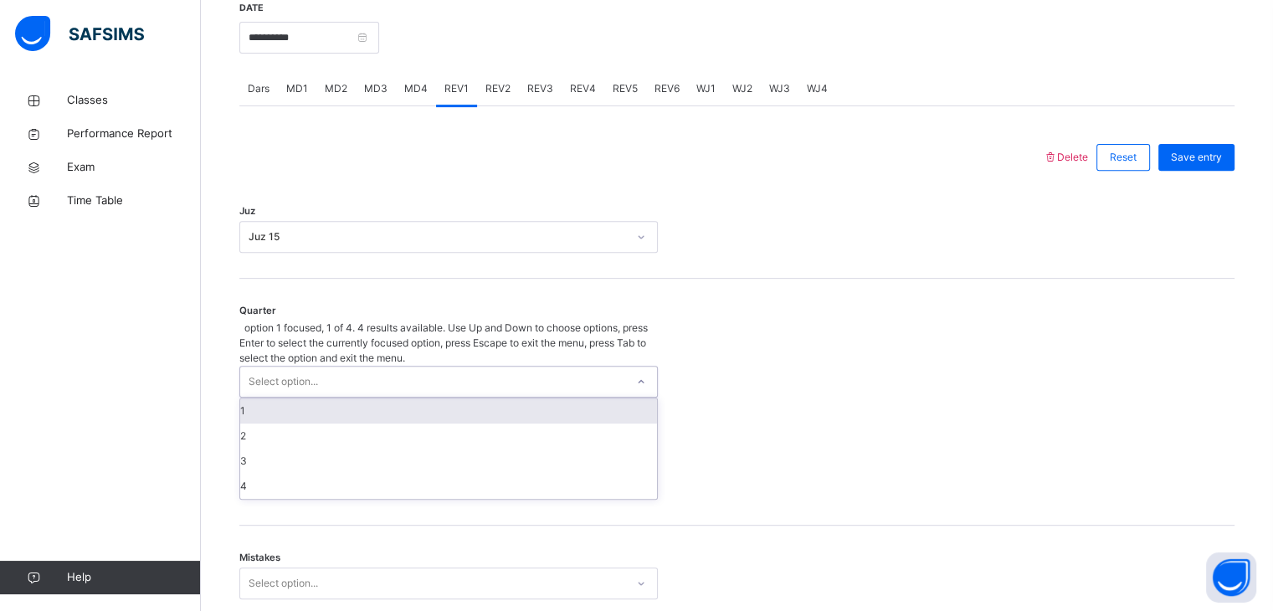
click at [379, 367] on div "Select option..." at bounding box center [432, 382] width 385 height 30
click at [374, 398] on div "1" at bounding box center [448, 410] width 417 height 25
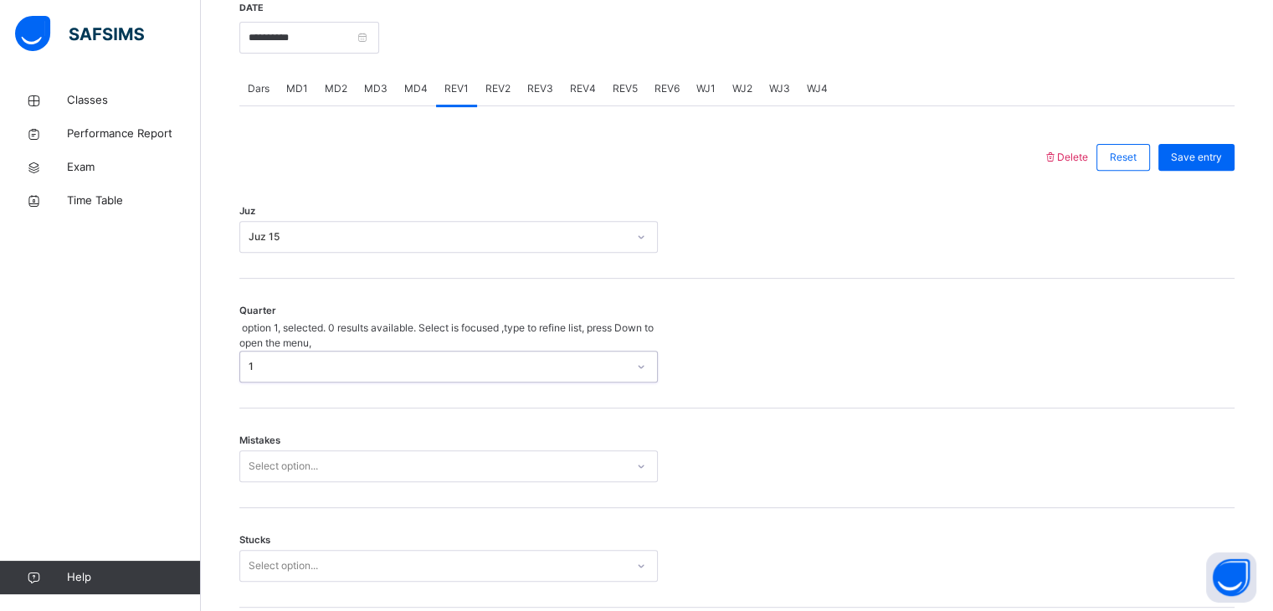
click at [362, 454] on div "Select option..." at bounding box center [448, 466] width 419 height 32
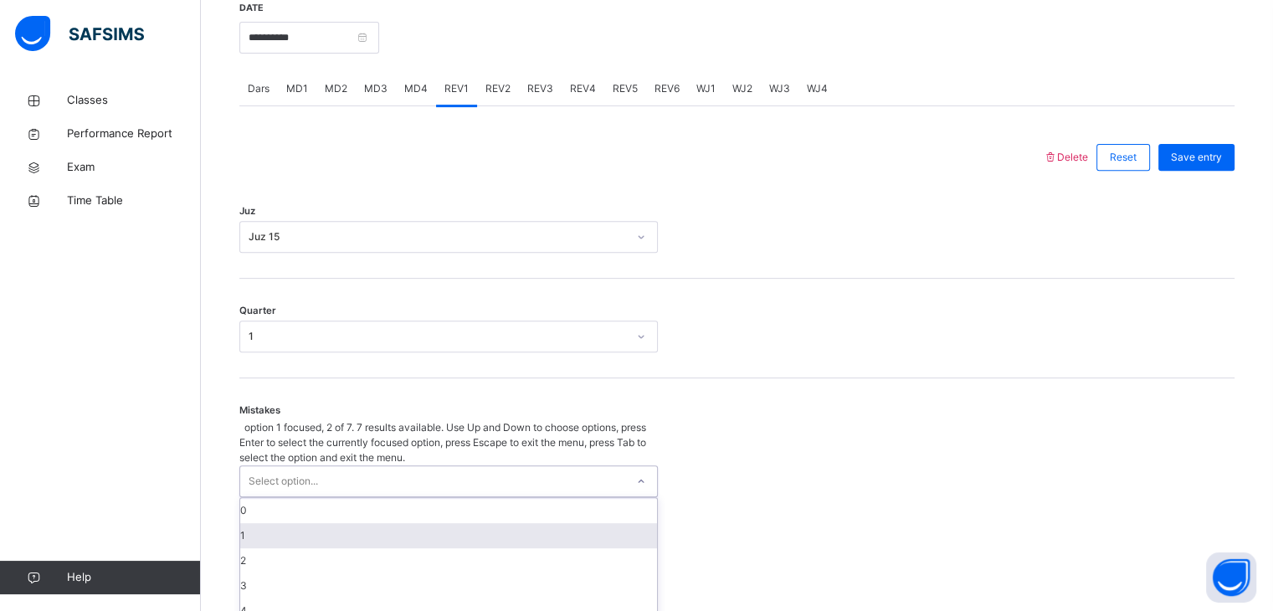
scroll to position [713, 0]
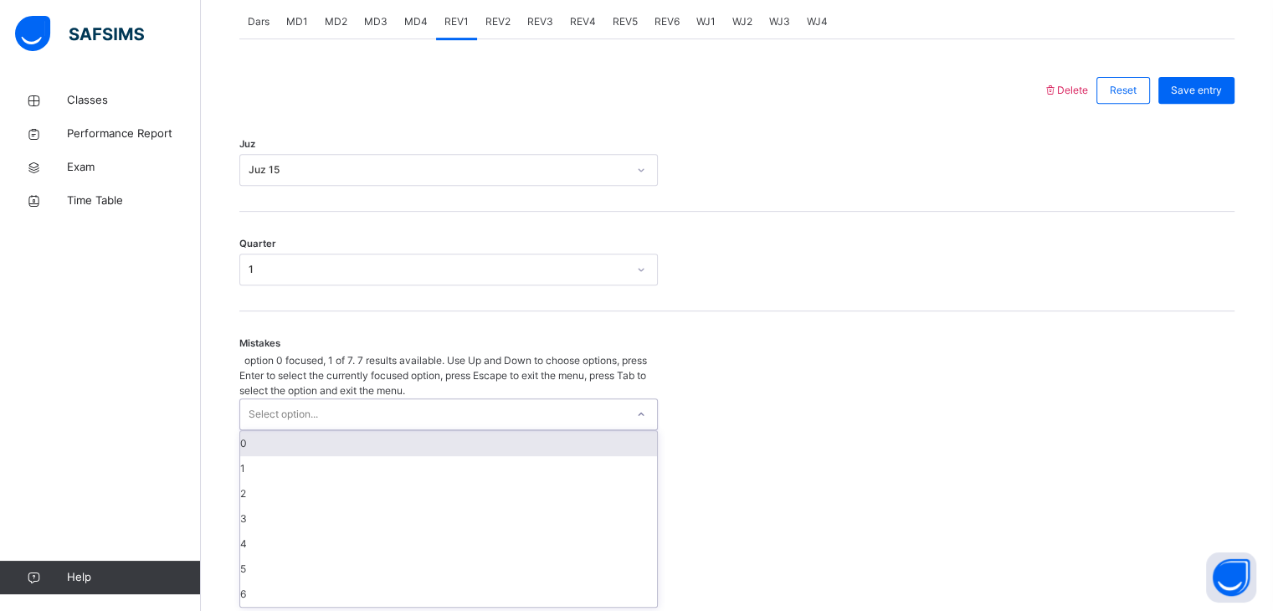
drag, startPoint x: 323, startPoint y: 424, endPoint x: 324, endPoint y: 461, distance: 37.7
click at [323, 431] on div "0" at bounding box center [448, 443] width 417 height 25
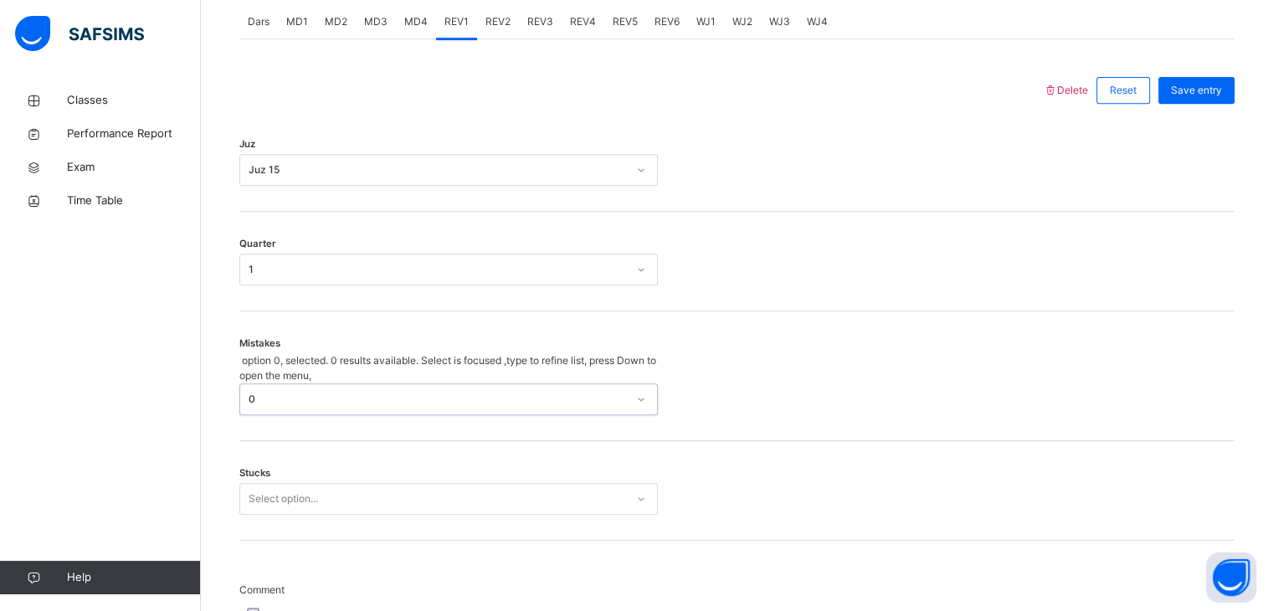
click at [322, 483] on div "Select option..." at bounding box center [448, 499] width 419 height 32
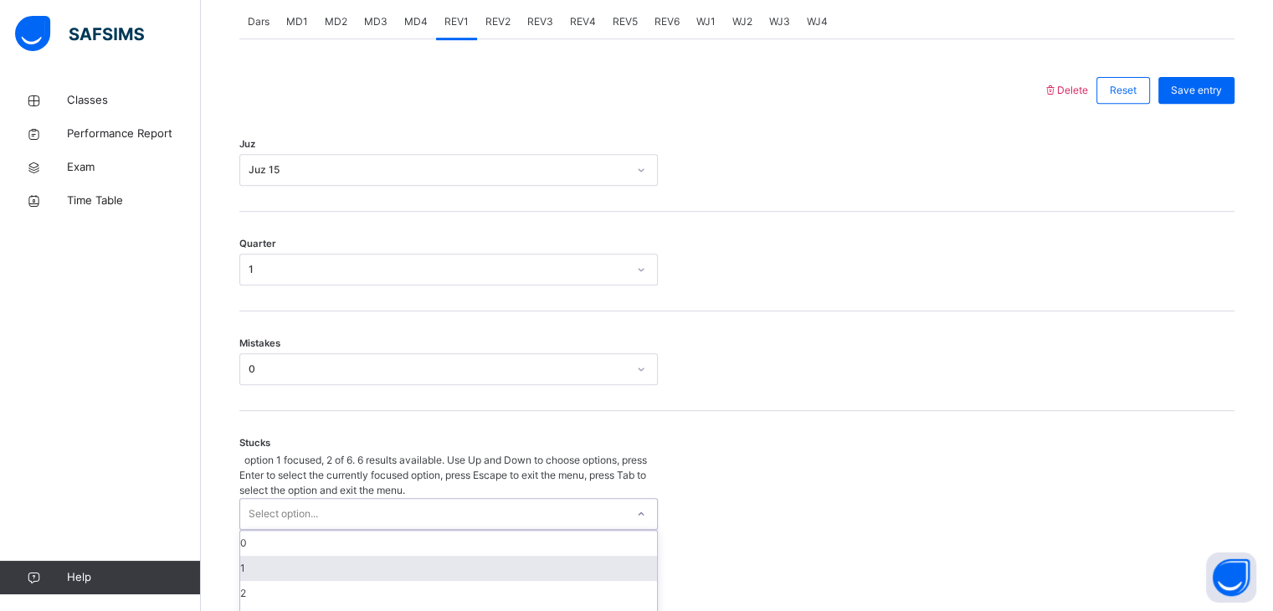
scroll to position [784, 0]
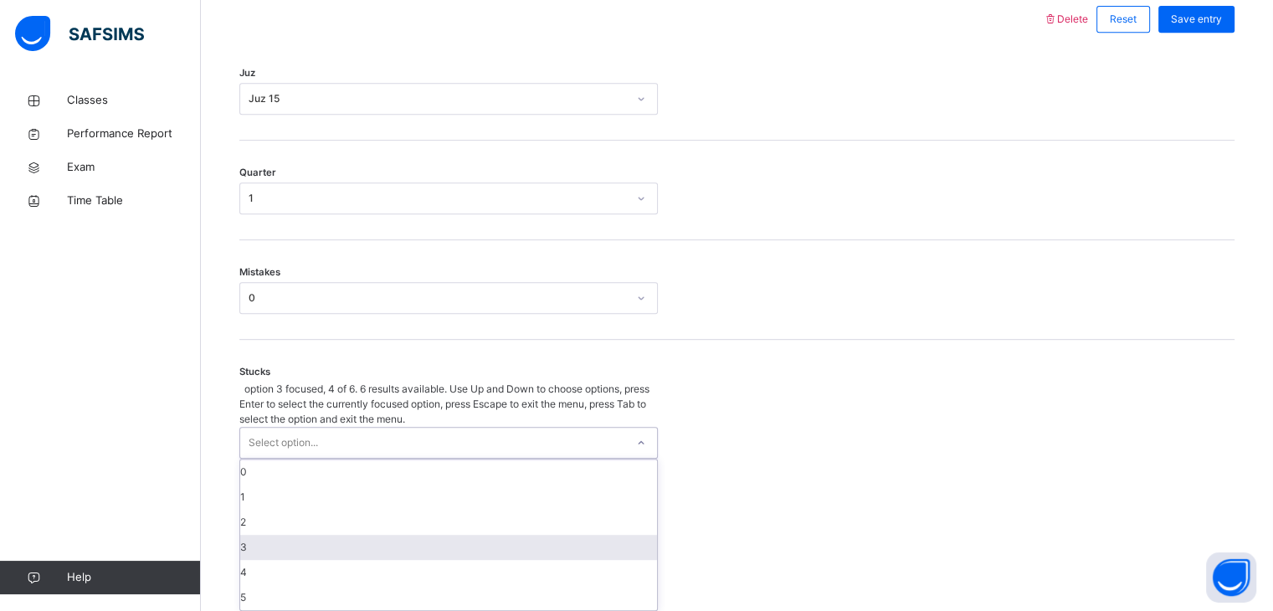
click at [314, 515] on div "2" at bounding box center [448, 522] width 417 height 25
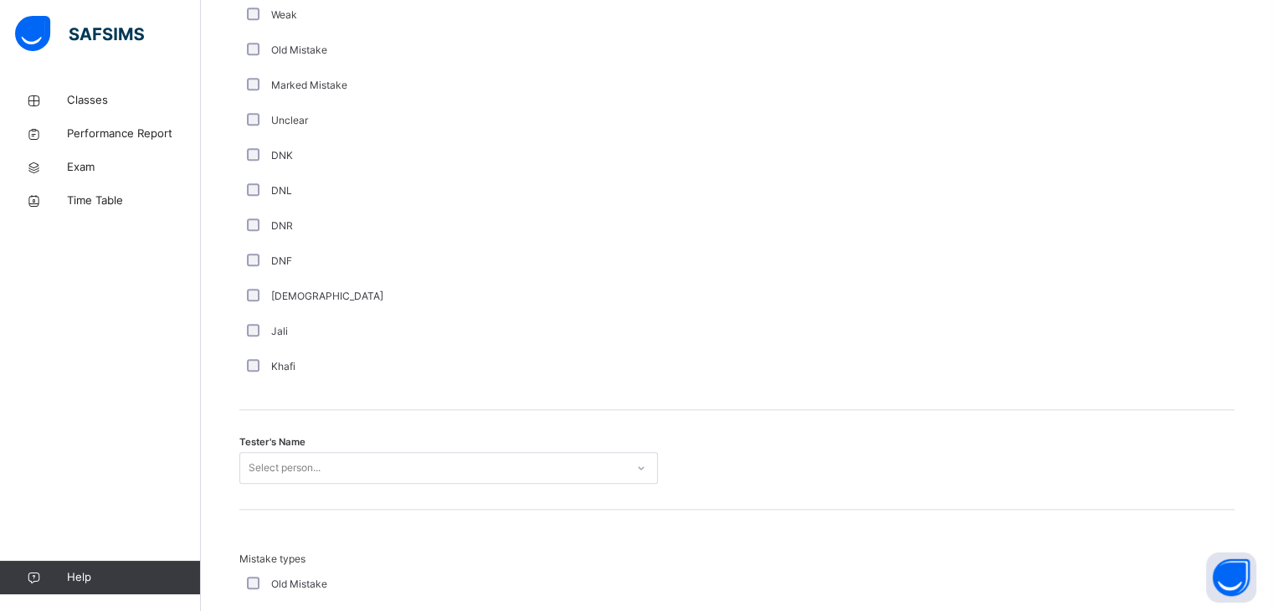
scroll to position [1447, 0]
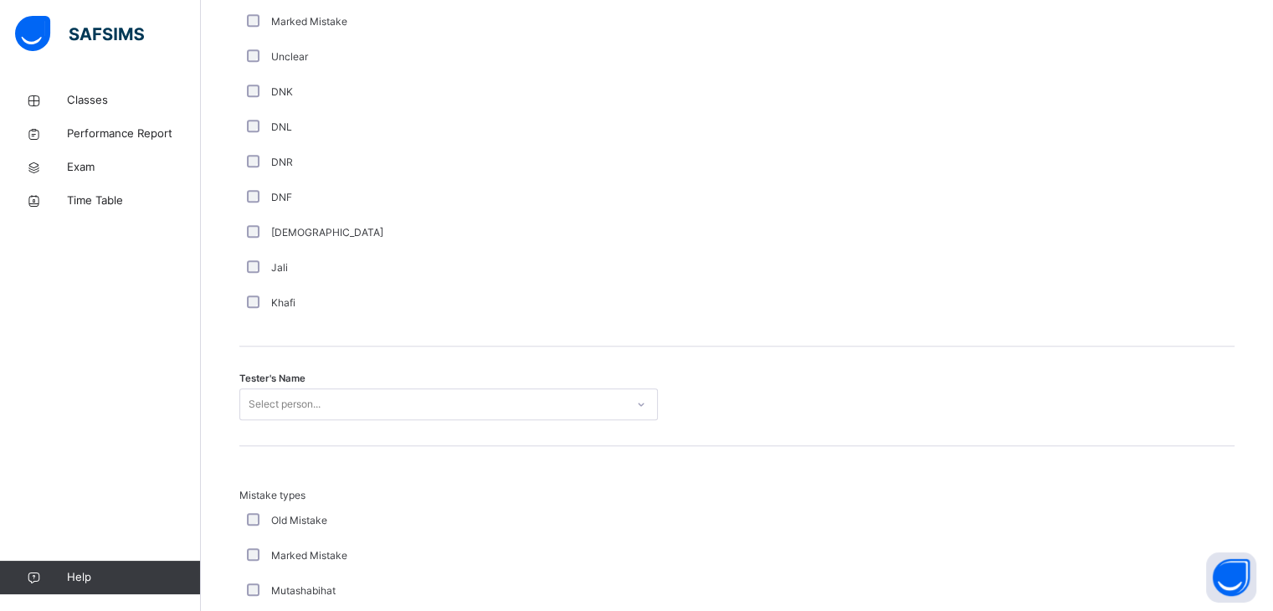
click at [341, 379] on div "Tester's Name Select person..." at bounding box center [736, 397] width 995 height 100
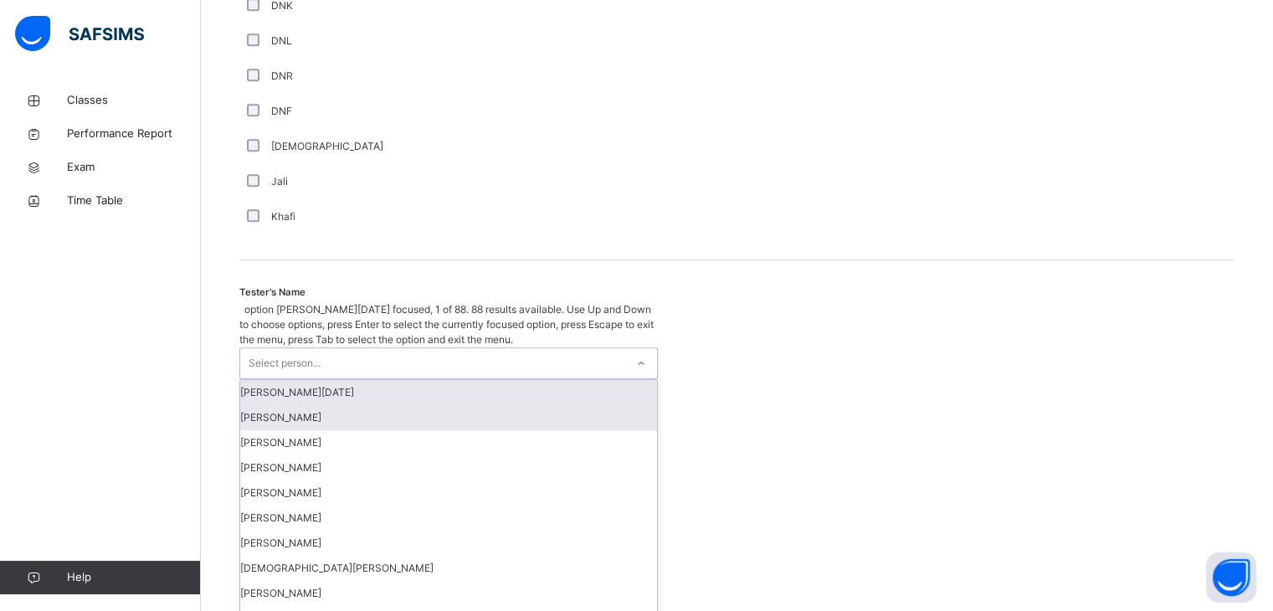
scroll to position [1504, 0]
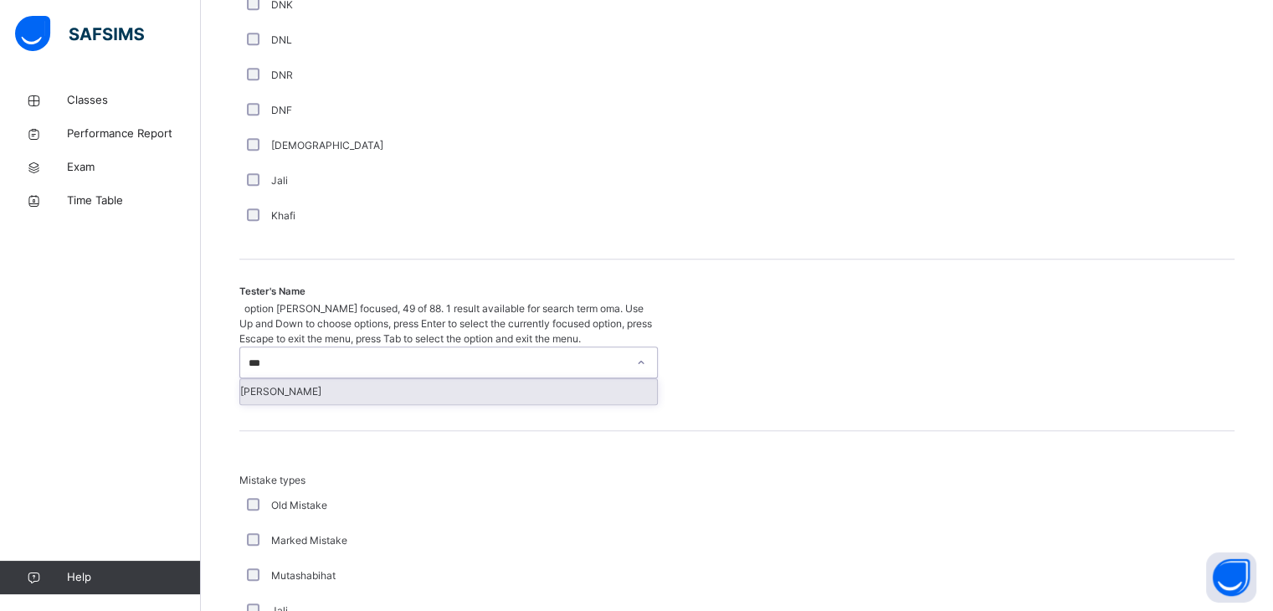
type input "****"
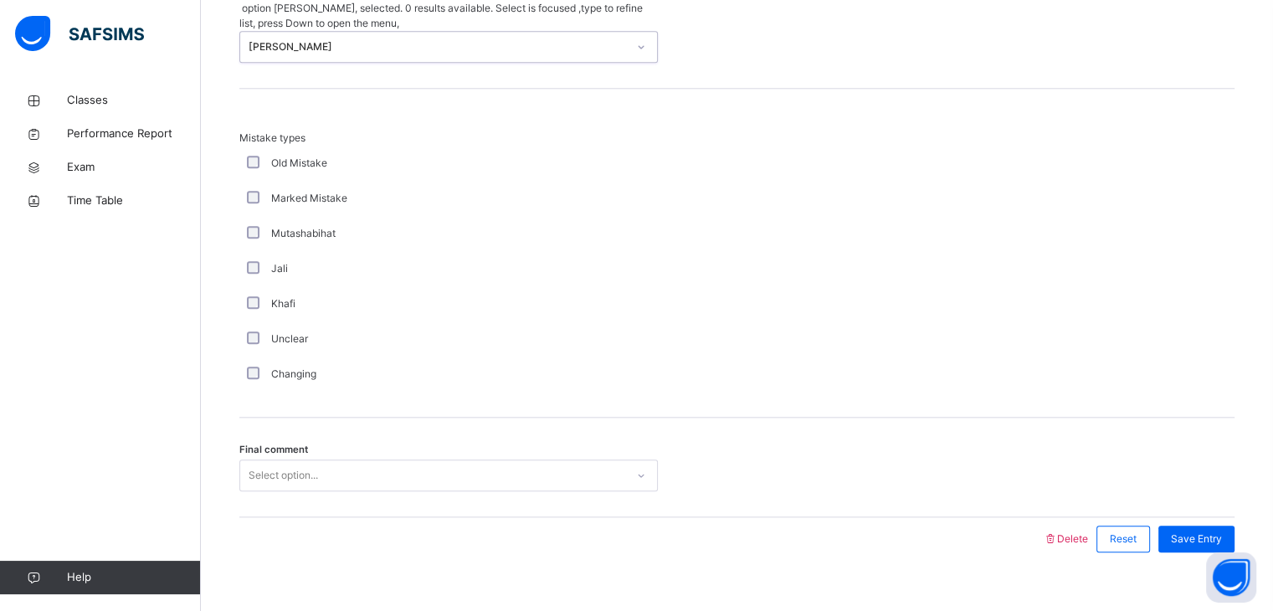
scroll to position [1812, 0]
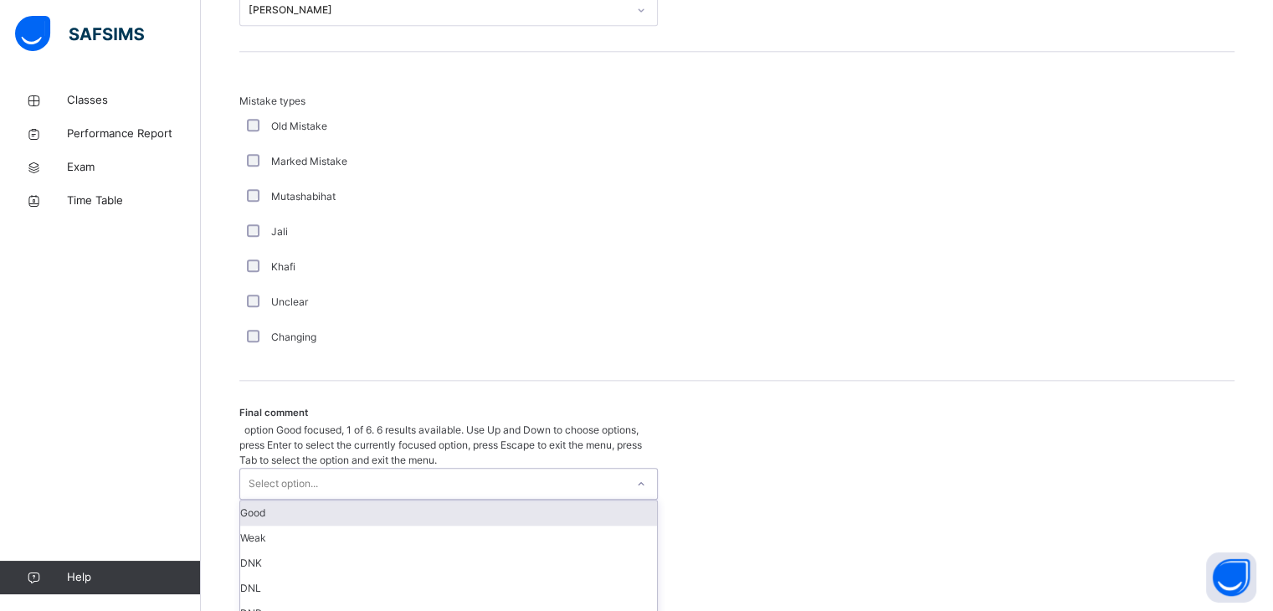
click at [561, 469] on div "Select option..." at bounding box center [432, 484] width 385 height 30
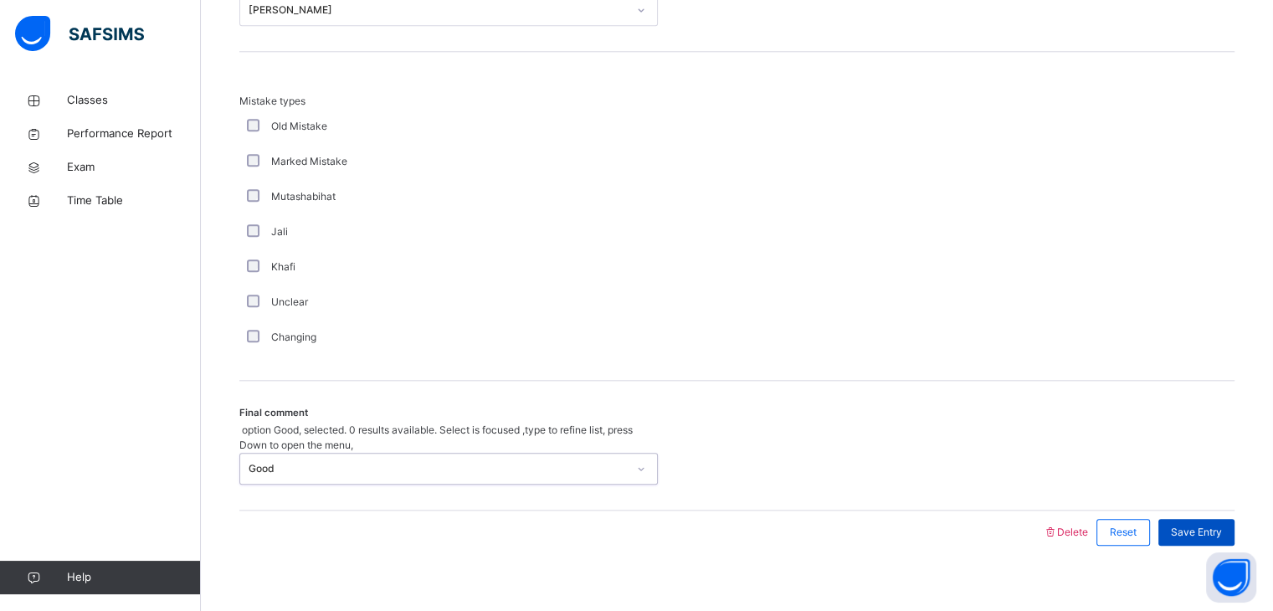
click at [1221, 525] on span "Save Entry" at bounding box center [1196, 532] width 51 height 15
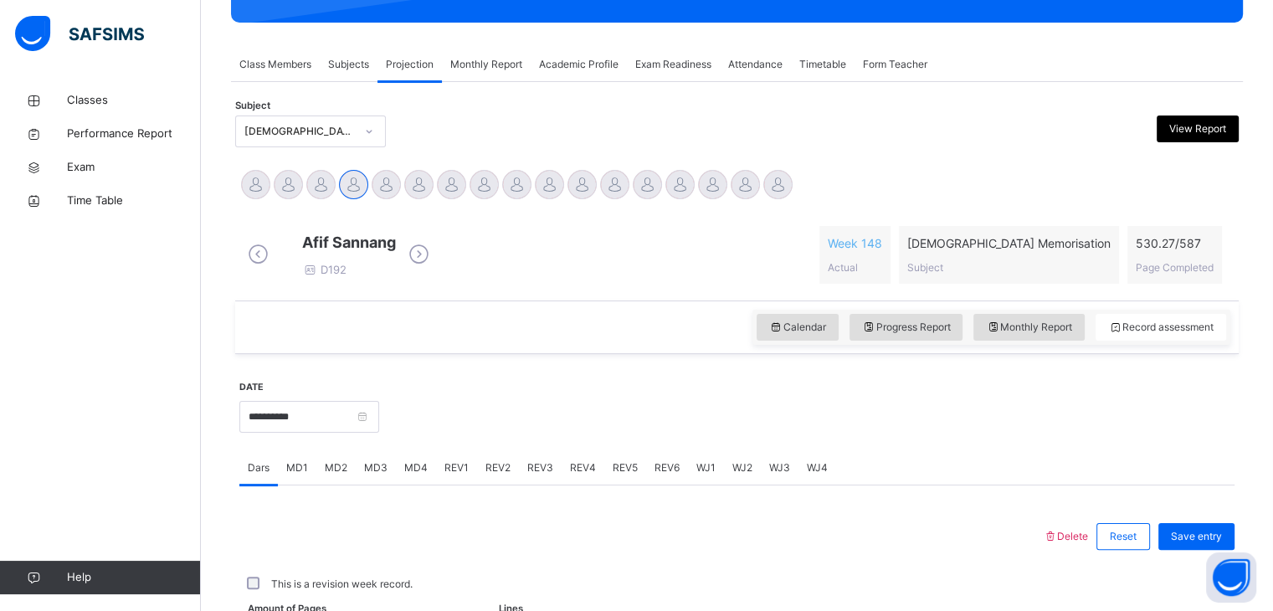
scroll to position [646, 0]
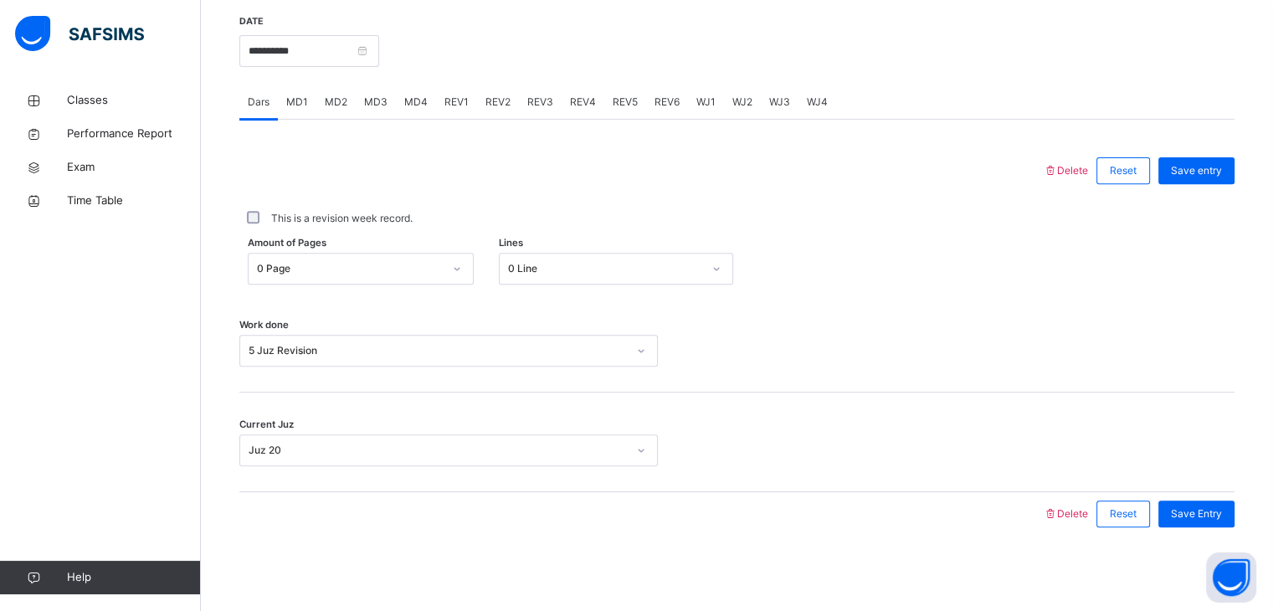
click at [499, 115] on div "REV2" at bounding box center [498, 101] width 42 height 33
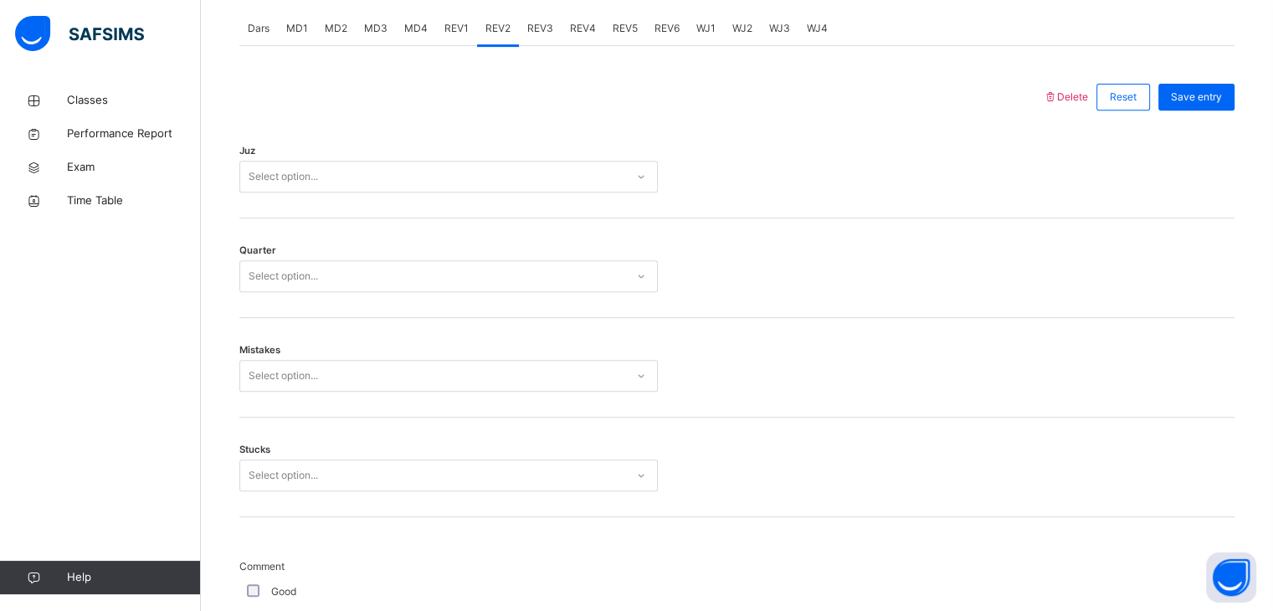
scroll to position [689, 0]
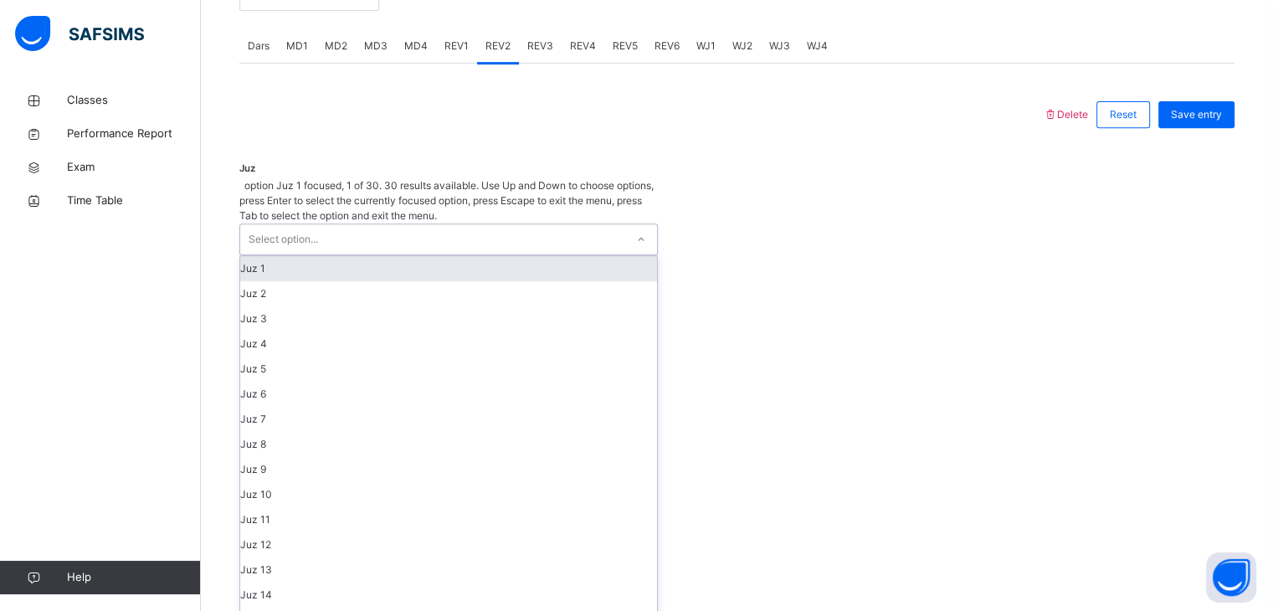
click at [487, 224] on div "Select option..." at bounding box center [432, 239] width 385 height 30
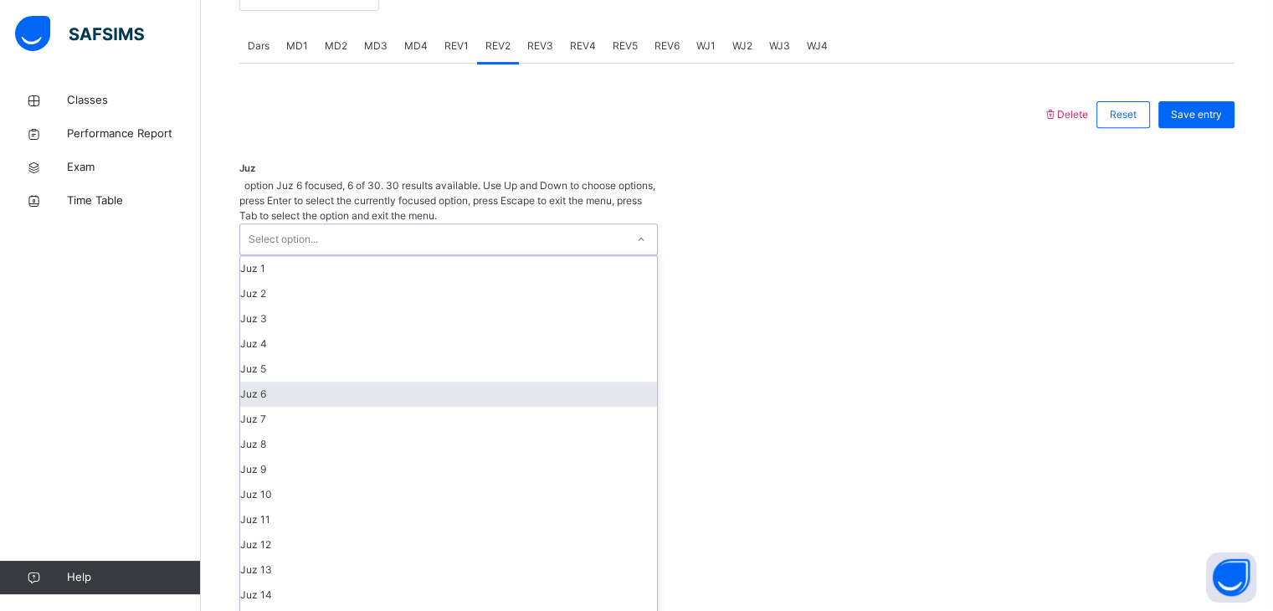
scroll to position [227, 0]
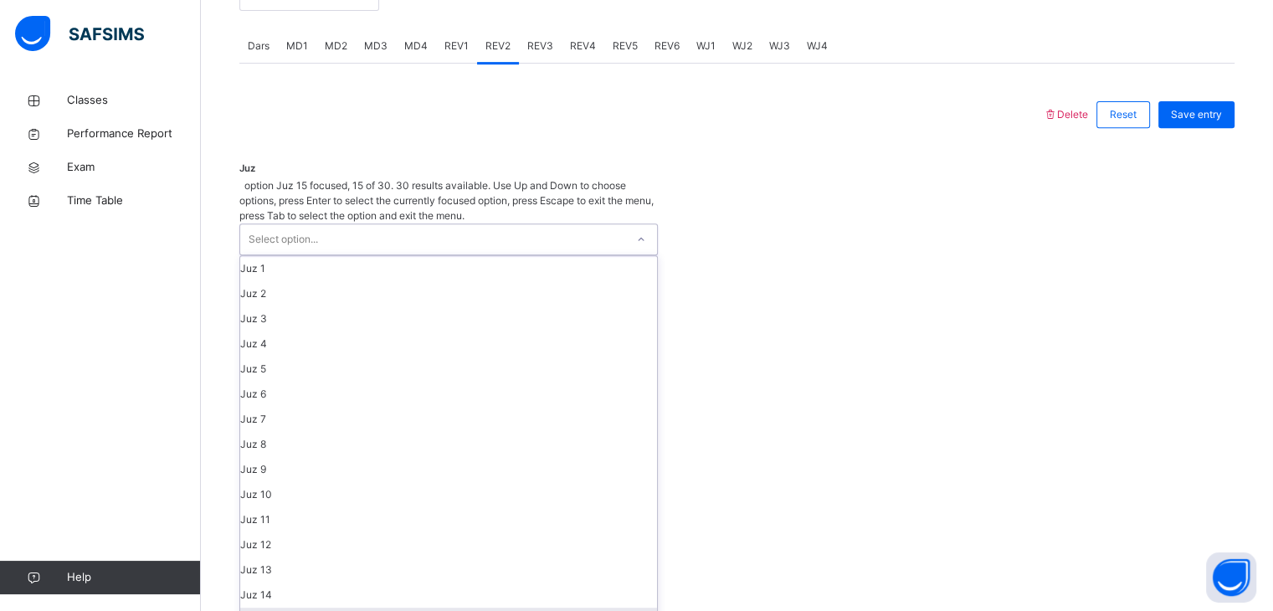
click at [463, 608] on div "Juz 15" at bounding box center [448, 620] width 417 height 25
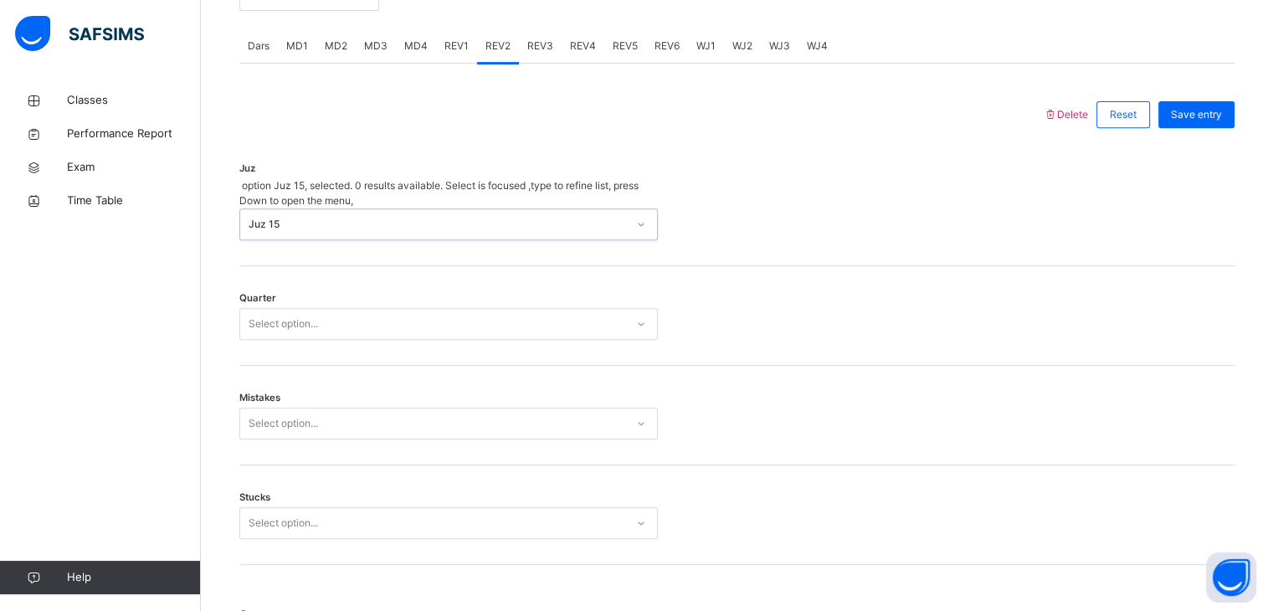
click at [414, 311] on div "Select option..." at bounding box center [432, 324] width 385 height 26
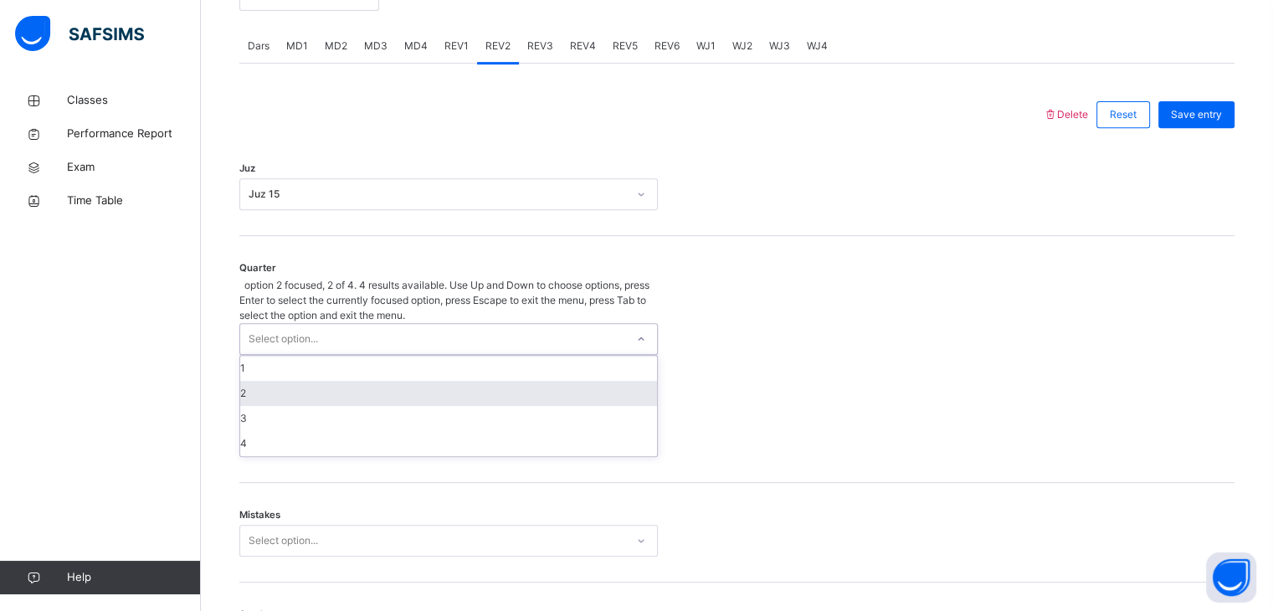
click at [415, 381] on div "2" at bounding box center [448, 393] width 417 height 25
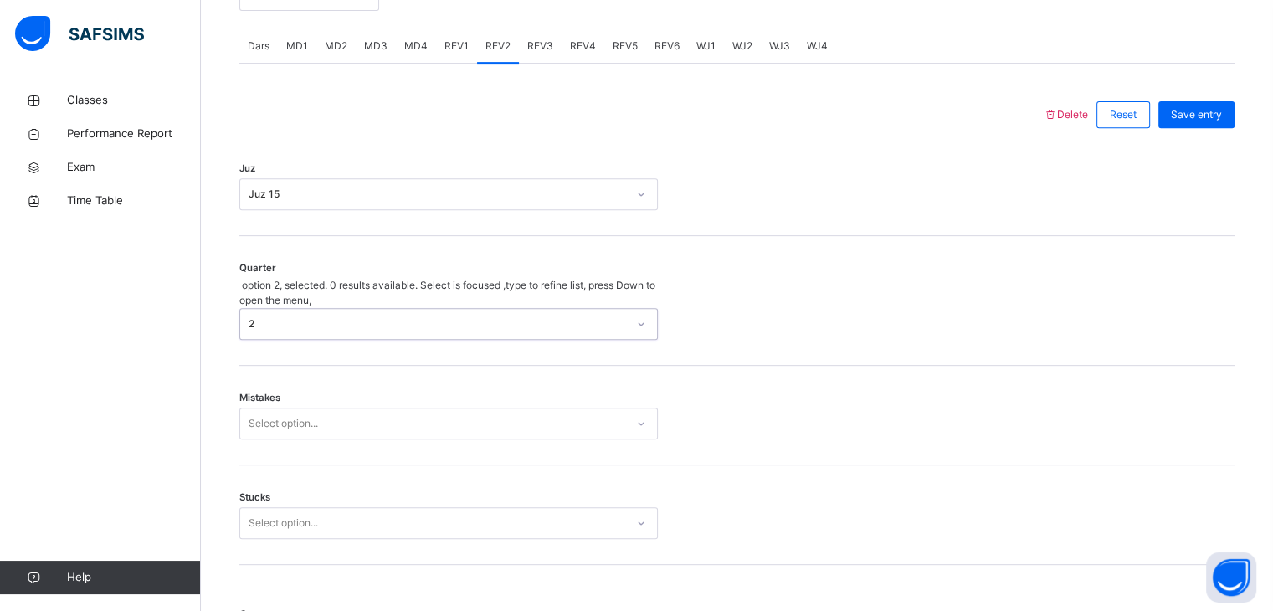
click at [414, 391] on div "Mistakes Select option..." at bounding box center [736, 416] width 995 height 100
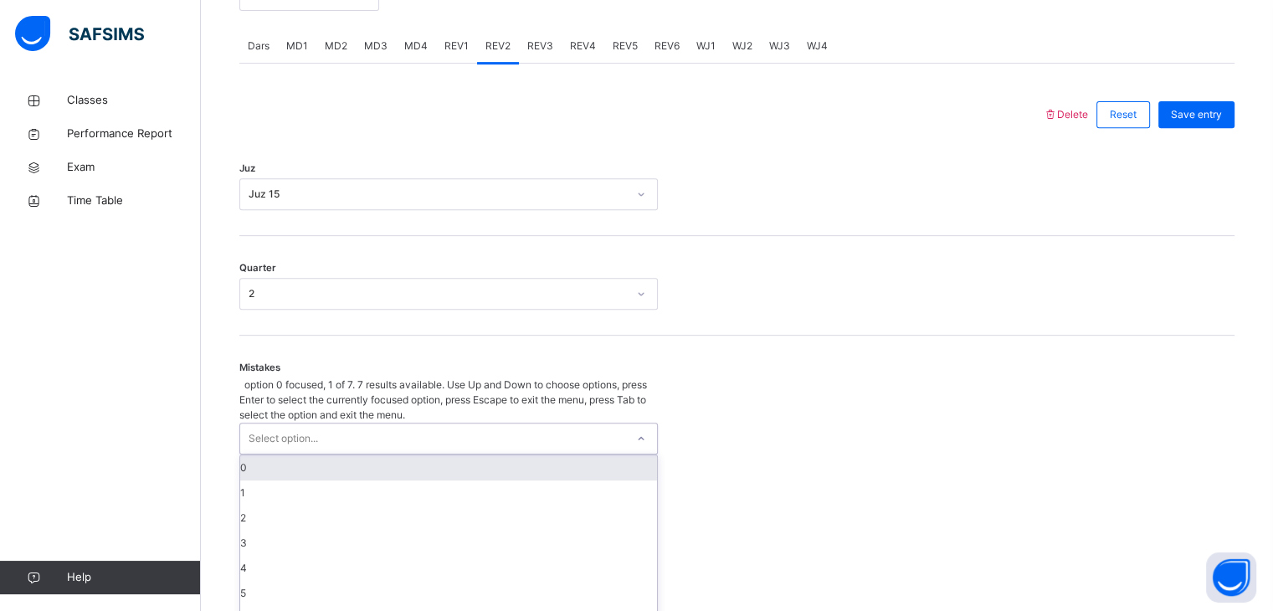
click at [414, 424] on div "Select option..." at bounding box center [432, 439] width 385 height 30
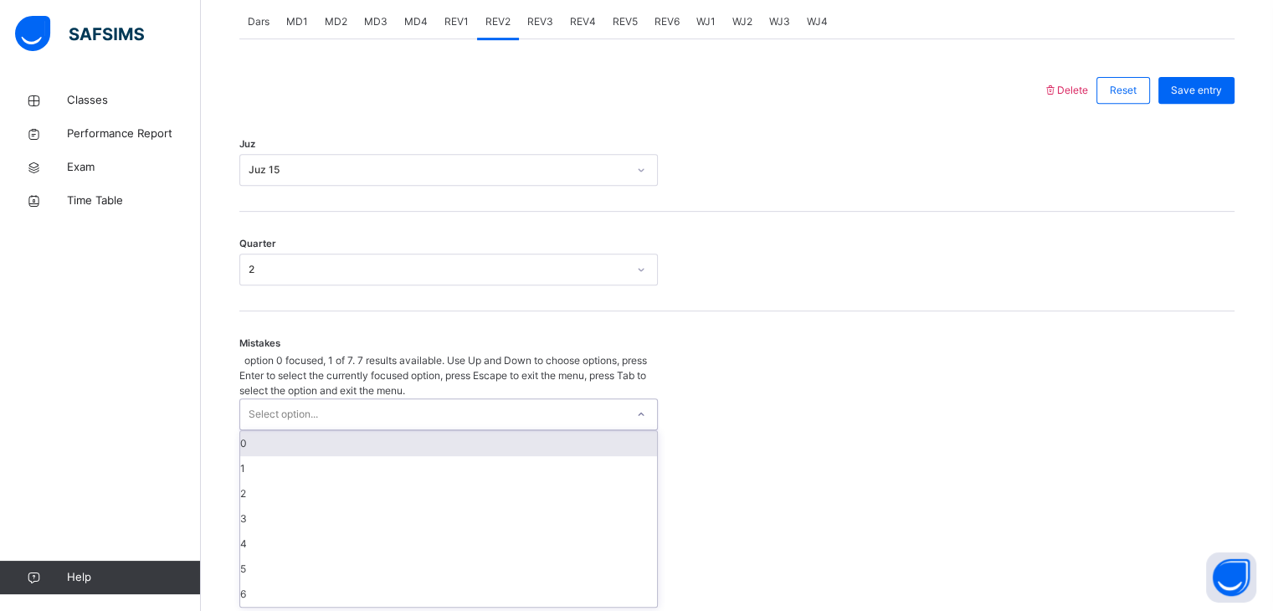
scroll to position [713, 0]
click at [420, 431] on div "0" at bounding box center [448, 443] width 417 height 25
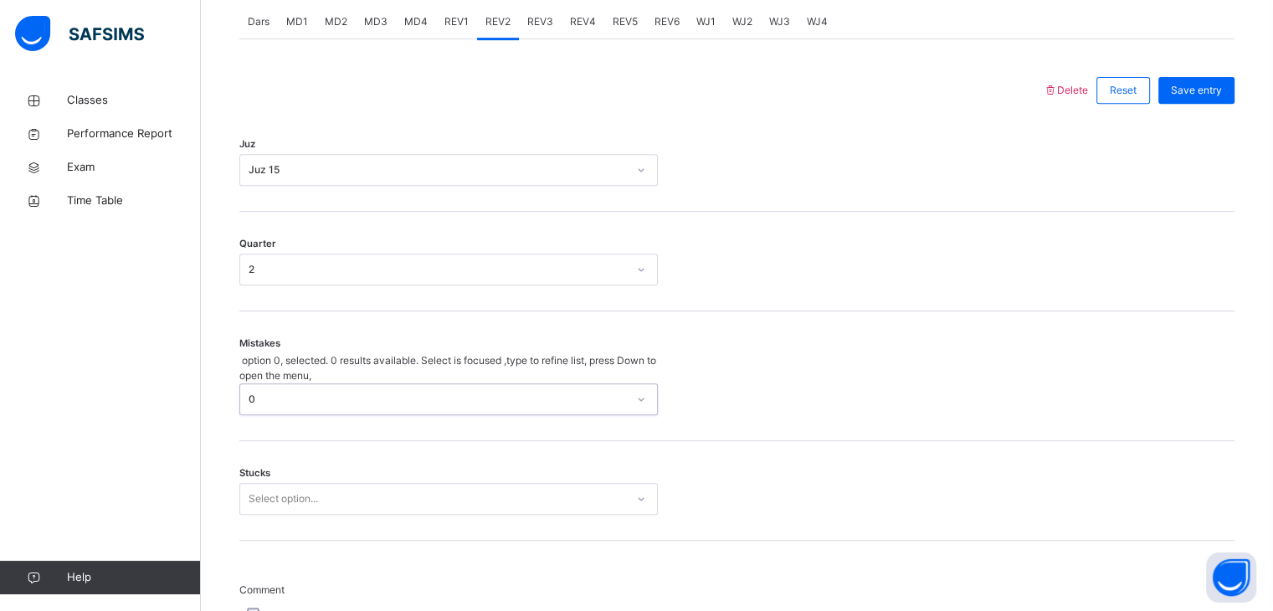
click at [388, 483] on div "Select option..." at bounding box center [448, 499] width 419 height 32
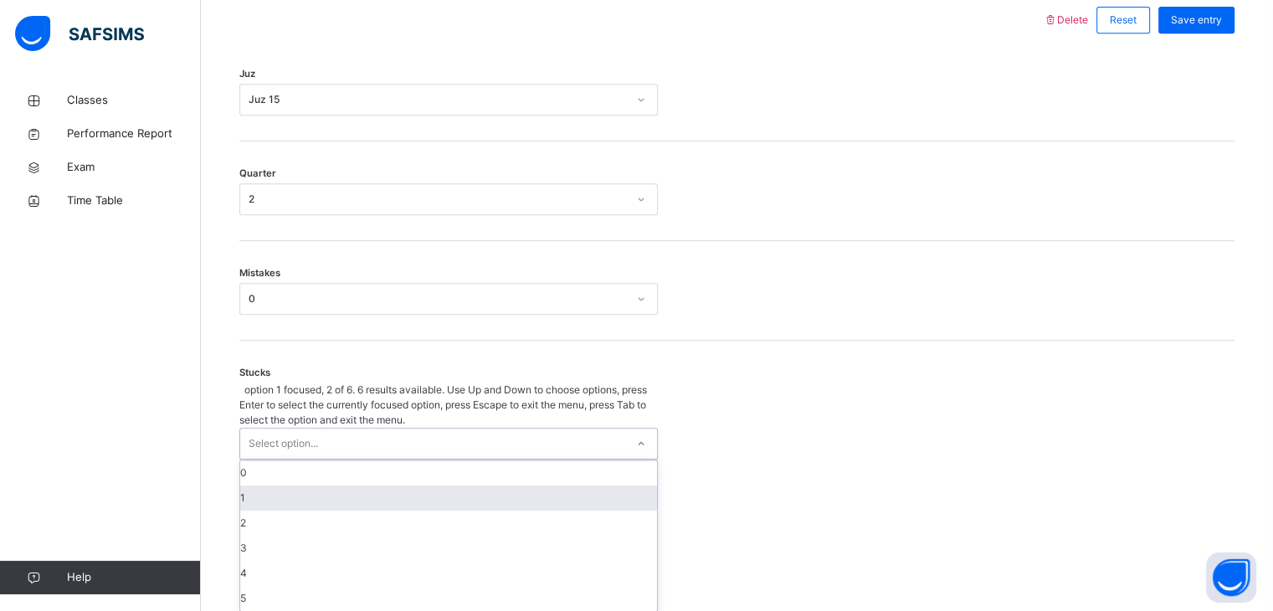
scroll to position [784, 0]
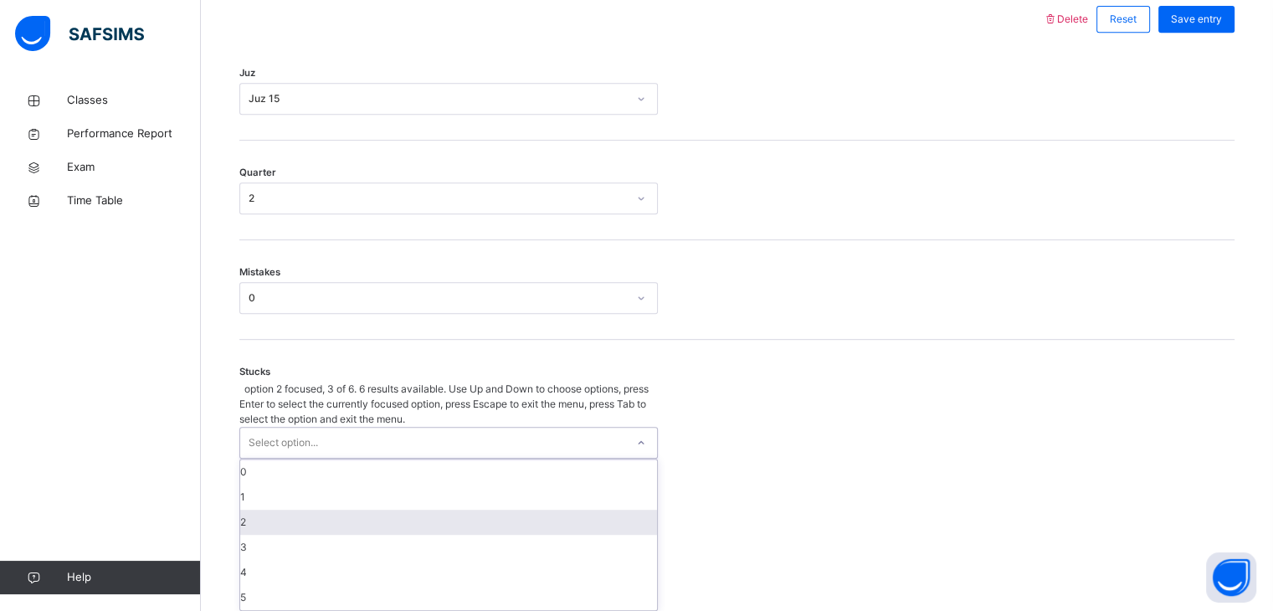
click at [385, 510] on div "2" at bounding box center [448, 522] width 417 height 25
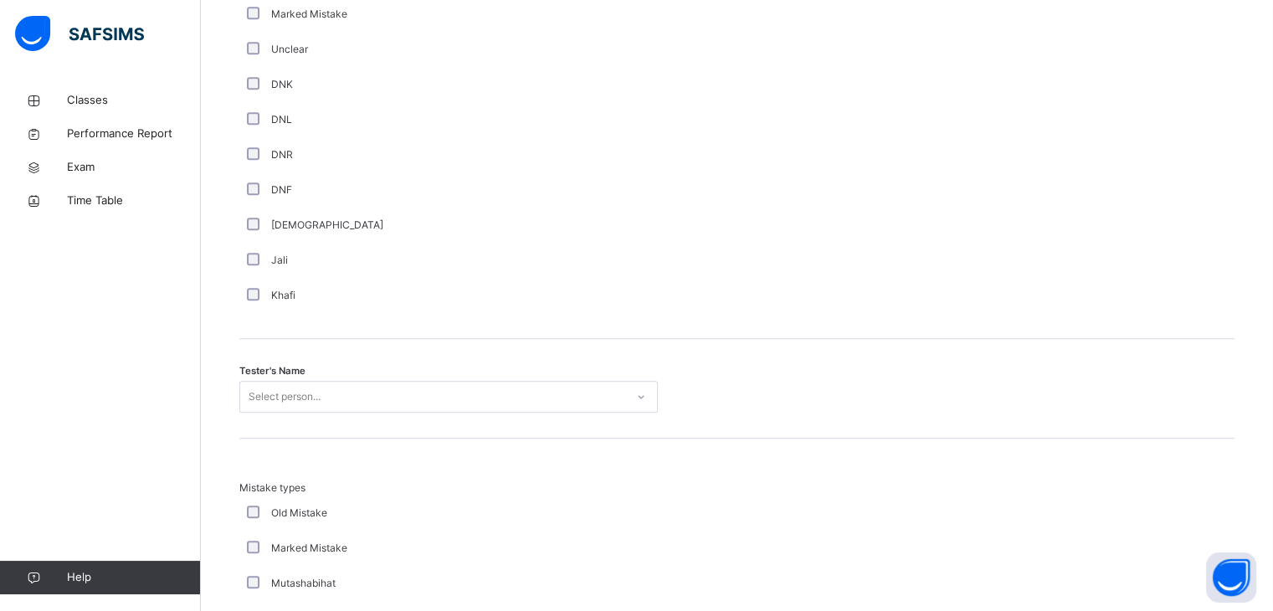
click at [277, 408] on div "Select person..." at bounding box center [448, 397] width 419 height 32
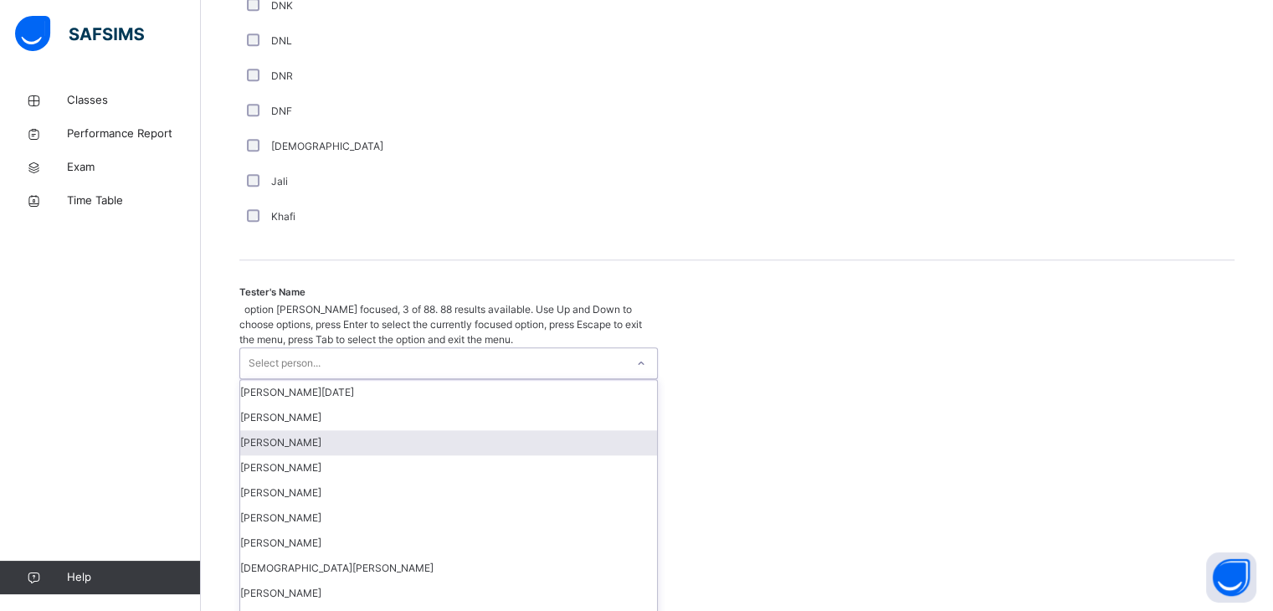
scroll to position [1504, 0]
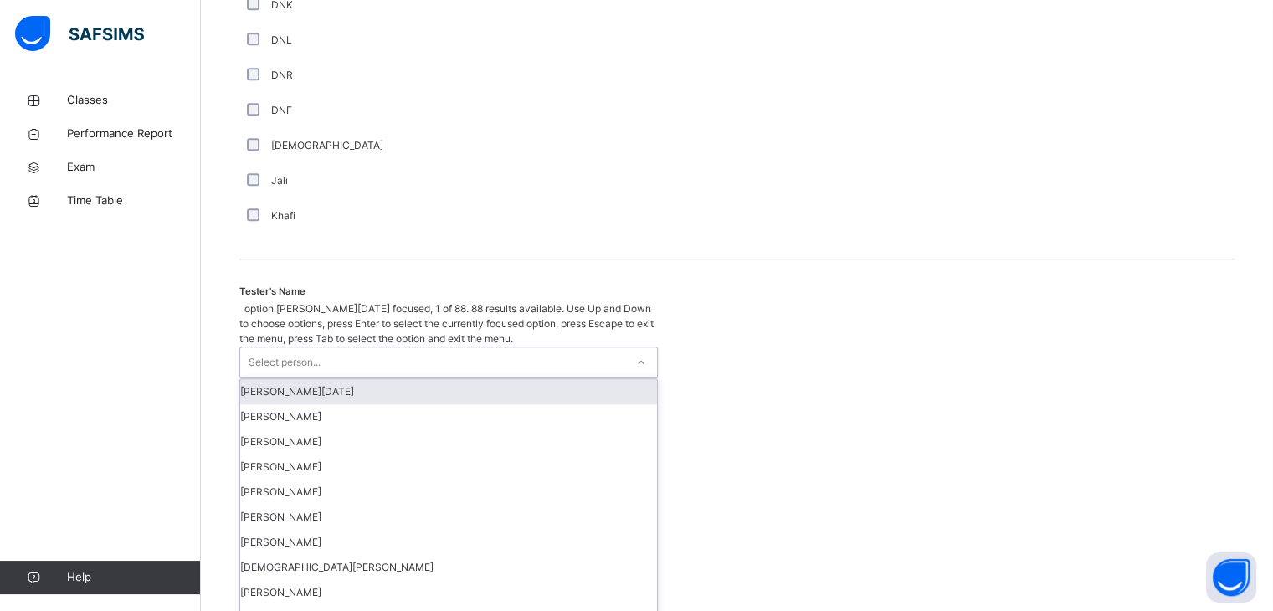
type input "*"
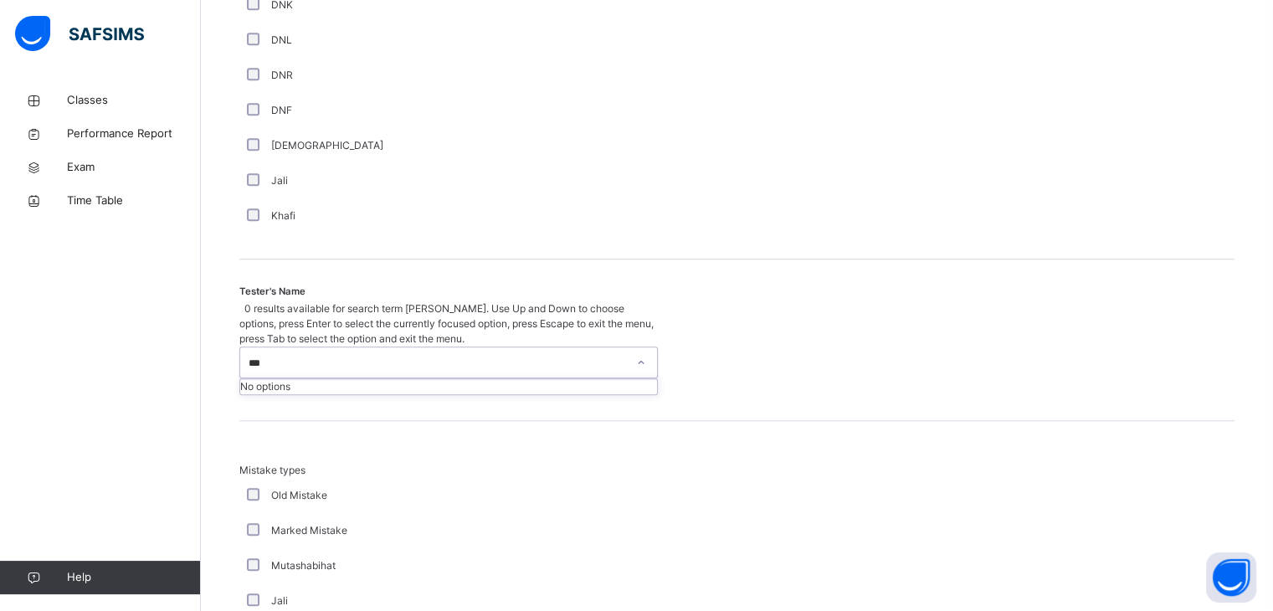
type input "****"
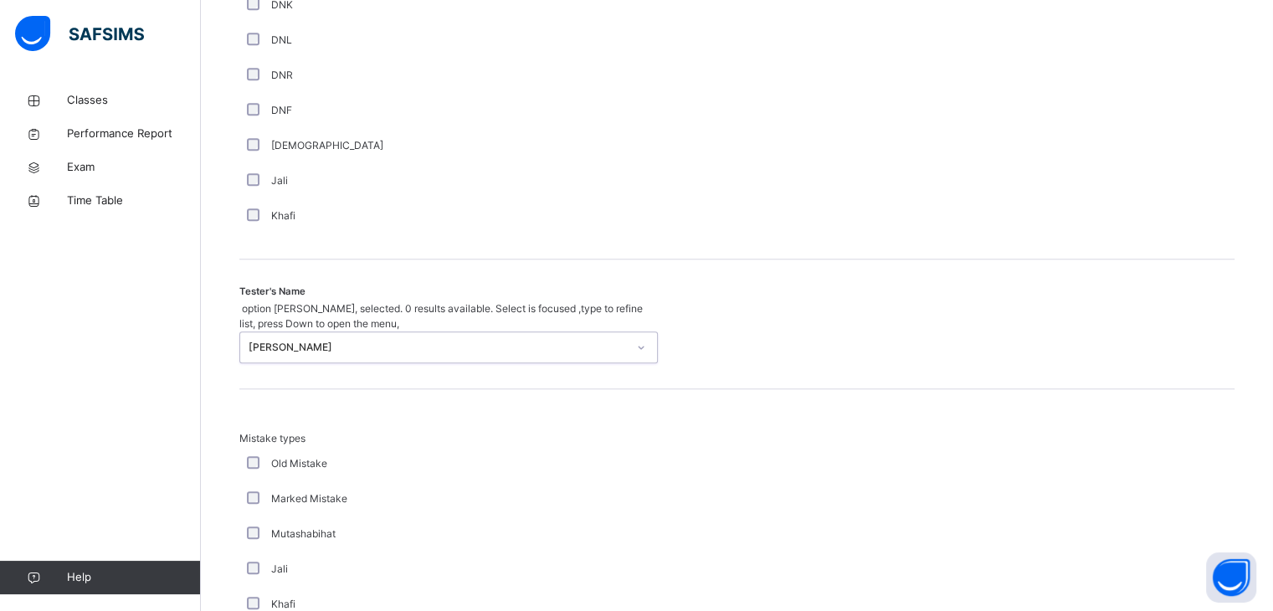
scroll to position [1812, 0]
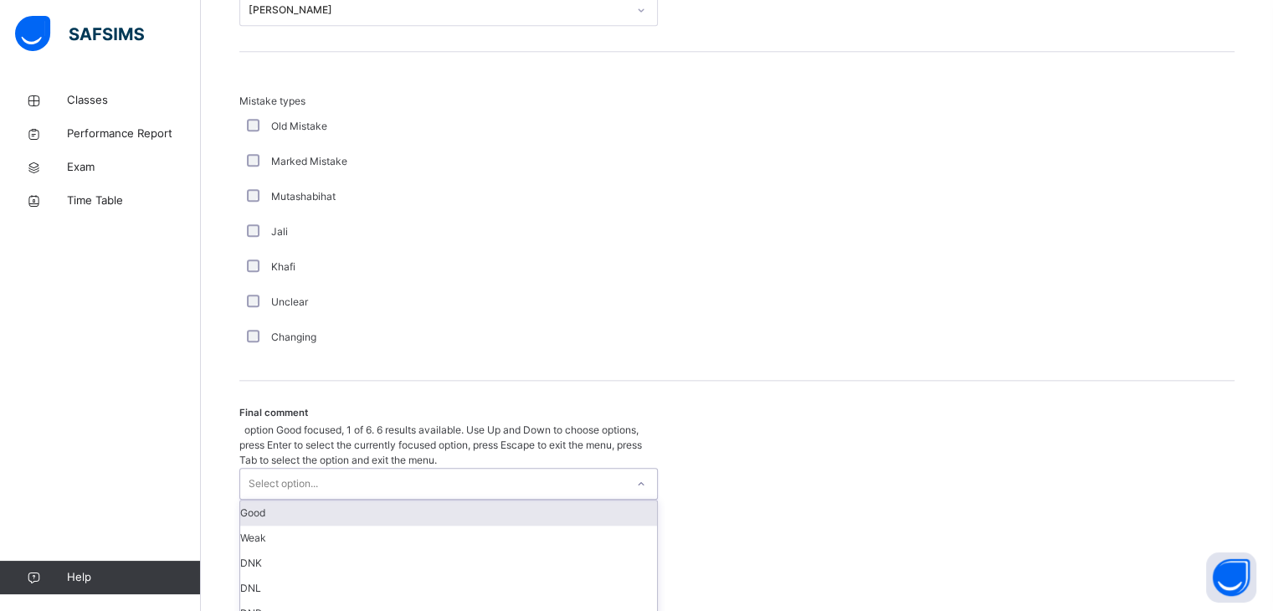
click at [477, 469] on div "Select option..." at bounding box center [432, 484] width 385 height 30
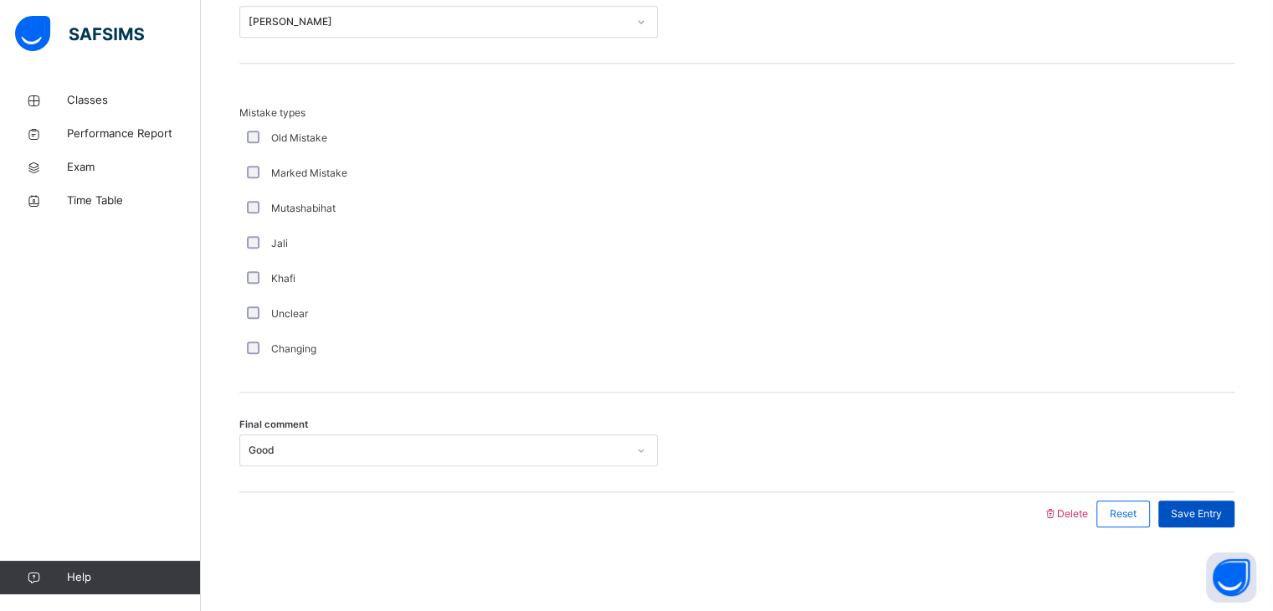
click at [1201, 513] on span "Save Entry" at bounding box center [1196, 513] width 51 height 15
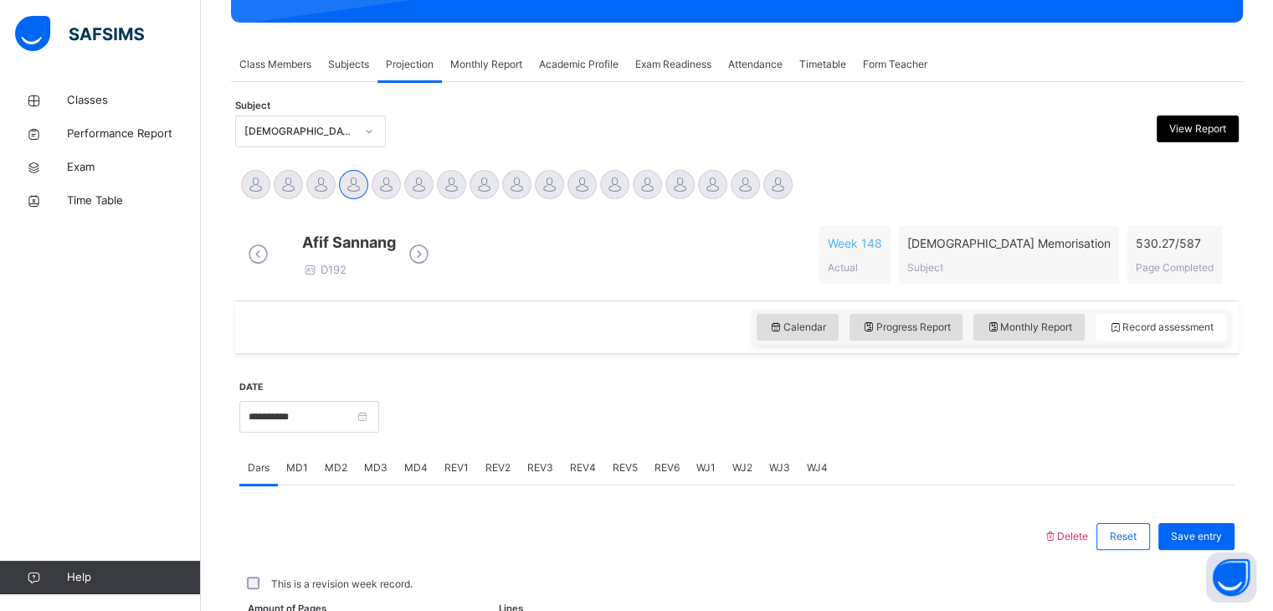
scroll to position [646, 0]
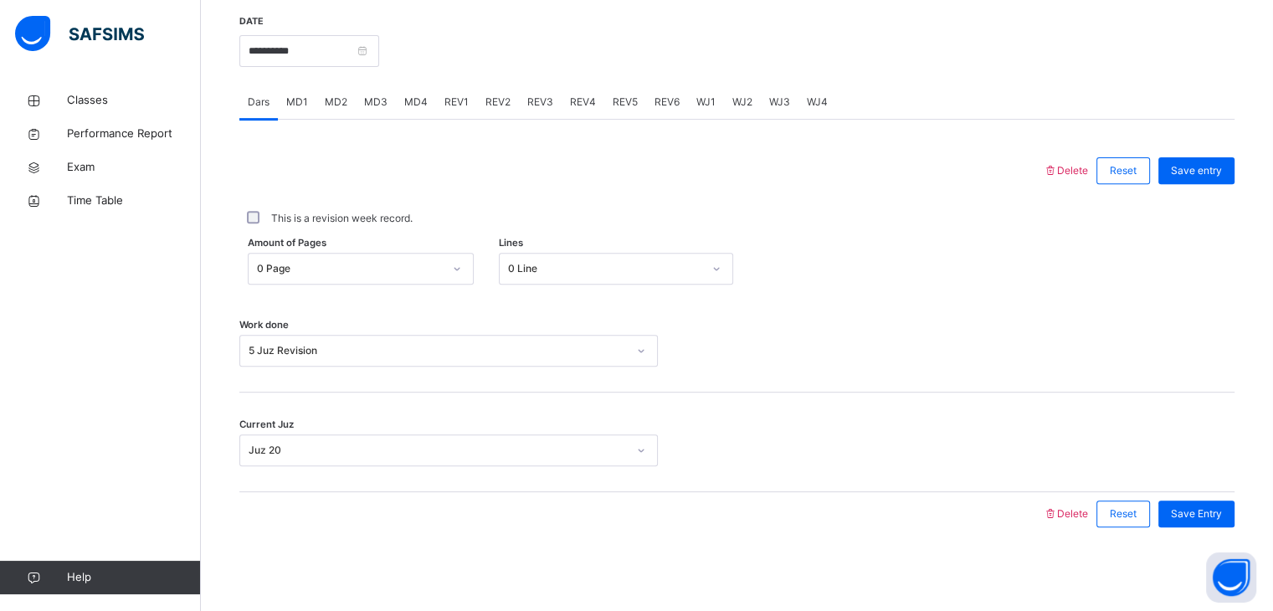
click at [547, 98] on div "REV3" at bounding box center [540, 101] width 43 height 33
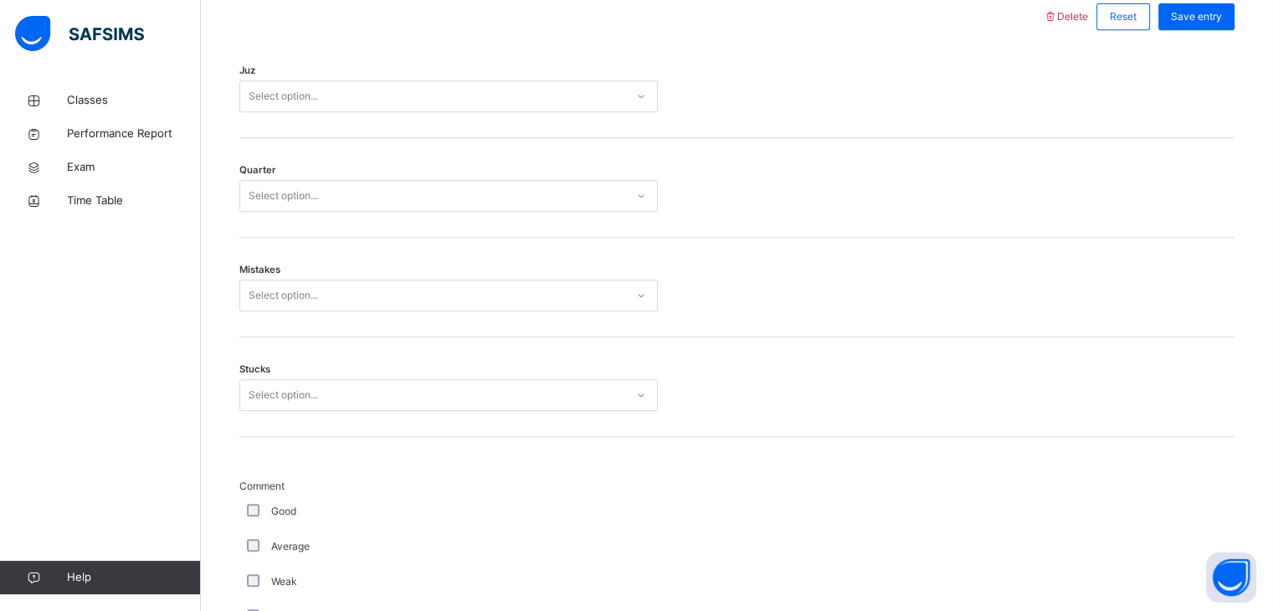
scroll to position [786, 0]
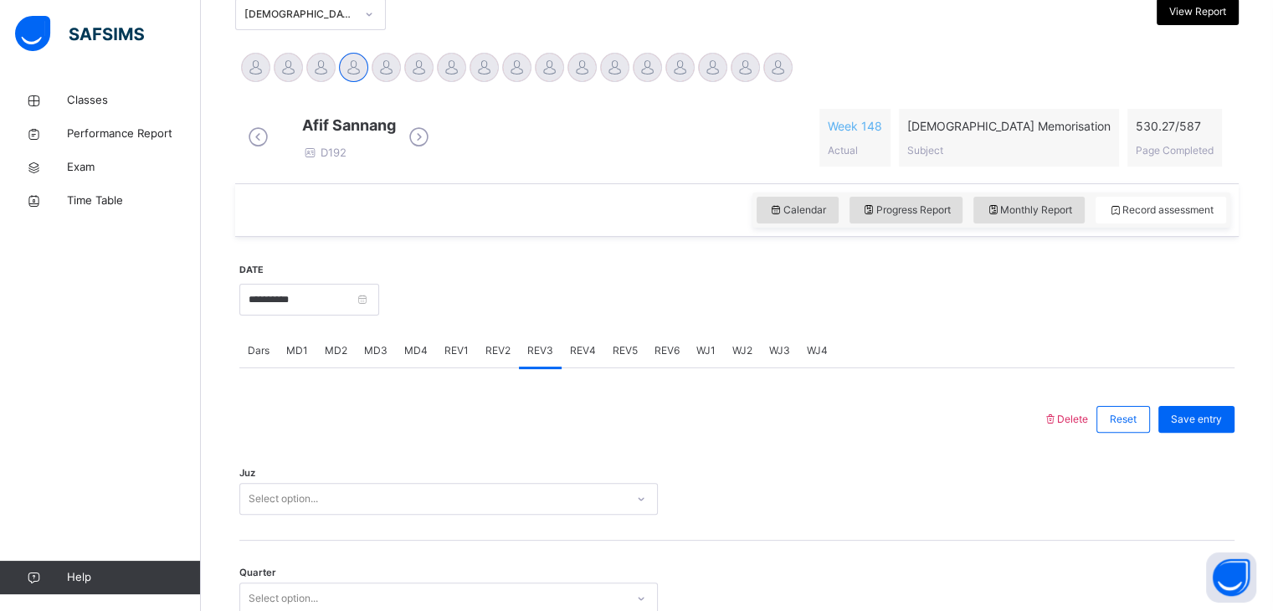
click at [483, 512] on div "Select option..." at bounding box center [448, 499] width 419 height 32
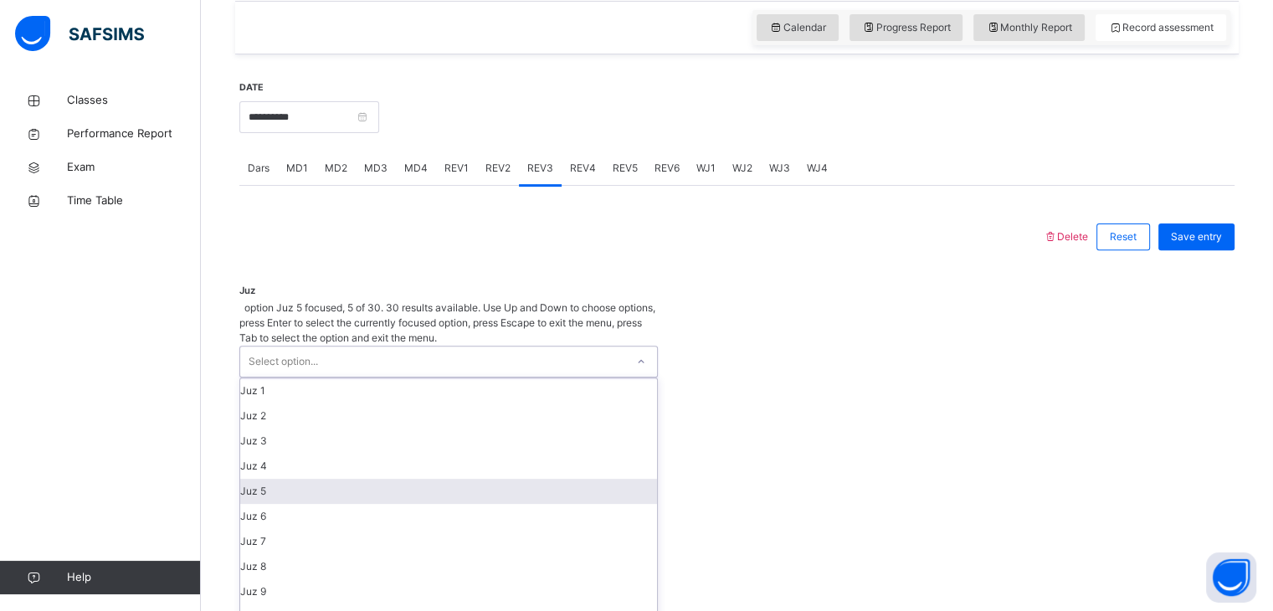
scroll to position [164, 0]
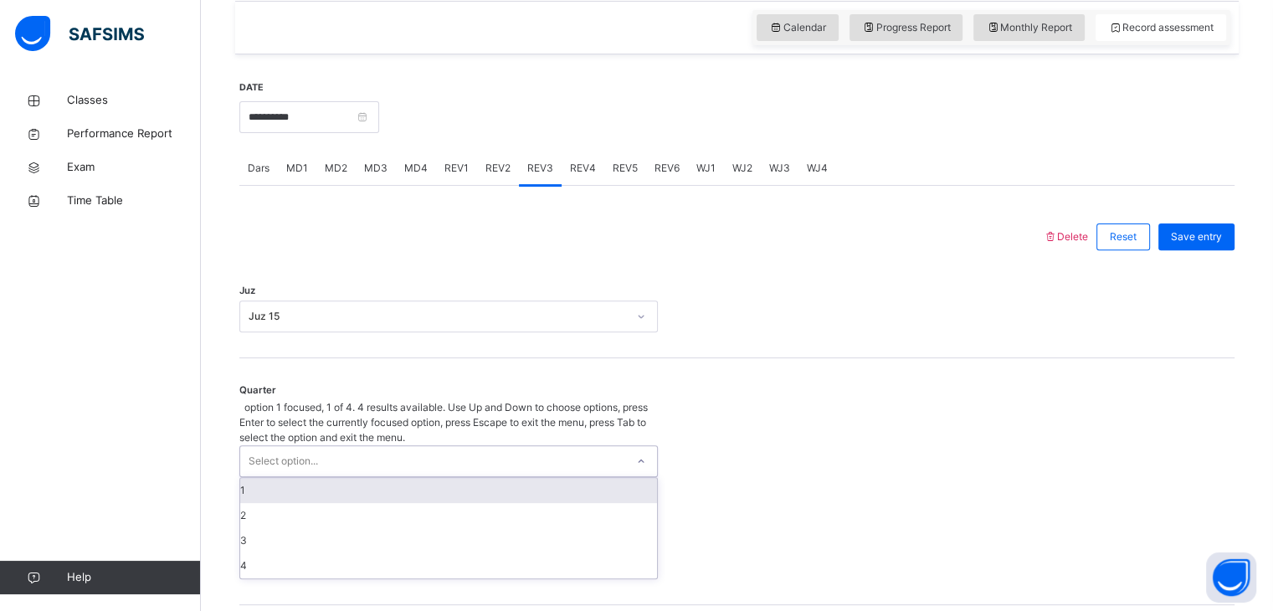
click at [427, 446] on div "Select option..." at bounding box center [432, 461] width 385 height 30
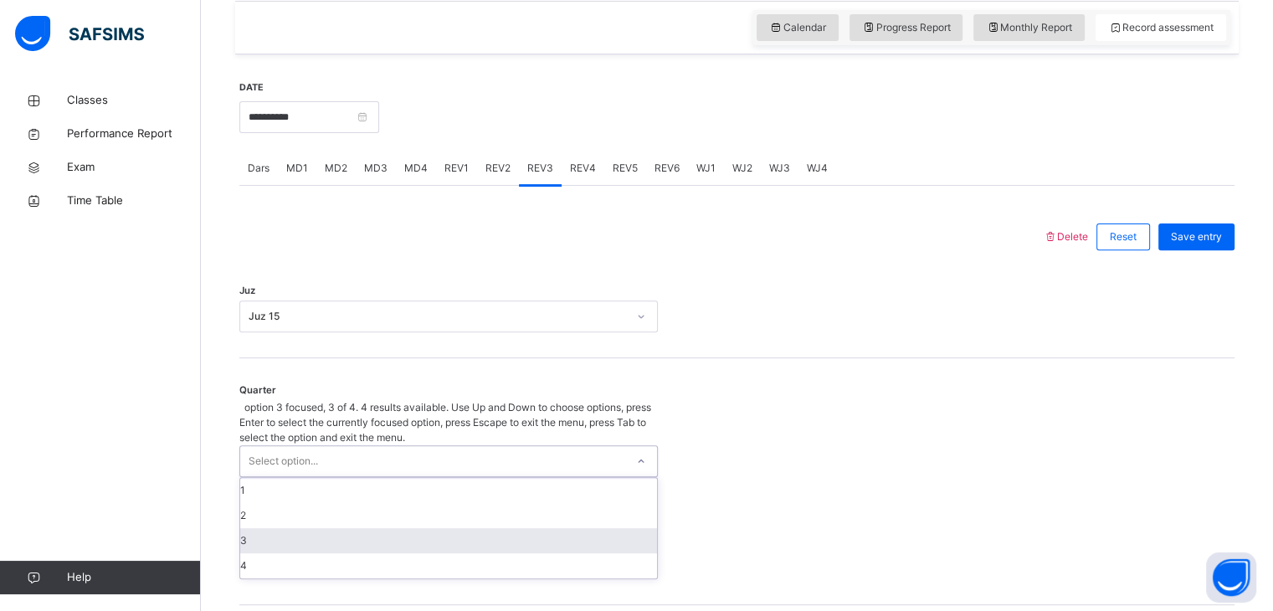
click at [419, 528] on div "3" at bounding box center [448, 540] width 417 height 25
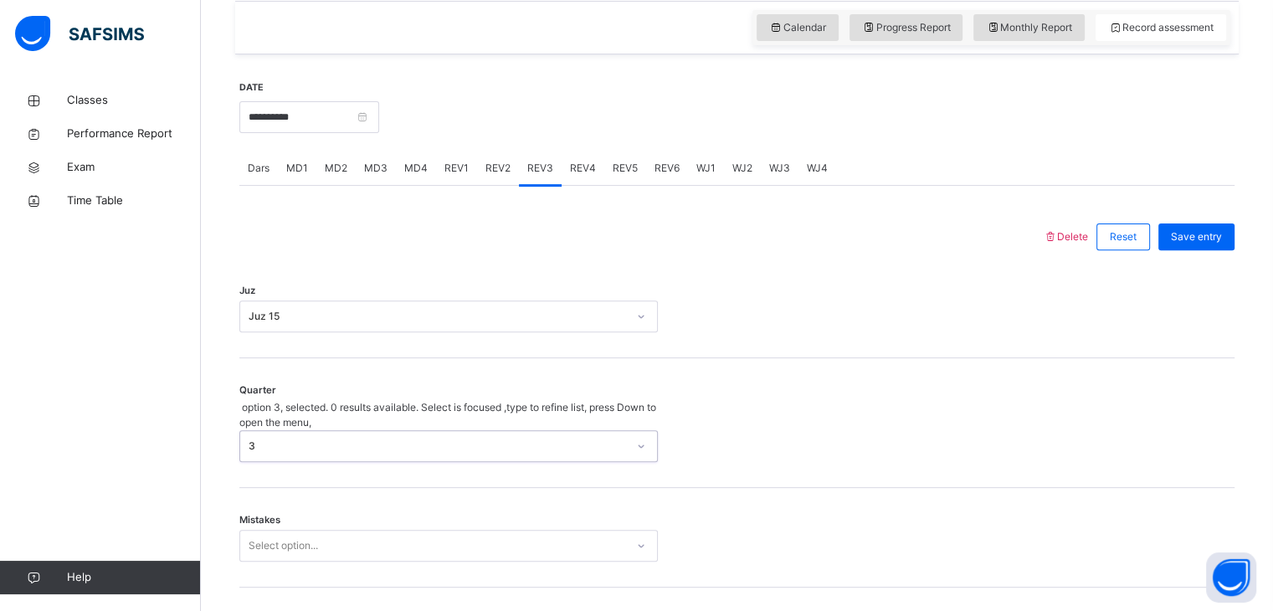
click at [409, 530] on div "Select option..." at bounding box center [448, 546] width 419 height 32
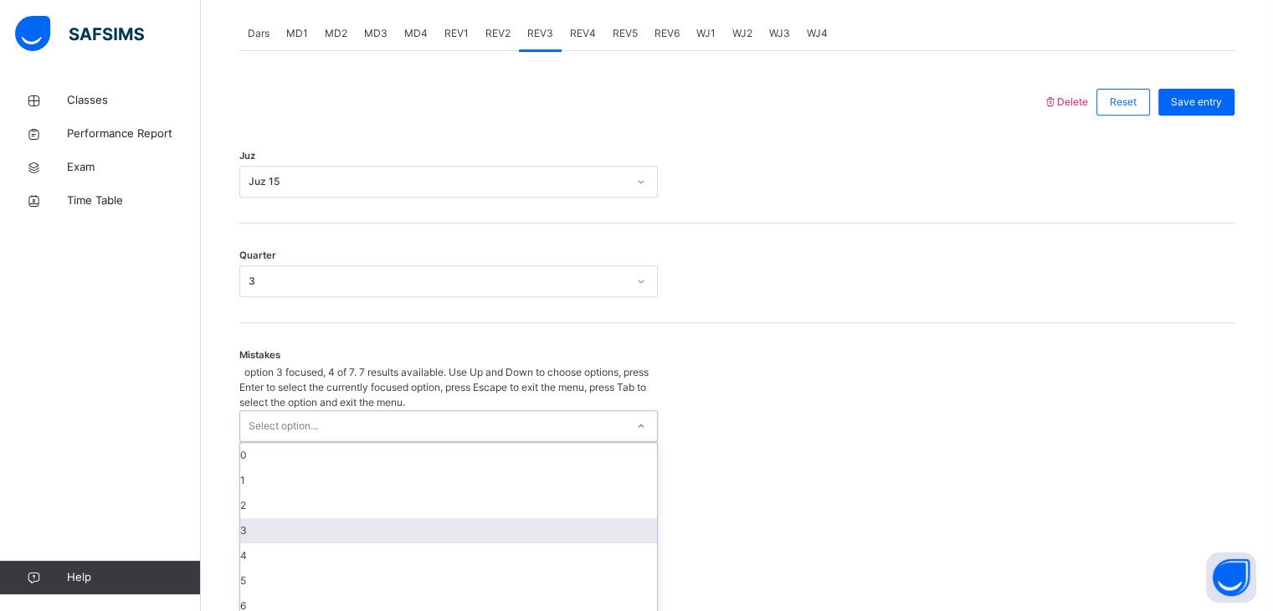
scroll to position [713, 0]
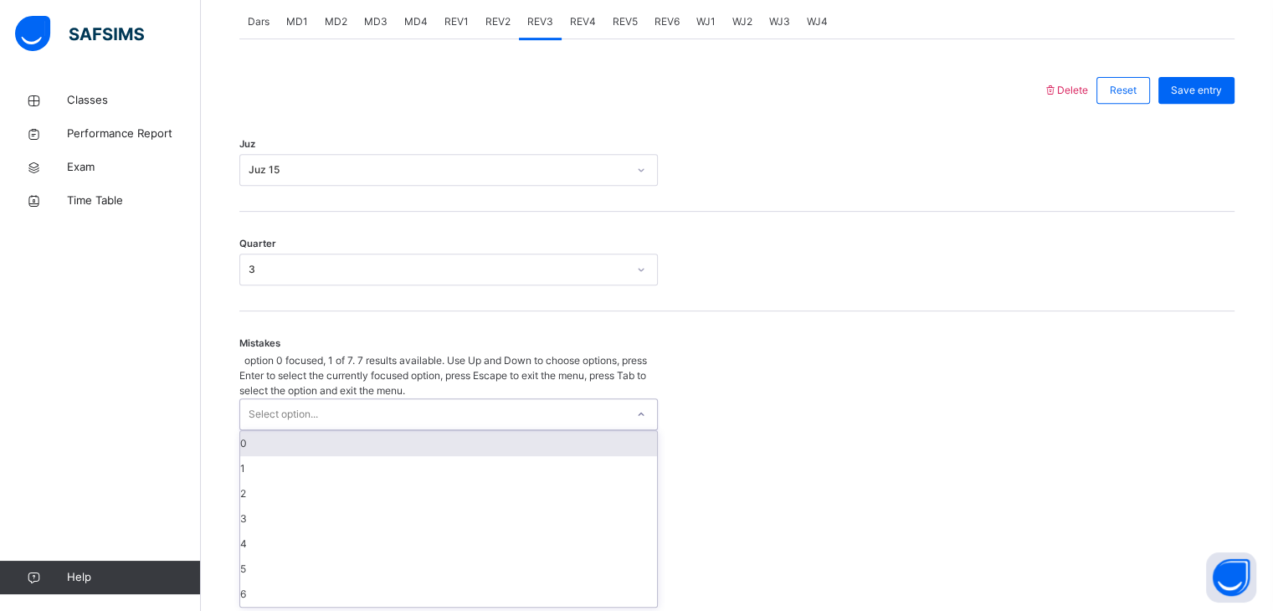
click at [382, 431] on div "0" at bounding box center [448, 443] width 417 height 25
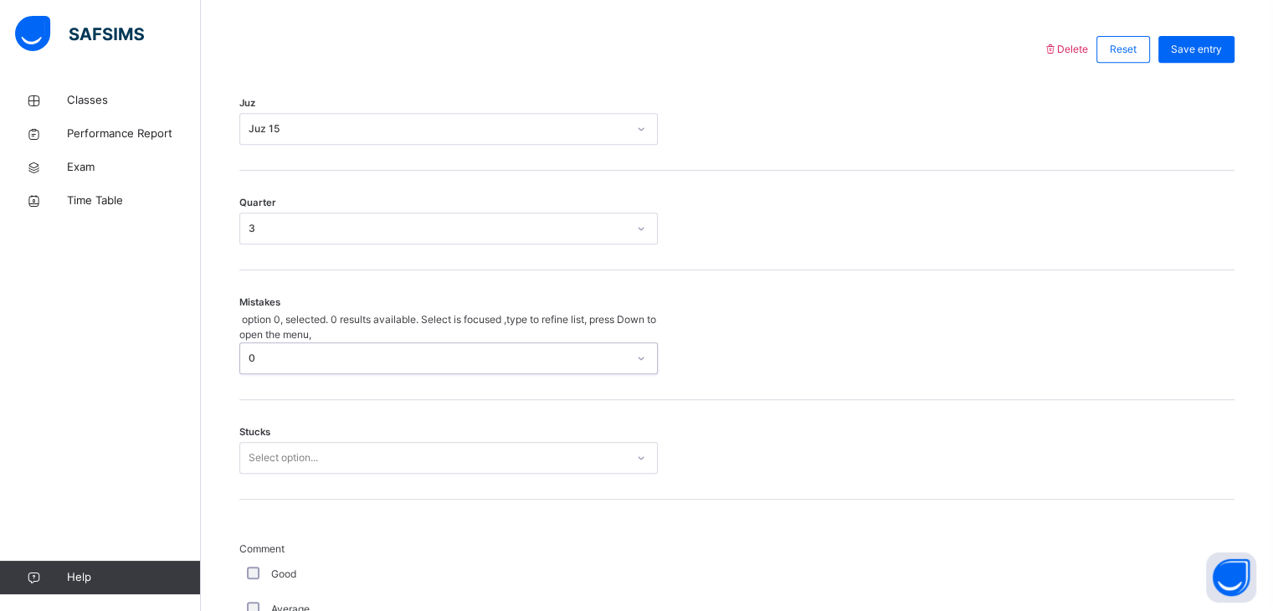
click at [371, 466] on div "Select option..." at bounding box center [448, 458] width 419 height 32
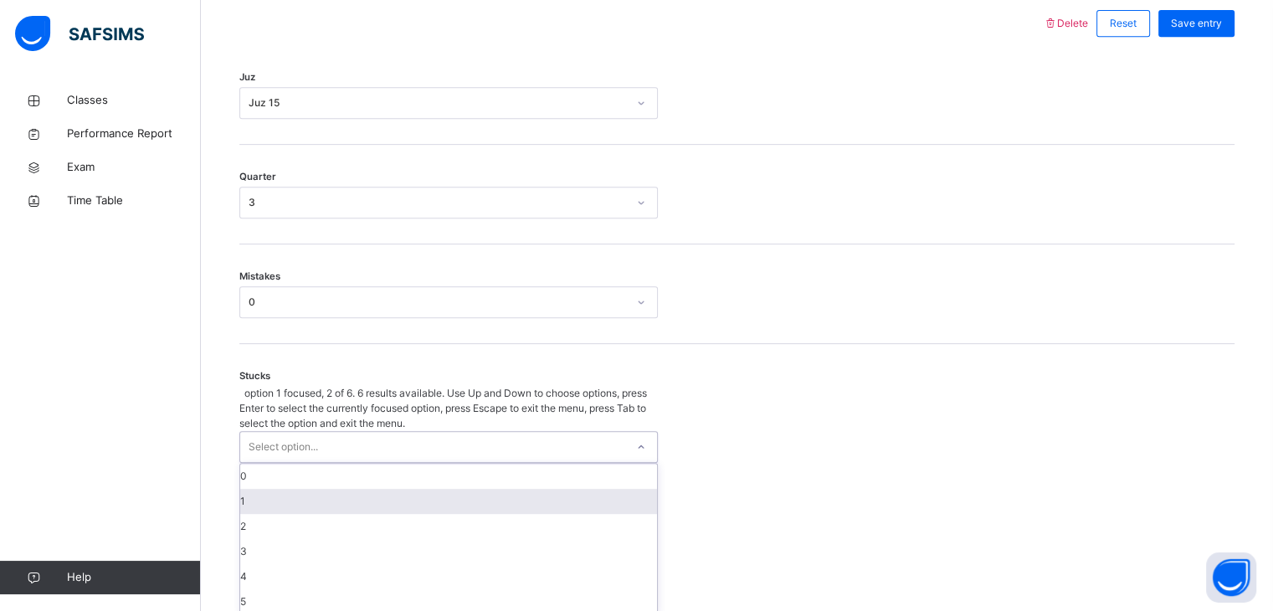
scroll to position [784, 0]
click at [371, 485] on div "1" at bounding box center [448, 497] width 417 height 25
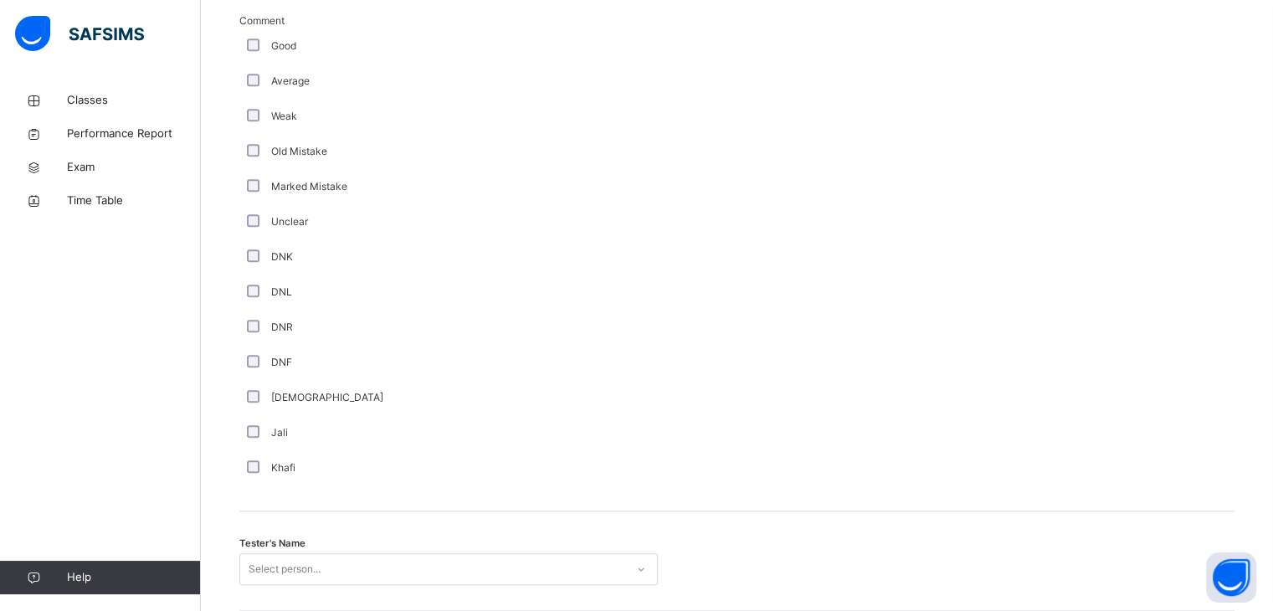
click at [329, 553] on div "Select person..." at bounding box center [448, 569] width 419 height 32
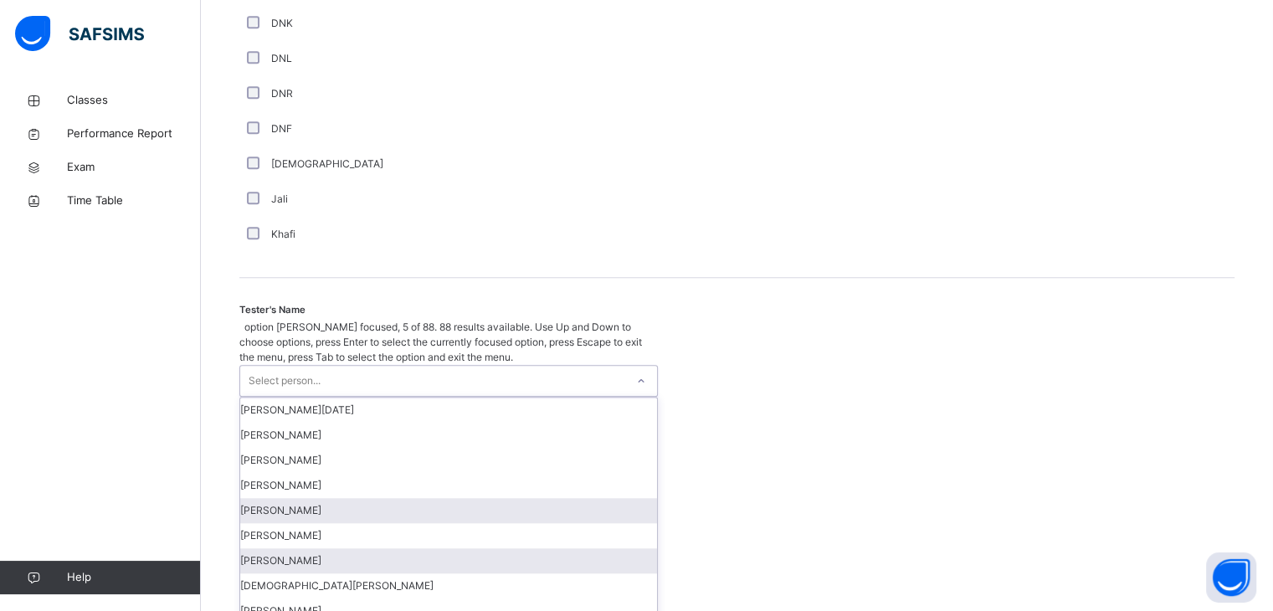
scroll to position [1504, 0]
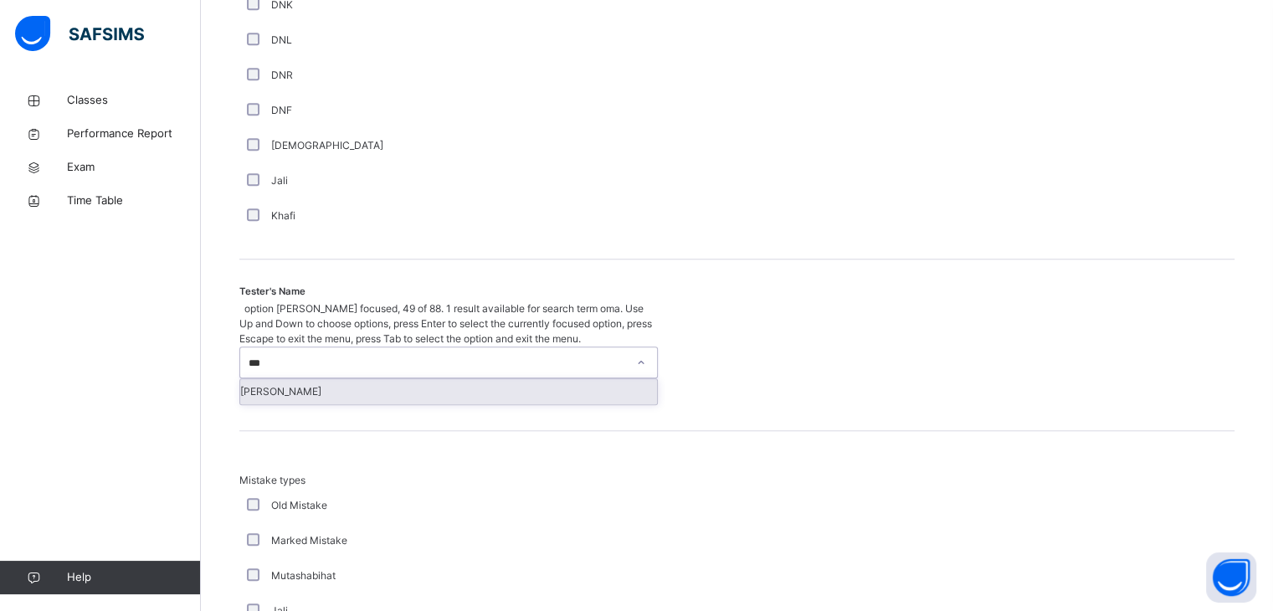
type input "****"
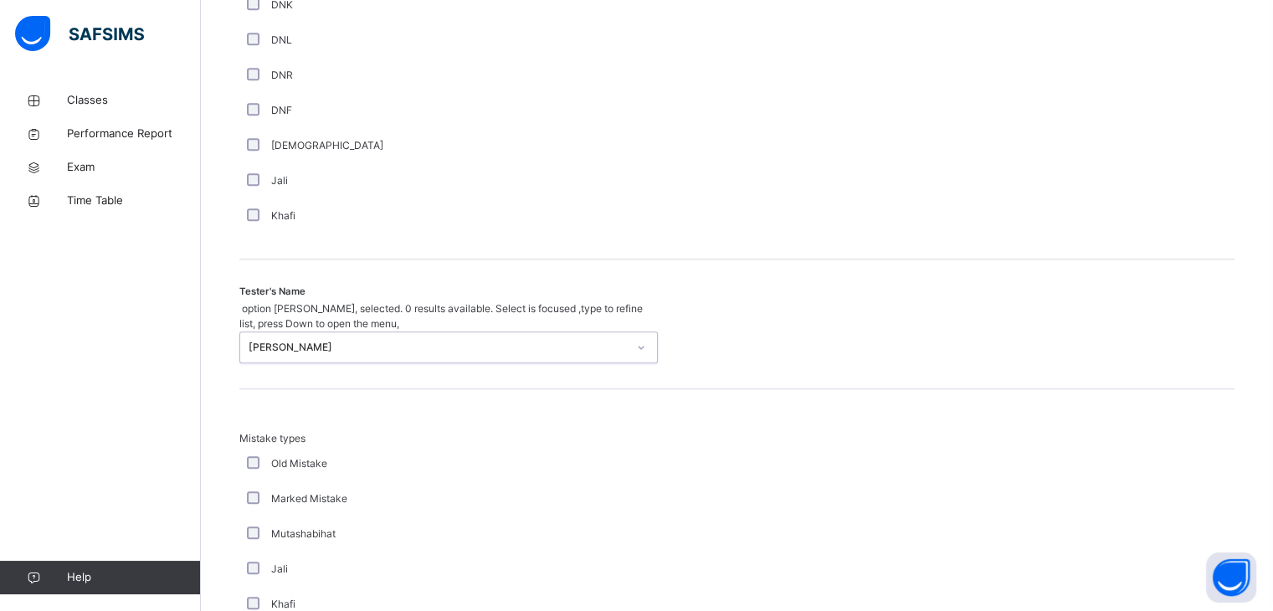
scroll to position [1812, 0]
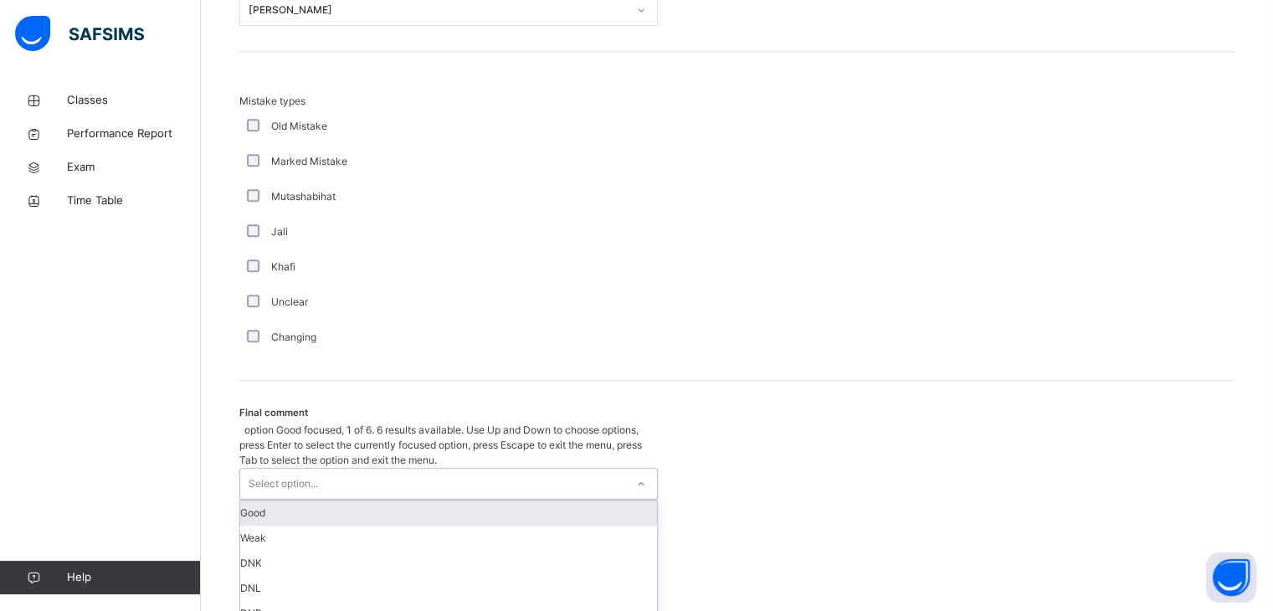
click at [368, 469] on div "Select option..." at bounding box center [432, 484] width 385 height 30
click at [459, 501] on div "Good" at bounding box center [448, 513] width 417 height 25
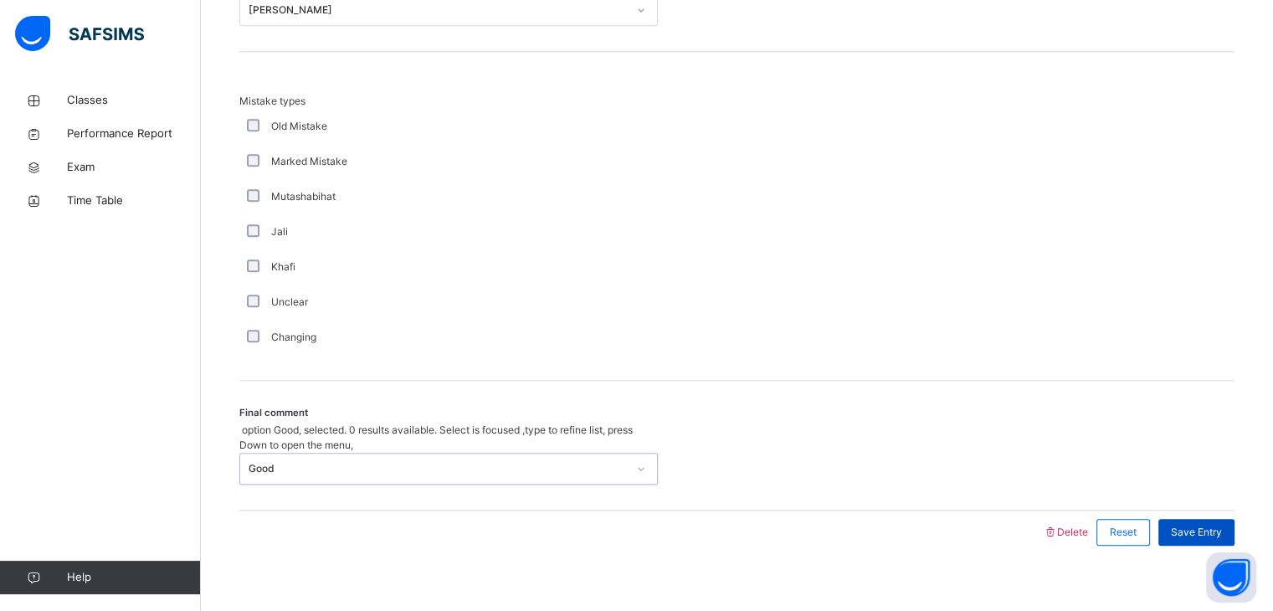
click at [1212, 525] on span "Save Entry" at bounding box center [1196, 532] width 51 height 15
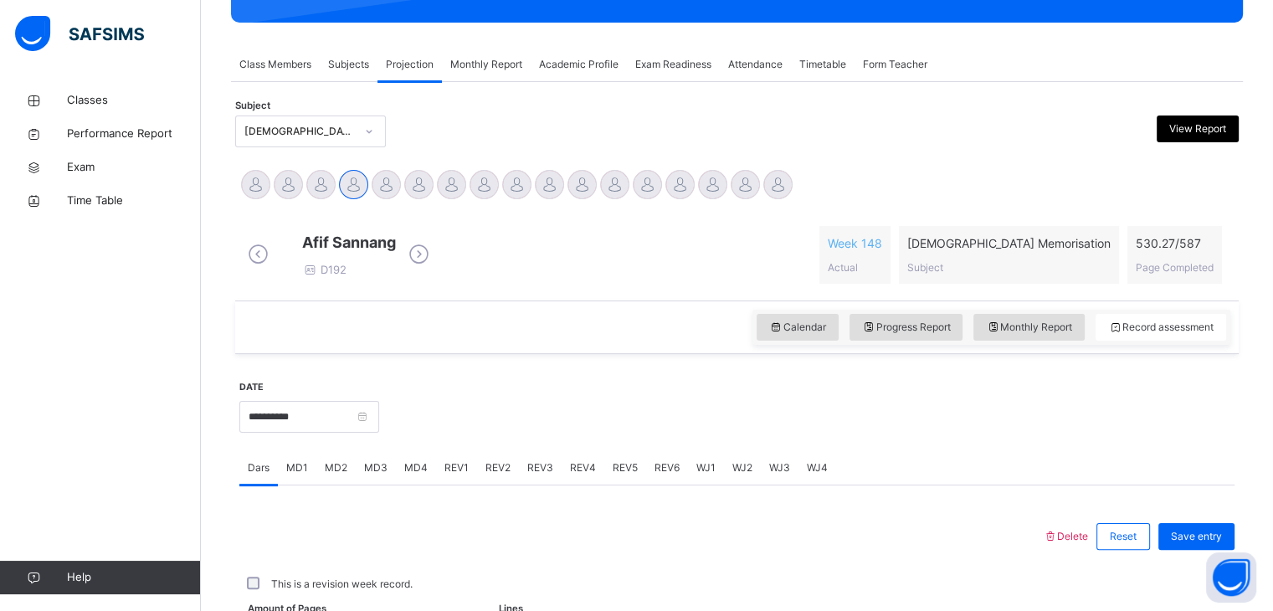
scroll to position [646, 0]
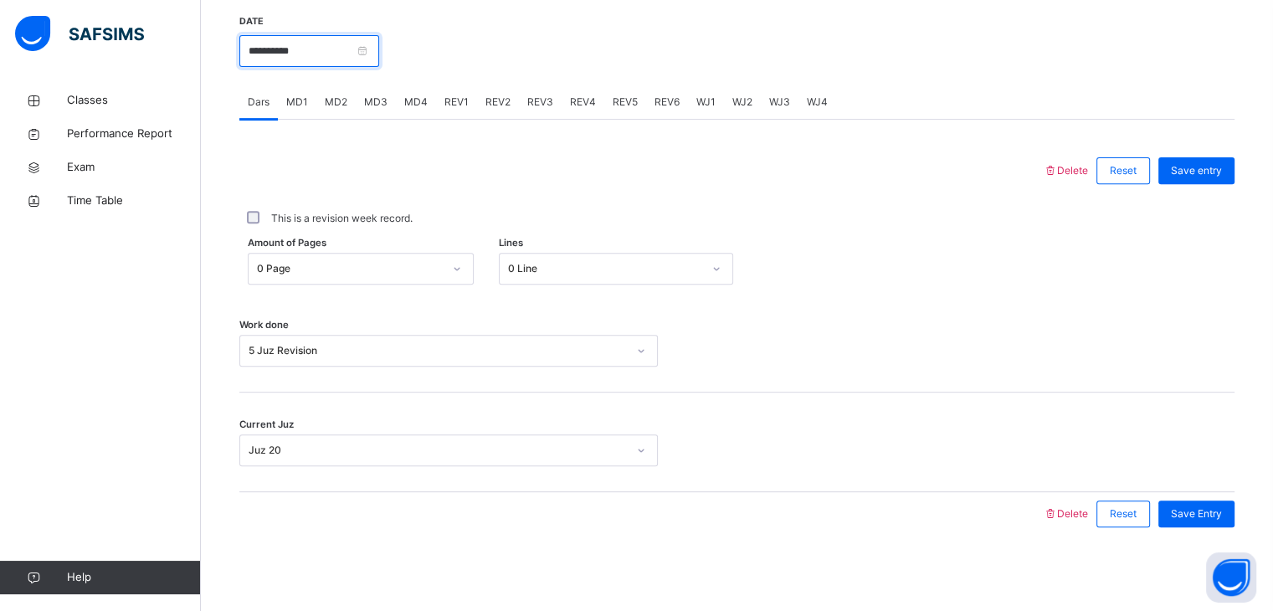
click at [352, 59] on input "**********" at bounding box center [309, 51] width 140 height 32
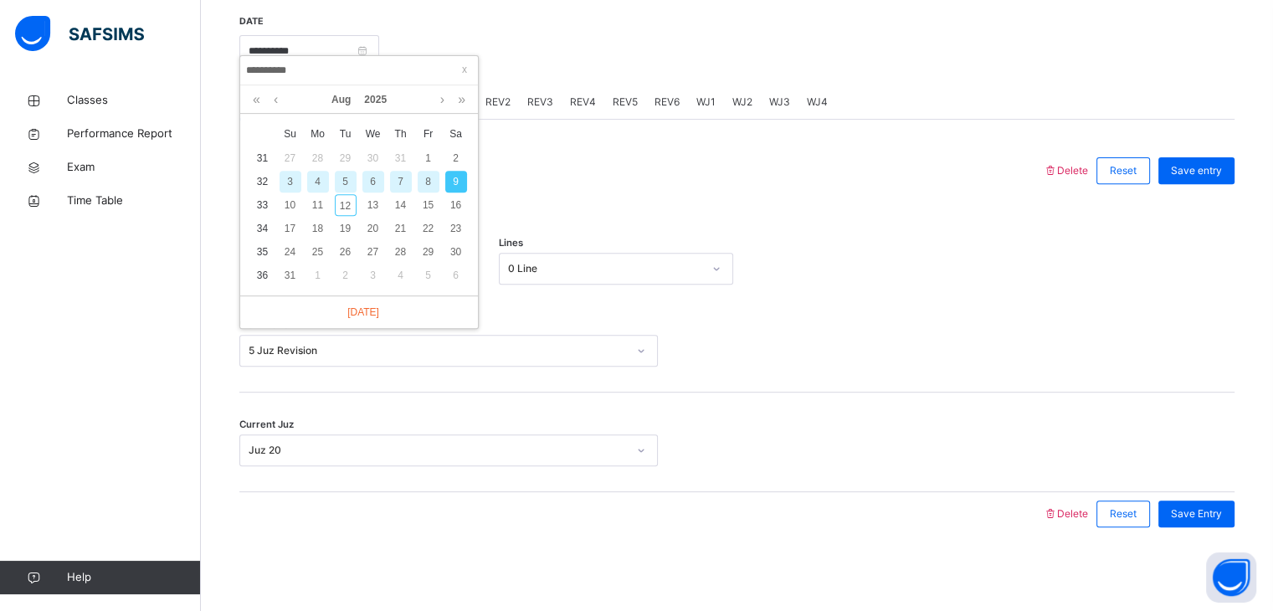
click at [424, 171] on div "8" at bounding box center [429, 182] width 22 height 22
type input "**********"
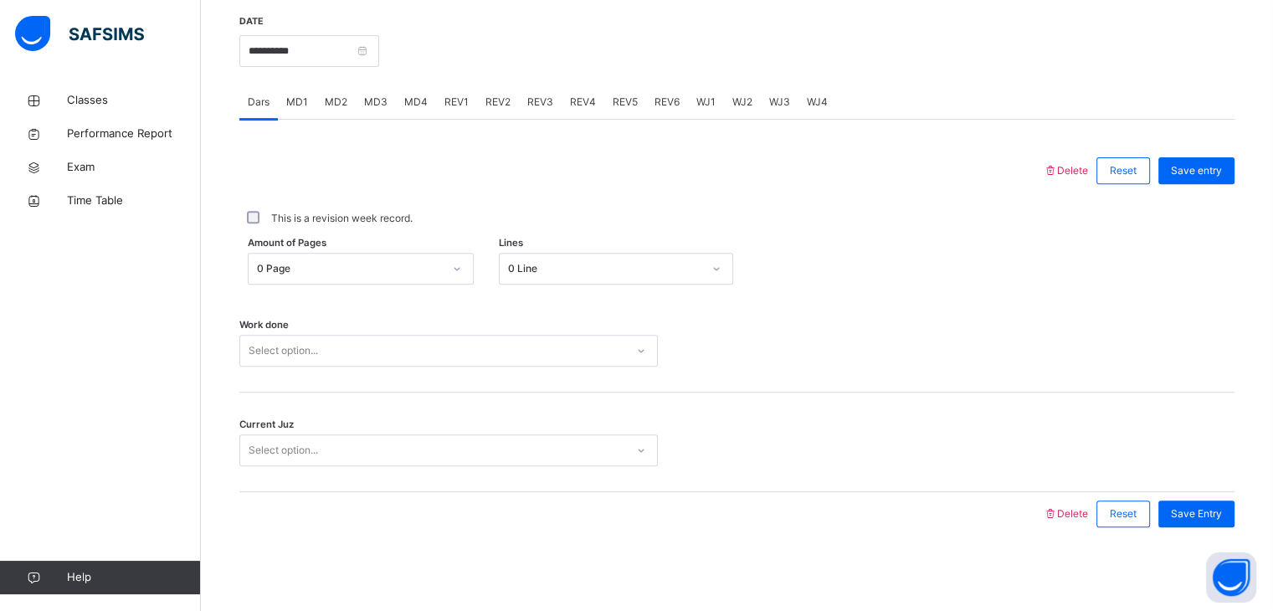
click at [467, 352] on div "Select option..." at bounding box center [432, 351] width 385 height 26
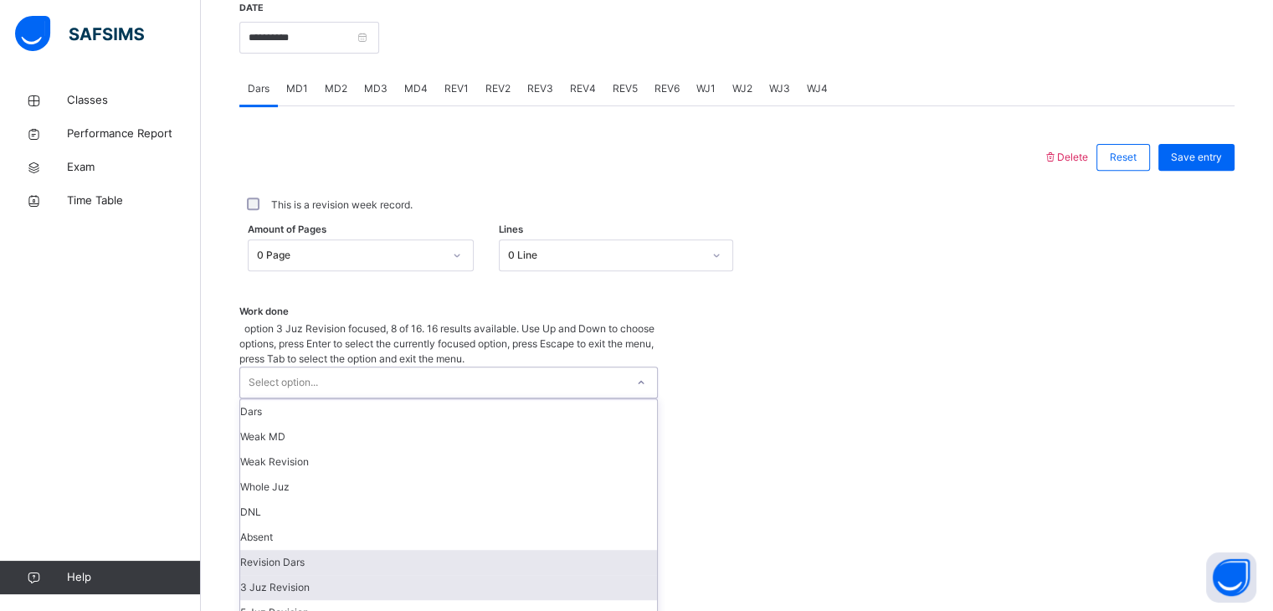
scroll to position [28, 0]
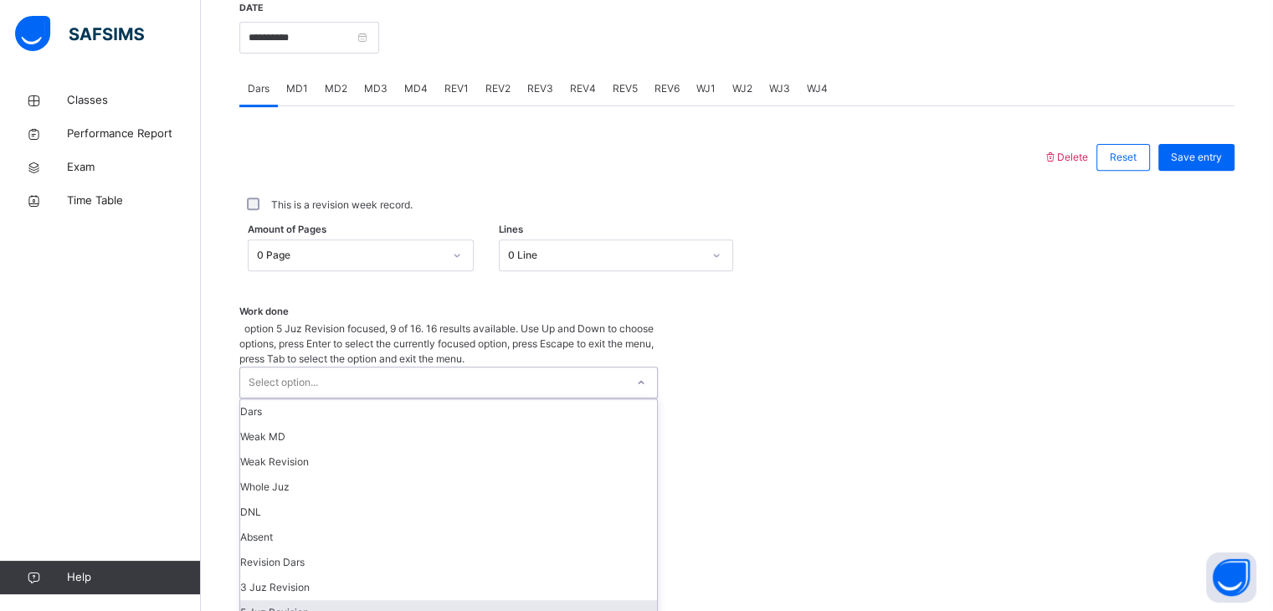
click at [419, 600] on div "5 Juz Revision" at bounding box center [448, 612] width 417 height 25
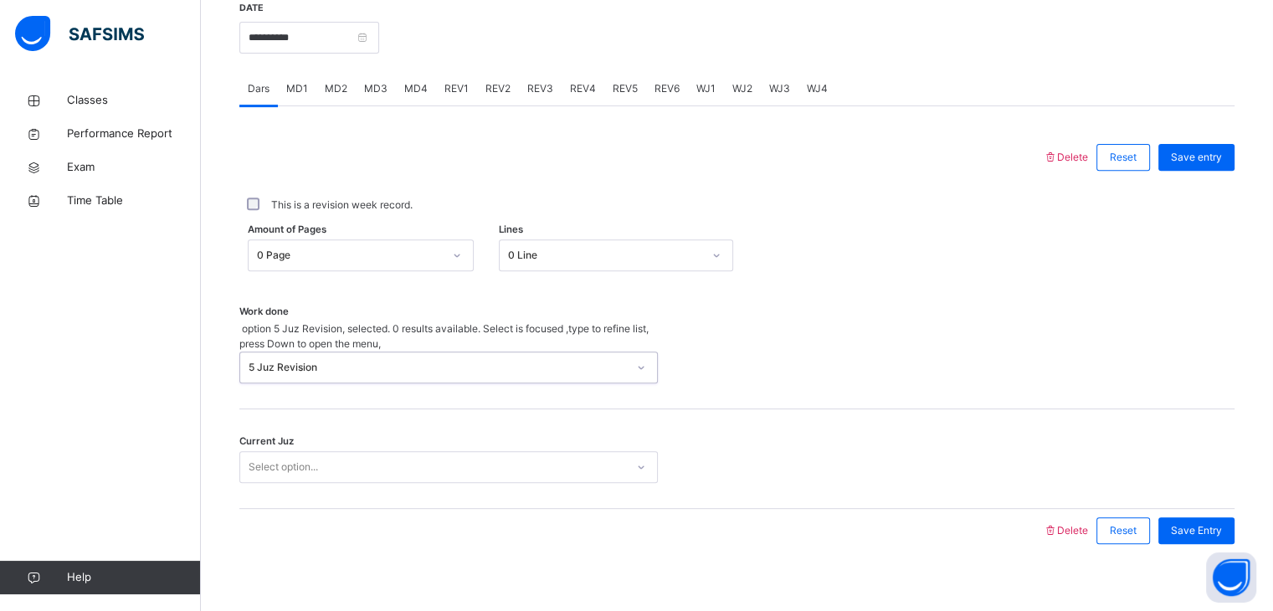
click at [403, 456] on div "Select option..." at bounding box center [432, 468] width 385 height 26
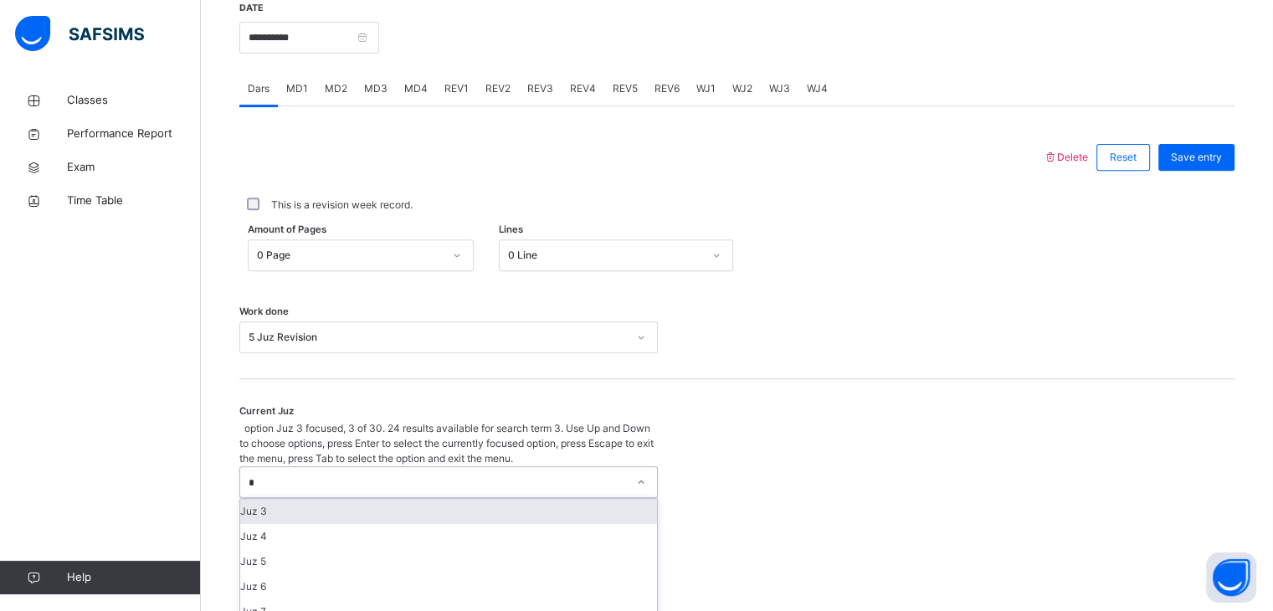
type input "**"
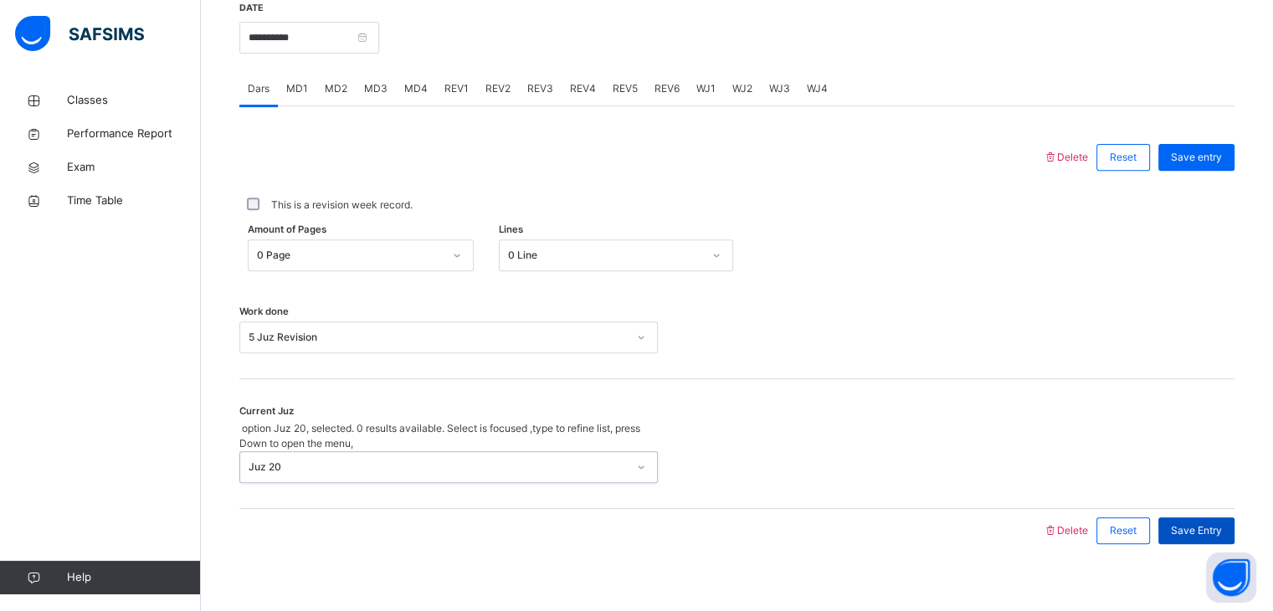
click at [1222, 523] on span "Save Entry" at bounding box center [1196, 530] width 51 height 15
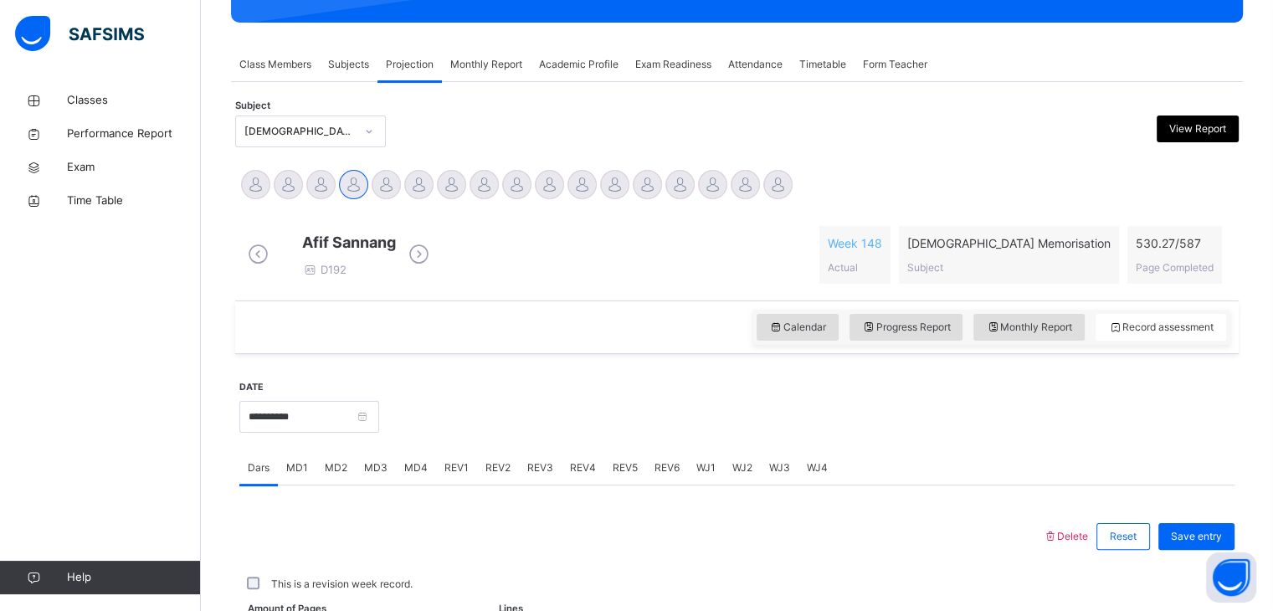
scroll to position [646, 0]
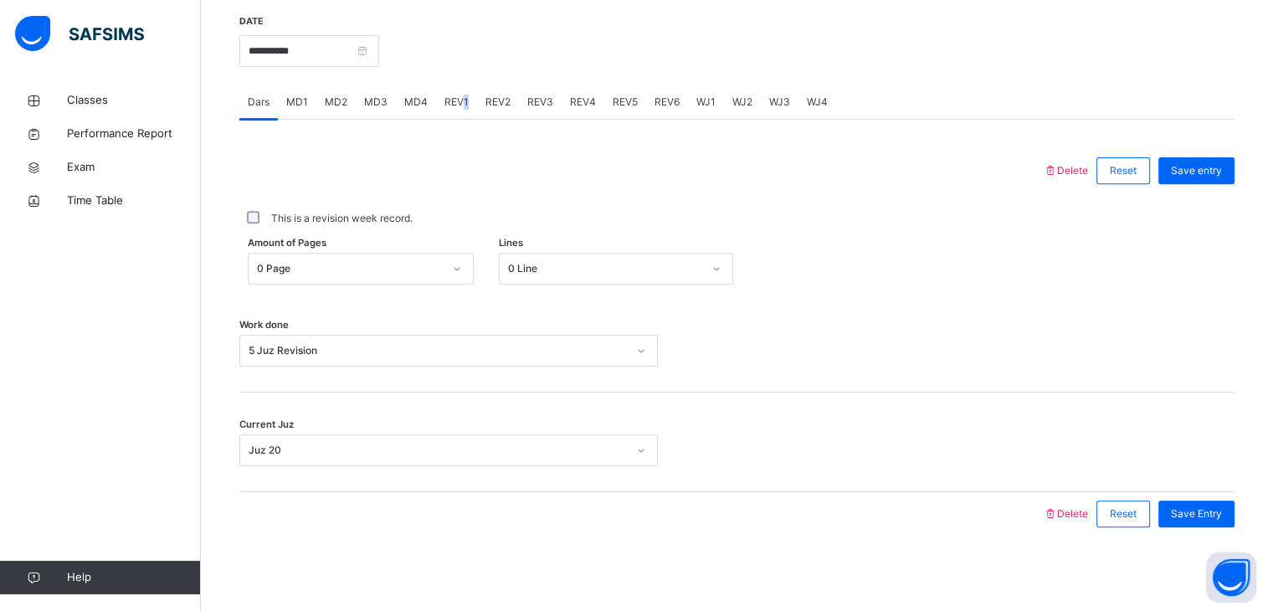
click at [460, 115] on div "REV1" at bounding box center [456, 101] width 41 height 33
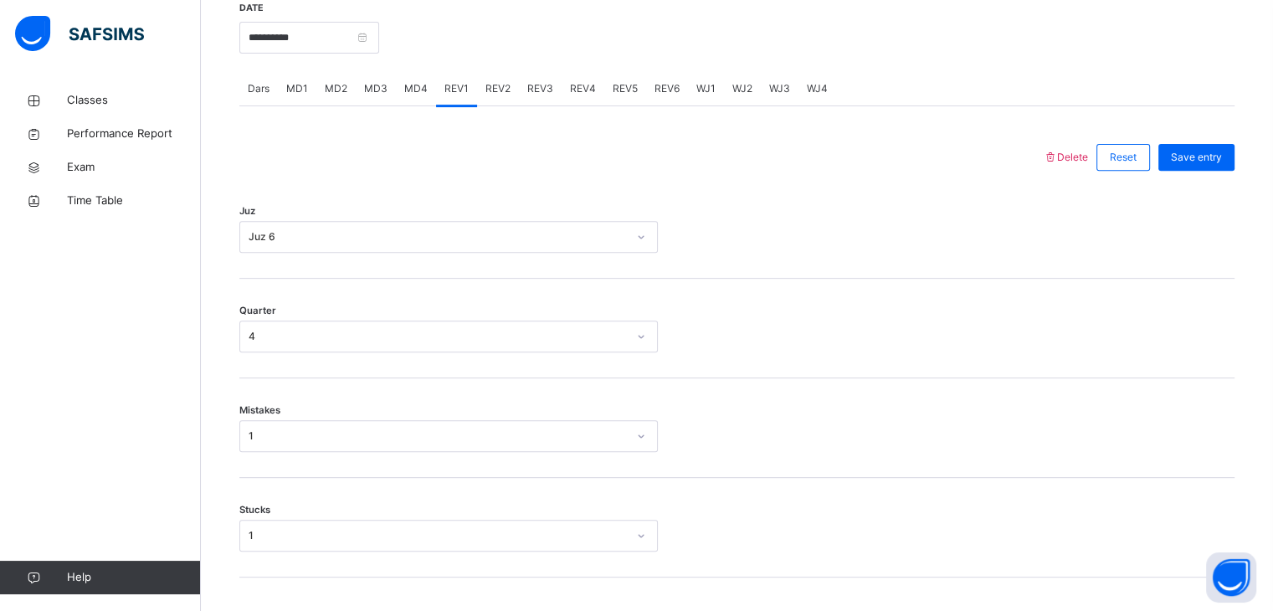
click at [504, 99] on div "REV2" at bounding box center [498, 88] width 42 height 33
click at [540, 105] on div "REV3" at bounding box center [540, 88] width 43 height 33
click at [594, 102] on div "REV4" at bounding box center [583, 88] width 43 height 33
click at [617, 105] on div "REV5" at bounding box center [625, 88] width 42 height 33
click at [580, 96] on span "REV4" at bounding box center [583, 88] width 26 height 15
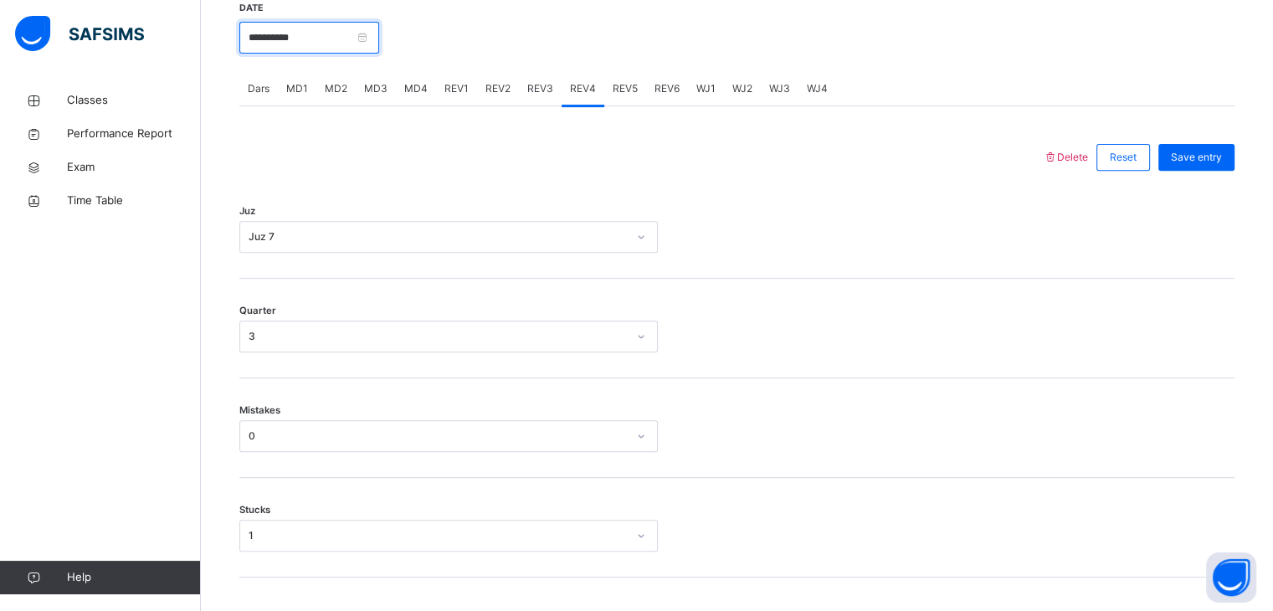
click at [379, 54] on input "**********" at bounding box center [309, 38] width 140 height 32
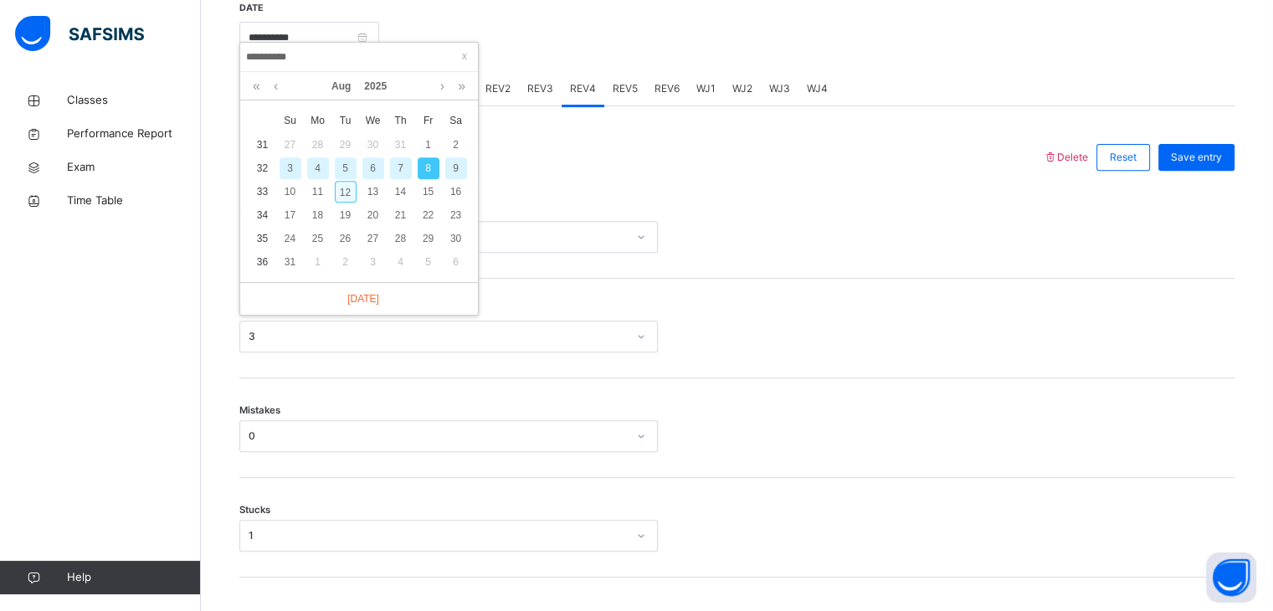
click at [352, 188] on div "12" at bounding box center [346, 192] width 22 height 22
type input "**********"
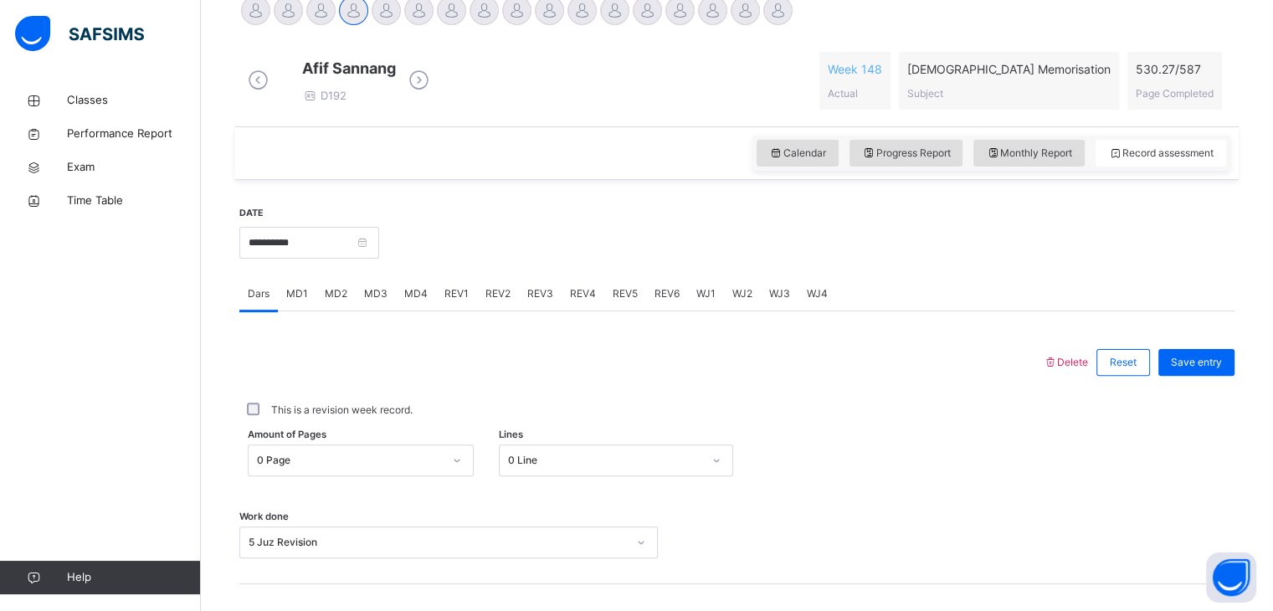
scroll to position [431, 0]
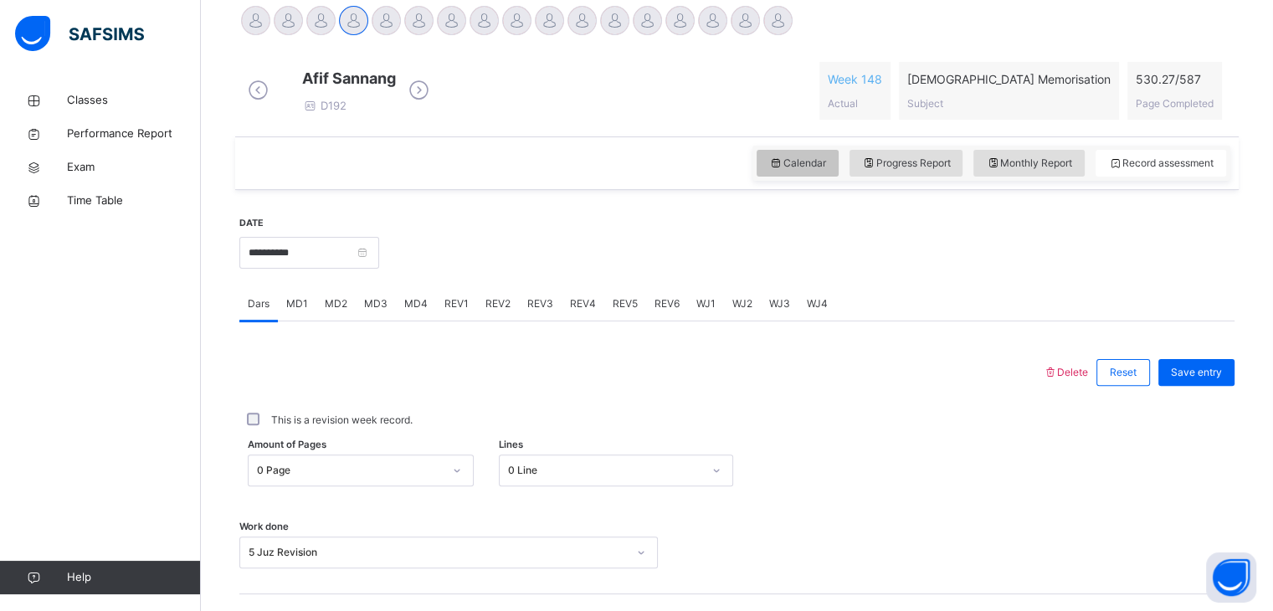
click at [793, 171] on span "Calendar" at bounding box center [797, 163] width 57 height 15
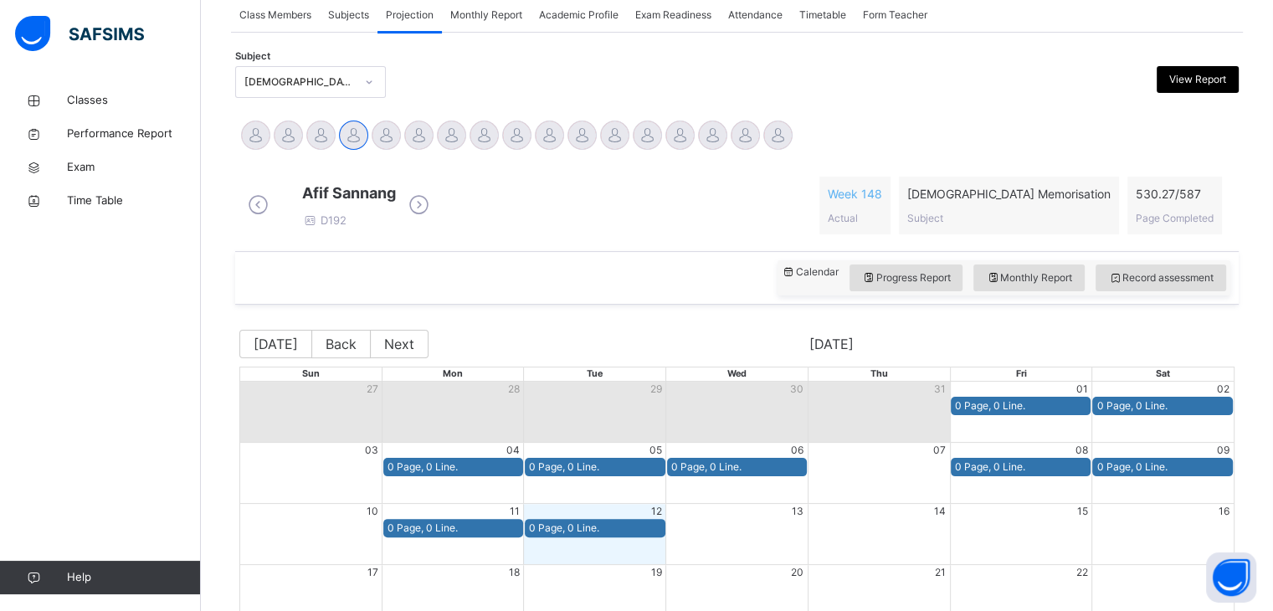
scroll to position [305, 0]
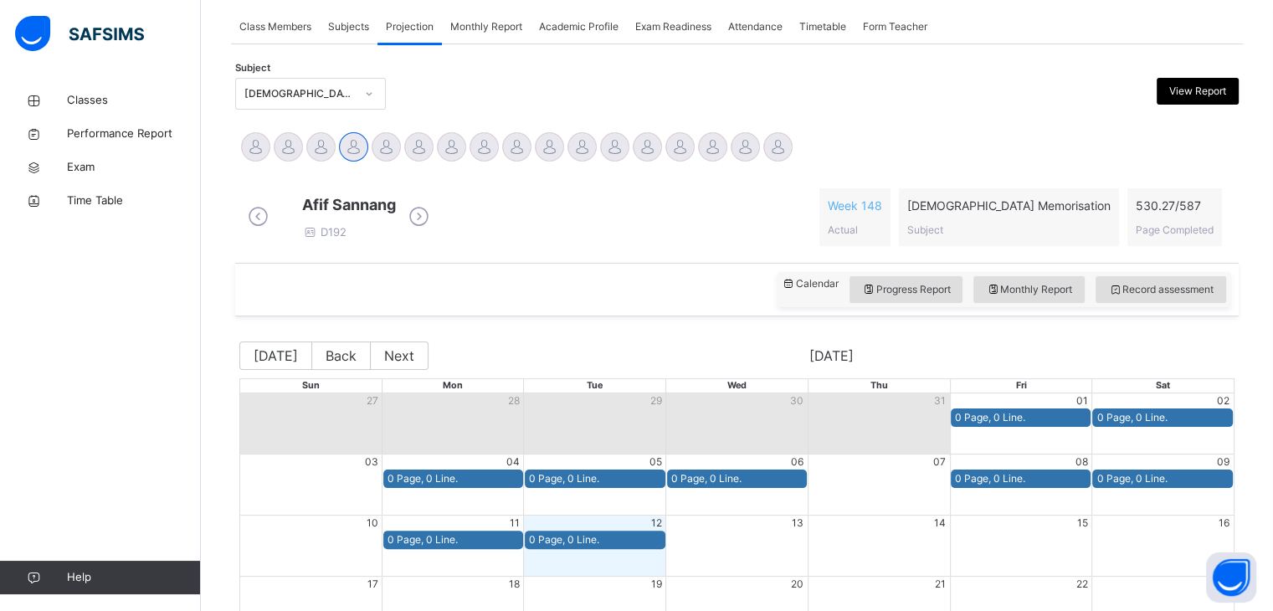
click at [359, 33] on span "Subjects" at bounding box center [348, 26] width 41 height 15
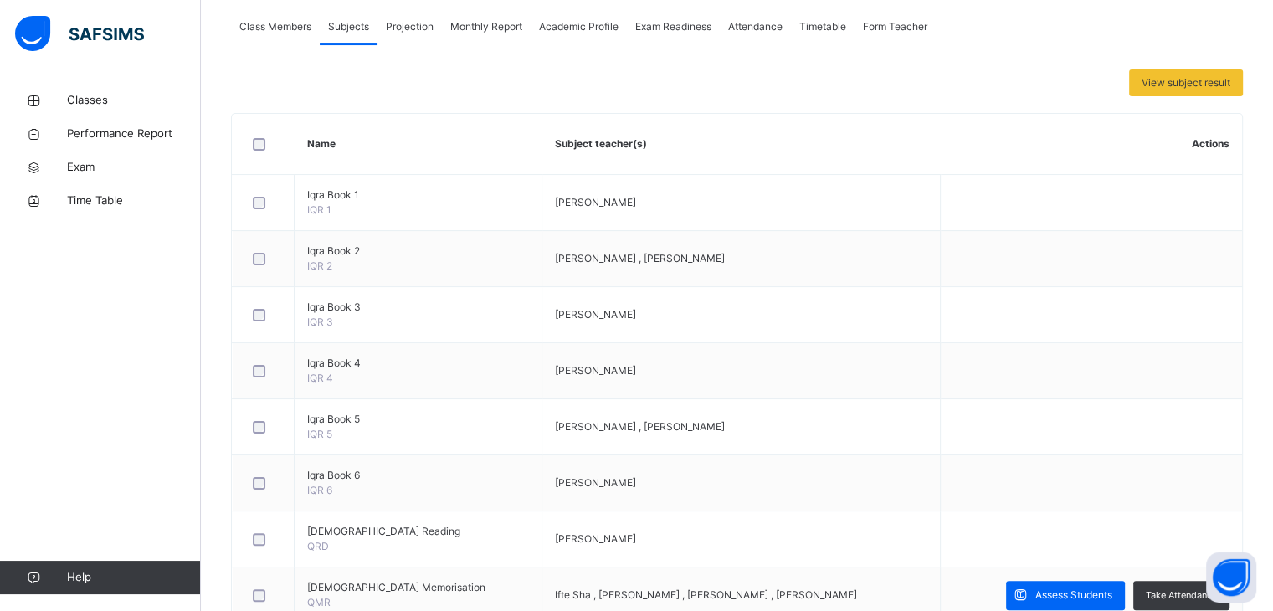
click at [429, 22] on span "Projection" at bounding box center [410, 26] width 48 height 15
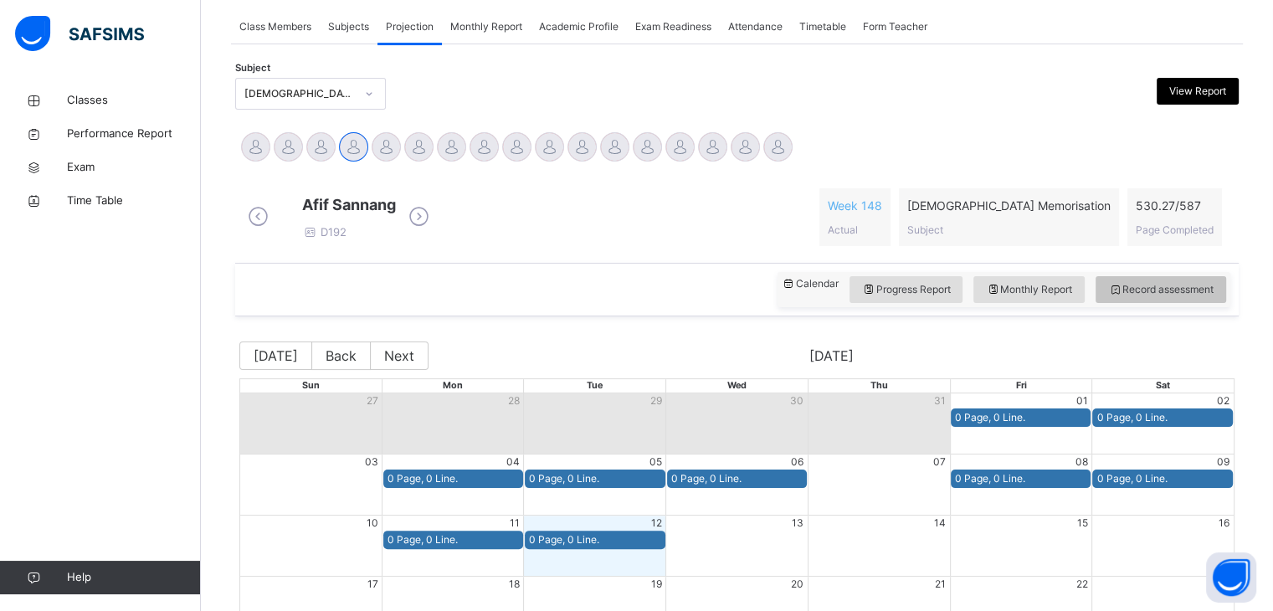
click at [1135, 303] on div "Record assessment" at bounding box center [1161, 289] width 131 height 27
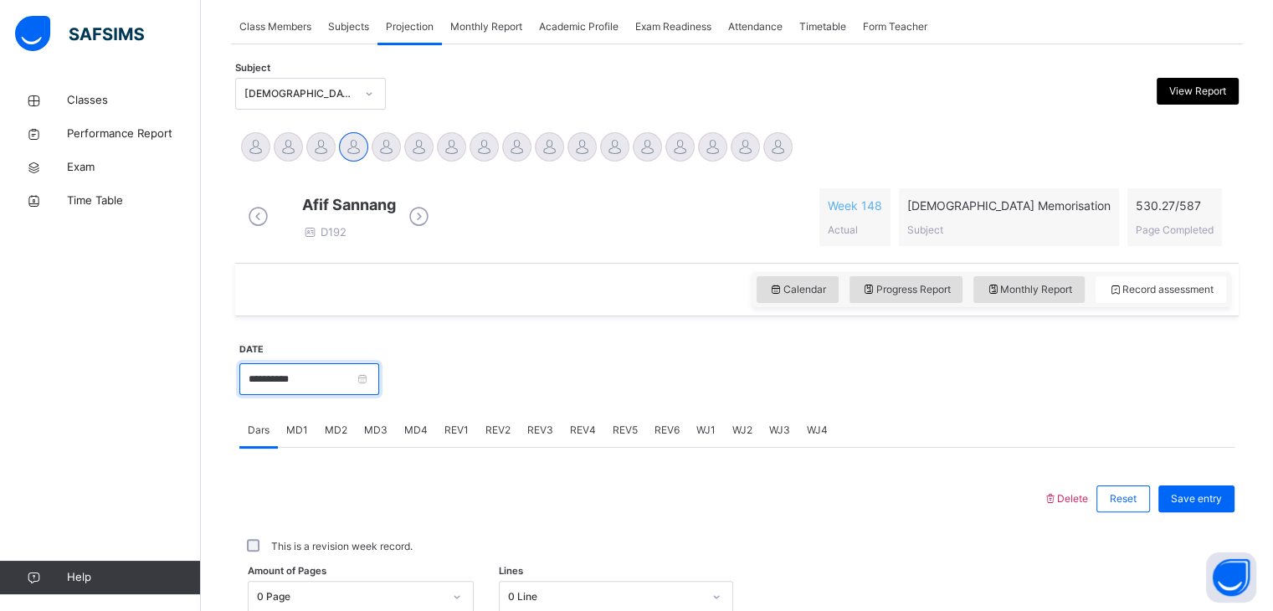
click at [360, 389] on input "**********" at bounding box center [309, 379] width 140 height 32
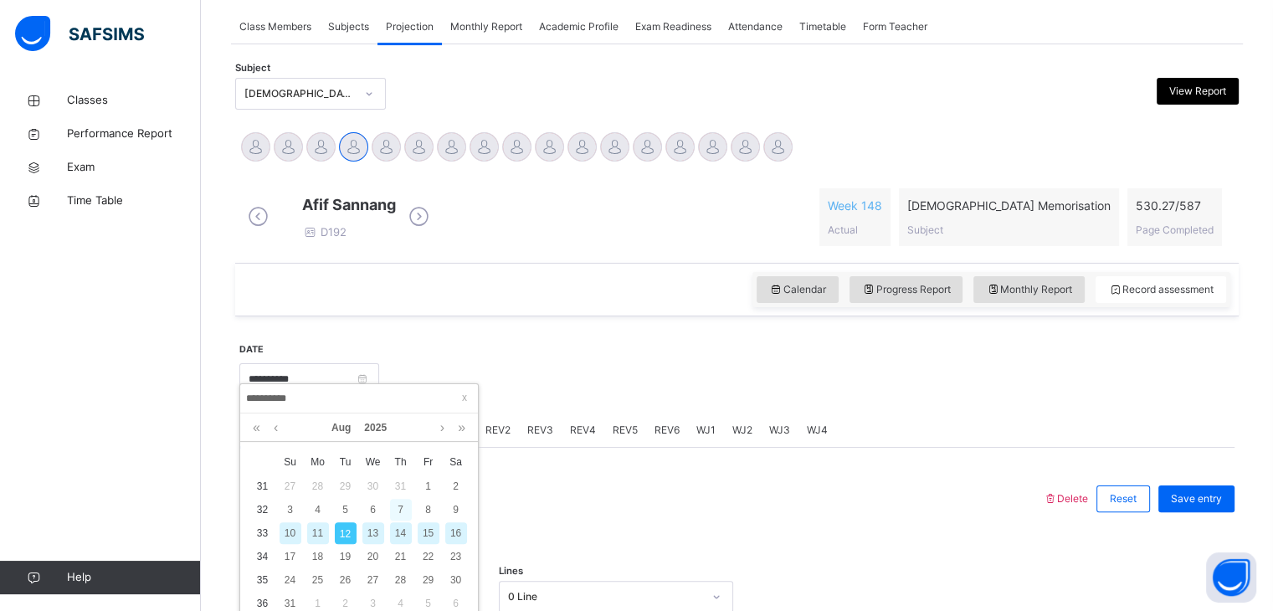
click at [402, 510] on div "7" at bounding box center [401, 510] width 22 height 22
type input "**********"
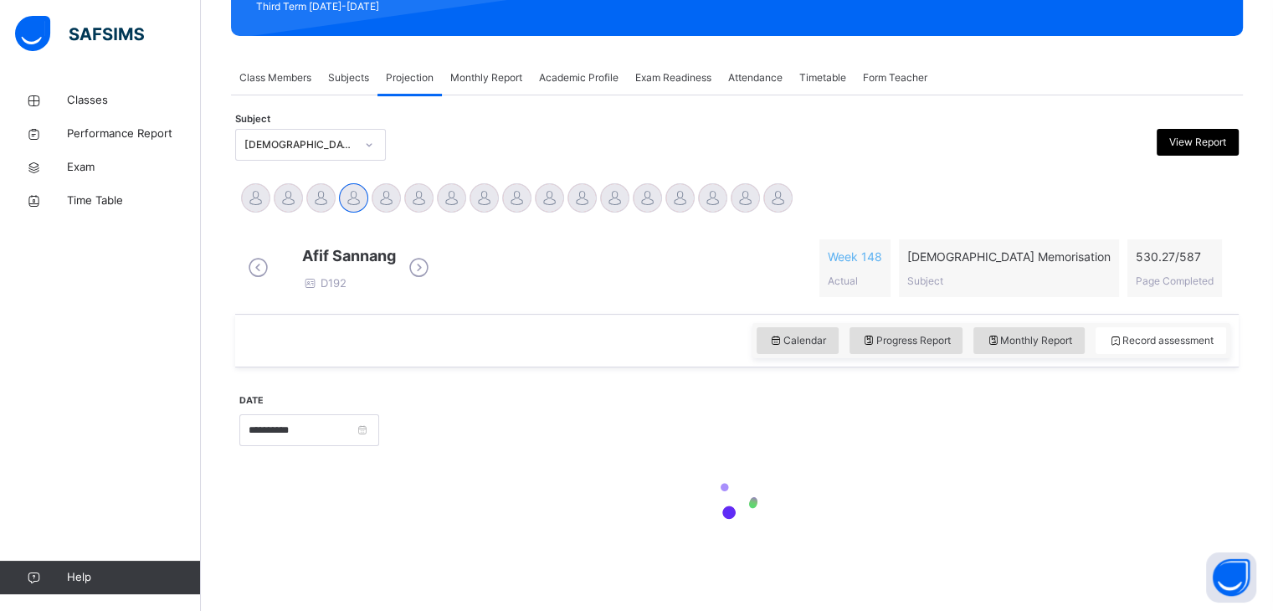
scroll to position [267, 0]
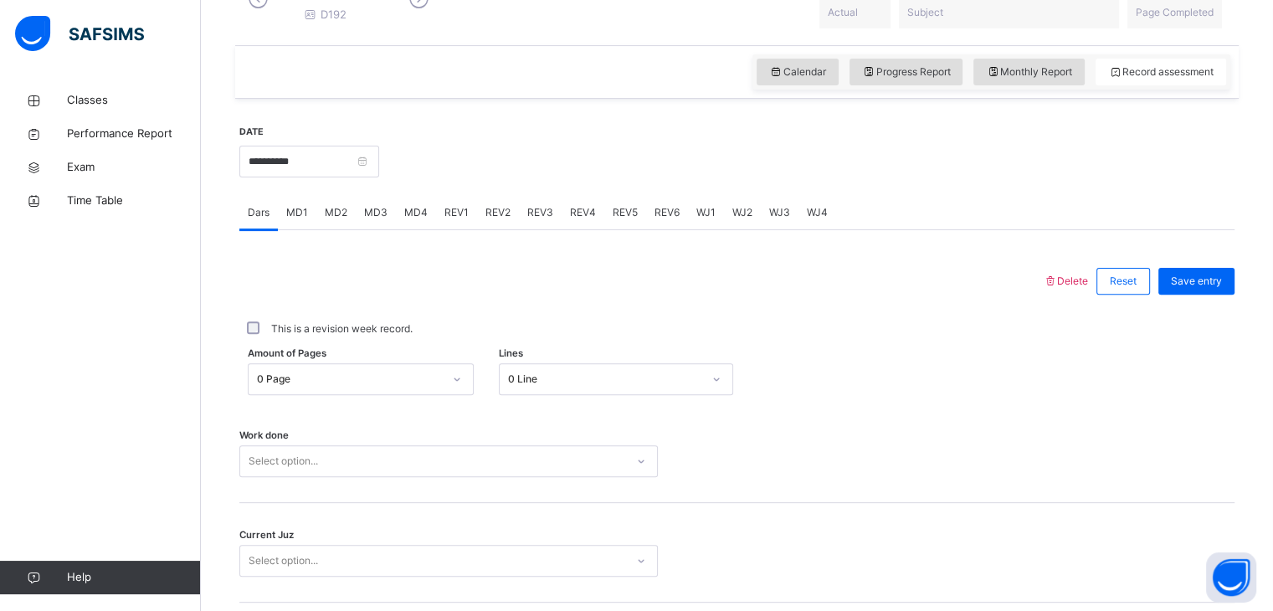
click at [438, 470] on div "Select option..." at bounding box center [448, 461] width 419 height 32
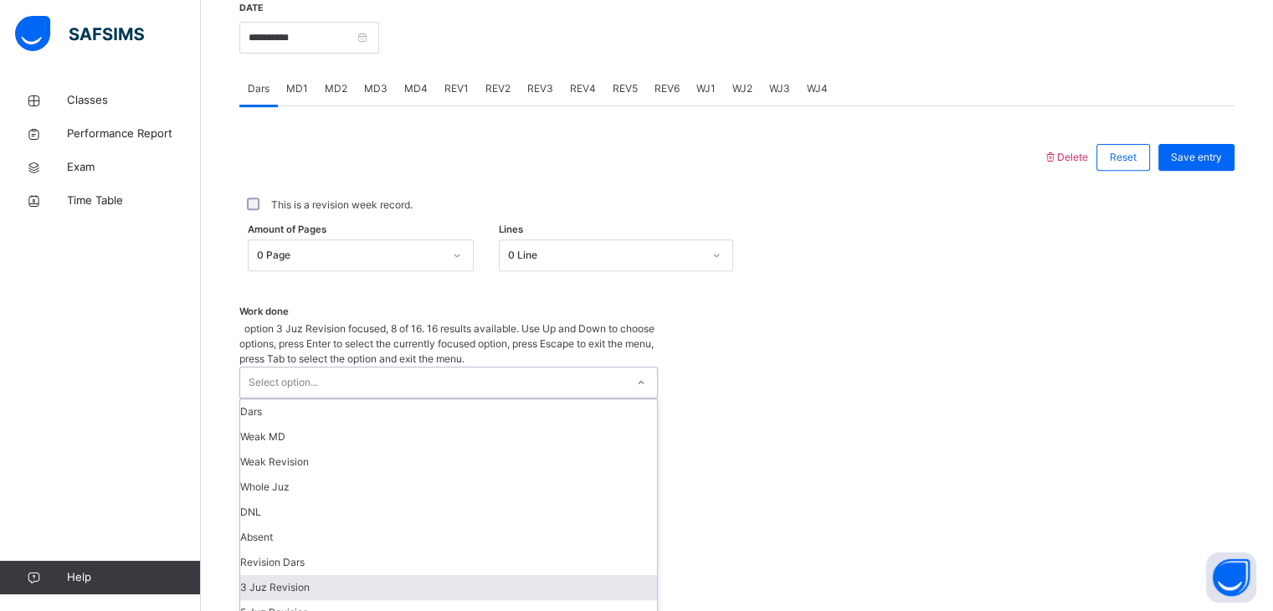
scroll to position [28, 0]
click at [407, 600] on div "5 Juz Revision" at bounding box center [448, 612] width 417 height 25
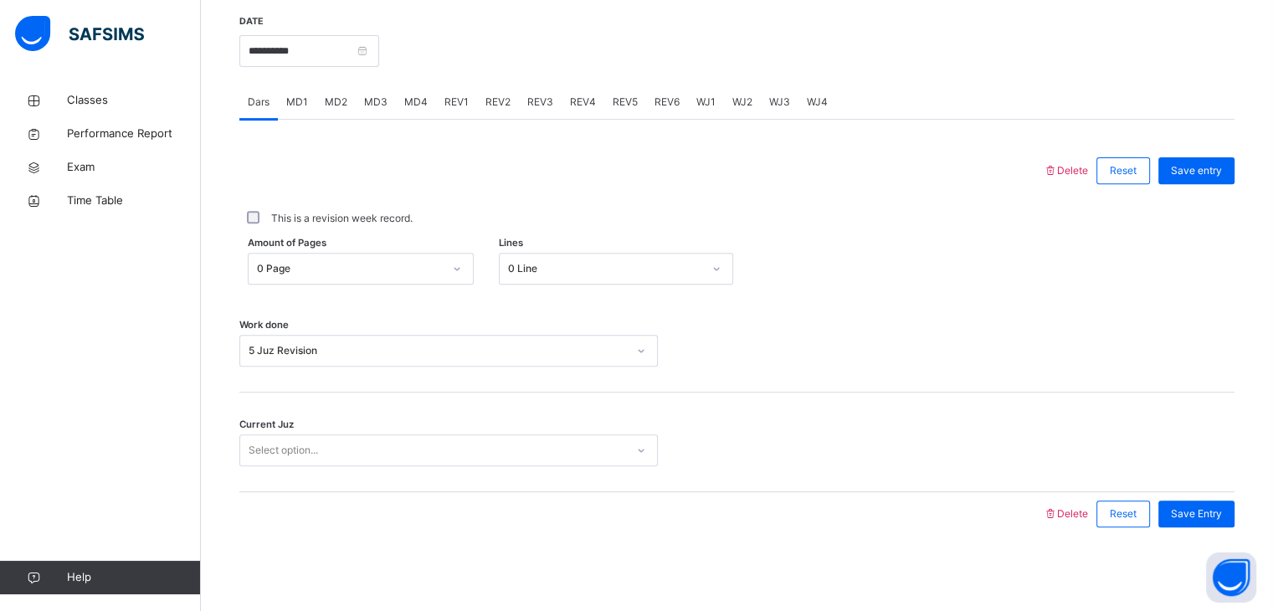
click at [407, 577] on div "Back / FT Boys Class 2 FT Boys Class 2 Full Time Boys Third Term [DATE]-[DATE] …" at bounding box center [737, 31] width 1072 height 1160
click at [430, 459] on div "Select option..." at bounding box center [432, 451] width 385 height 26
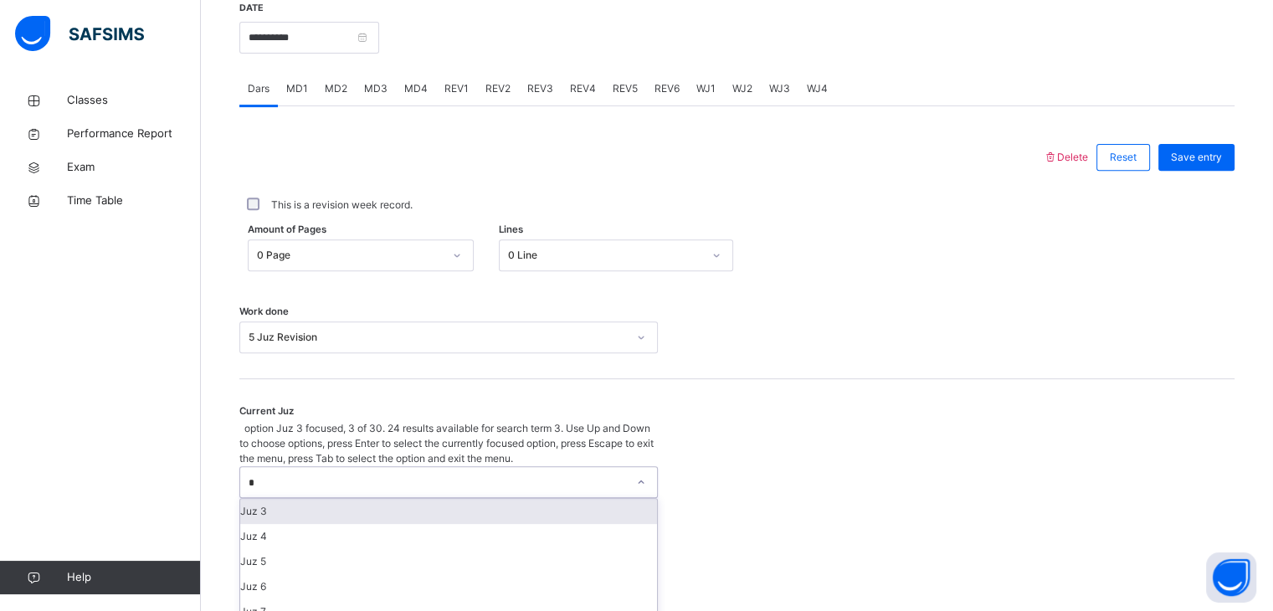
type input "**"
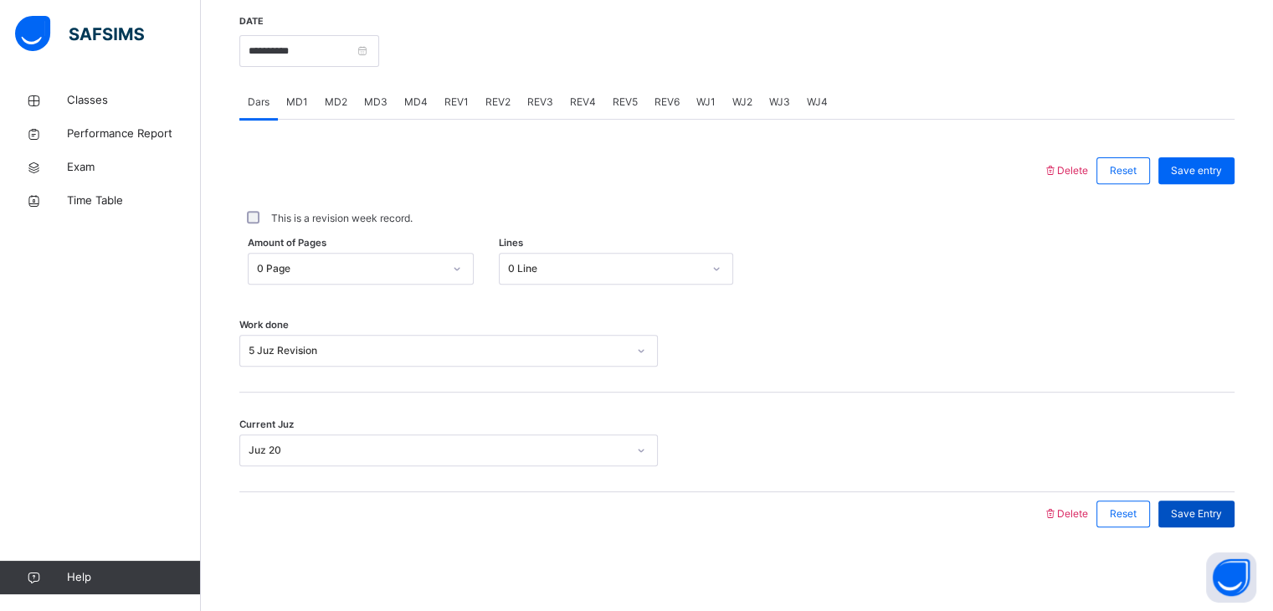
click at [1172, 525] on div "Save Entry" at bounding box center [1197, 514] width 76 height 27
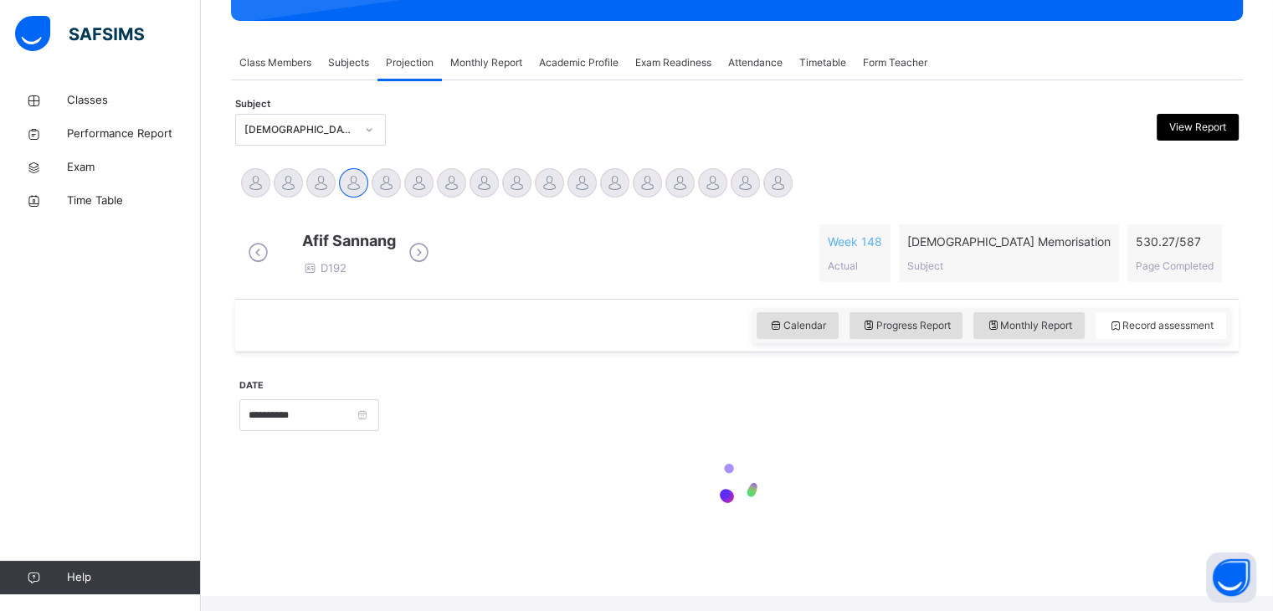
scroll to position [267, 0]
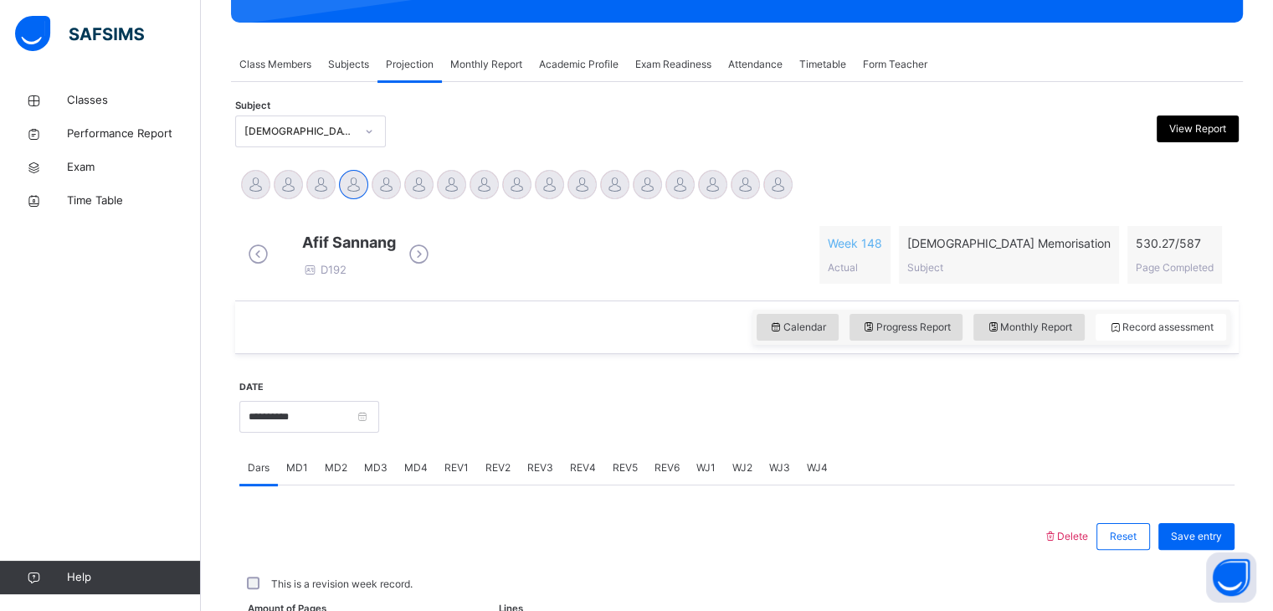
click at [459, 451] on div "REV1" at bounding box center [456, 467] width 41 height 33
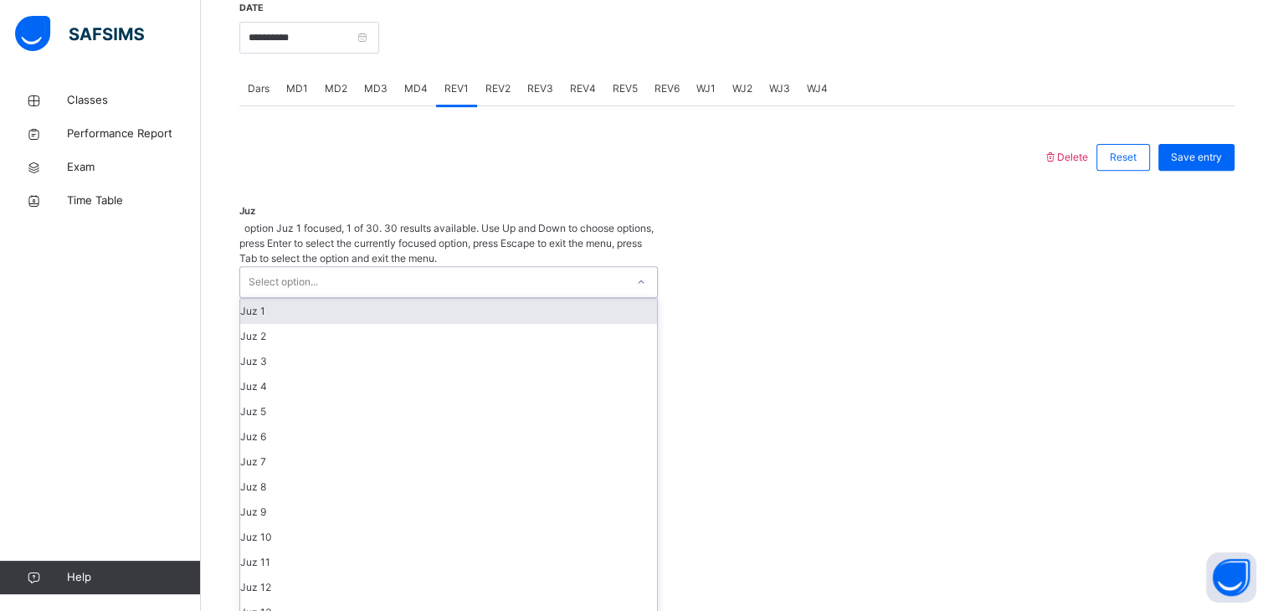
click at [466, 267] on div "Select option..." at bounding box center [432, 282] width 385 height 30
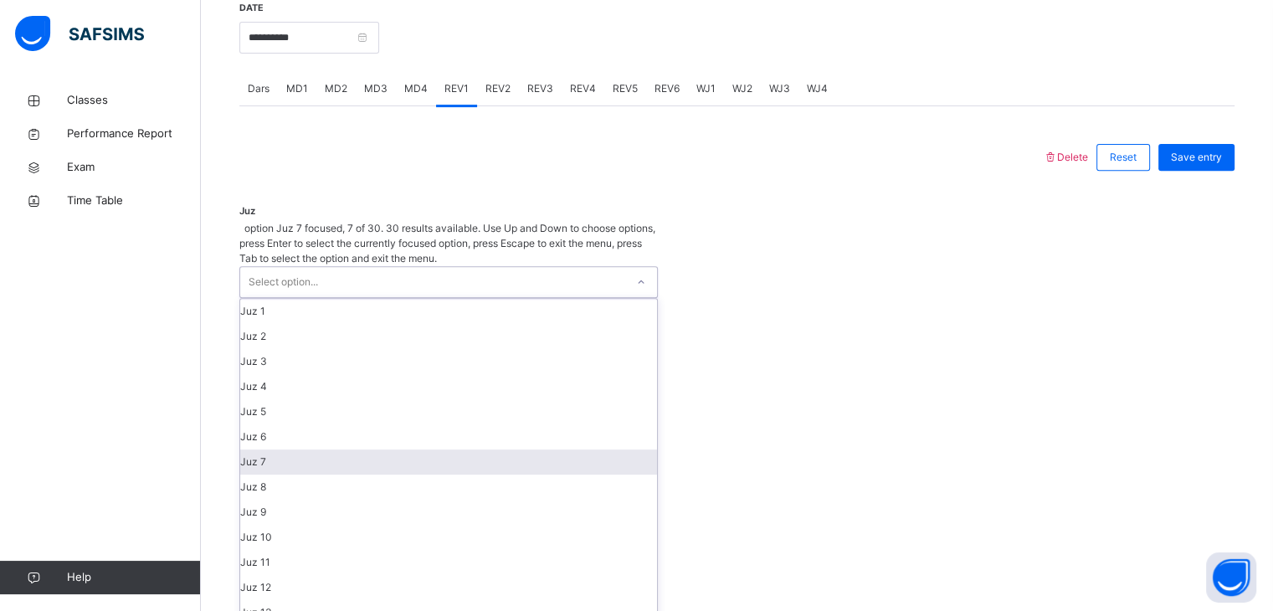
scroll to position [184, 0]
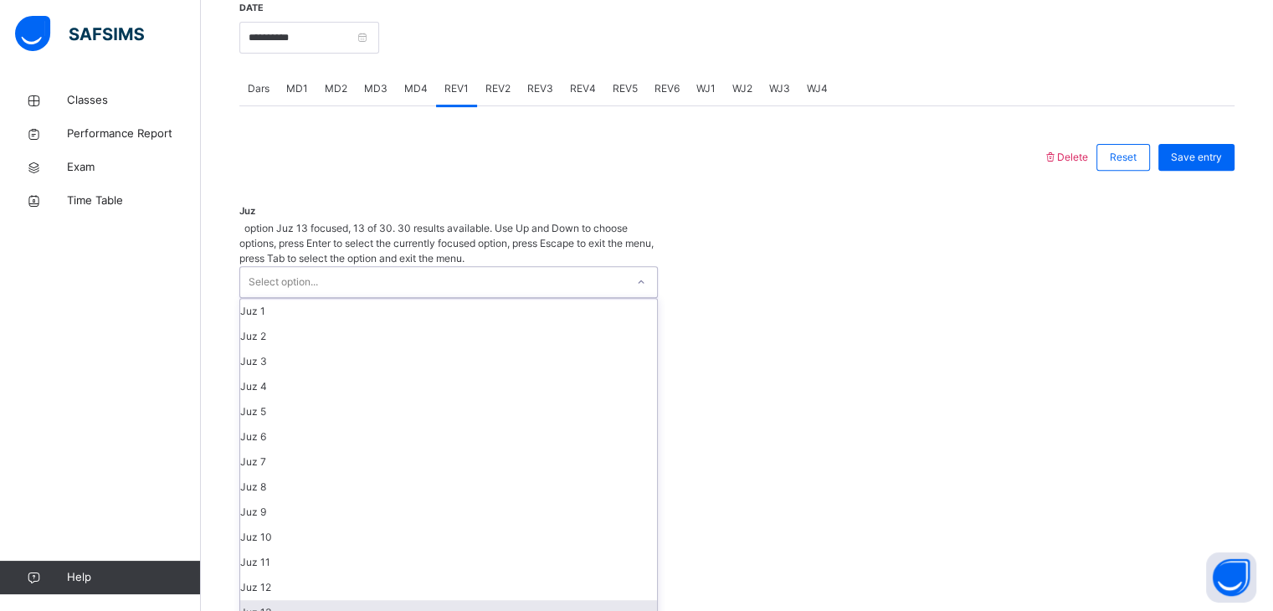
click at [481, 600] on div "Juz 13" at bounding box center [448, 612] width 417 height 25
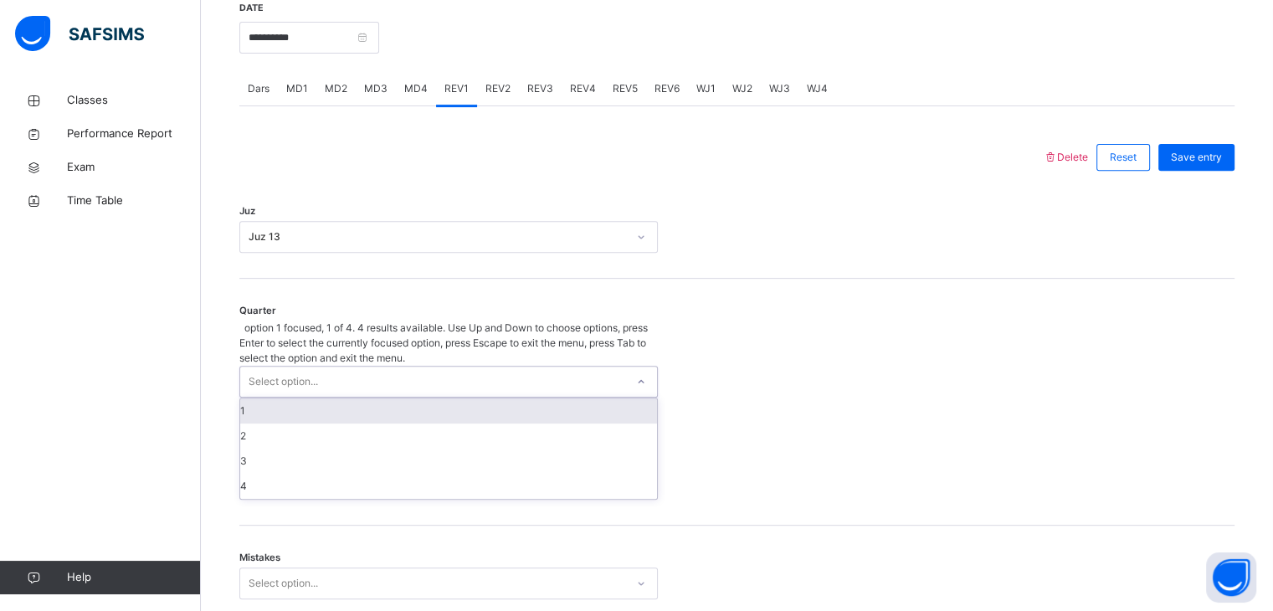
click at [423, 367] on div "Select option..." at bounding box center [432, 382] width 385 height 30
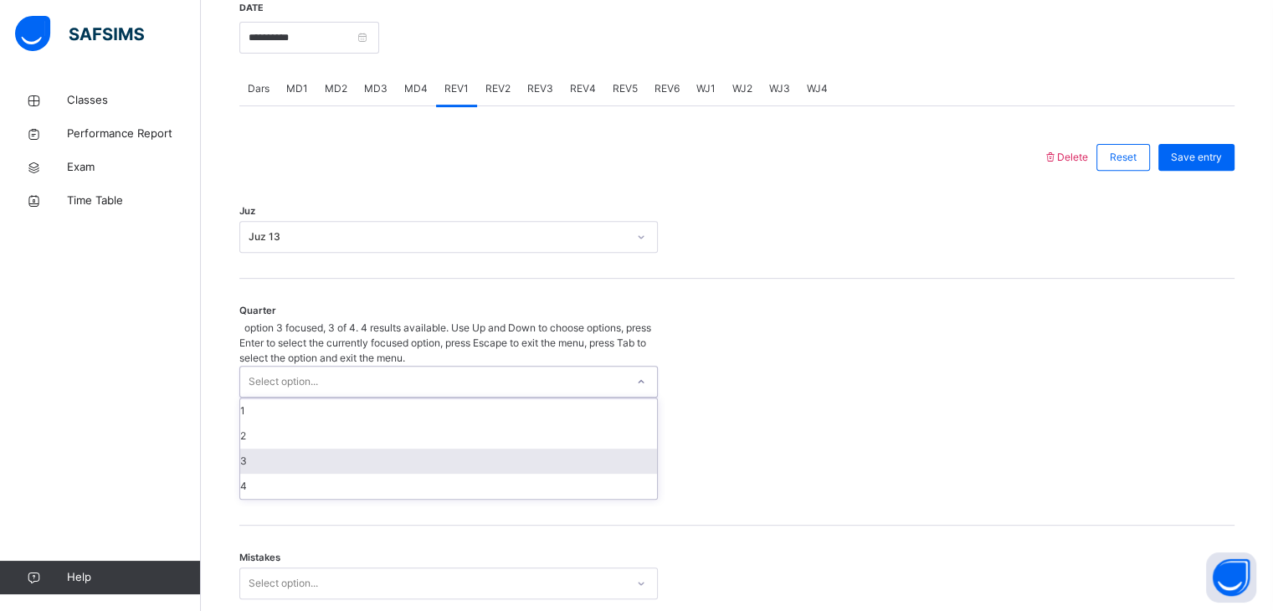
click at [439, 449] on div "3" at bounding box center [448, 461] width 417 height 25
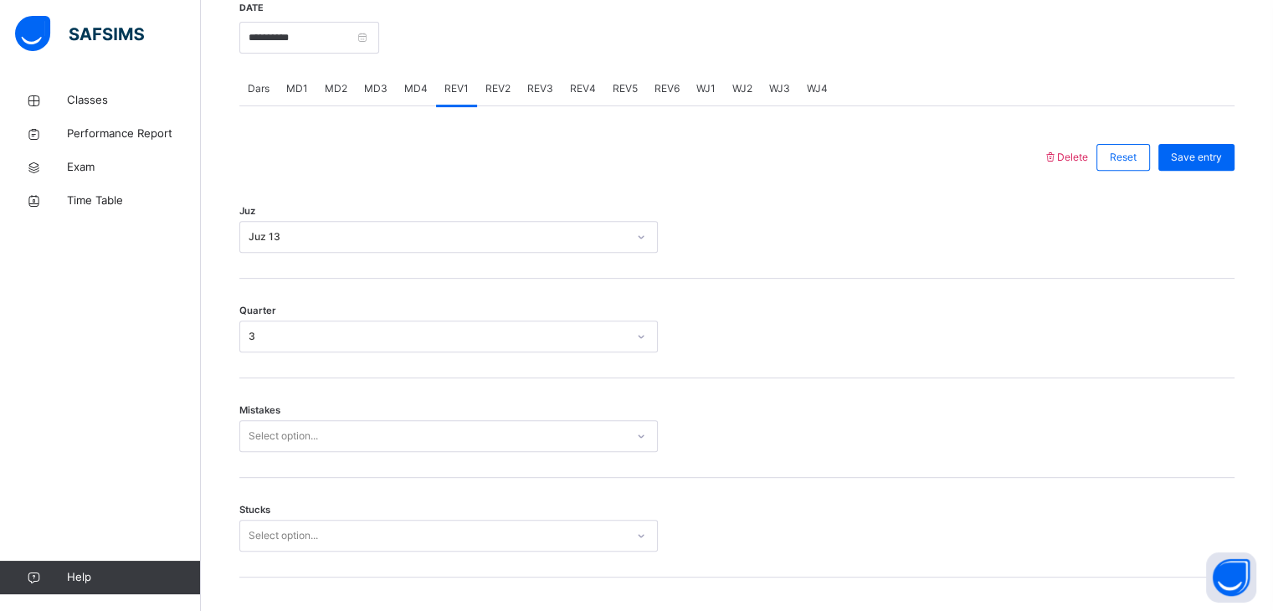
click at [434, 467] on div "Mistakes Select option..." at bounding box center [736, 428] width 995 height 100
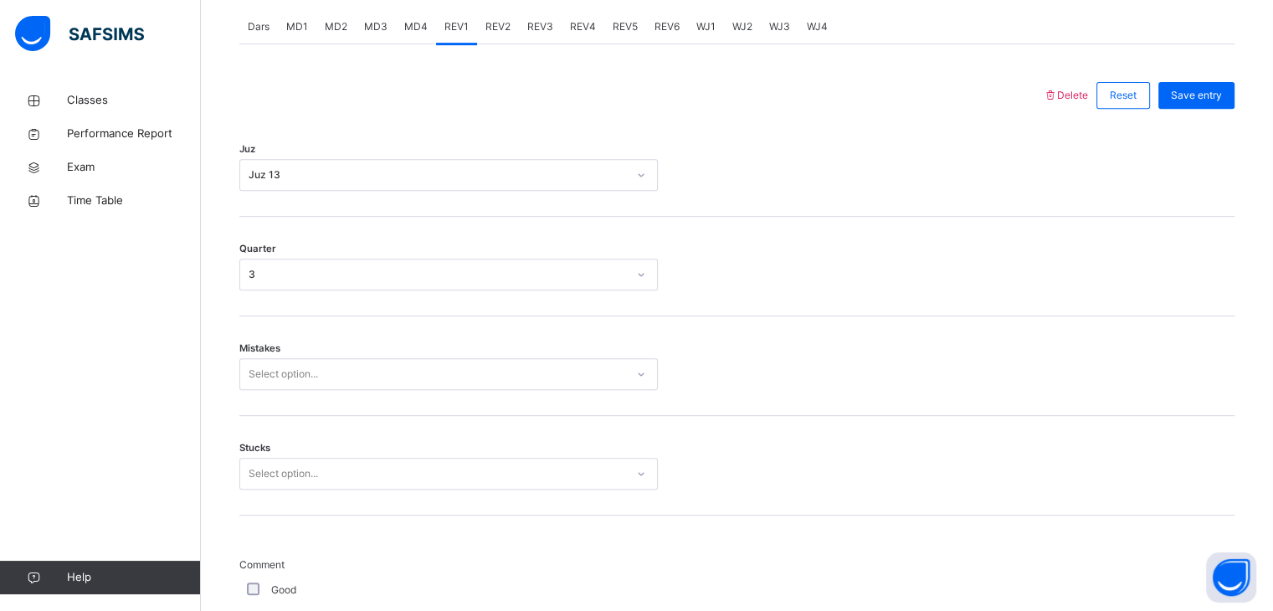
click at [432, 390] on div "Select option..." at bounding box center [448, 374] width 419 height 32
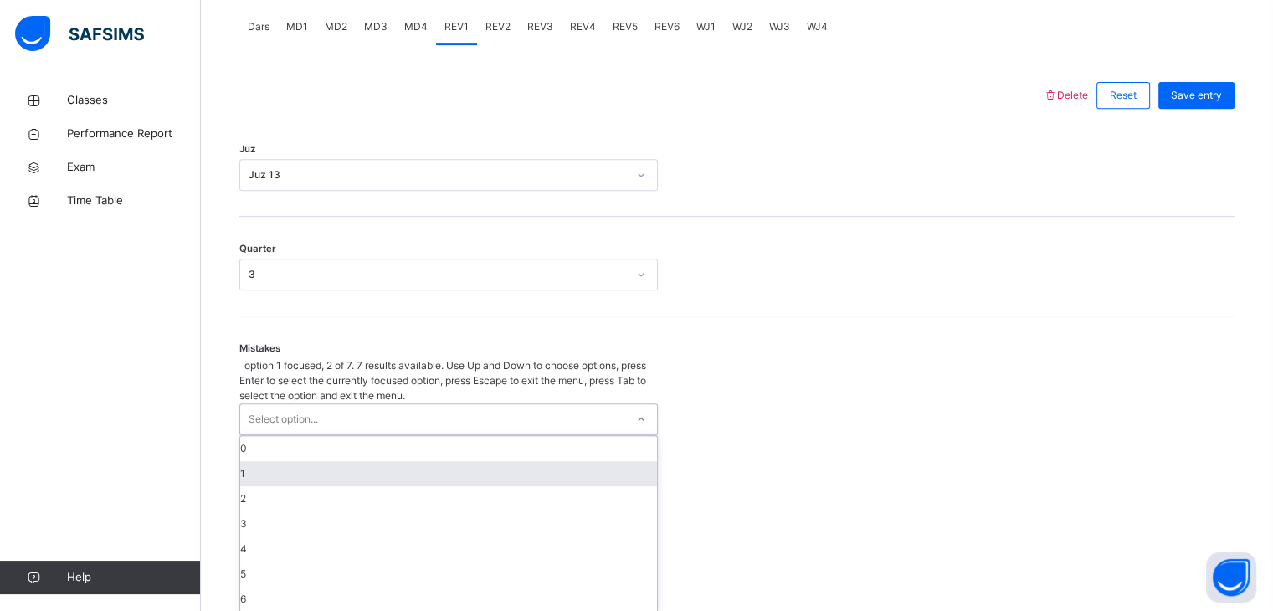
scroll to position [713, 0]
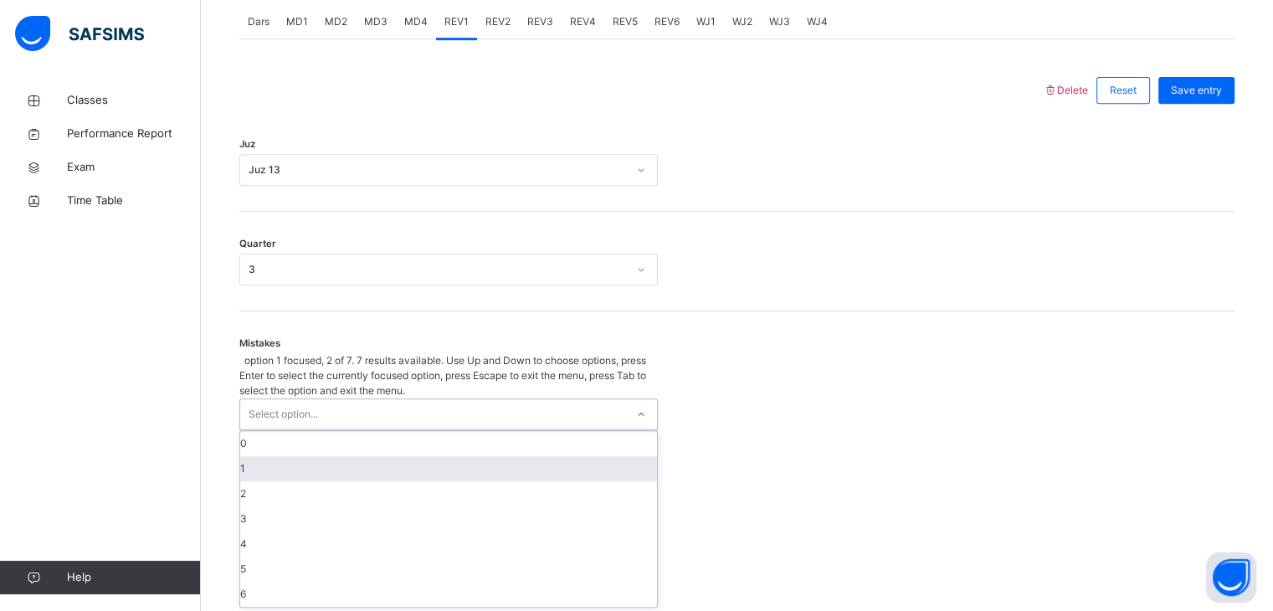
click at [429, 456] on div "1" at bounding box center [448, 468] width 417 height 25
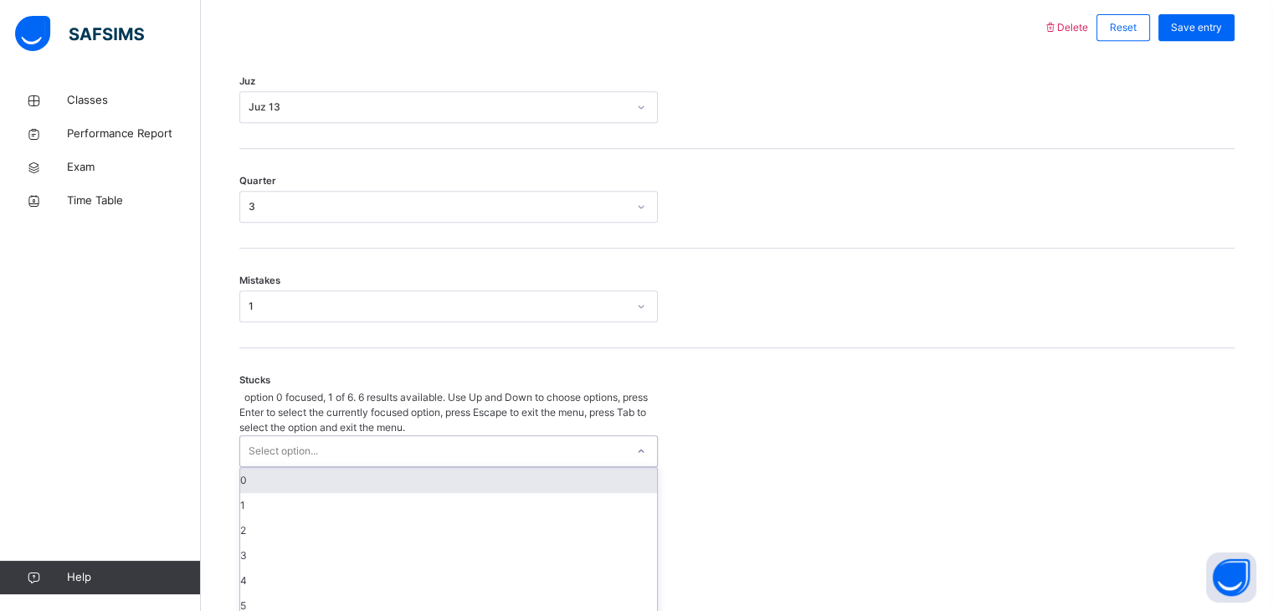
click at [430, 470] on div "option 0 focused, 1 of 6. 6 results available. Use Up and Down to choose option…" at bounding box center [448, 504] width 419 height 229
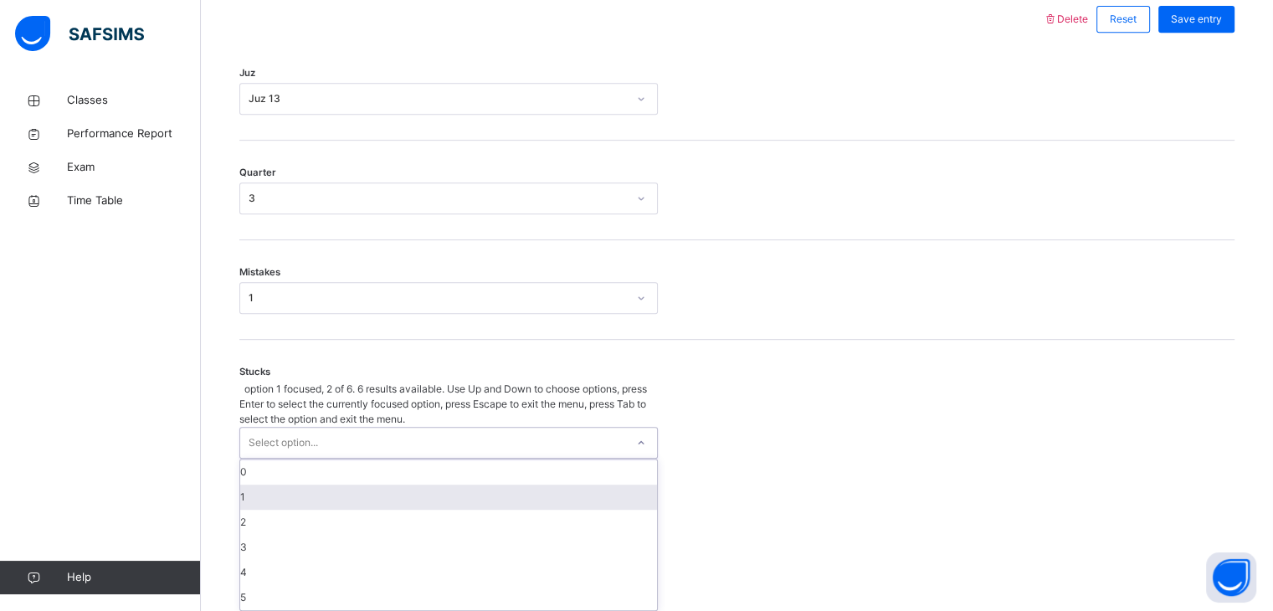
click at [430, 485] on div "1" at bounding box center [448, 497] width 417 height 25
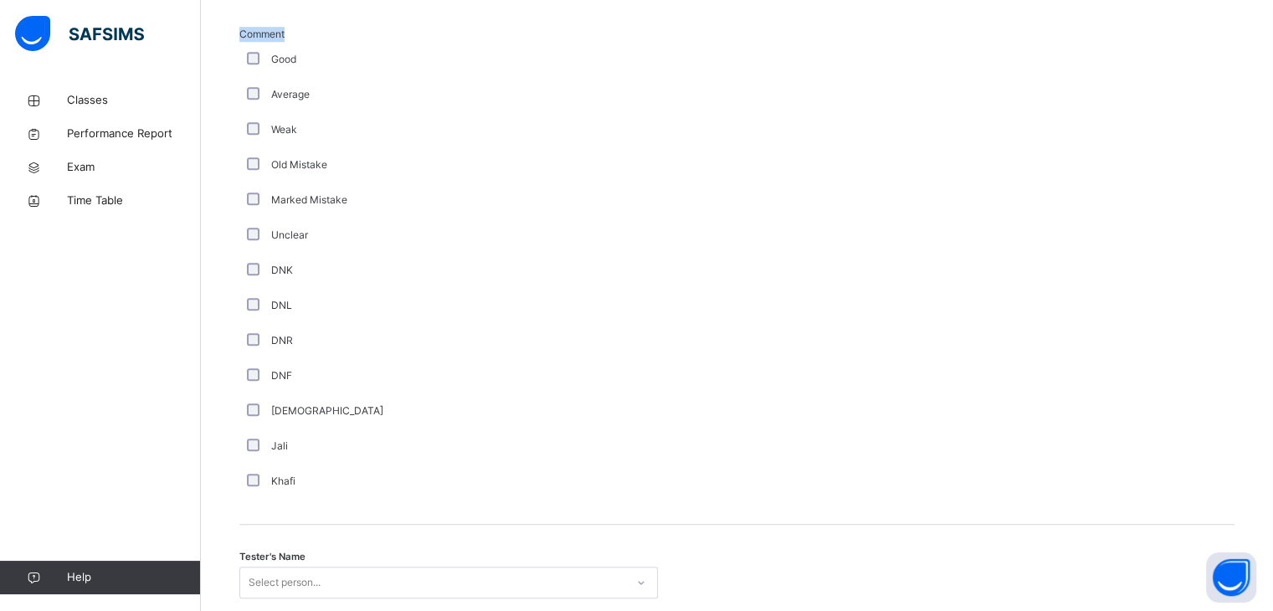
scroll to position [1241, 0]
click at [437, 575] on div "Tester's Name Select person..." at bounding box center [736, 573] width 995 height 100
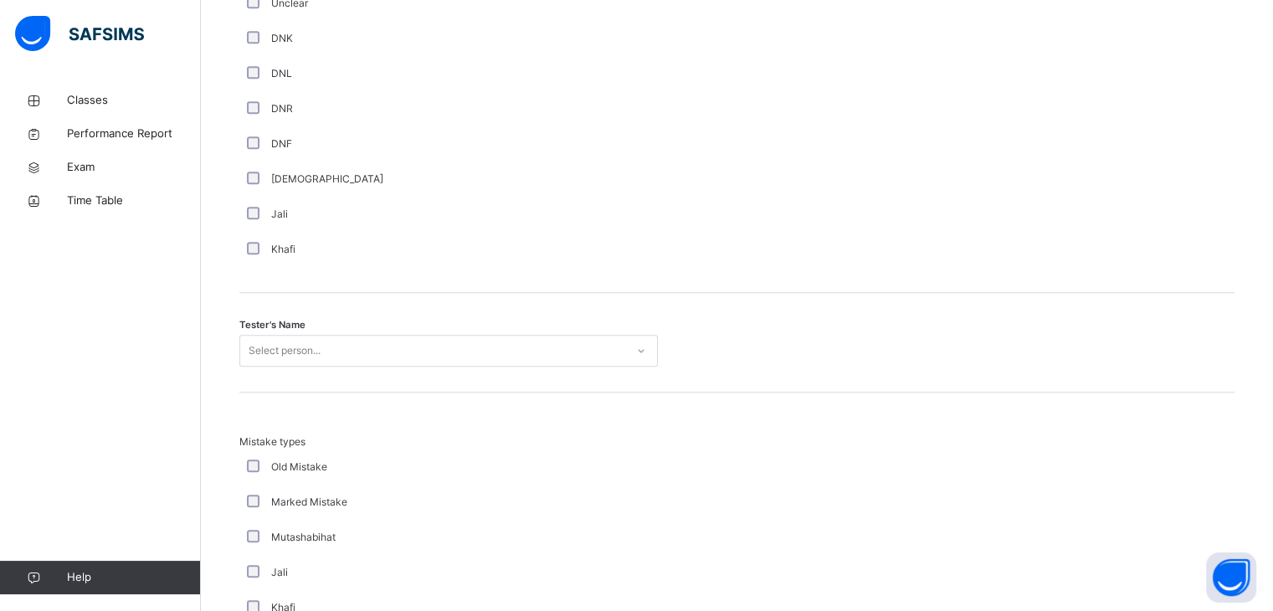
click at [446, 367] on div "Select person..." at bounding box center [448, 351] width 419 height 32
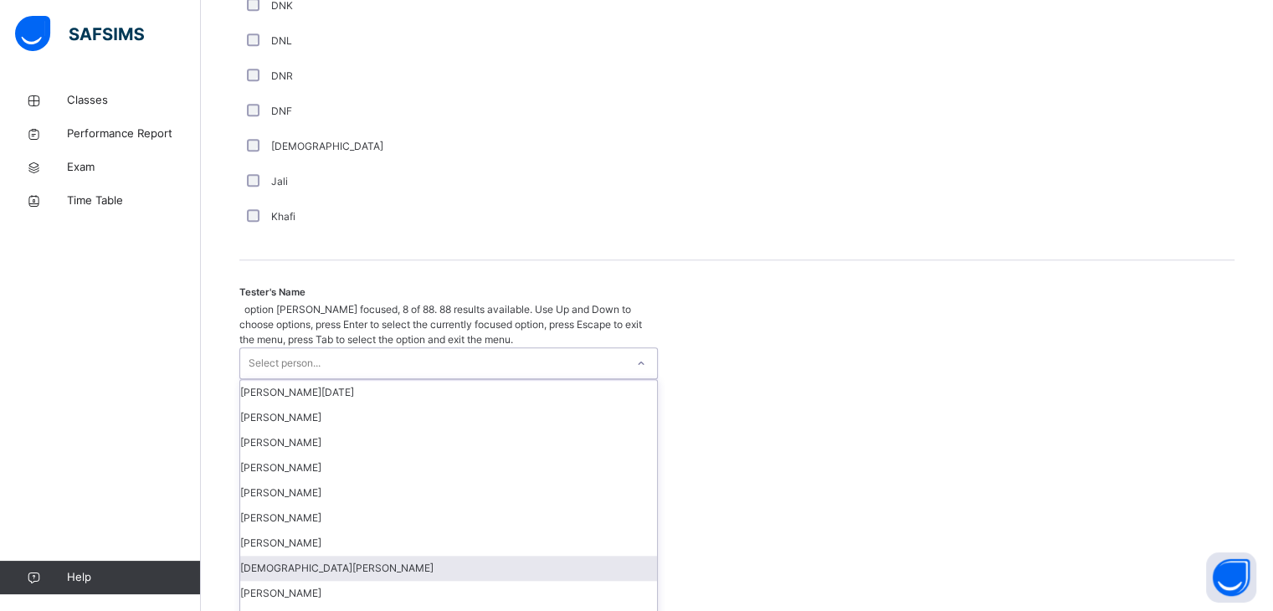
scroll to position [1504, 0]
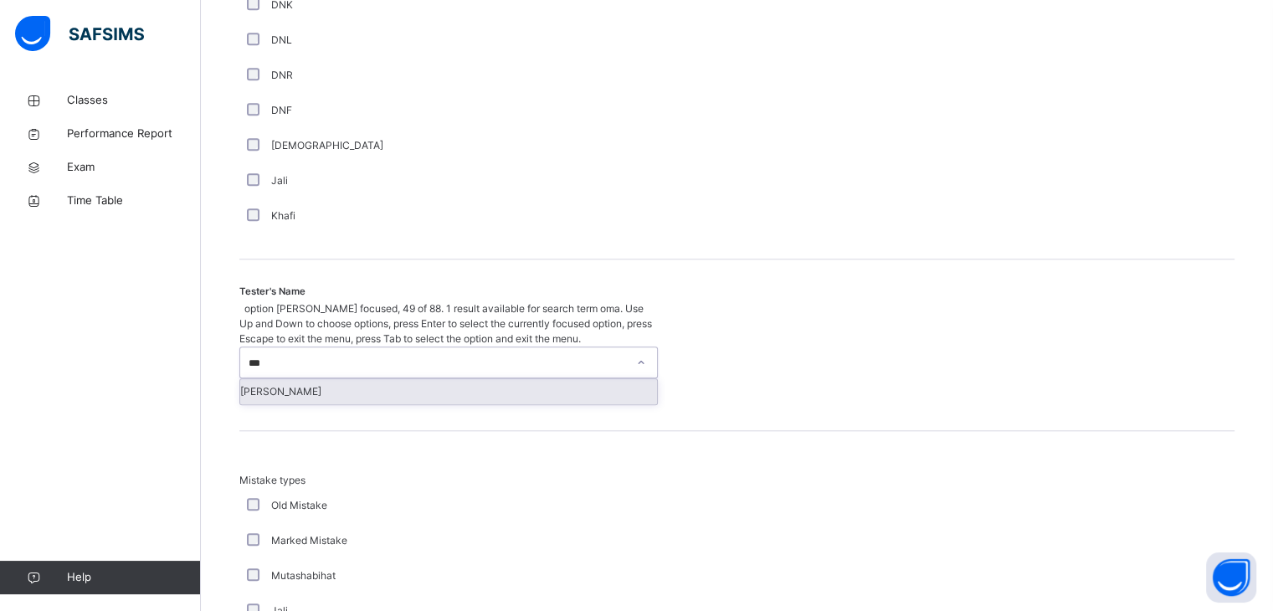
type input "****"
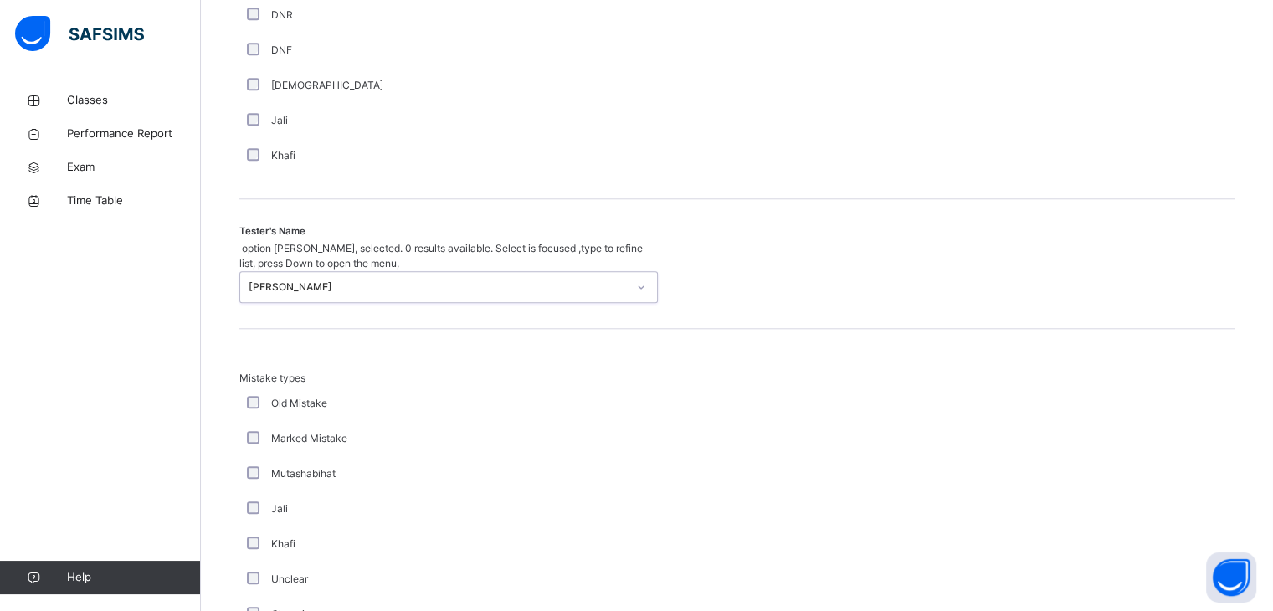
scroll to position [1530, 0]
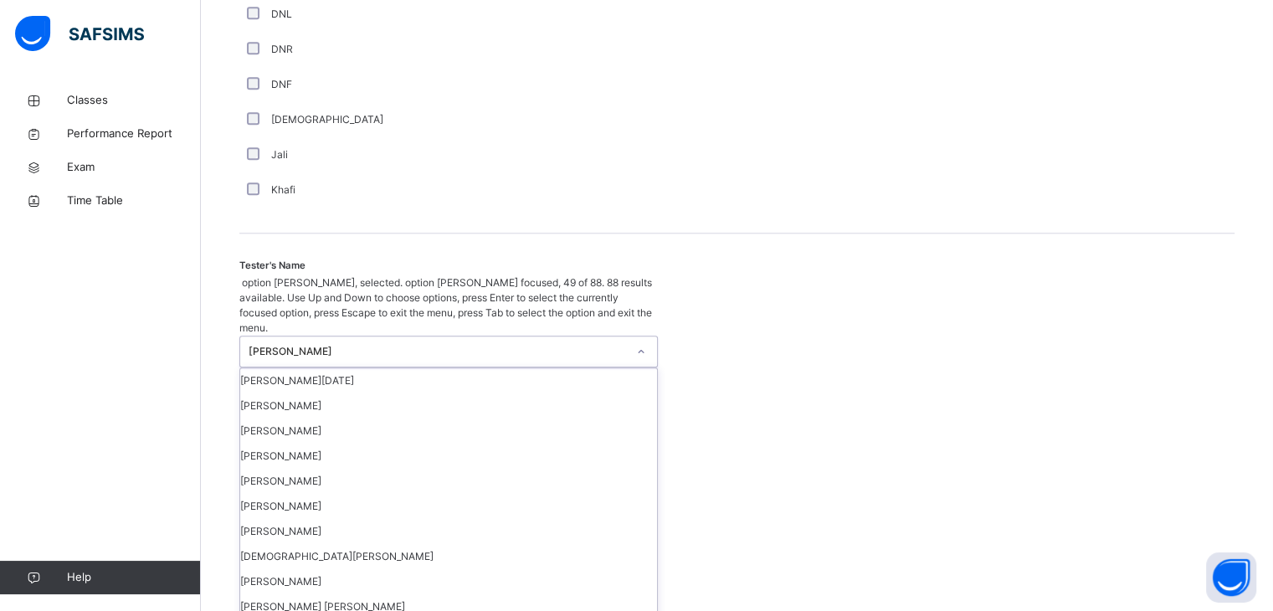
click at [435, 337] on div "[PERSON_NAME]" at bounding box center [432, 352] width 385 height 30
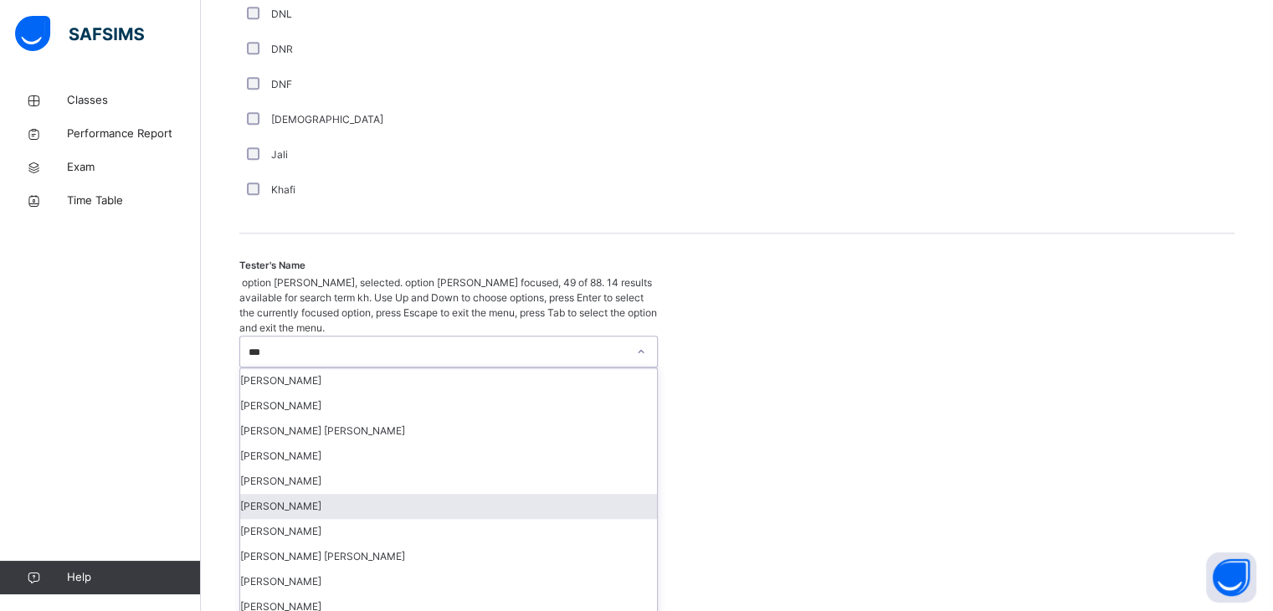
scroll to position [33, 0]
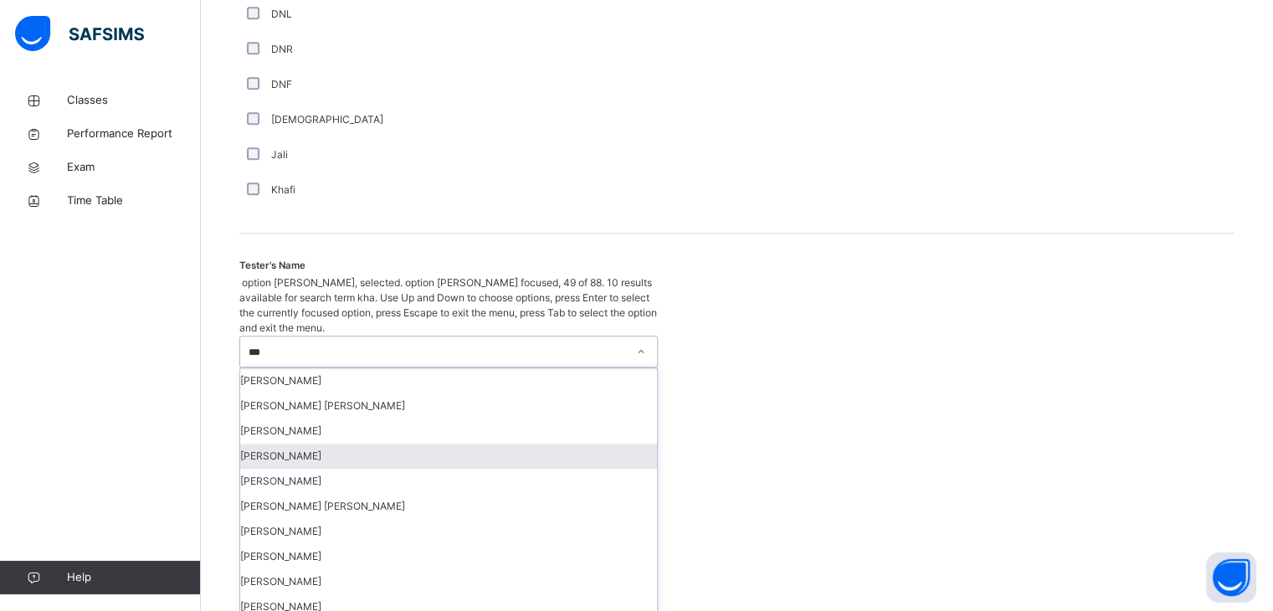
type input "****"
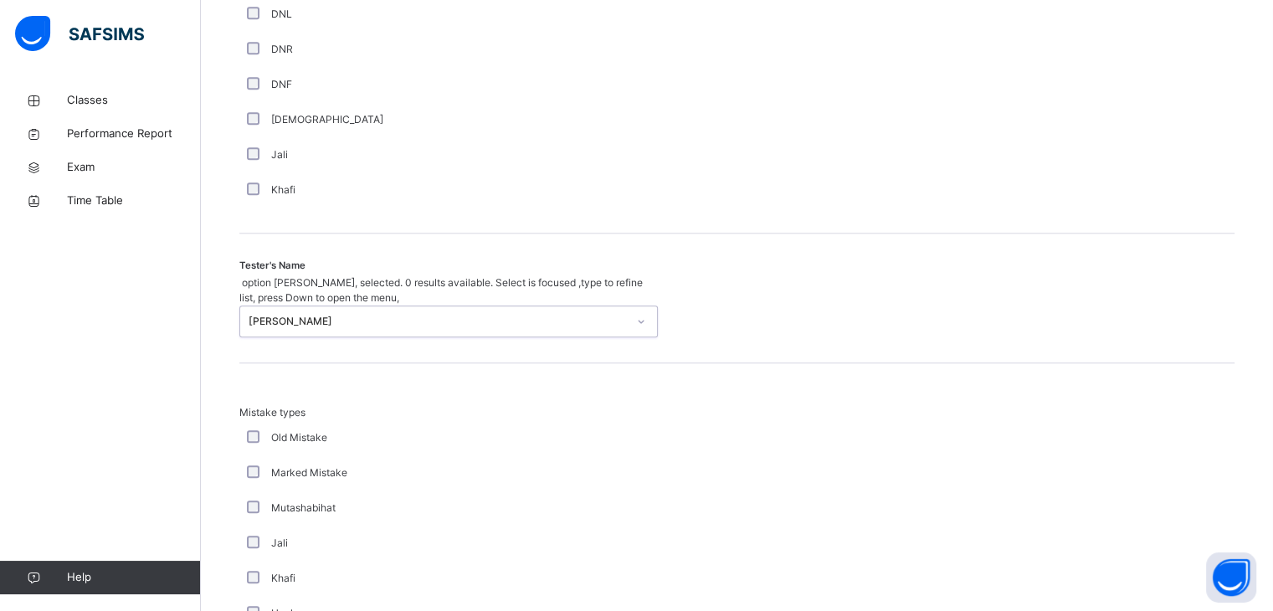
scroll to position [1812, 0]
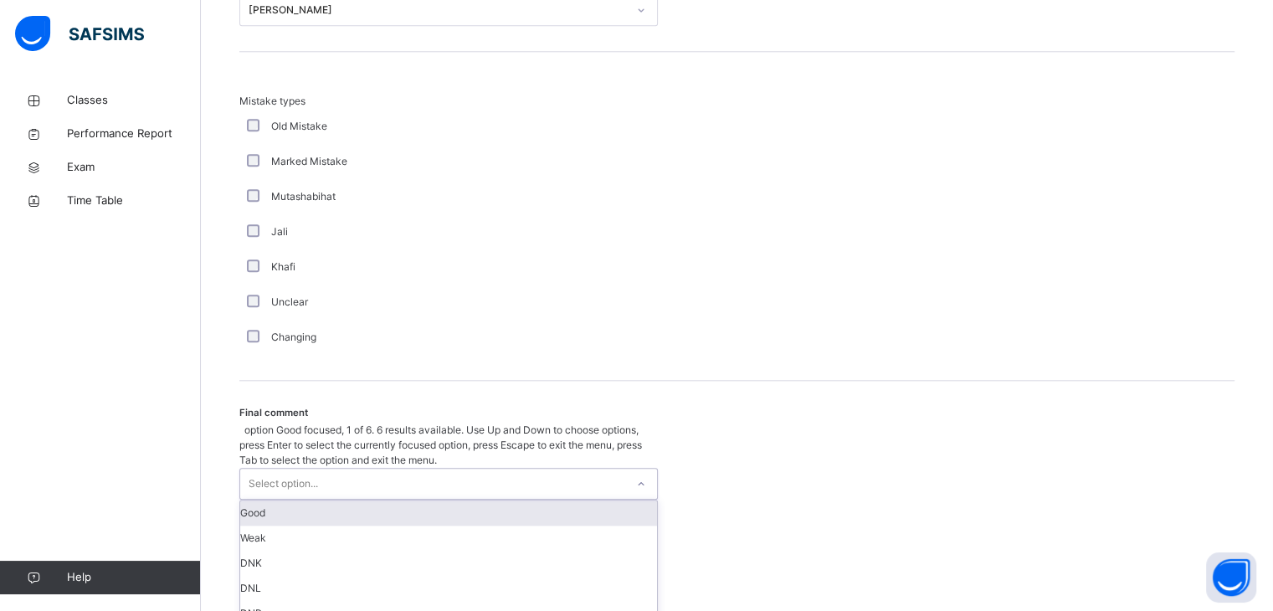
click at [455, 469] on div "Select option..." at bounding box center [432, 484] width 385 height 30
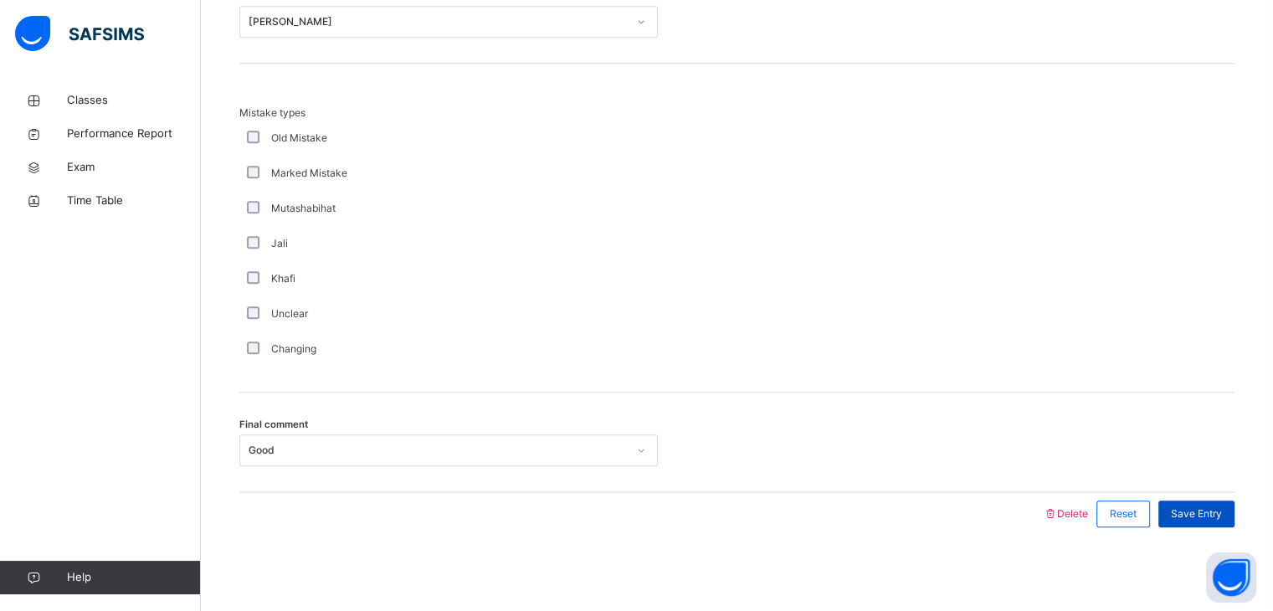
click at [1220, 504] on div "Save Entry" at bounding box center [1197, 514] width 76 height 27
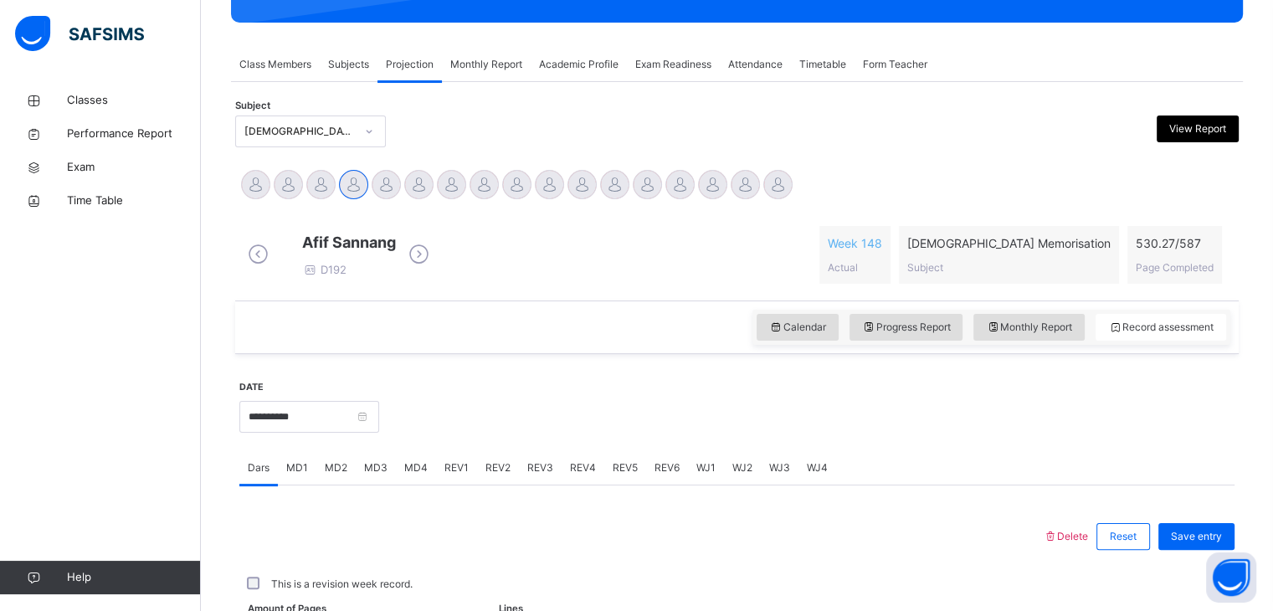
scroll to position [646, 0]
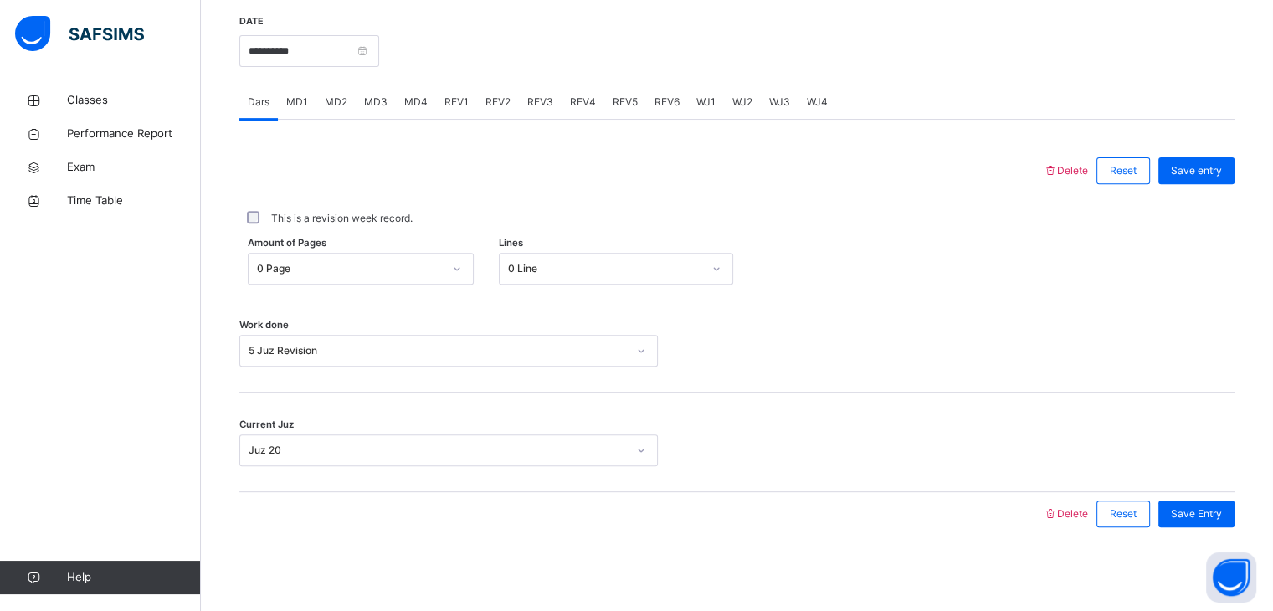
click at [453, 111] on div "REV1" at bounding box center [456, 101] width 41 height 33
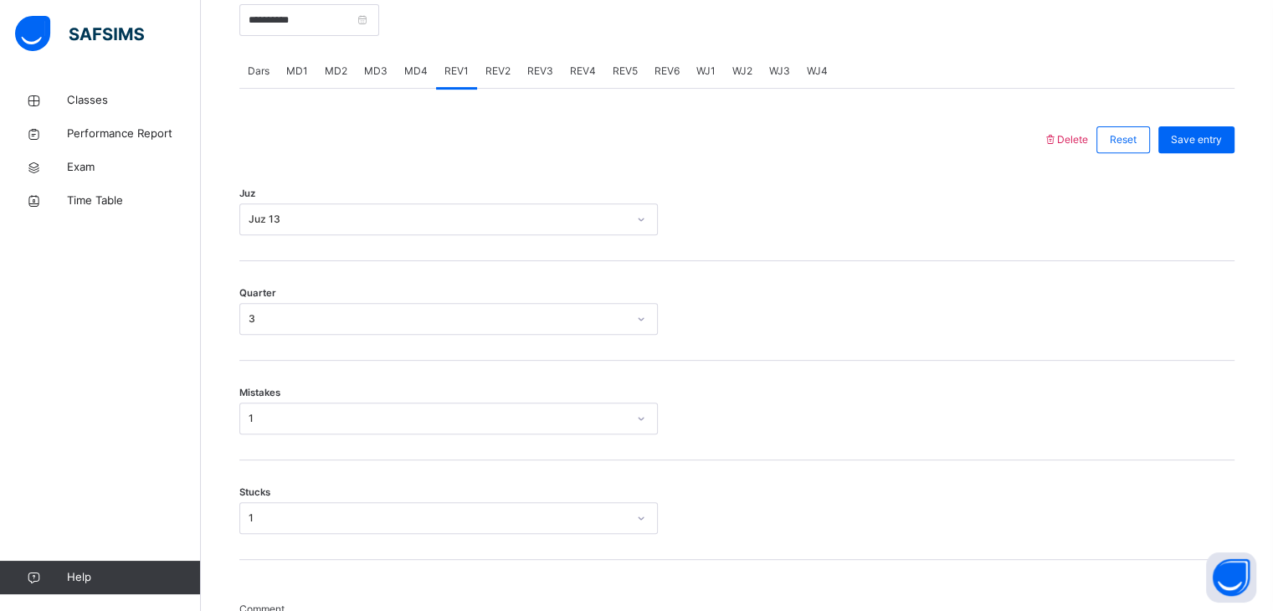
scroll to position [663, 0]
click at [499, 89] on div "REV2" at bounding box center [498, 71] width 42 height 33
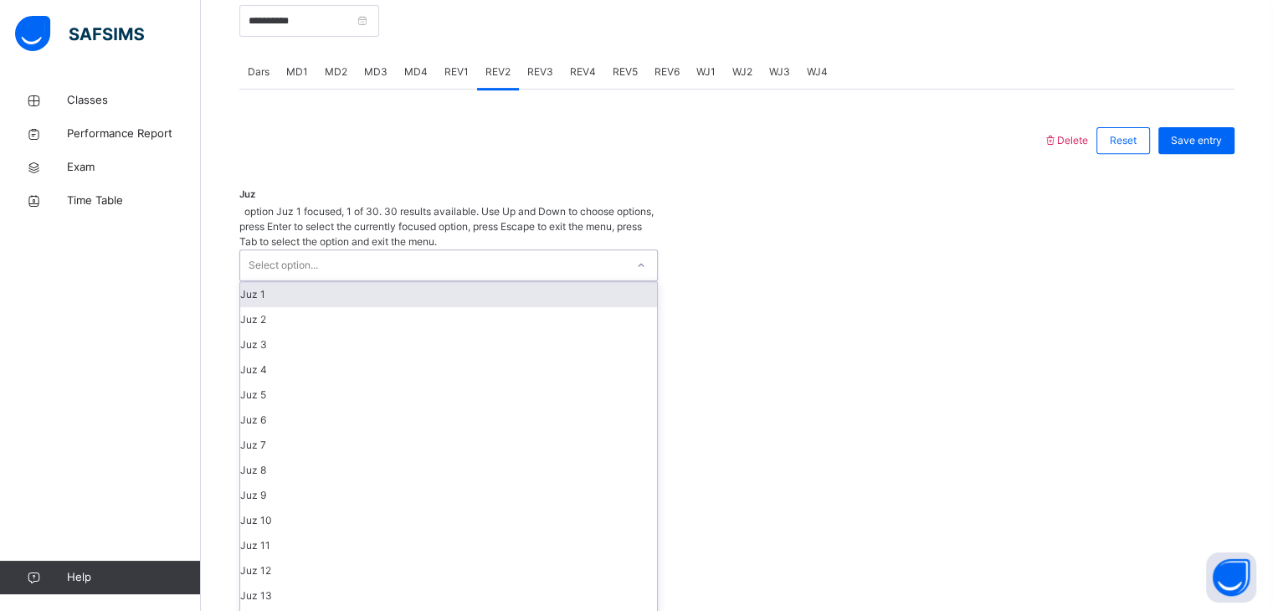
click at [347, 250] on div "Select option..." at bounding box center [432, 265] width 385 height 30
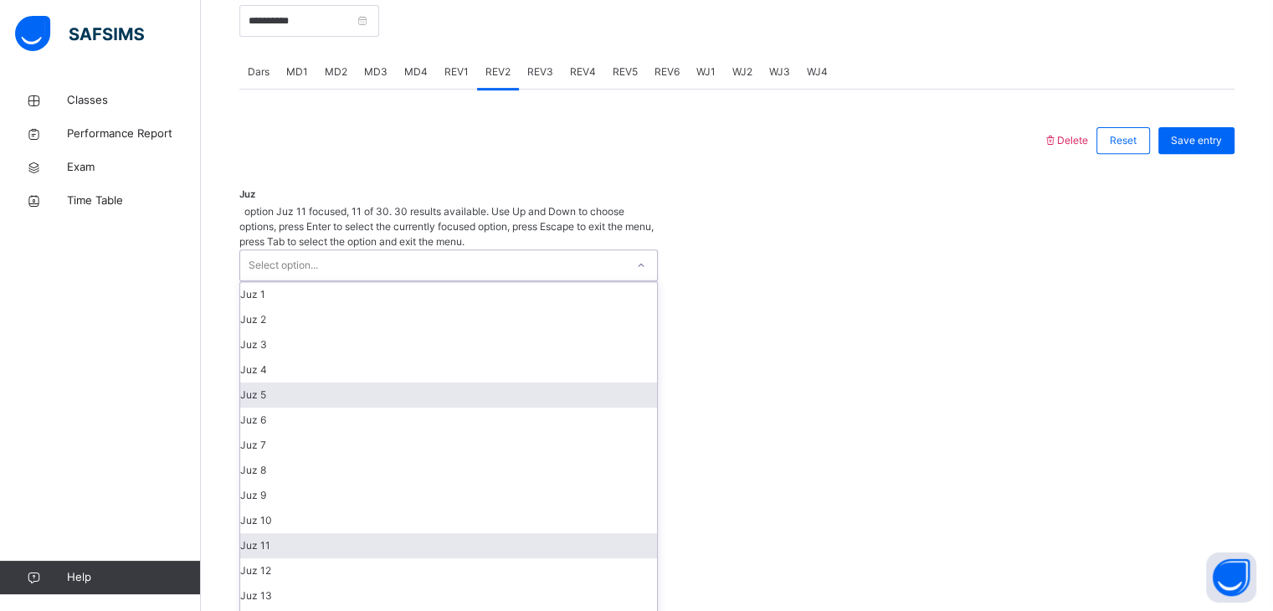
scroll to position [167, 0]
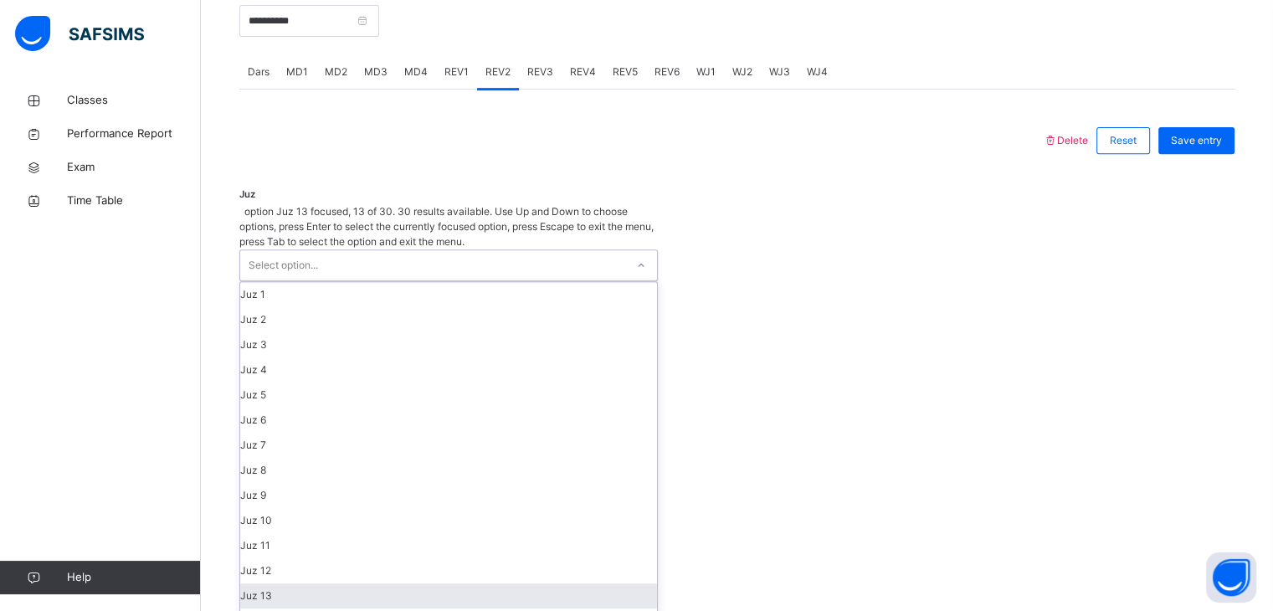
click at [378, 583] on div "Juz 13" at bounding box center [448, 595] width 417 height 25
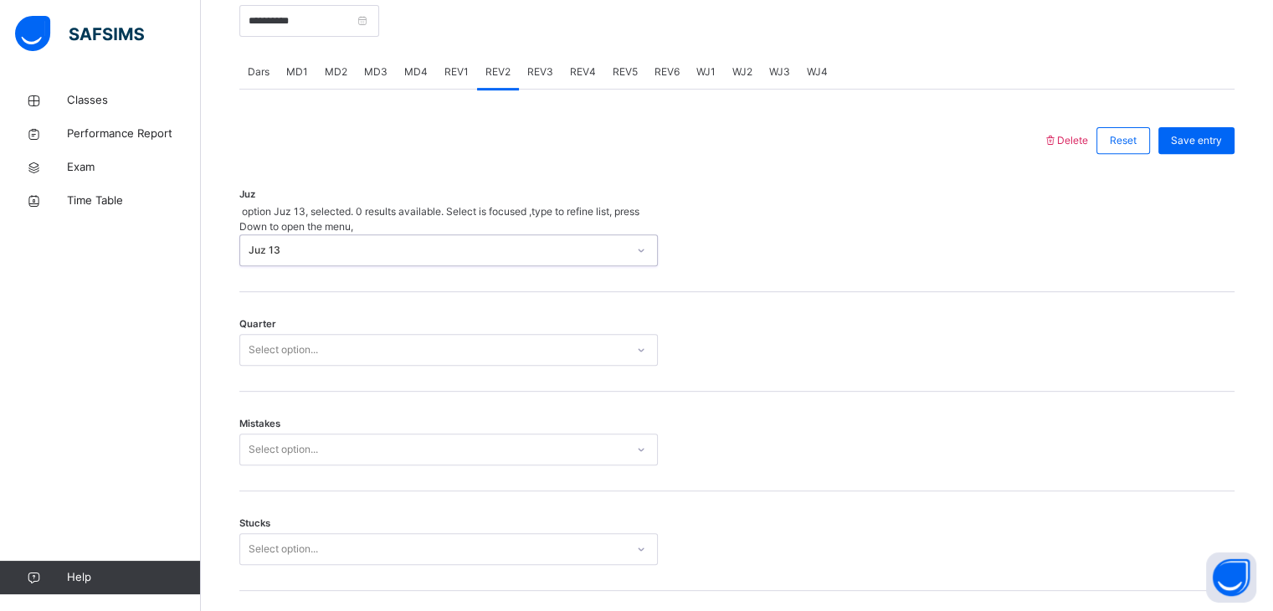
click at [357, 337] on div "Select option..." at bounding box center [432, 350] width 385 height 26
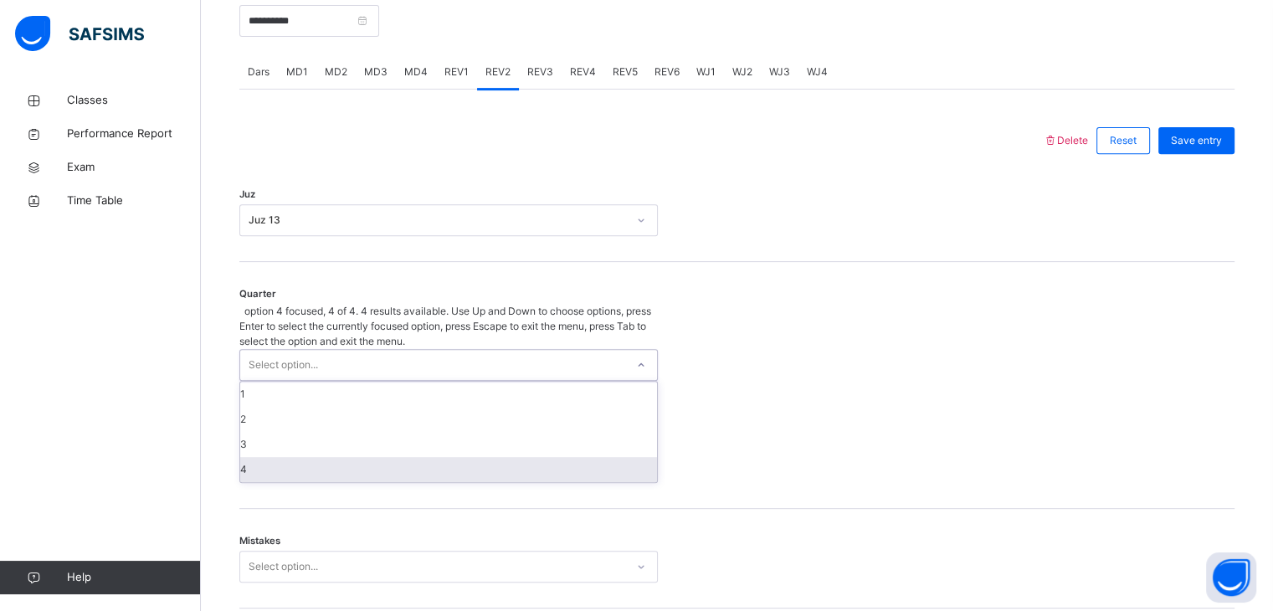
click at [335, 457] on div "4" at bounding box center [448, 469] width 417 height 25
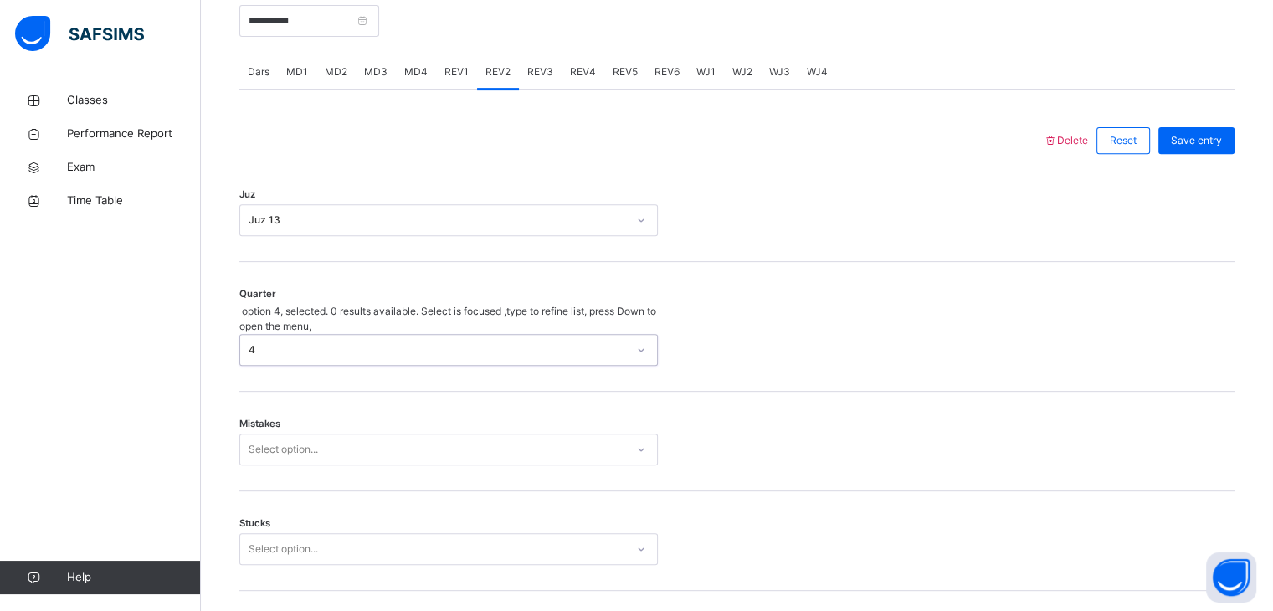
click at [336, 439] on div "Select option..." at bounding box center [448, 450] width 419 height 32
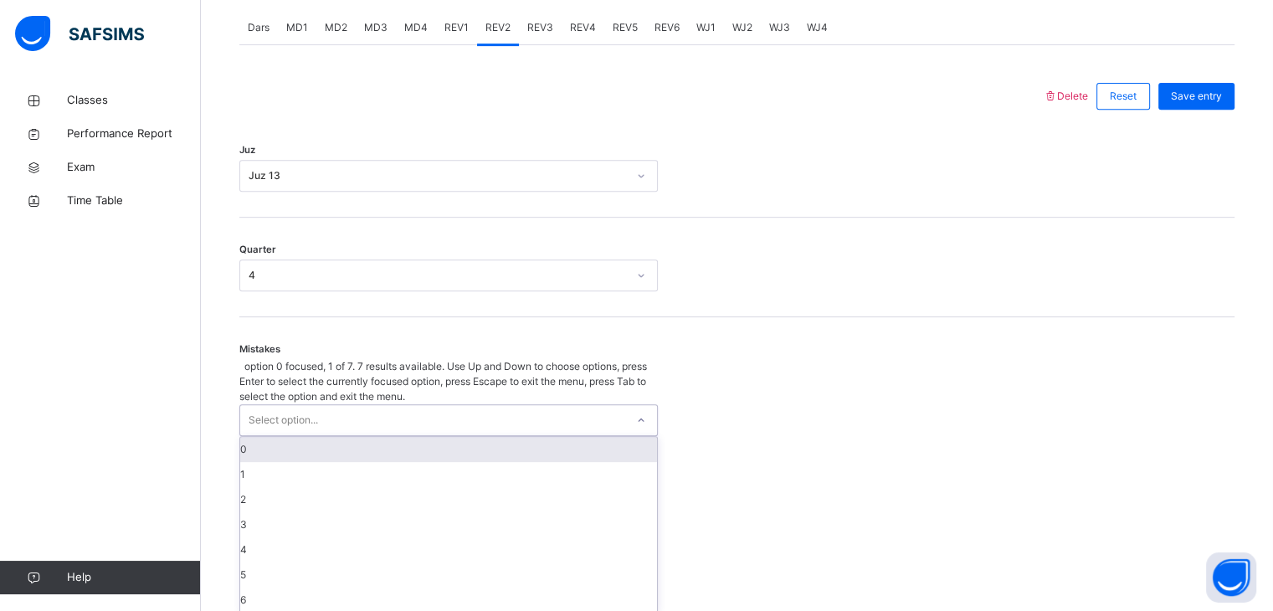
scroll to position [713, 0]
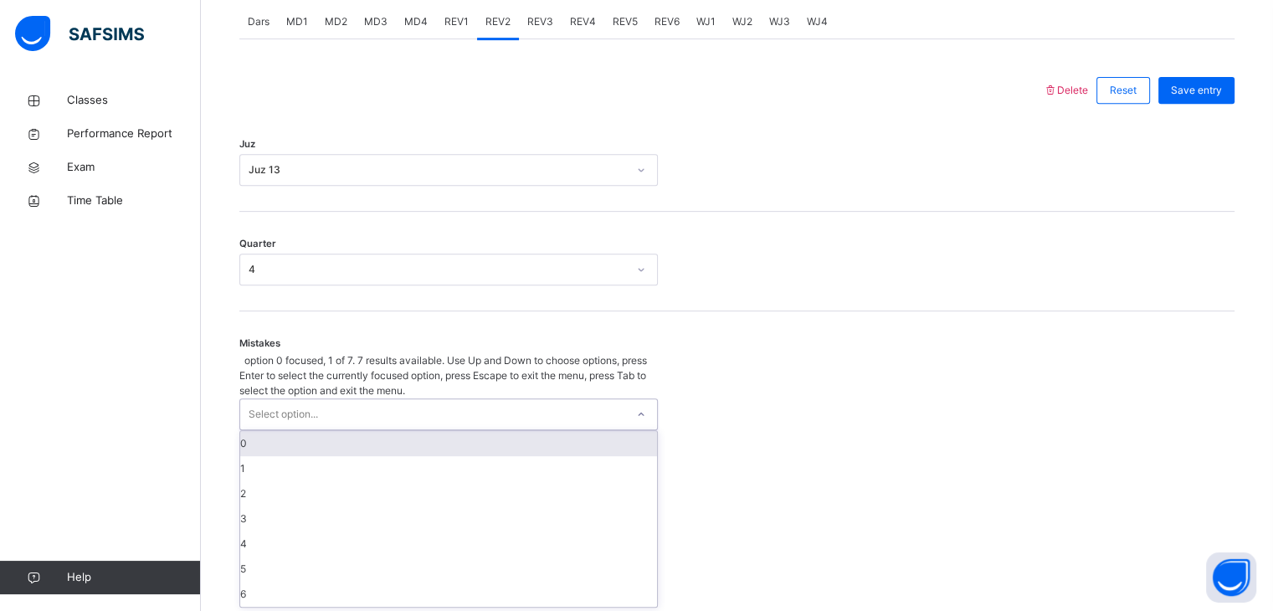
click at [332, 431] on div "0" at bounding box center [448, 443] width 417 height 25
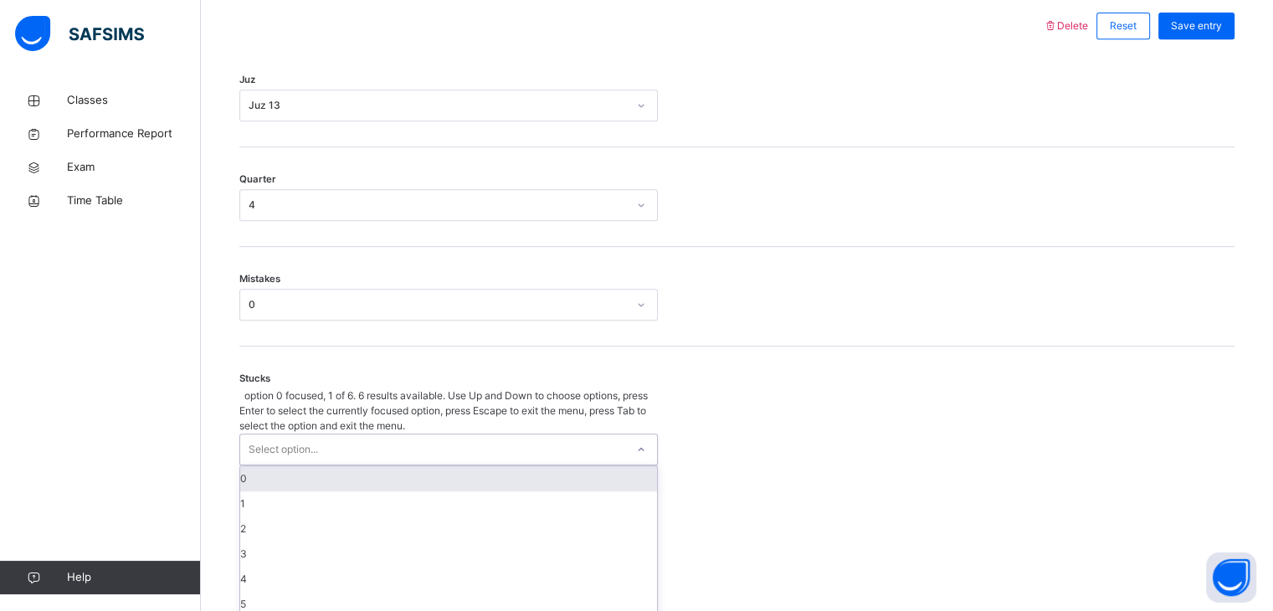
click at [337, 471] on div "option 0 focused, 1 of 6. 6 results available. Use Up and Down to choose option…" at bounding box center [448, 502] width 419 height 229
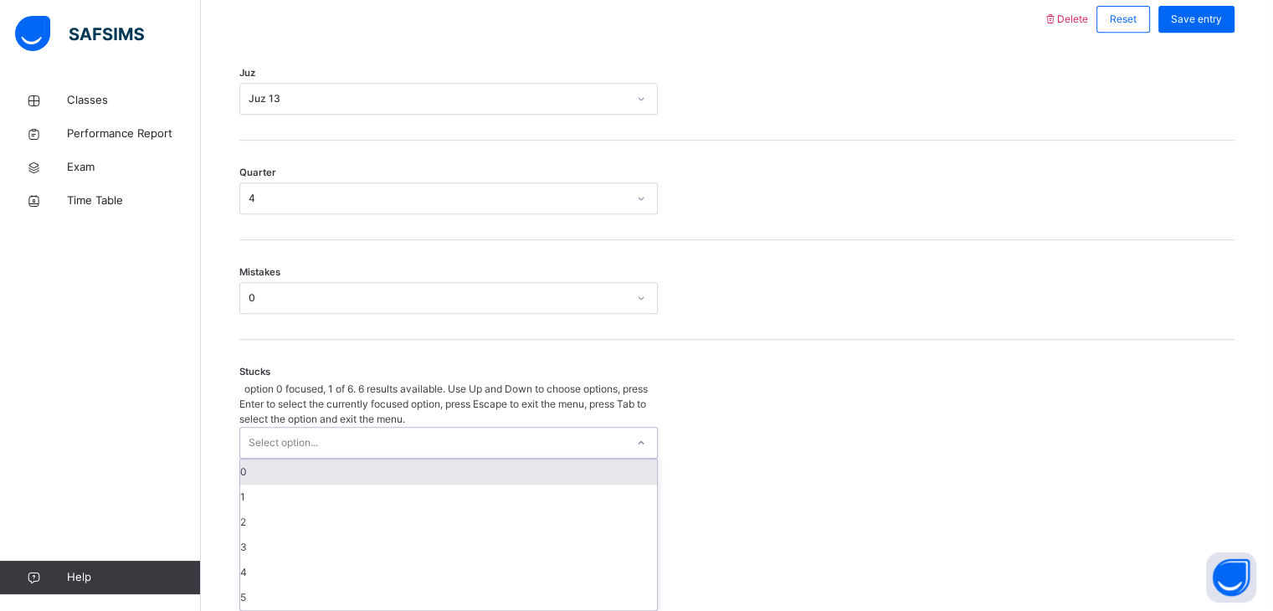
click at [329, 460] on div "0" at bounding box center [448, 472] width 417 height 25
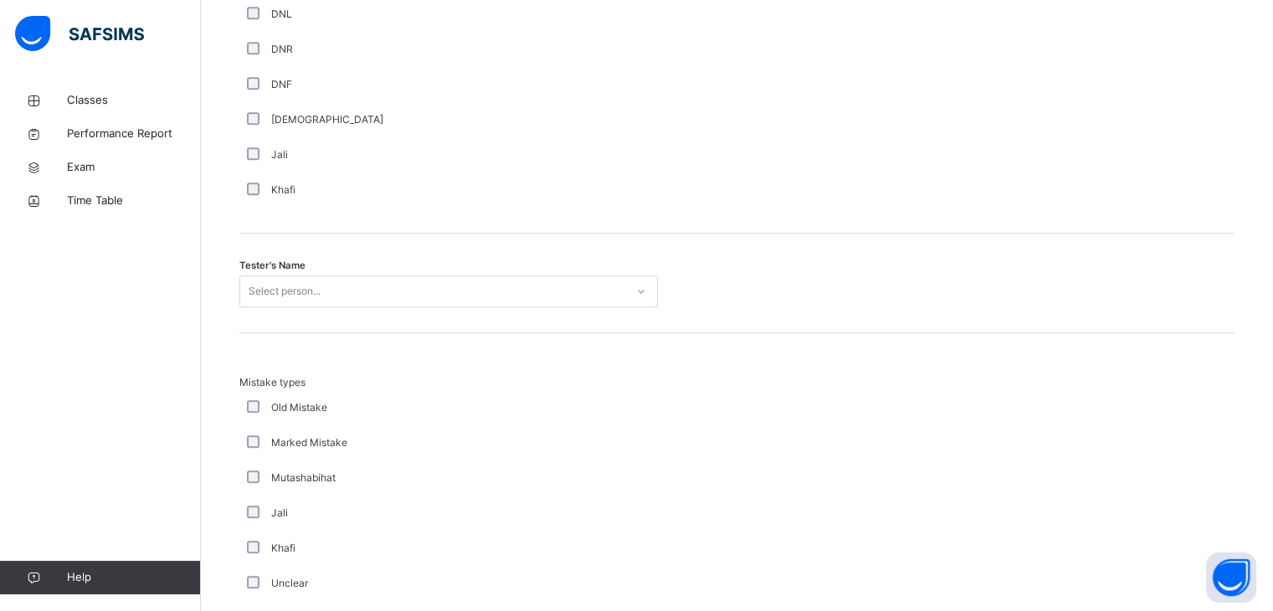
scroll to position [1561, 0]
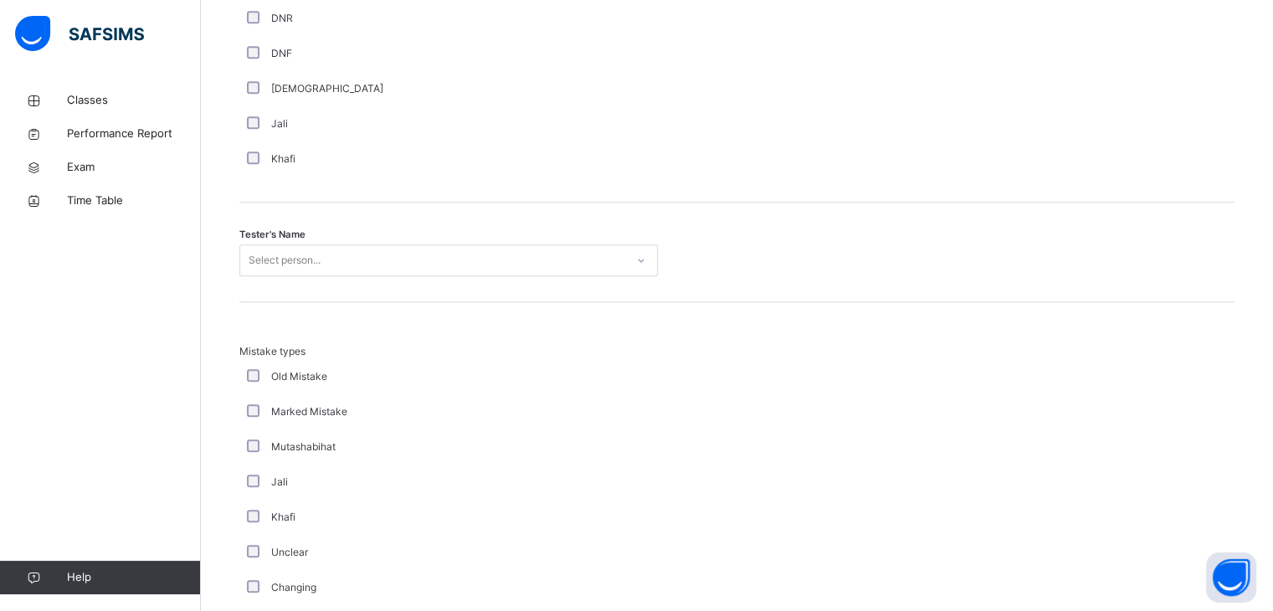
click at [395, 239] on div "Tester's Name Select person..." at bounding box center [736, 253] width 995 height 100
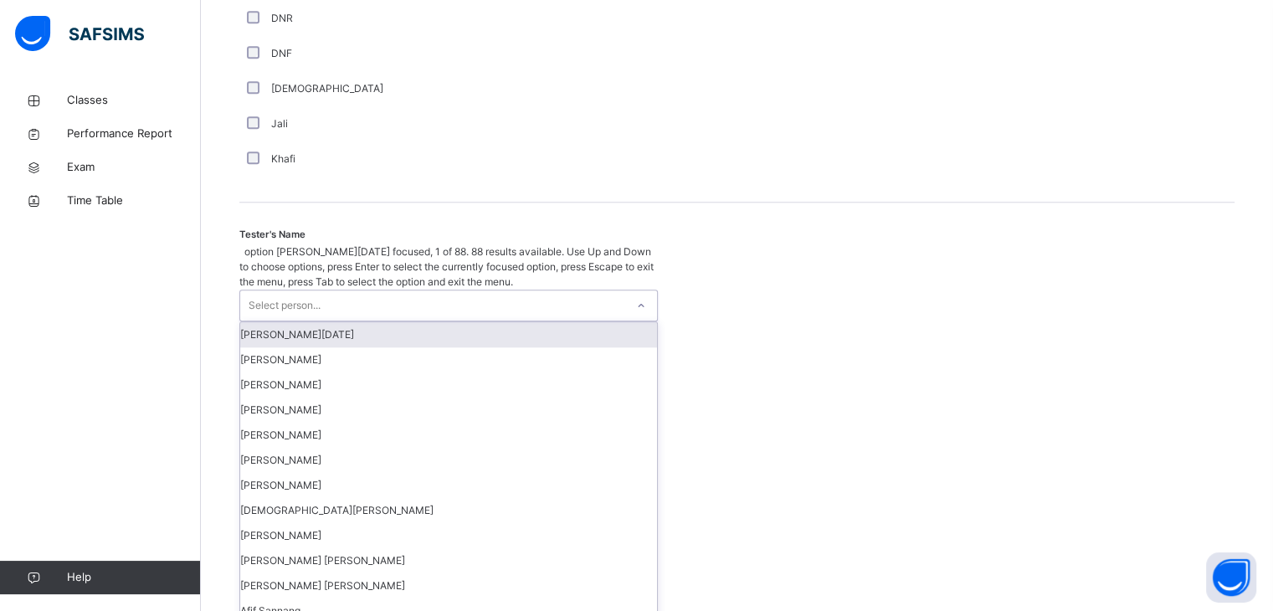
click at [402, 290] on div "Select person..." at bounding box center [432, 305] width 385 height 30
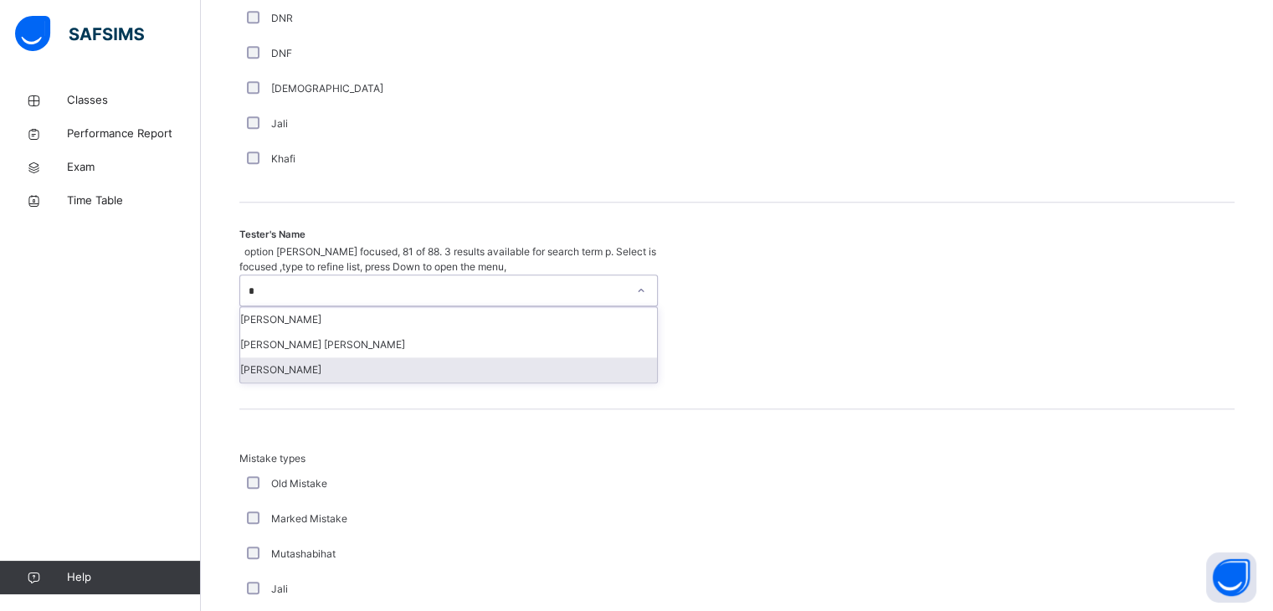
type input "**"
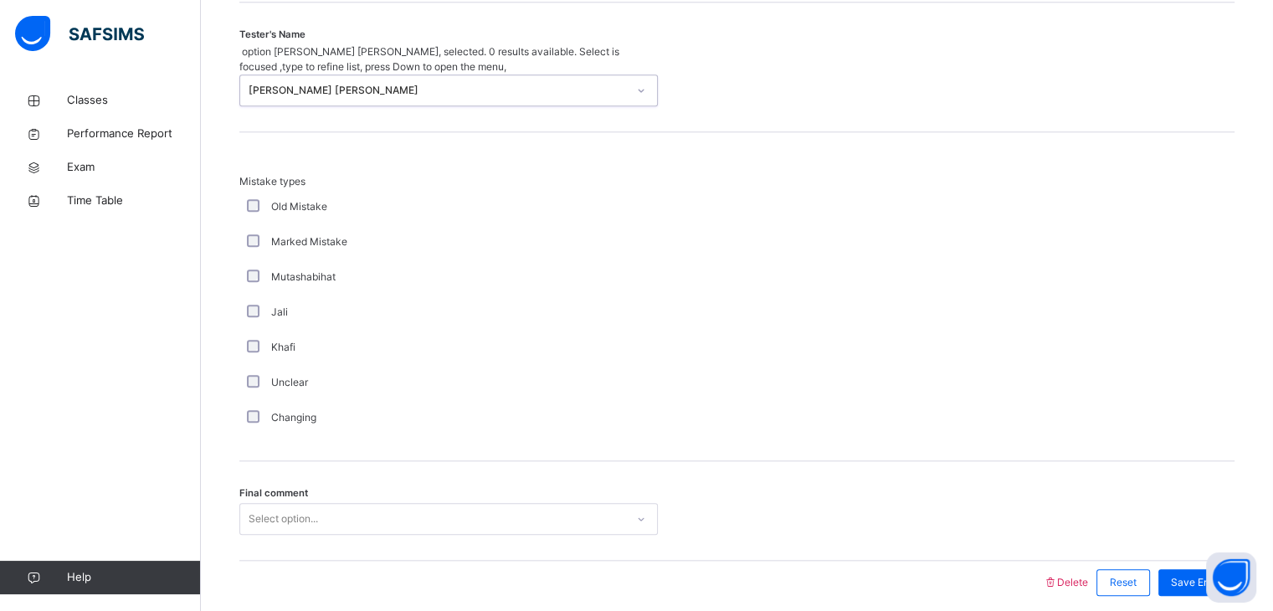
scroll to position [1812, 0]
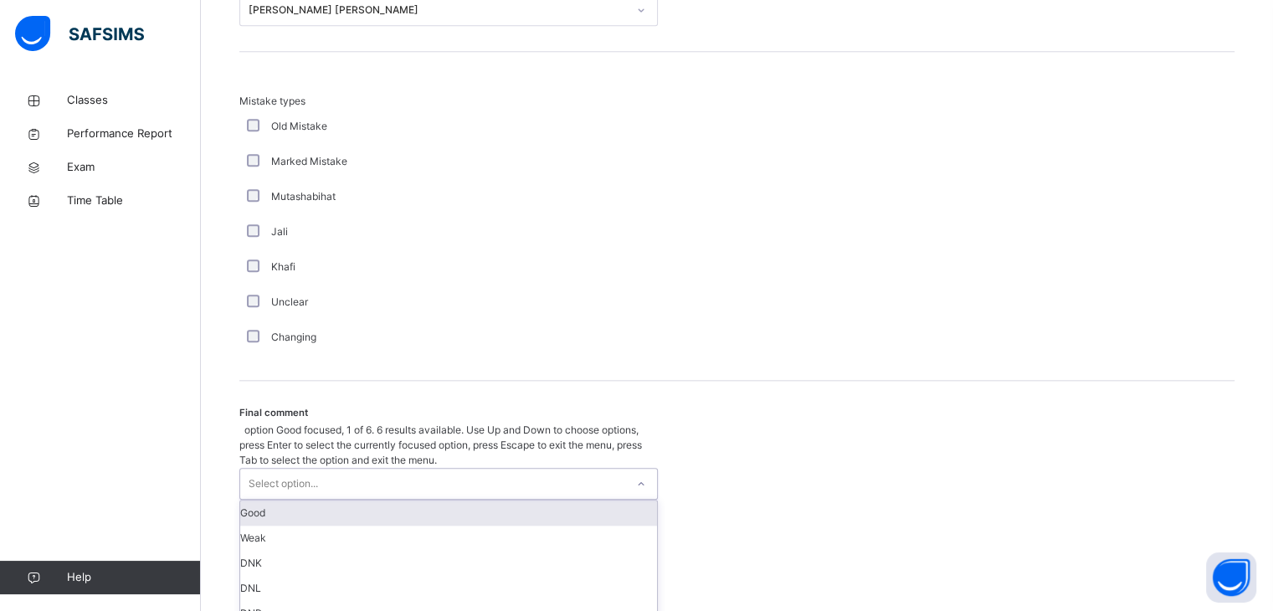
click at [416, 469] on div "Select option..." at bounding box center [432, 484] width 385 height 30
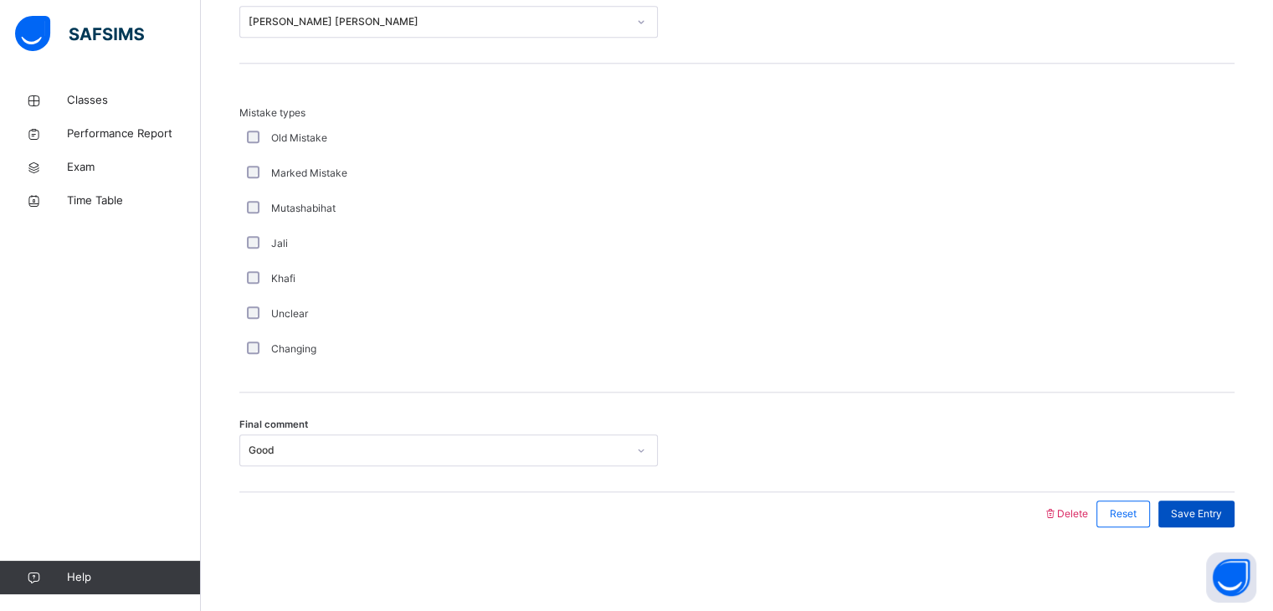
click at [1219, 522] on div "Save Entry" at bounding box center [1197, 514] width 76 height 27
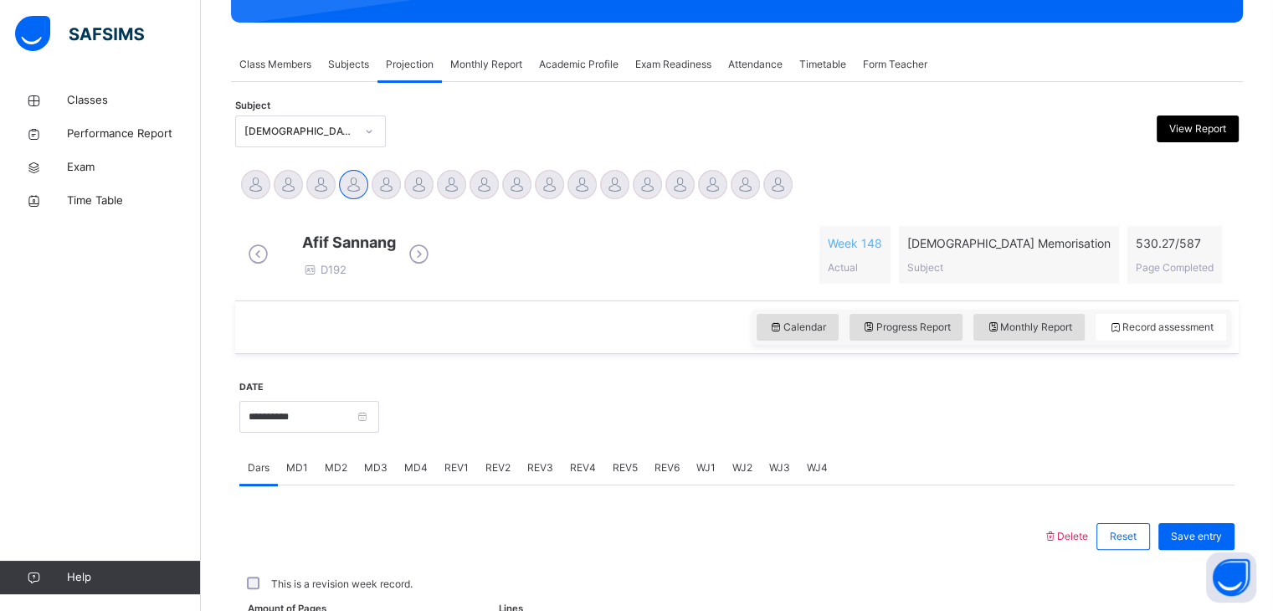
scroll to position [646, 0]
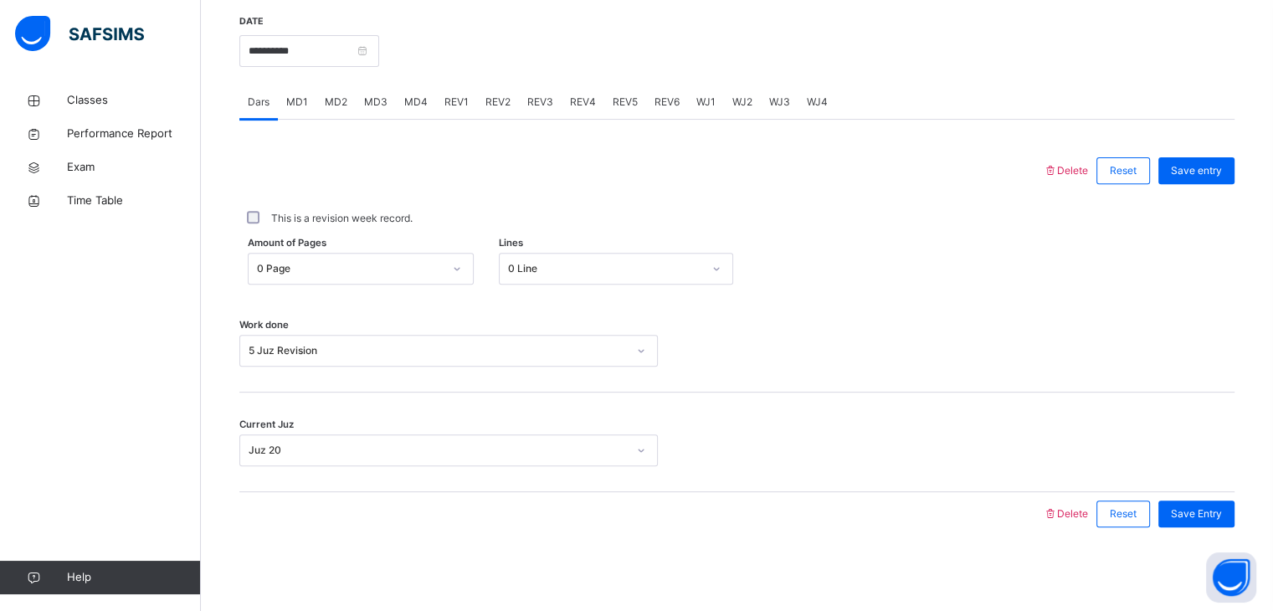
click at [527, 108] on span "REV3" at bounding box center [540, 102] width 26 height 15
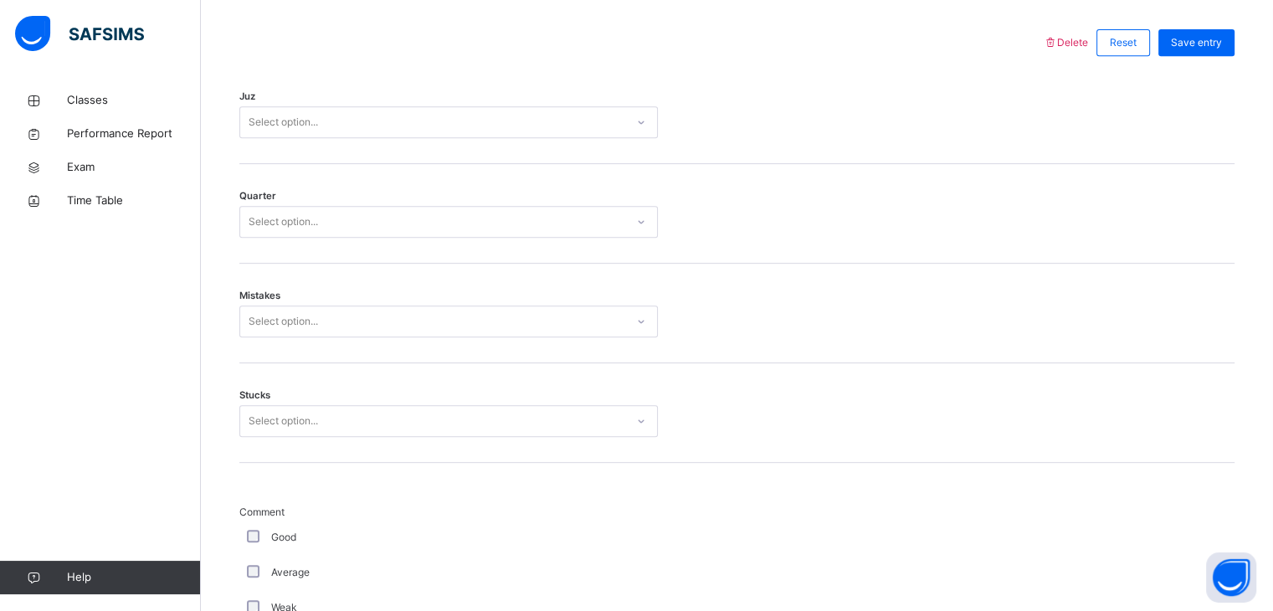
scroll to position [710, 0]
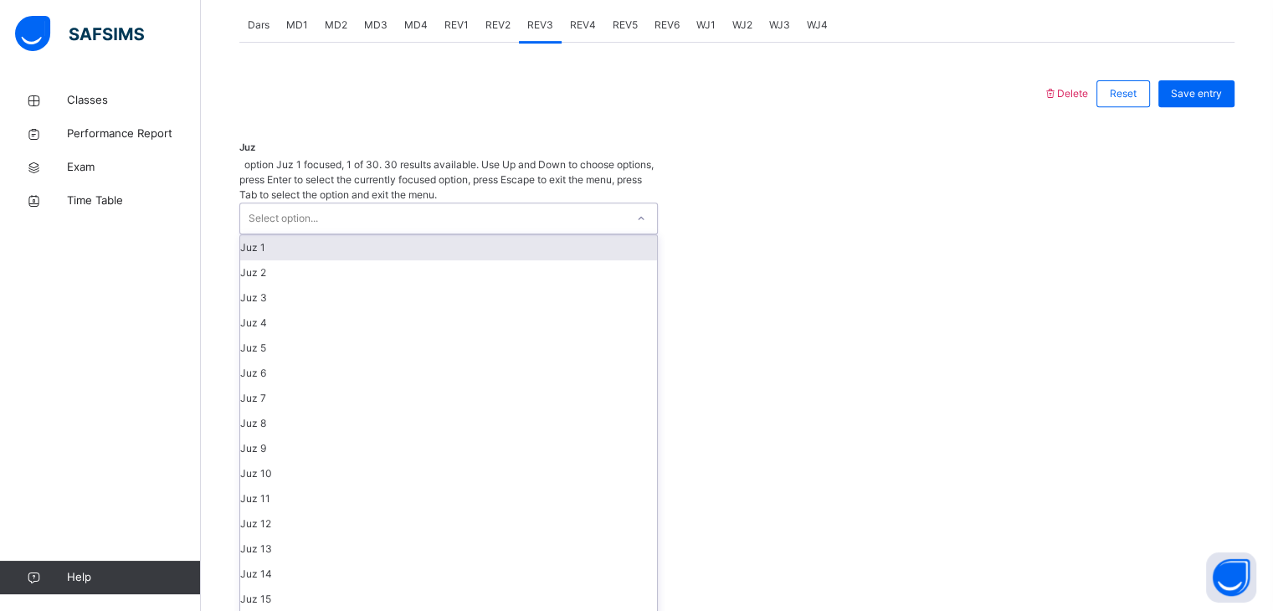
click at [527, 203] on div "Select option..." at bounding box center [432, 218] width 385 height 30
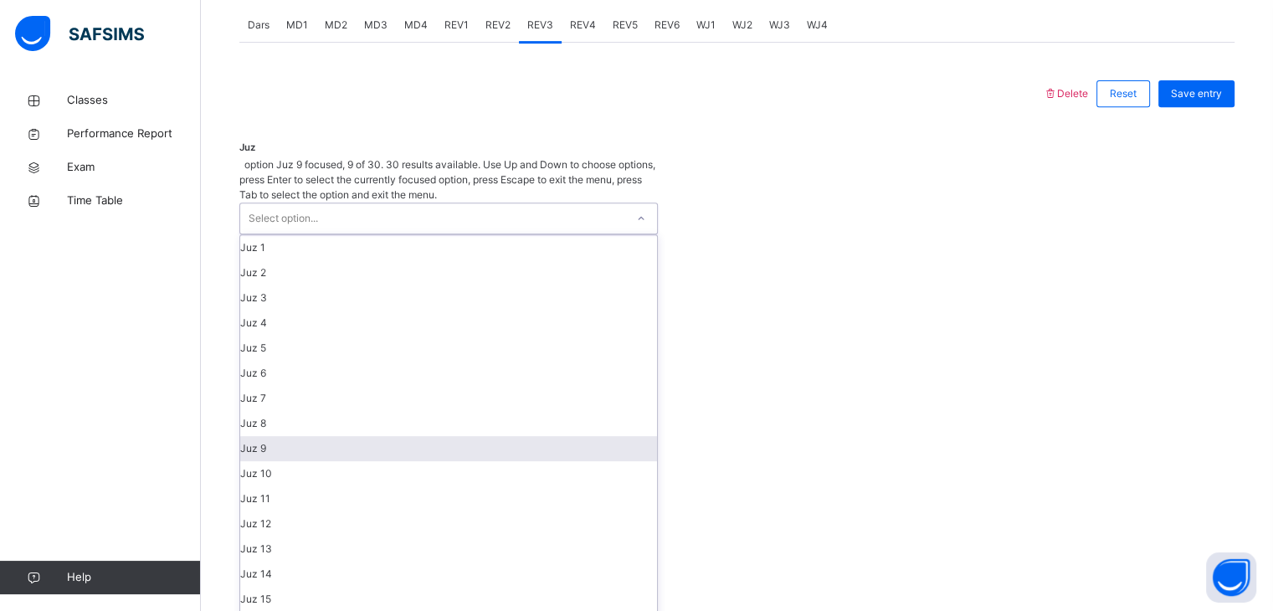
scroll to position [191, 0]
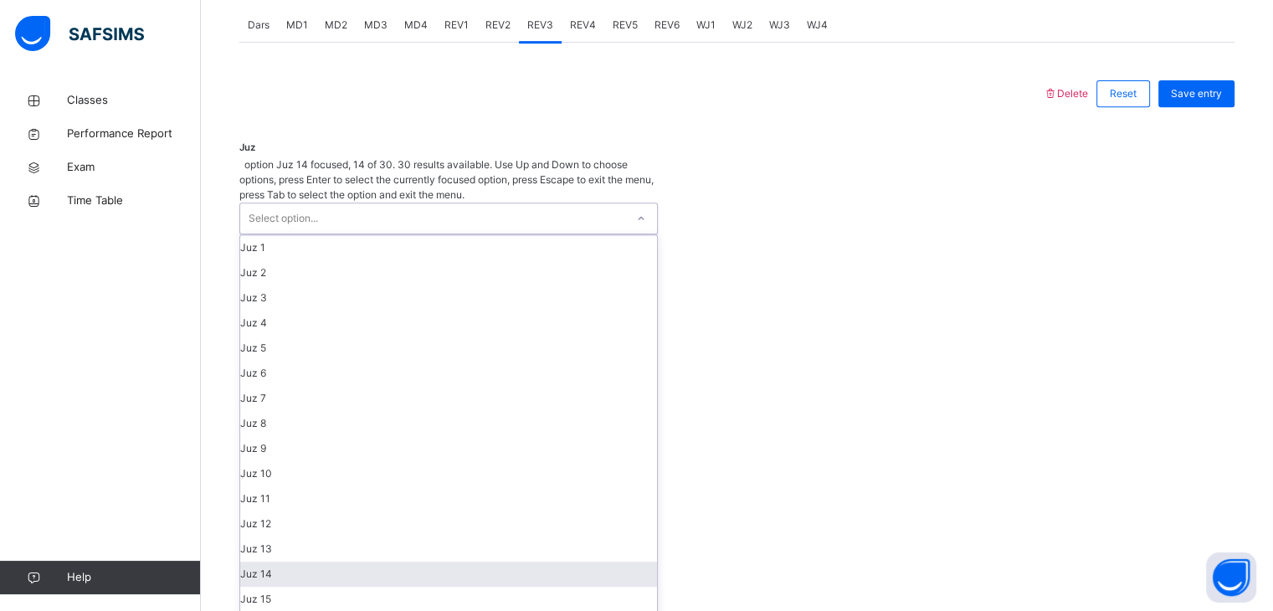
click at [402, 562] on div "Juz 14" at bounding box center [448, 574] width 417 height 25
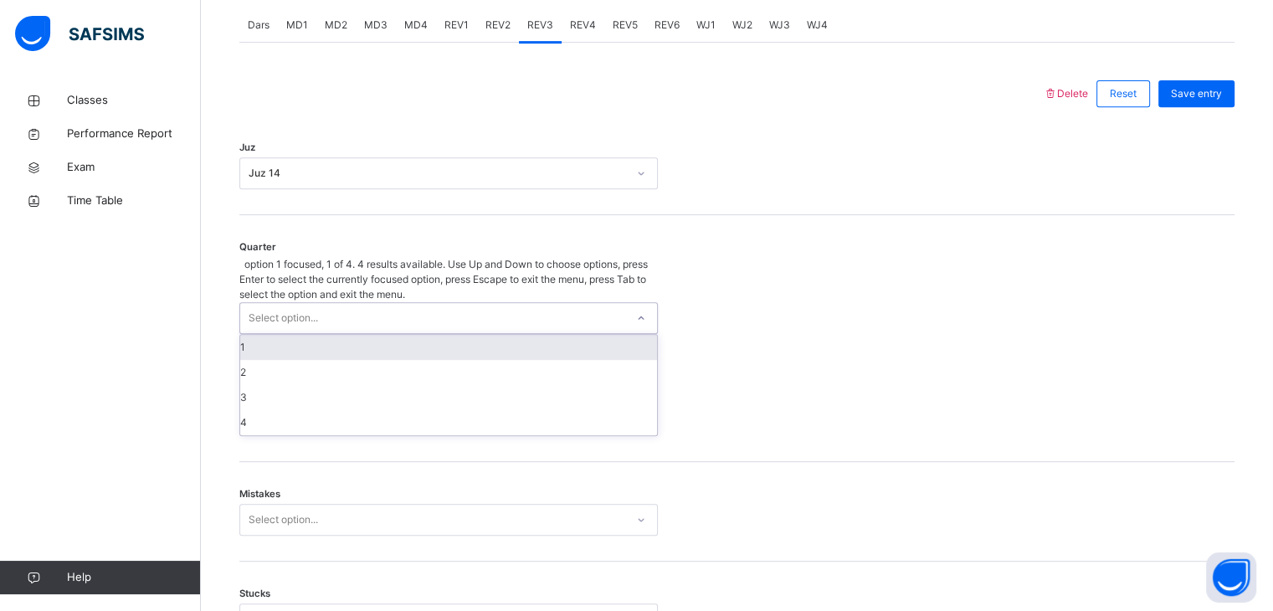
click at [355, 303] on div "Select option..." at bounding box center [432, 318] width 385 height 30
click at [355, 335] on div "1" at bounding box center [448, 347] width 417 height 25
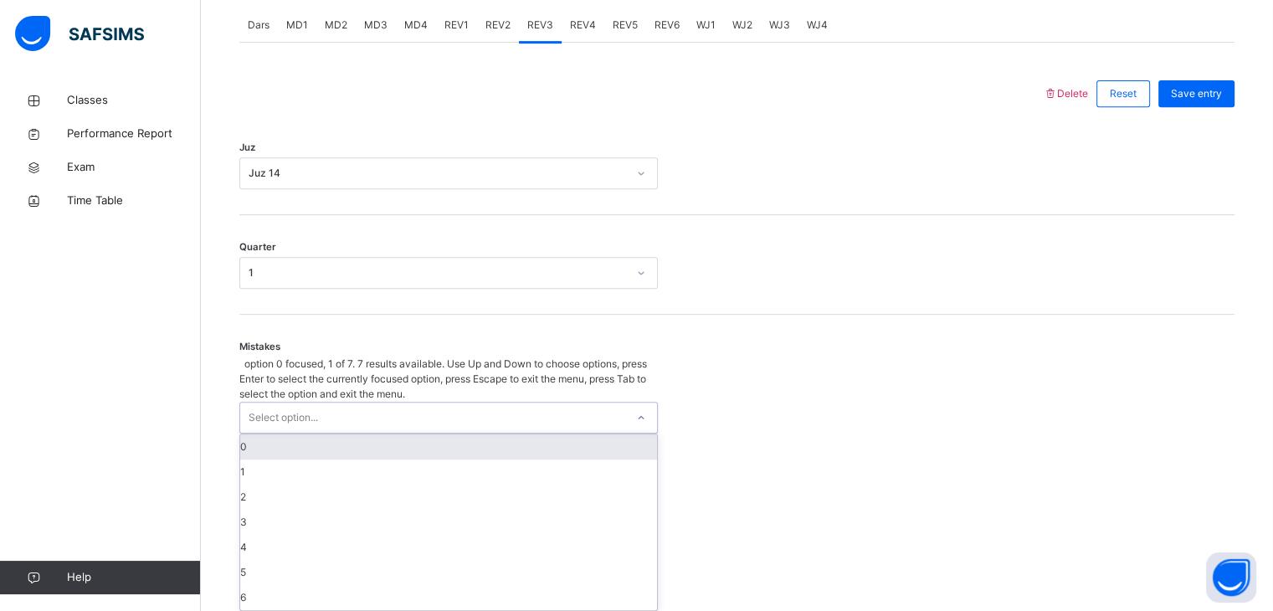
click at [362, 403] on div "Select option..." at bounding box center [432, 418] width 385 height 30
click at [362, 434] on div "0" at bounding box center [448, 446] width 417 height 25
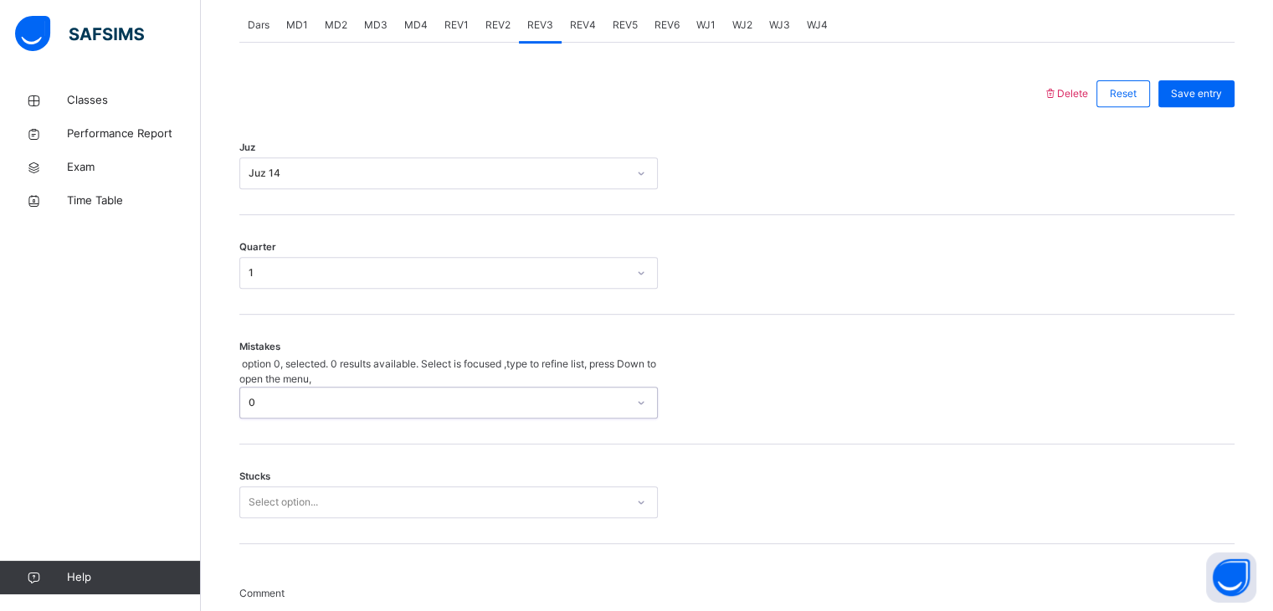
click at [371, 487] on div "Select option..." at bounding box center [448, 502] width 419 height 32
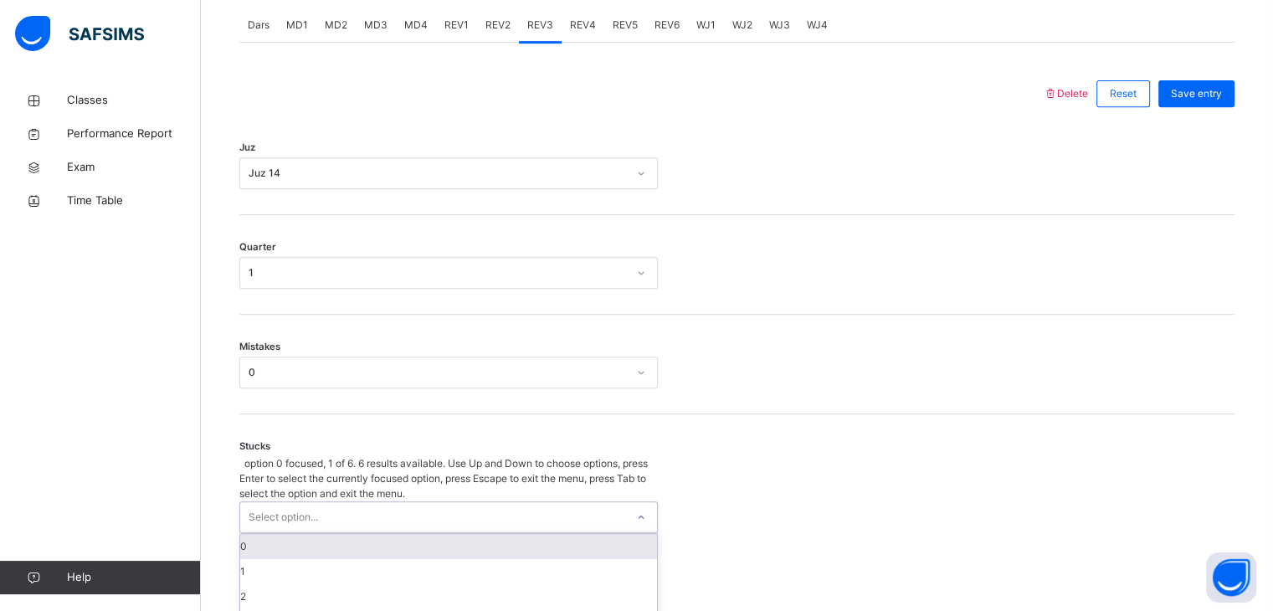
scroll to position [784, 0]
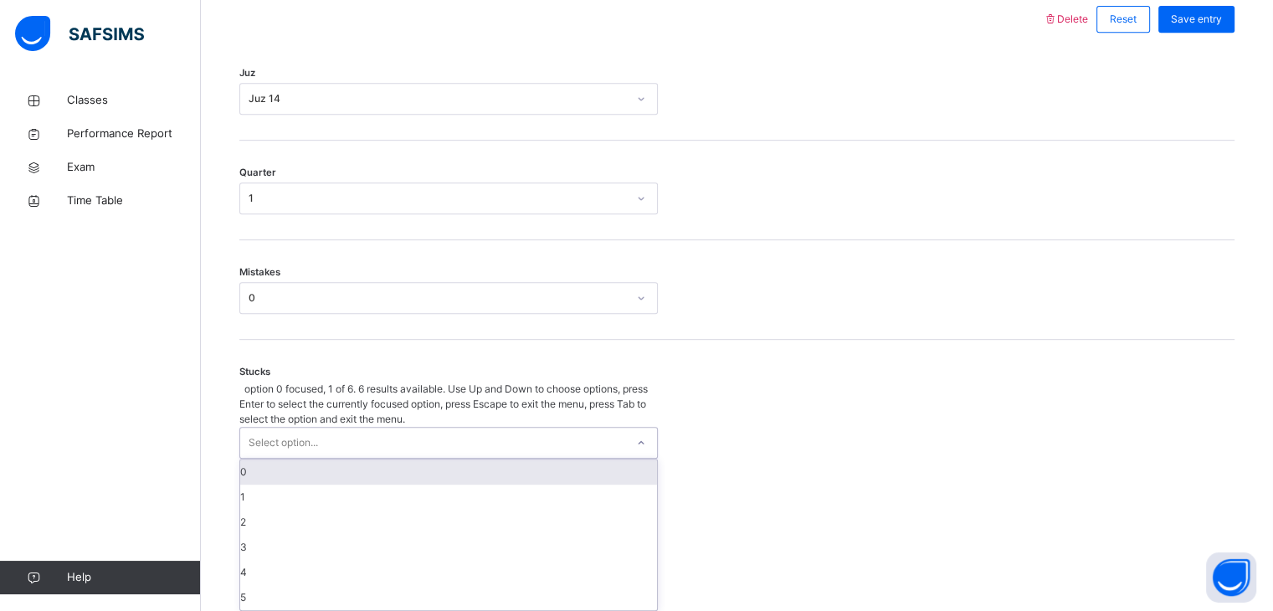
click at [378, 460] on div "0" at bounding box center [448, 472] width 417 height 25
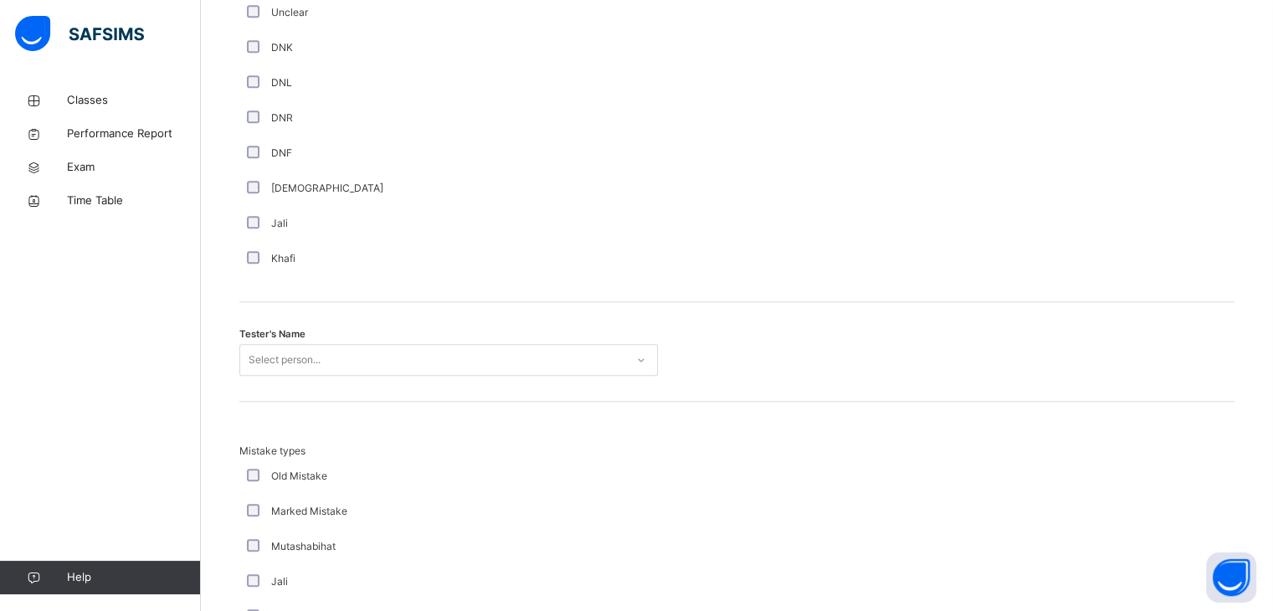
scroll to position [1509, 0]
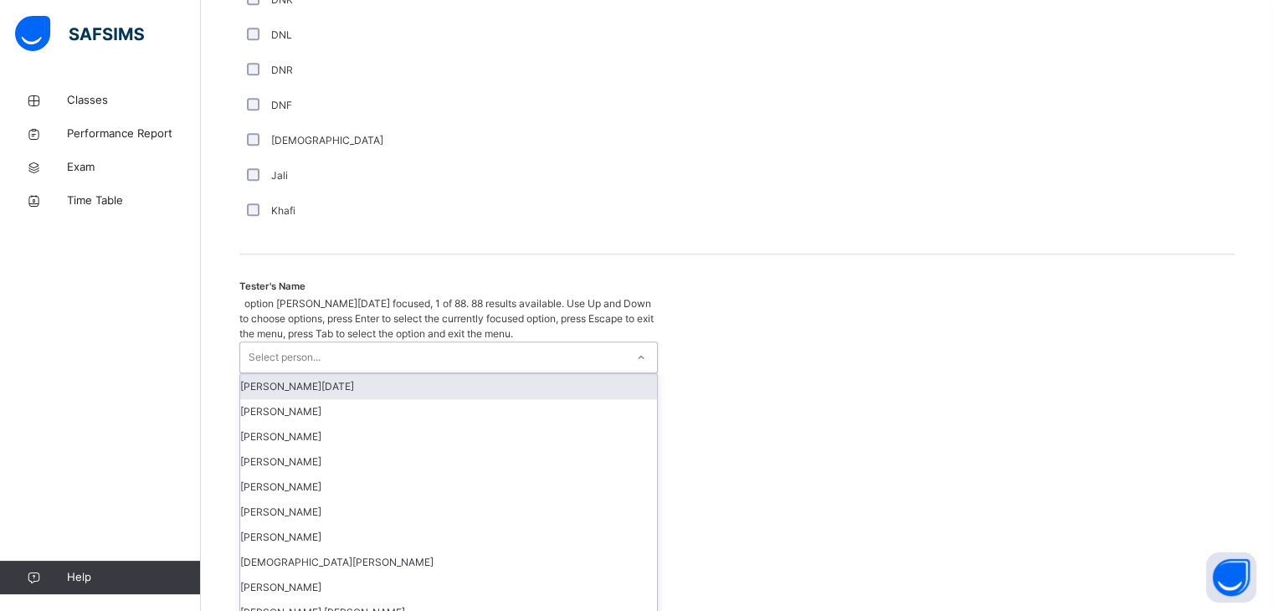
click at [343, 342] on div "Select person..." at bounding box center [432, 357] width 385 height 30
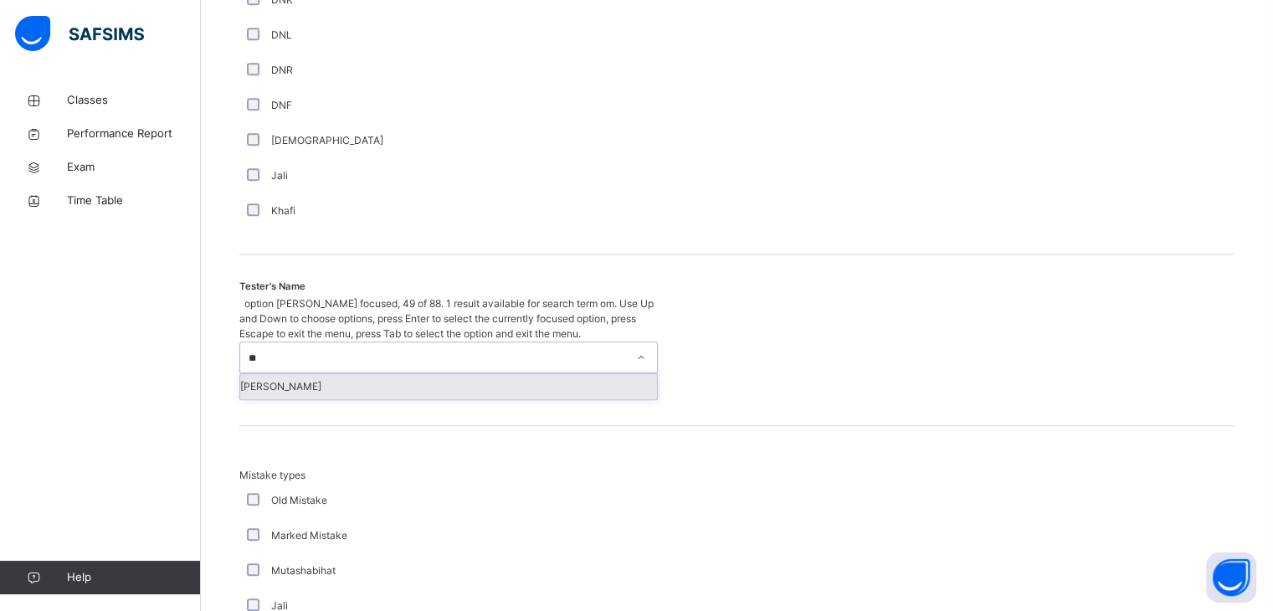
type input "***"
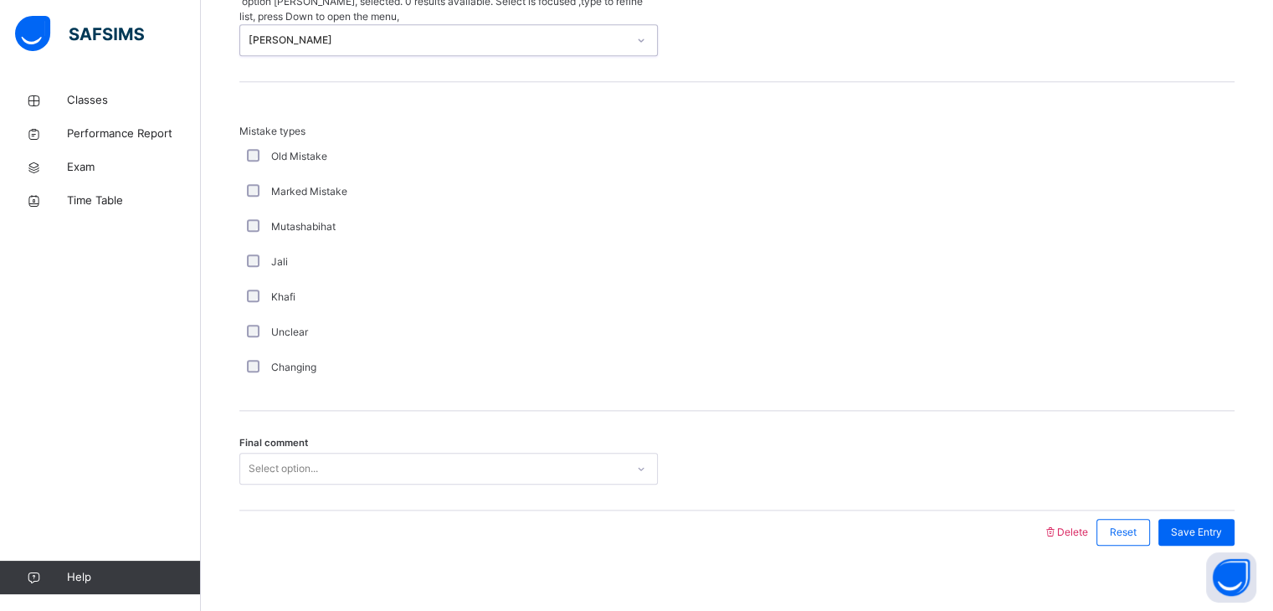
scroll to position [1812, 0]
click at [354, 433] on div "Final comment Select option..." at bounding box center [736, 461] width 995 height 100
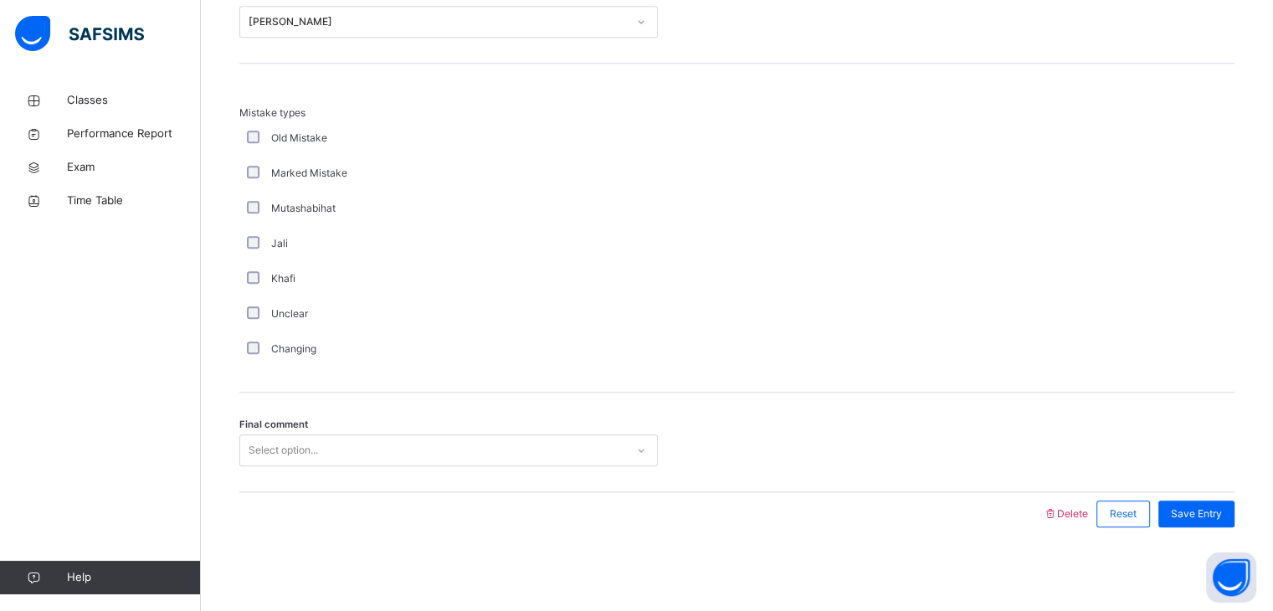
click at [354, 445] on div "Select option..." at bounding box center [432, 451] width 385 height 26
click at [1214, 517] on span "Save Entry" at bounding box center [1196, 513] width 51 height 15
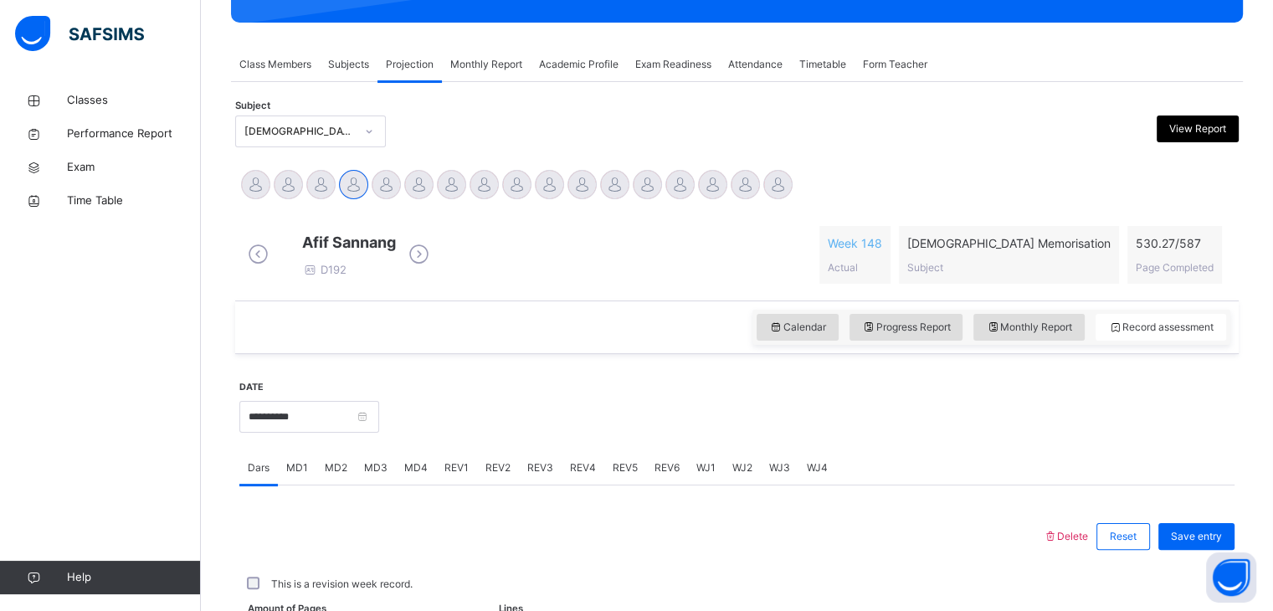
scroll to position [646, 0]
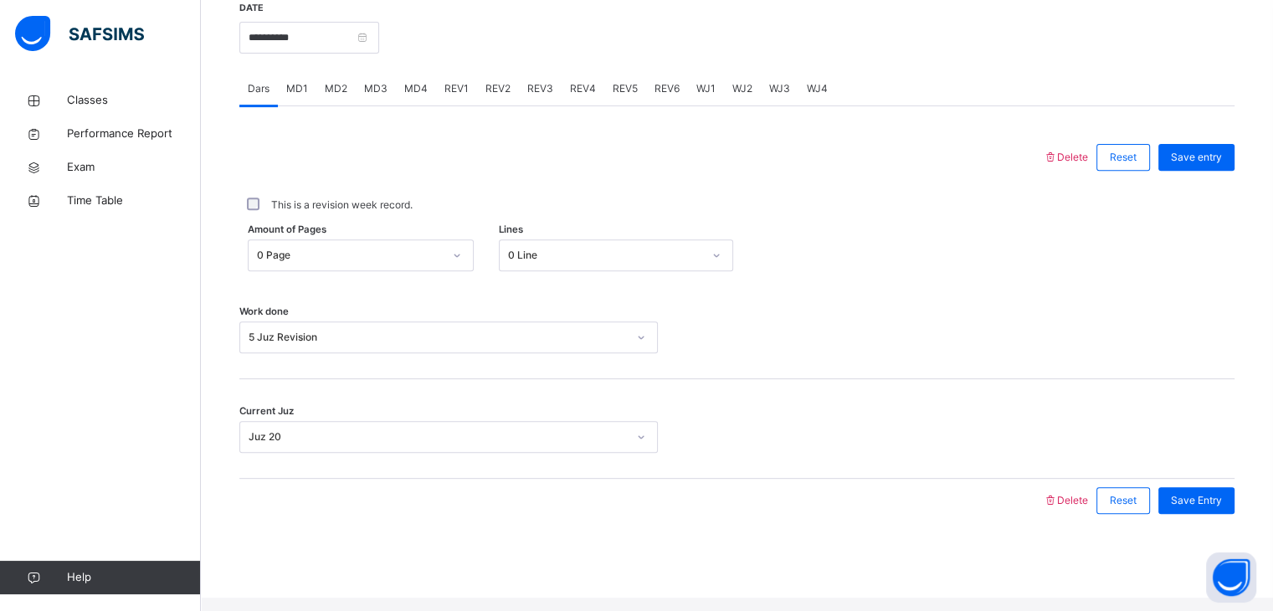
click at [548, 96] on span "REV3" at bounding box center [540, 88] width 26 height 15
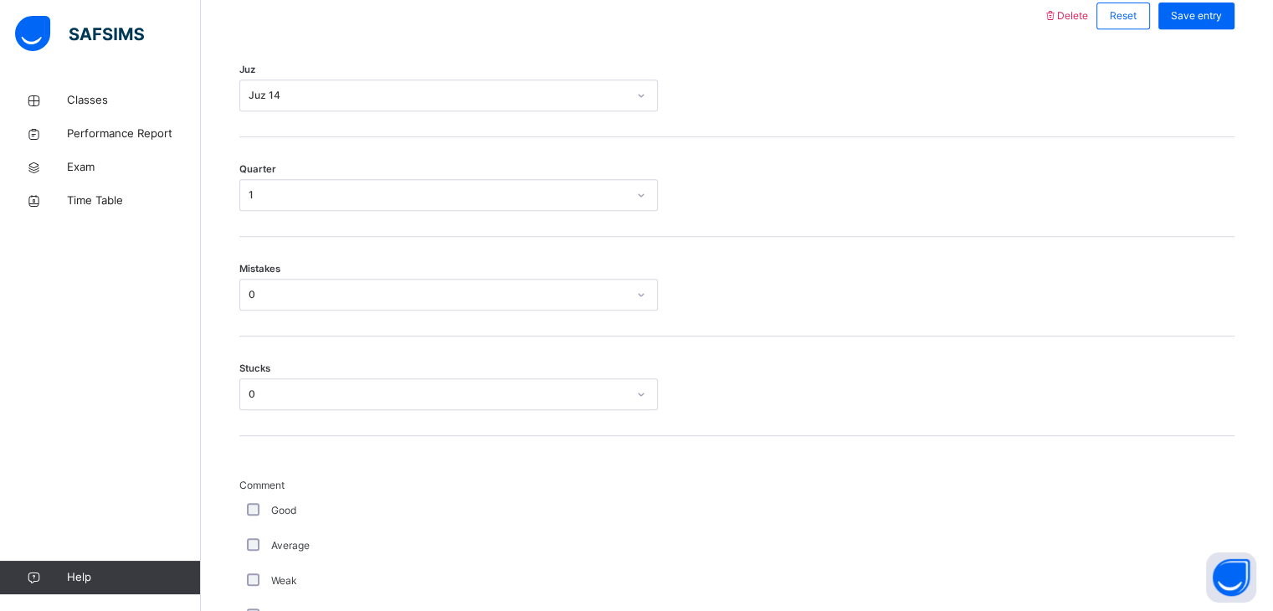
scroll to position [645, 0]
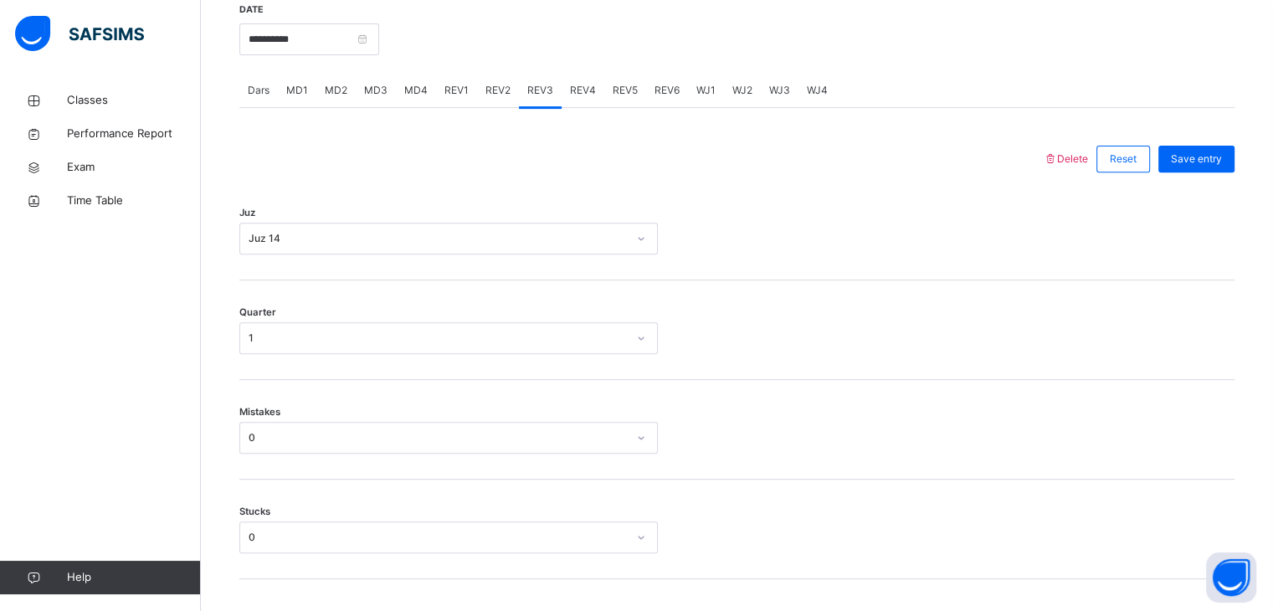
click at [570, 98] on span "REV4" at bounding box center [583, 90] width 26 height 15
click at [445, 243] on div "Select option..." at bounding box center [432, 239] width 385 height 26
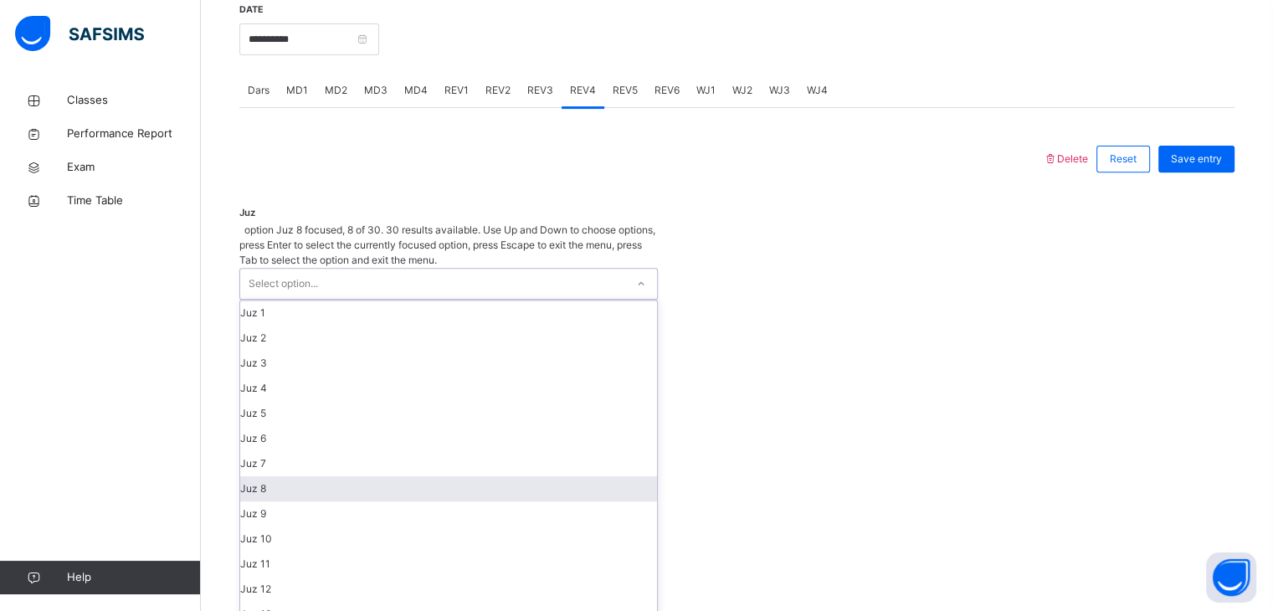
scroll to position [238, 0]
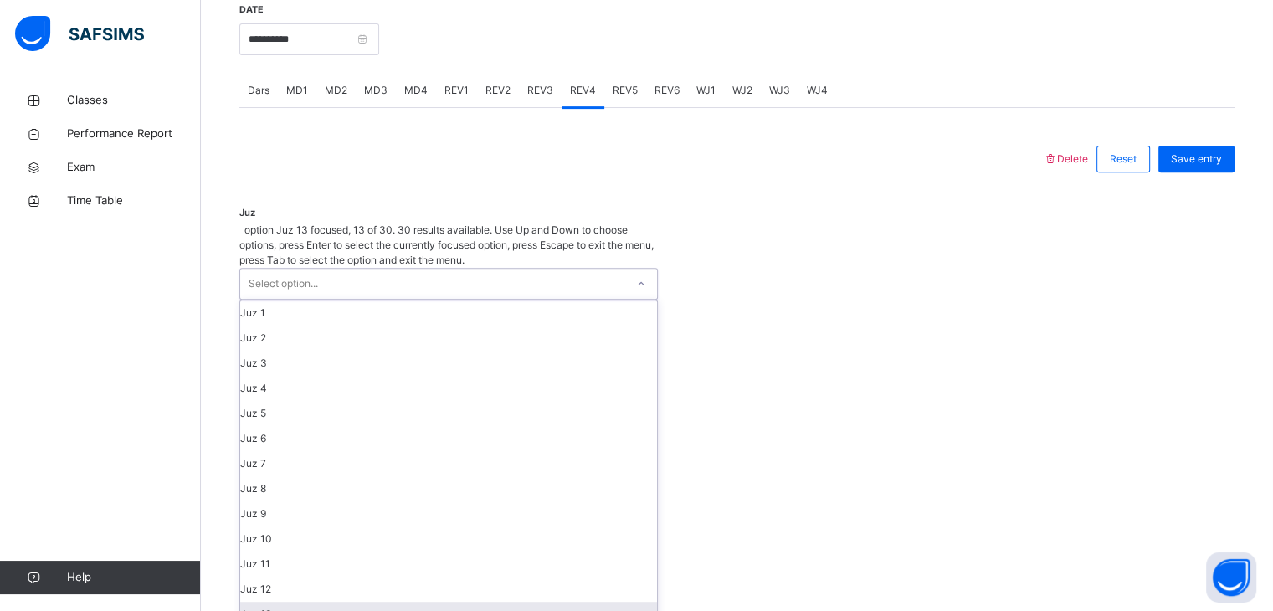
click at [392, 602] on div "Juz 13" at bounding box center [448, 614] width 417 height 25
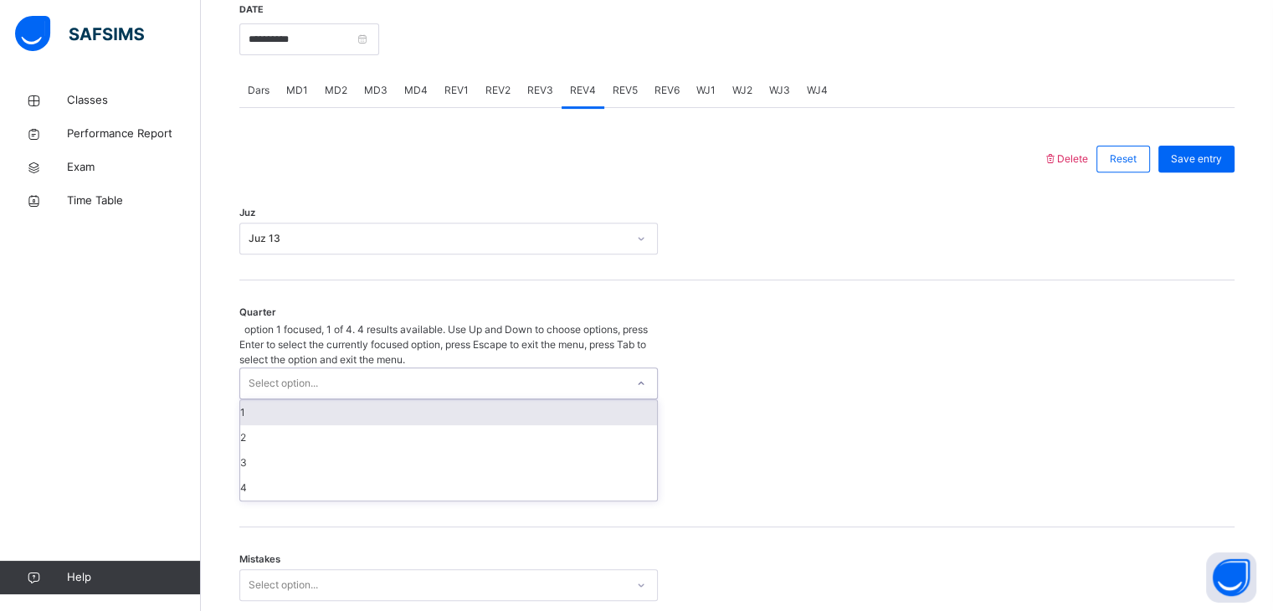
click at [367, 368] on div "Select option..." at bounding box center [432, 383] width 385 height 30
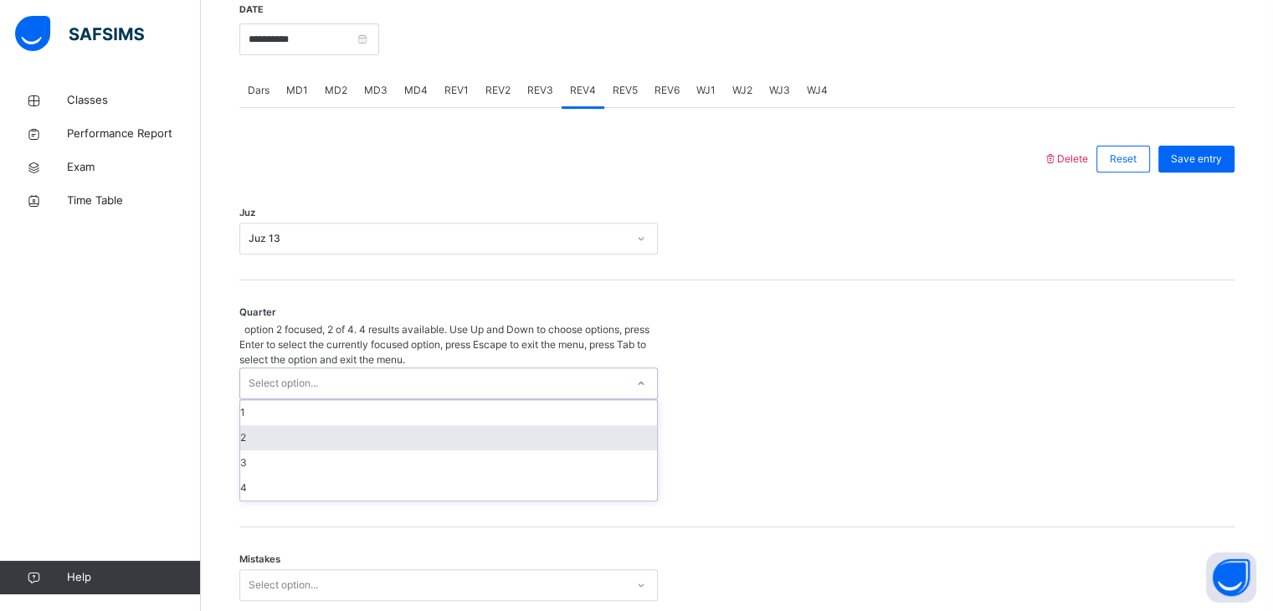
click at [365, 426] on div "2" at bounding box center [448, 437] width 417 height 25
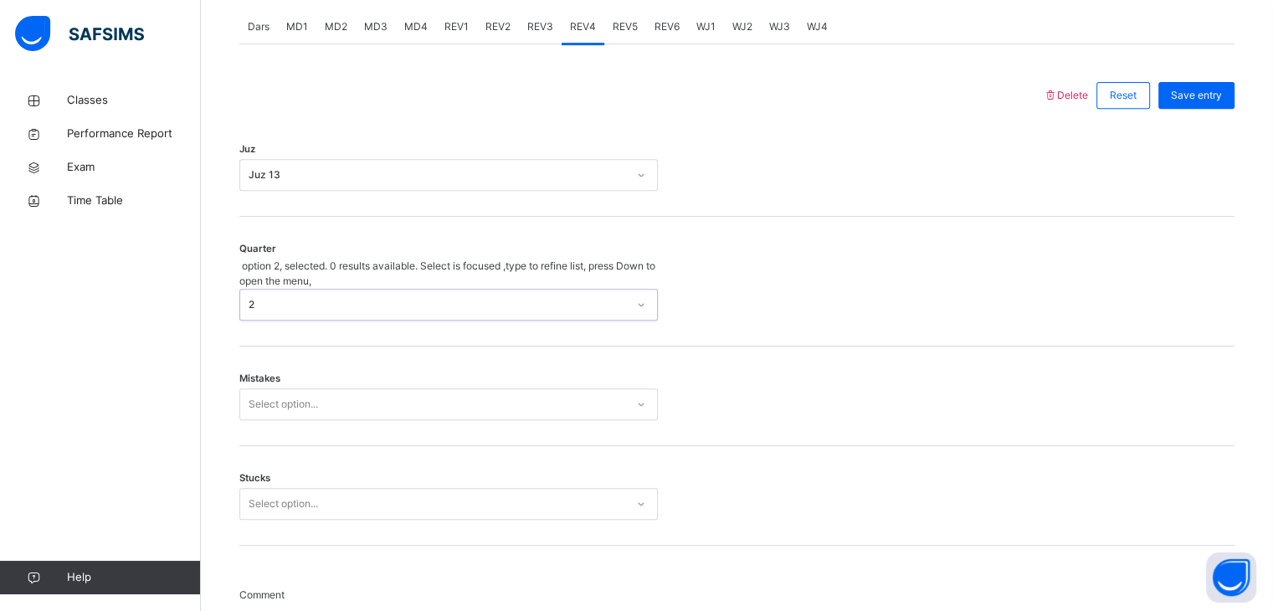
click at [365, 420] on div "Select option..." at bounding box center [448, 404] width 419 height 32
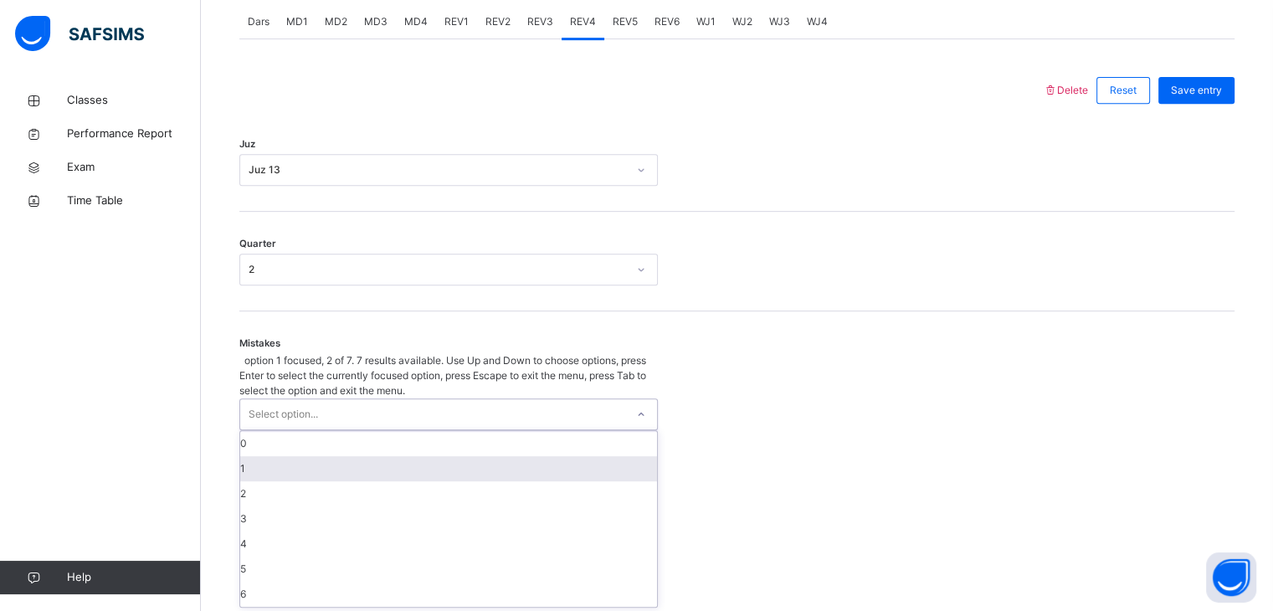
scroll to position [713, 0]
click at [367, 456] on div "1" at bounding box center [448, 468] width 417 height 25
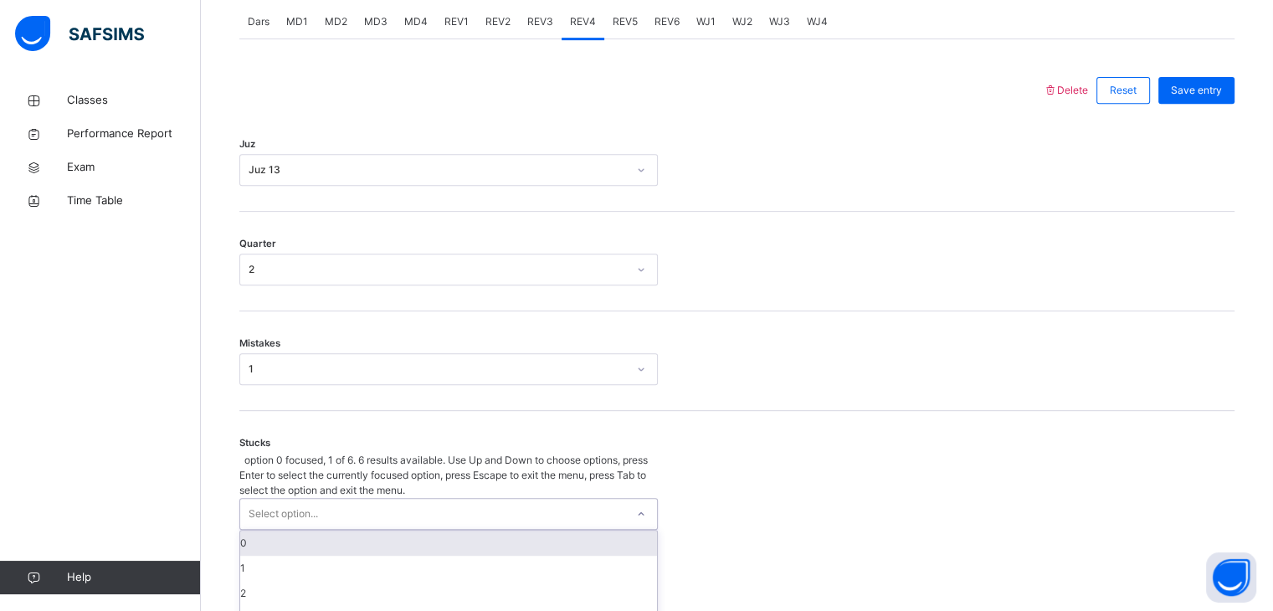
scroll to position [784, 0]
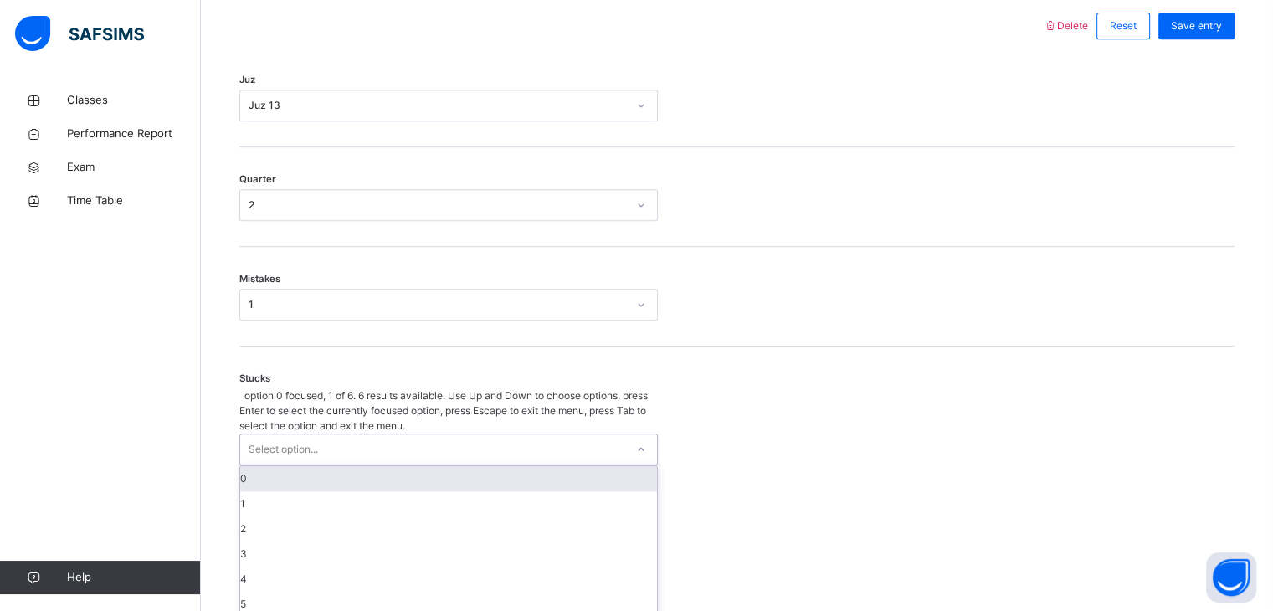
click at [367, 470] on div "option 0 focused, 1 of 6. 6 results available. Use Up and Down to choose option…" at bounding box center [448, 502] width 419 height 229
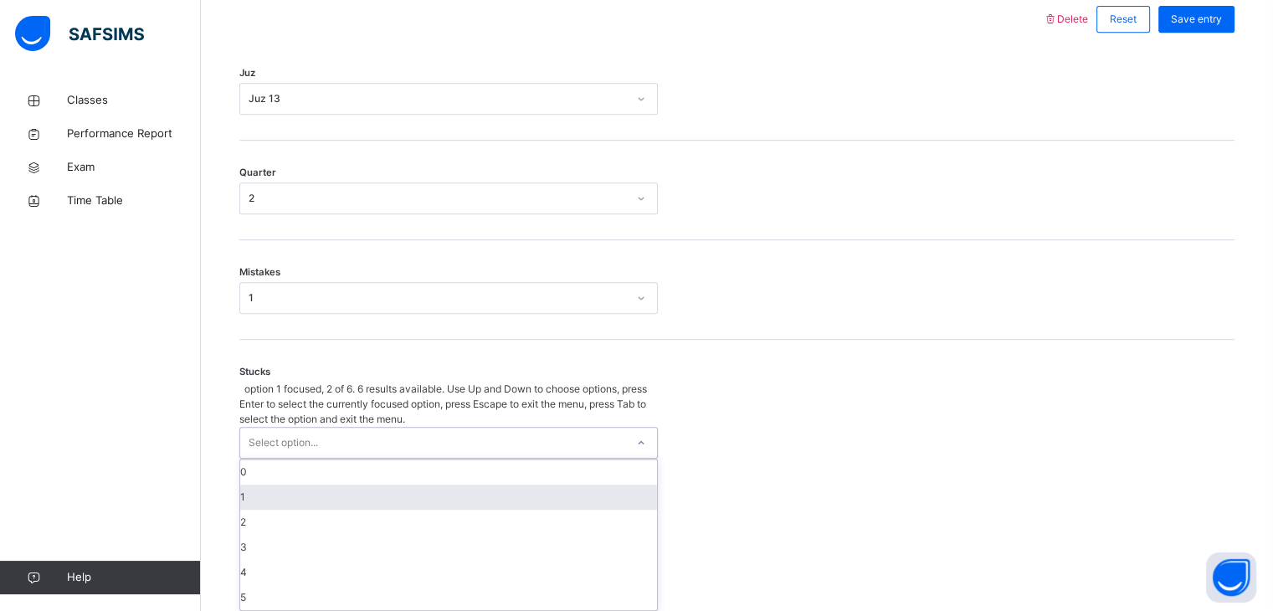
click at [368, 485] on div "1" at bounding box center [448, 497] width 417 height 25
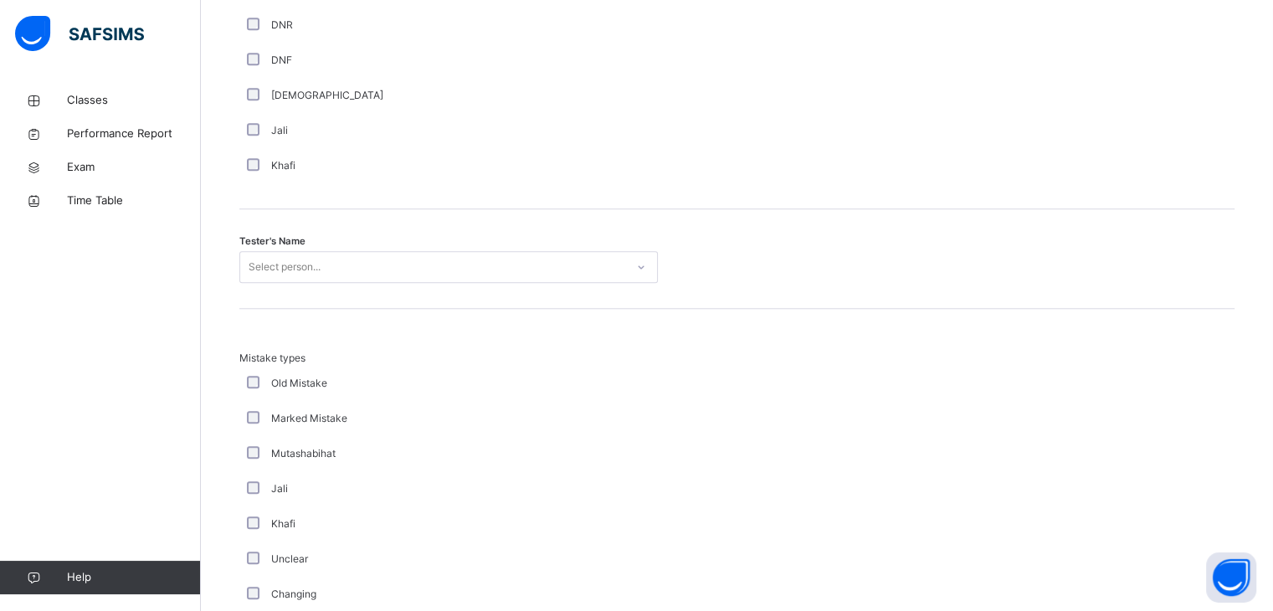
scroll to position [1586, 0]
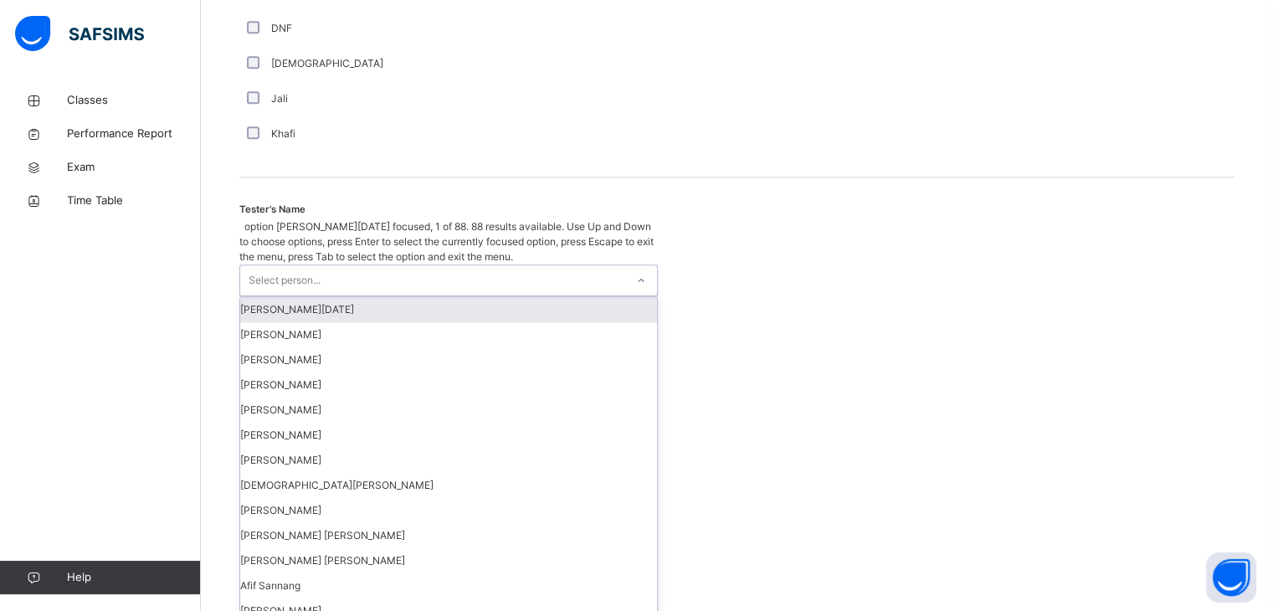
click at [352, 265] on div "Select person..." at bounding box center [432, 280] width 385 height 30
type input "***"
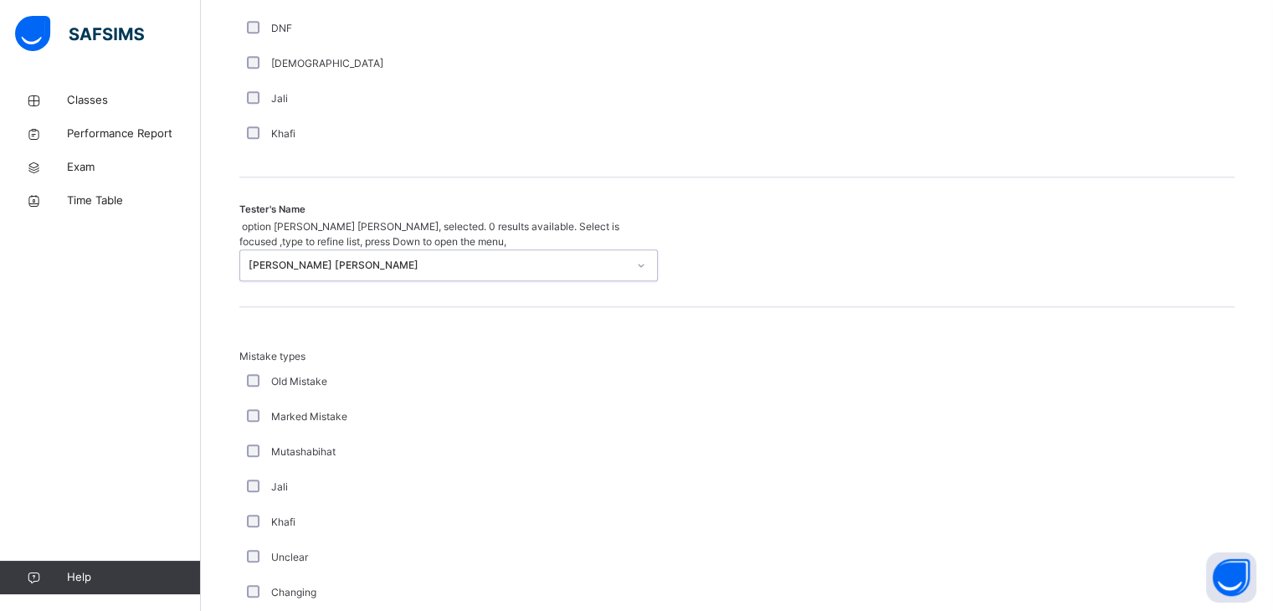
scroll to position [1812, 0]
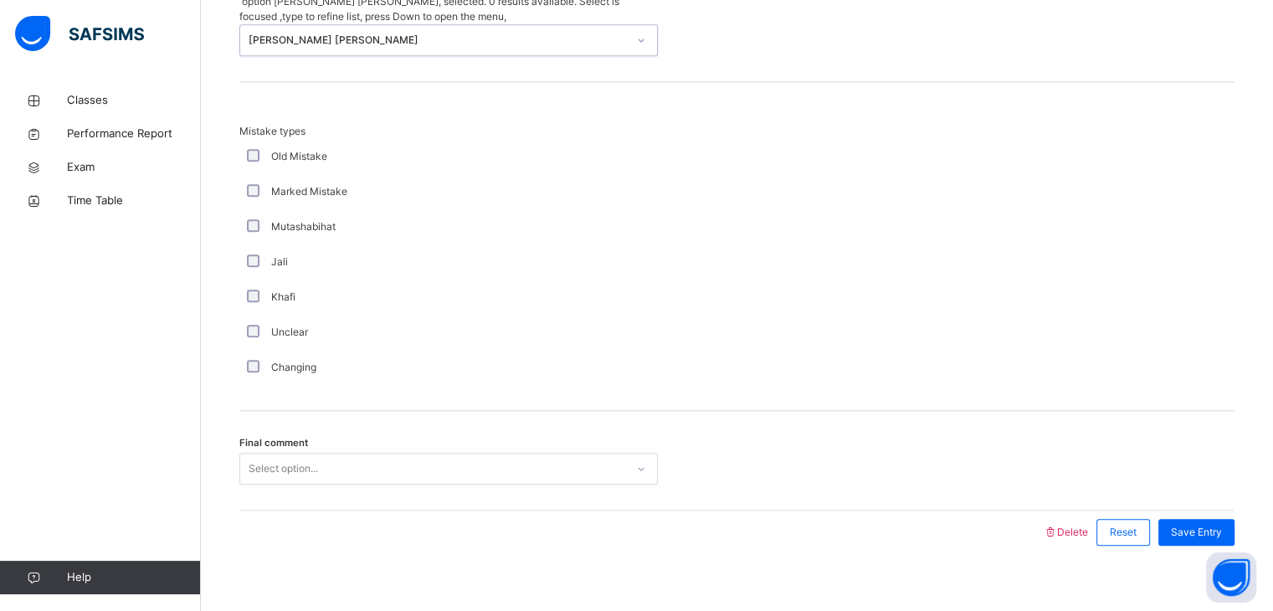
click at [480, 456] on div "Select option..." at bounding box center [432, 469] width 385 height 26
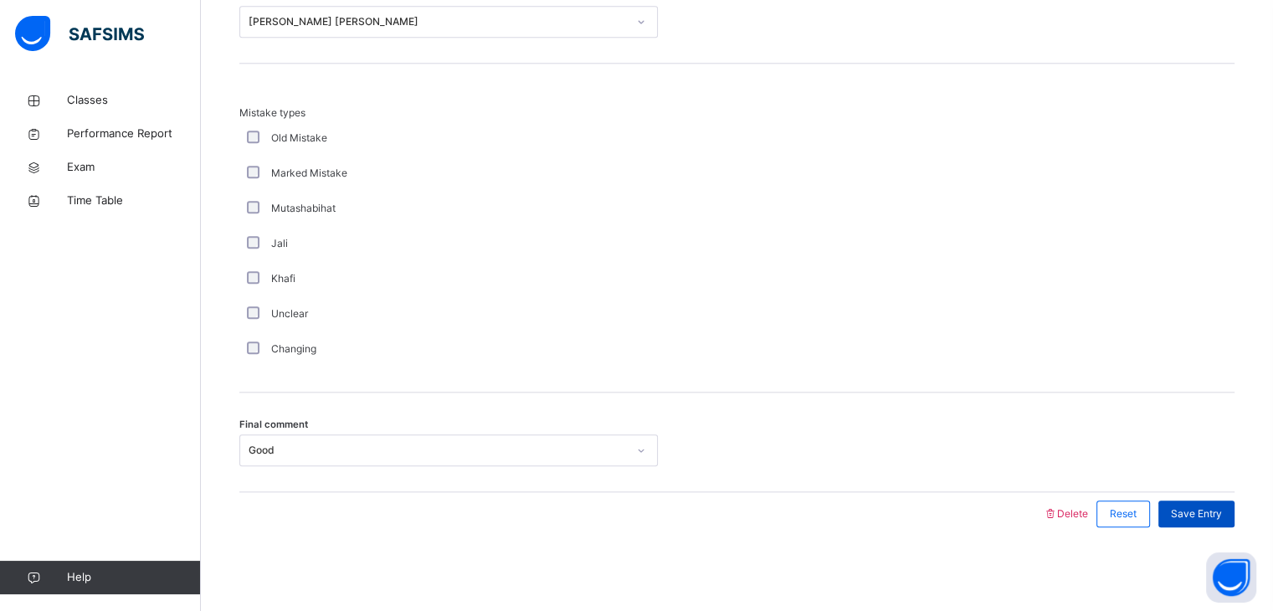
click at [1216, 522] on div "Save Entry" at bounding box center [1197, 514] width 76 height 27
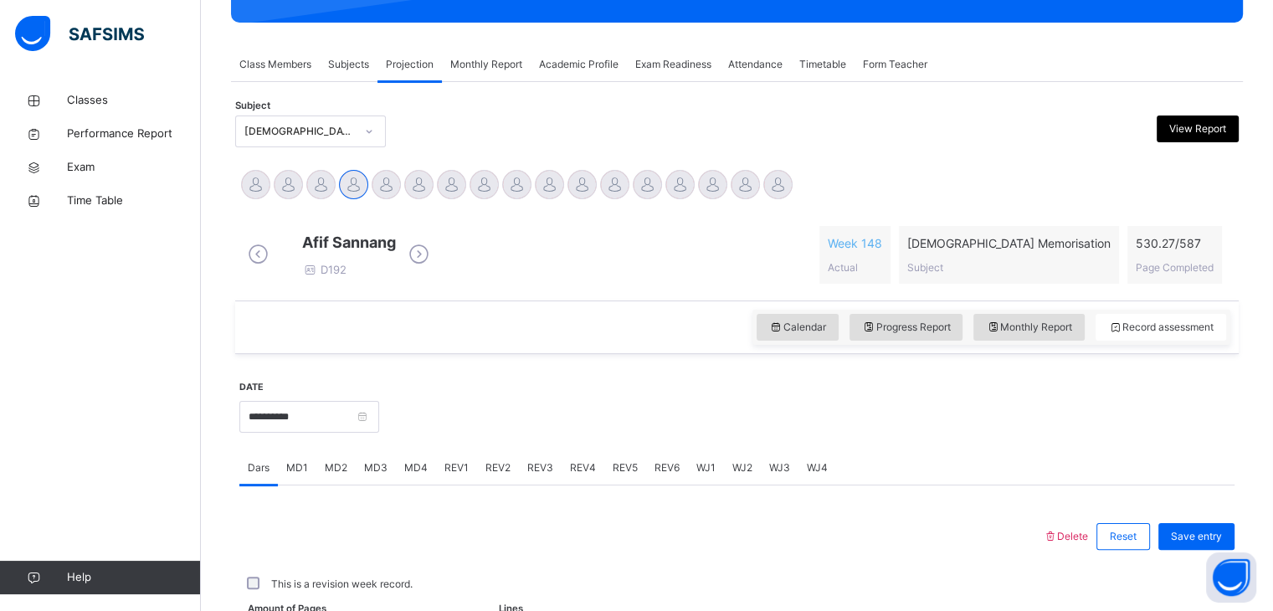
scroll to position [646, 0]
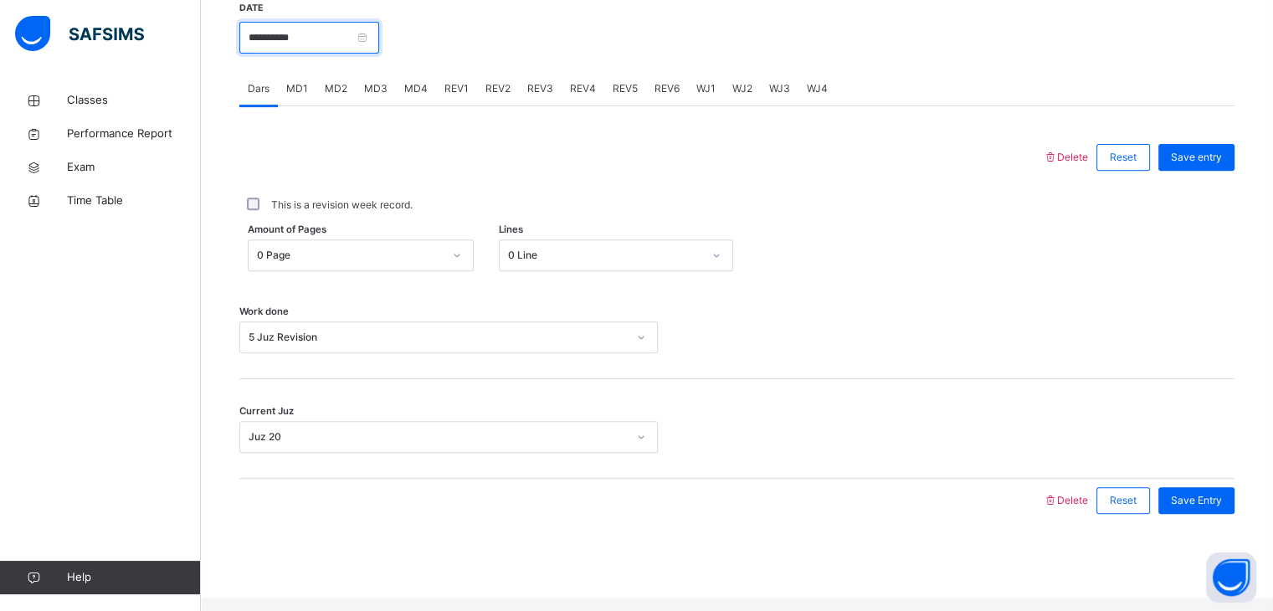
click at [379, 53] on input "**********" at bounding box center [309, 38] width 140 height 32
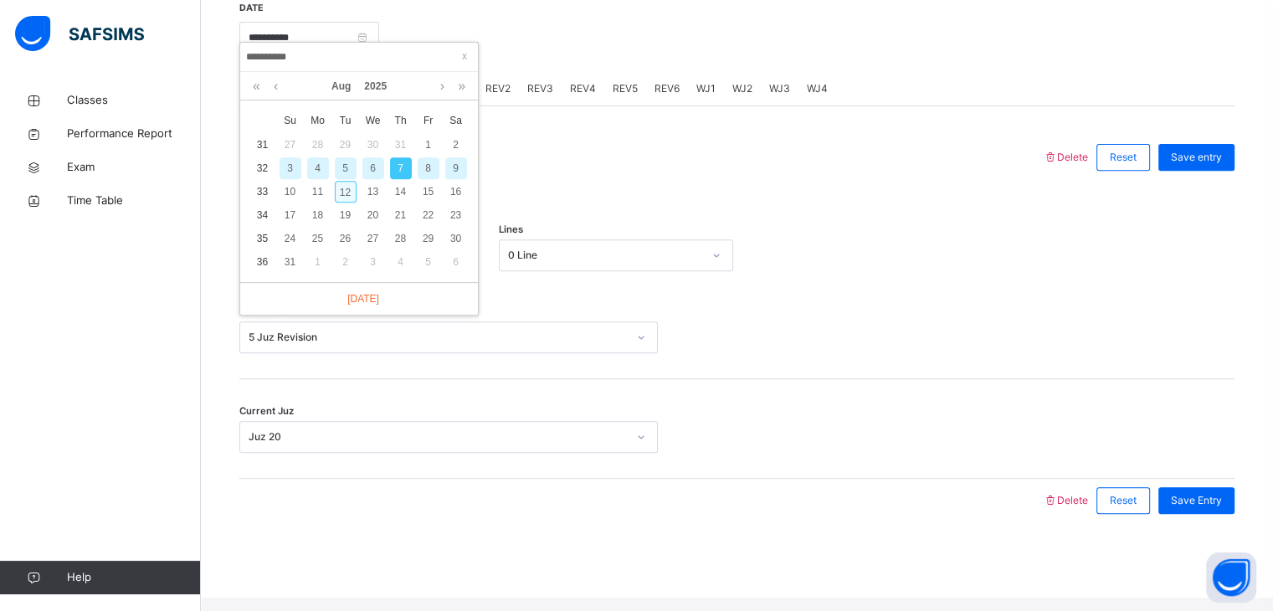
click at [348, 196] on div "12" at bounding box center [346, 192] width 22 height 22
type input "**********"
